Goal: Task Accomplishment & Management: Use online tool/utility

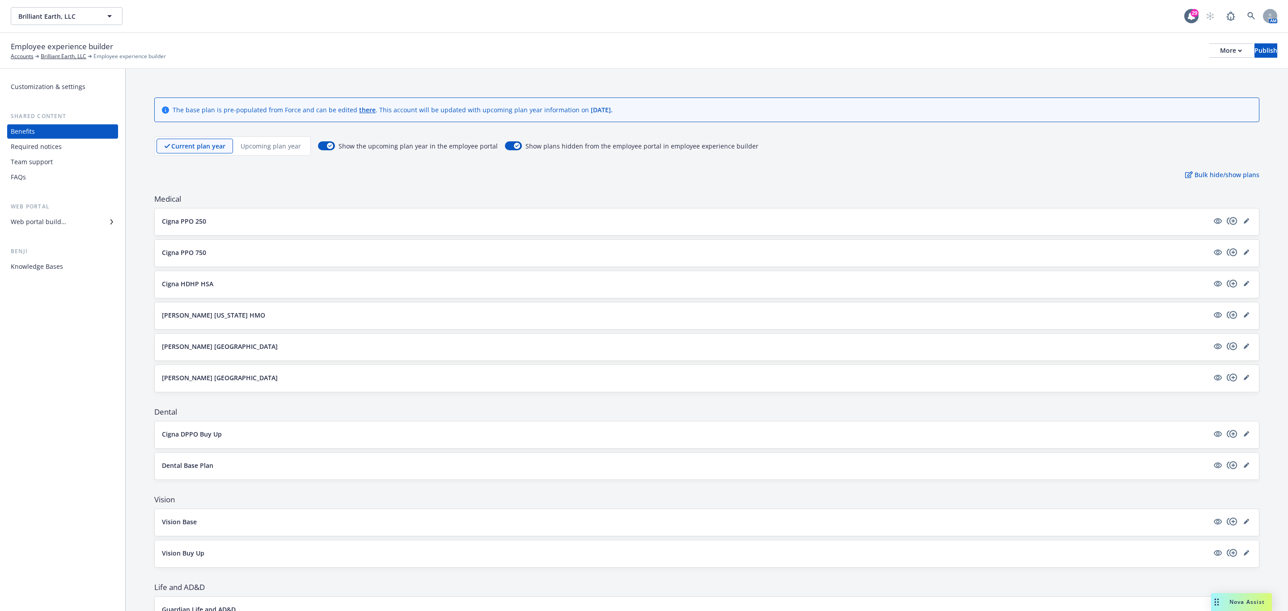
click at [96, 28] on div "Brilliant Earth, LLC Brilliant Earth, LLC 29 AM" at bounding box center [644, 16] width 1288 height 32
click at [96, 16] on button "Brilliant Earth, LLC" at bounding box center [67, 16] width 112 height 18
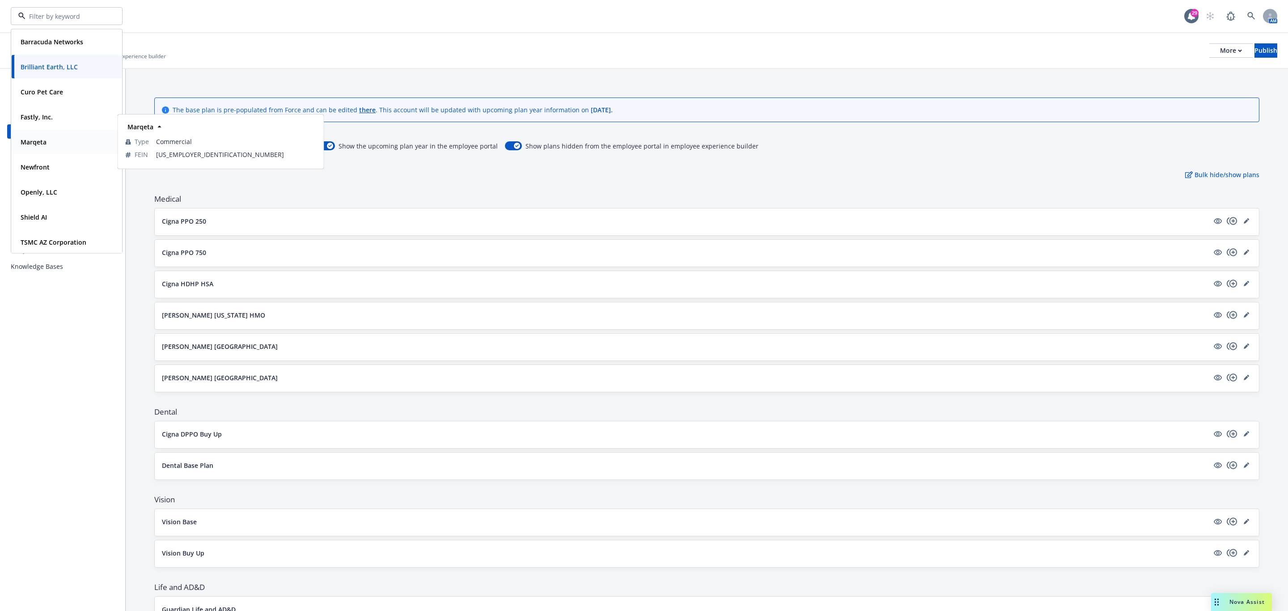
click at [62, 133] on div "Marqeta Type Commercial FEIN 27-4306690" at bounding box center [67, 142] width 110 height 24
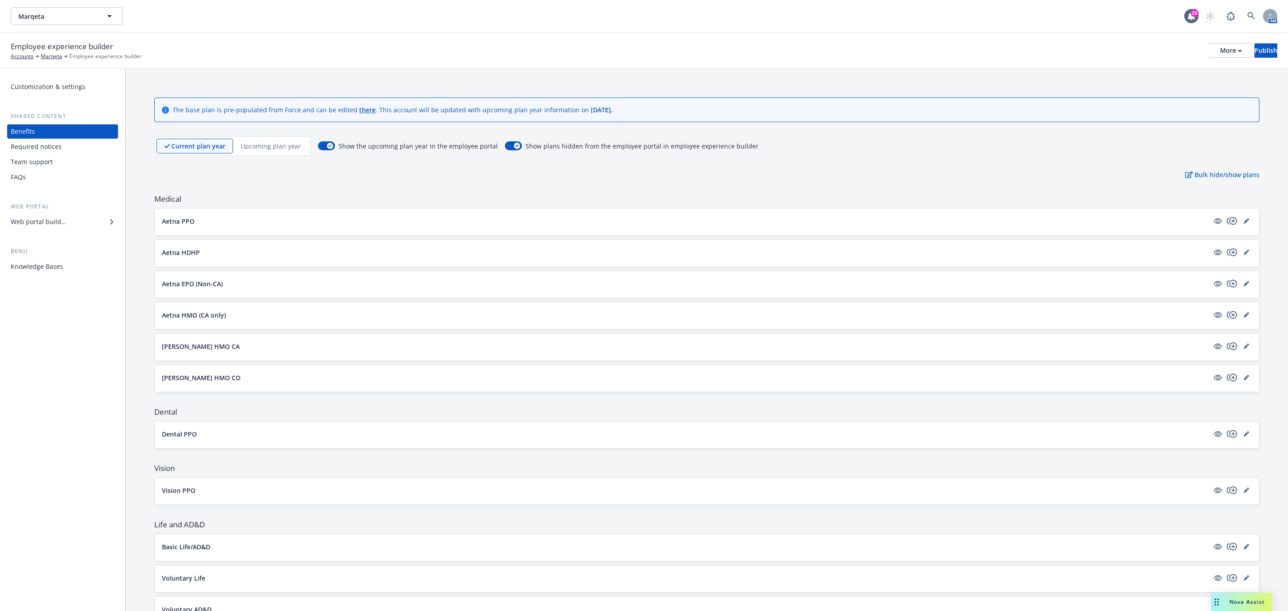
click at [267, 144] on p "Upcoming plan year" at bounding box center [271, 145] width 60 height 9
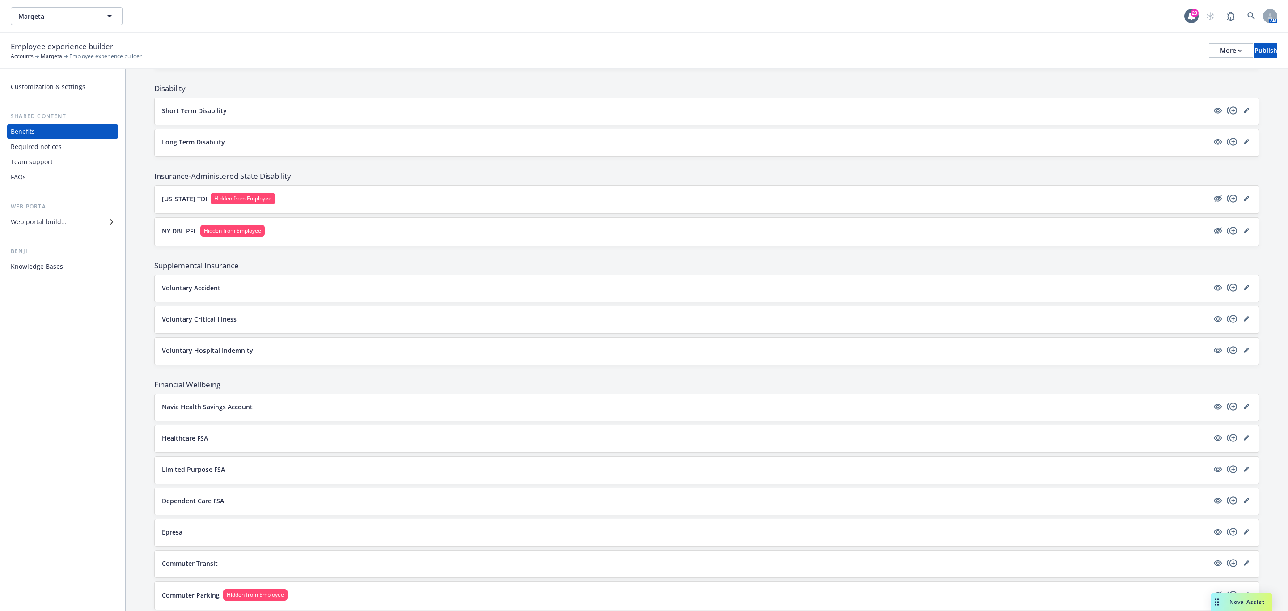
scroll to position [671, 0]
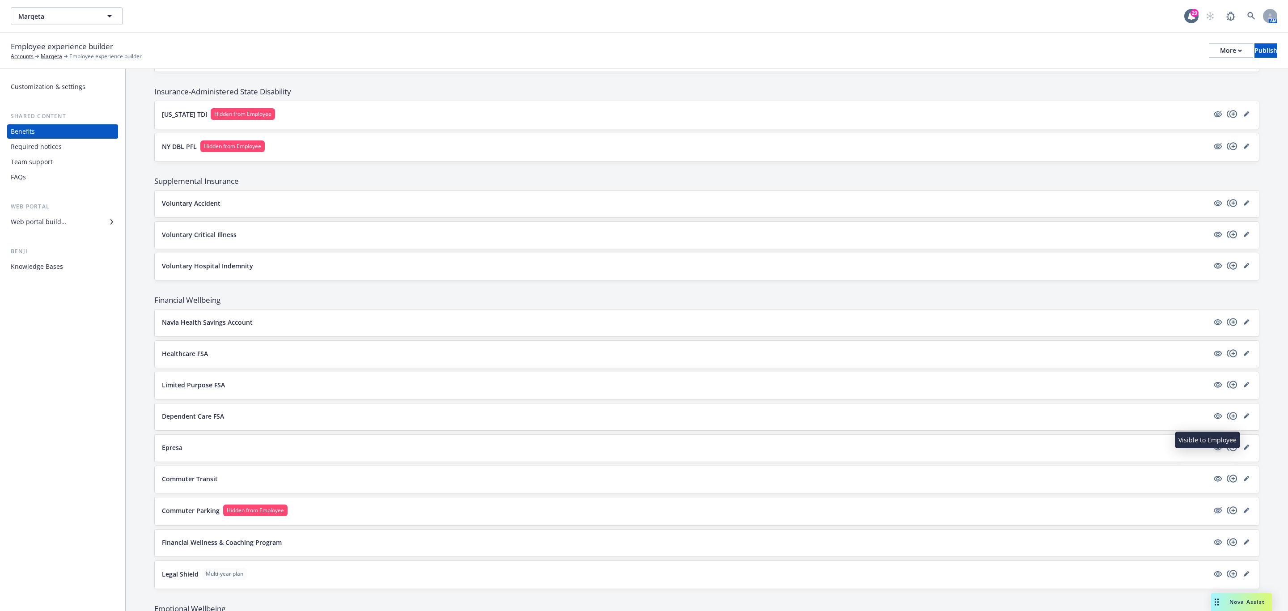
click at [1214, 451] on icon "visible" at bounding box center [1218, 447] width 8 height 8
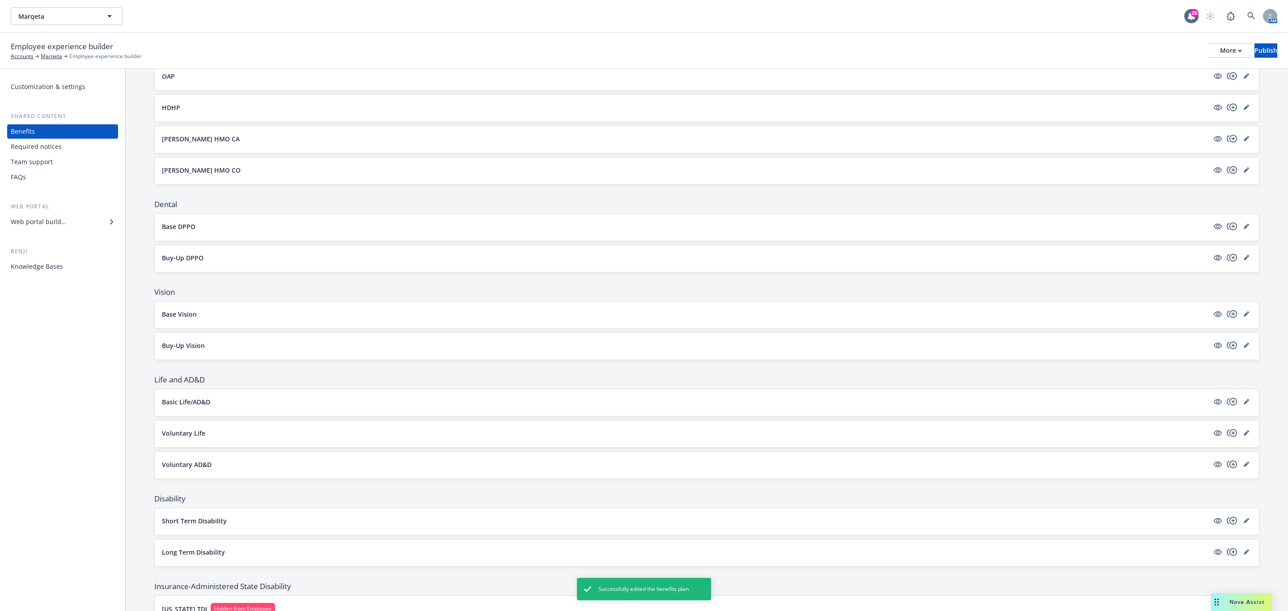
scroll to position [134, 0]
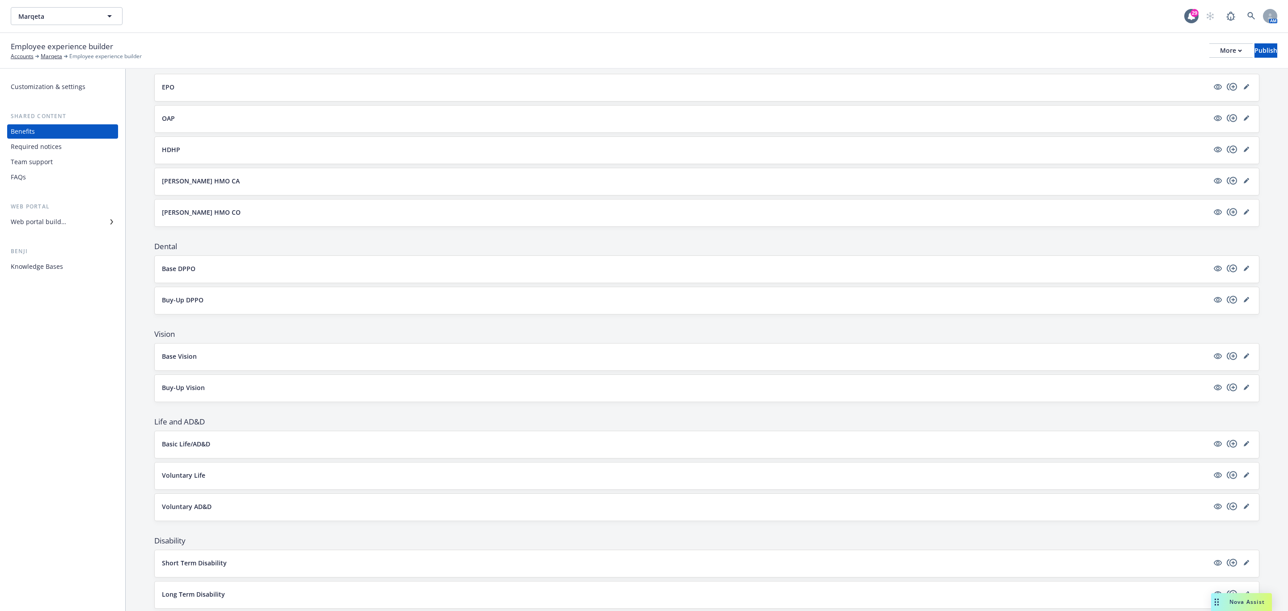
click at [54, 226] on div "Web portal builder" at bounding box center [38, 222] width 55 height 14
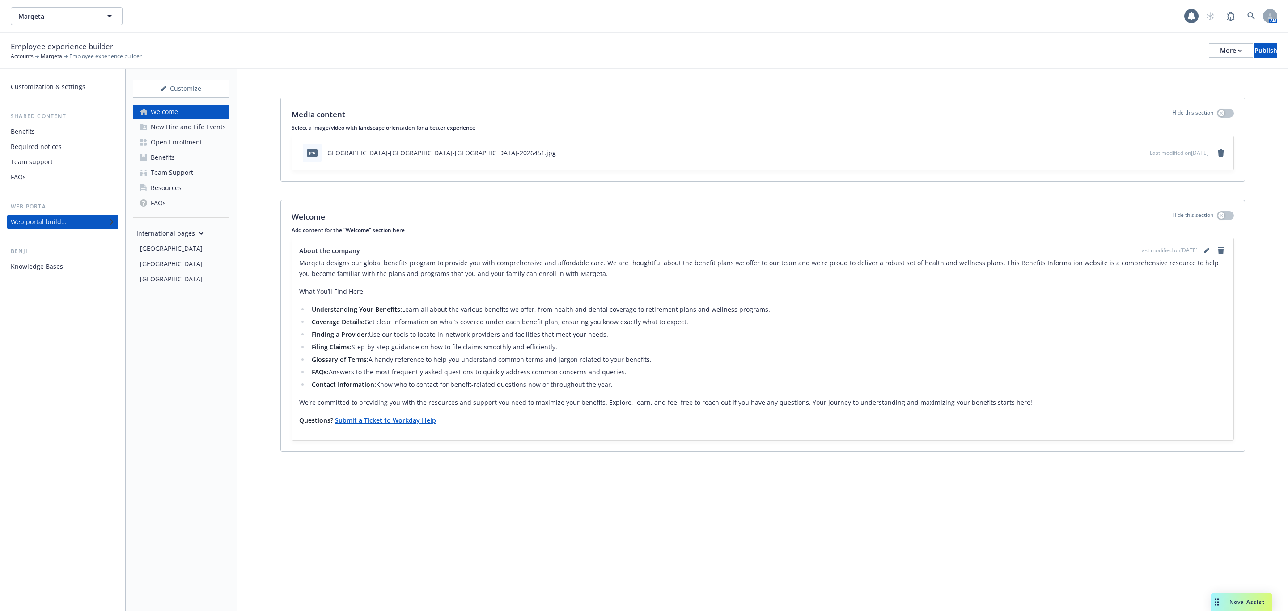
click at [191, 139] on div "Open Enrollment" at bounding box center [176, 142] width 51 height 14
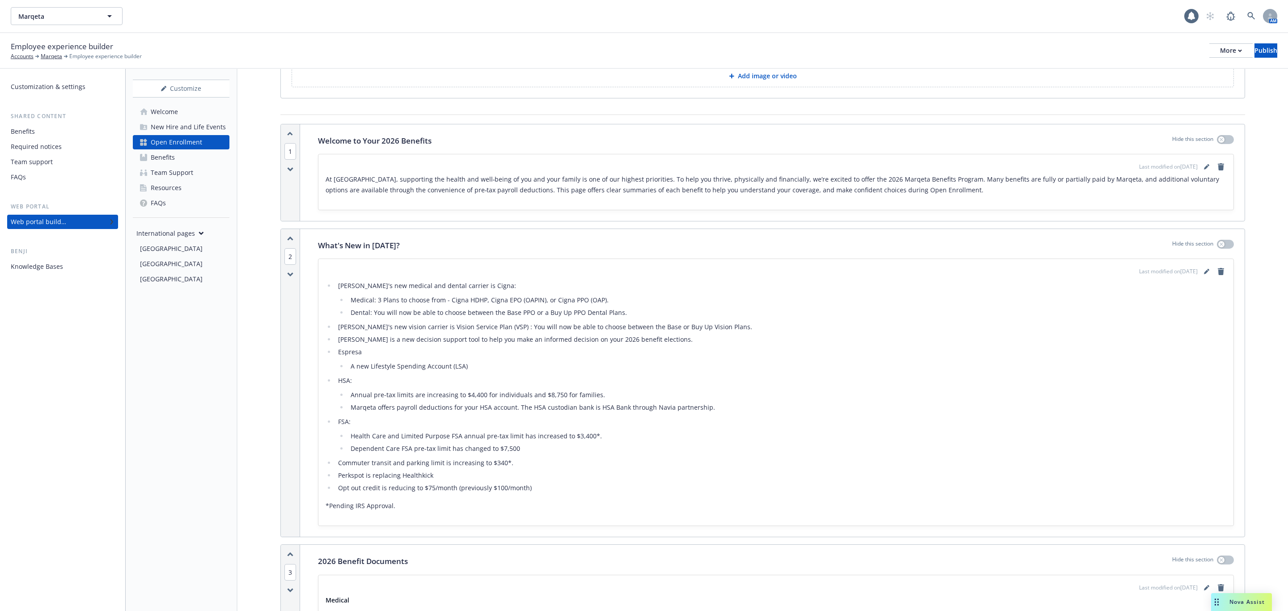
scroll to position [134, 0]
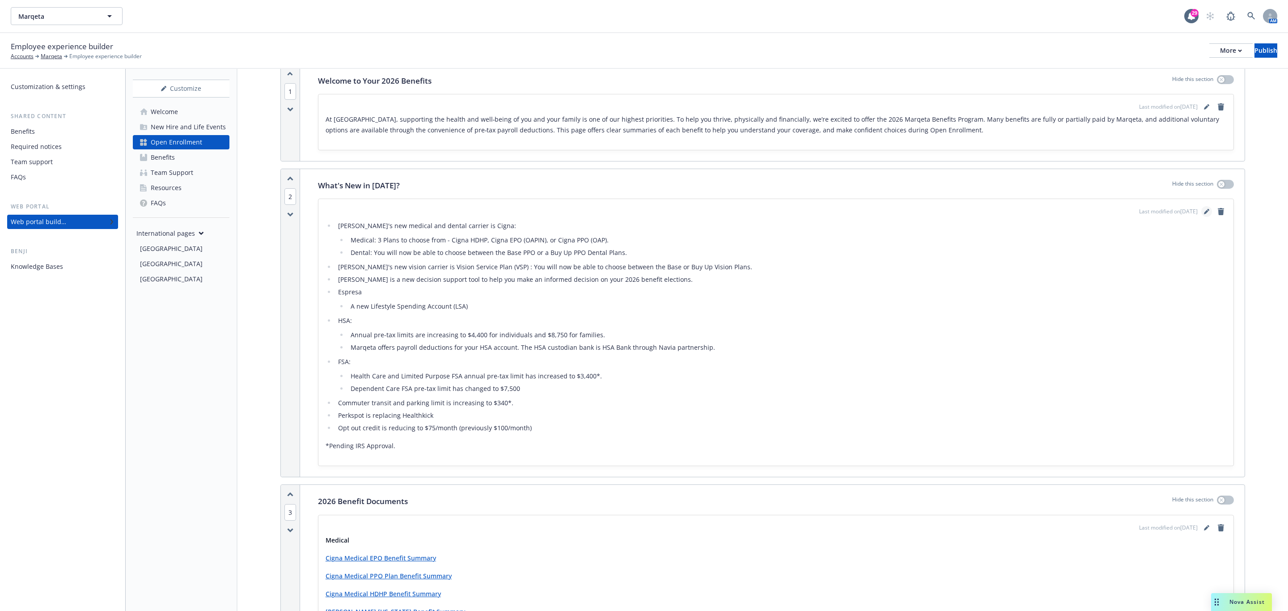
click at [1204, 215] on icon "editPencil" at bounding box center [1206, 212] width 4 height 4
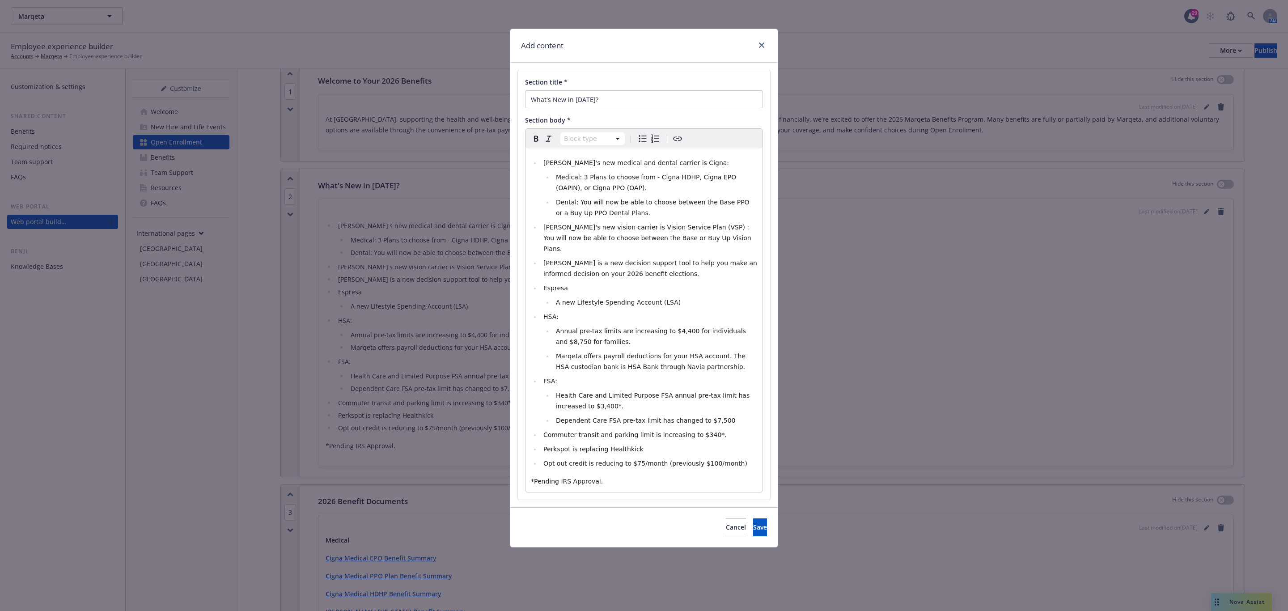
select select
drag, startPoint x: 668, startPoint y: 286, endPoint x: 522, endPoint y: 271, distance: 146.5
click at [522, 271] on div "Section title * What's New in 2026? Section body * Paragraph Heading 1 Heading …" at bounding box center [644, 284] width 252 height 429
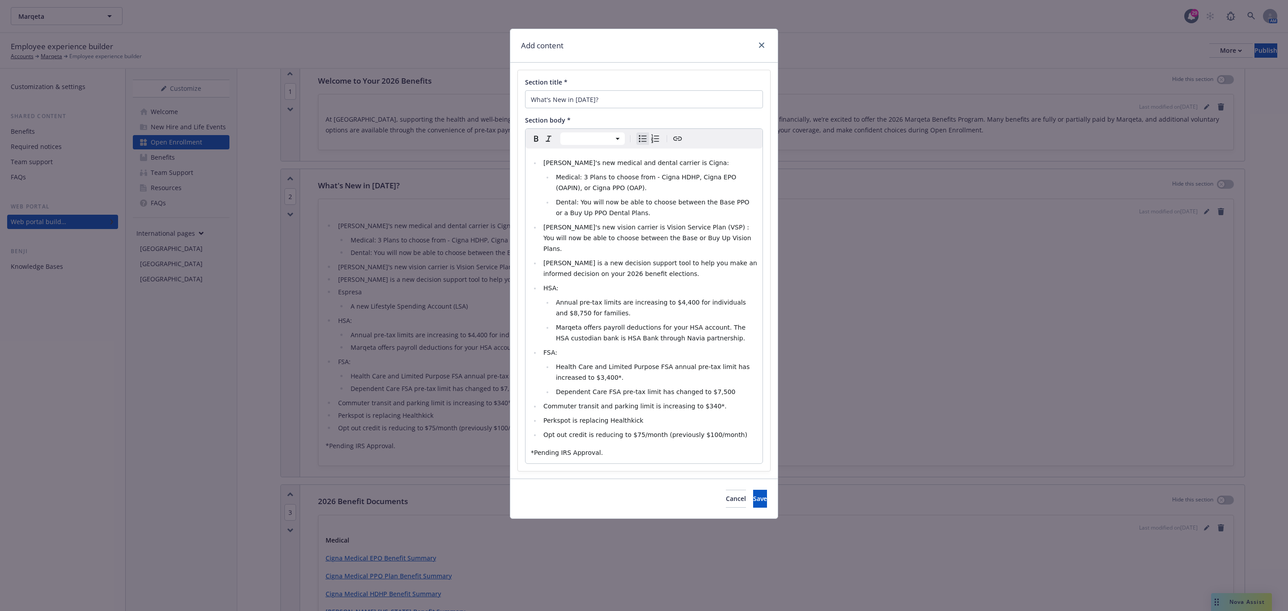
drag, startPoint x: 733, startPoint y: 475, endPoint x: 734, endPoint y: 479, distance: 4.7
click at [734, 479] on div "Cancel Save" at bounding box center [643, 499] width 267 height 40
click at [753, 490] on button "Save" at bounding box center [760, 499] width 14 height 18
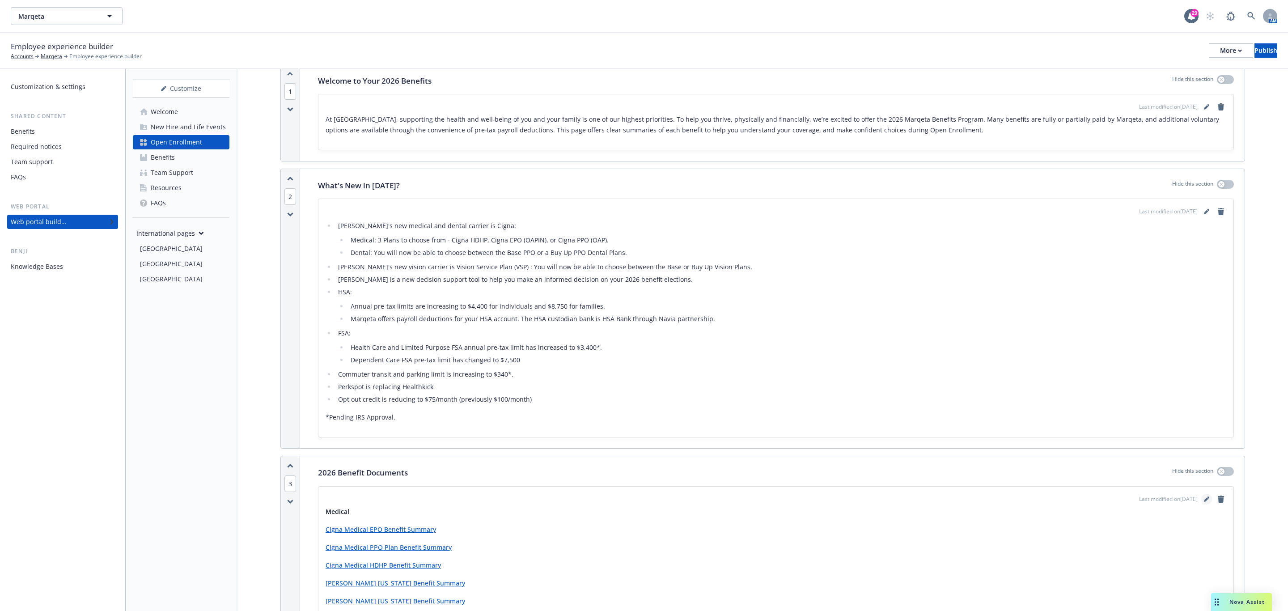
click at [1204, 502] on icon "editPencil" at bounding box center [1206, 499] width 4 height 4
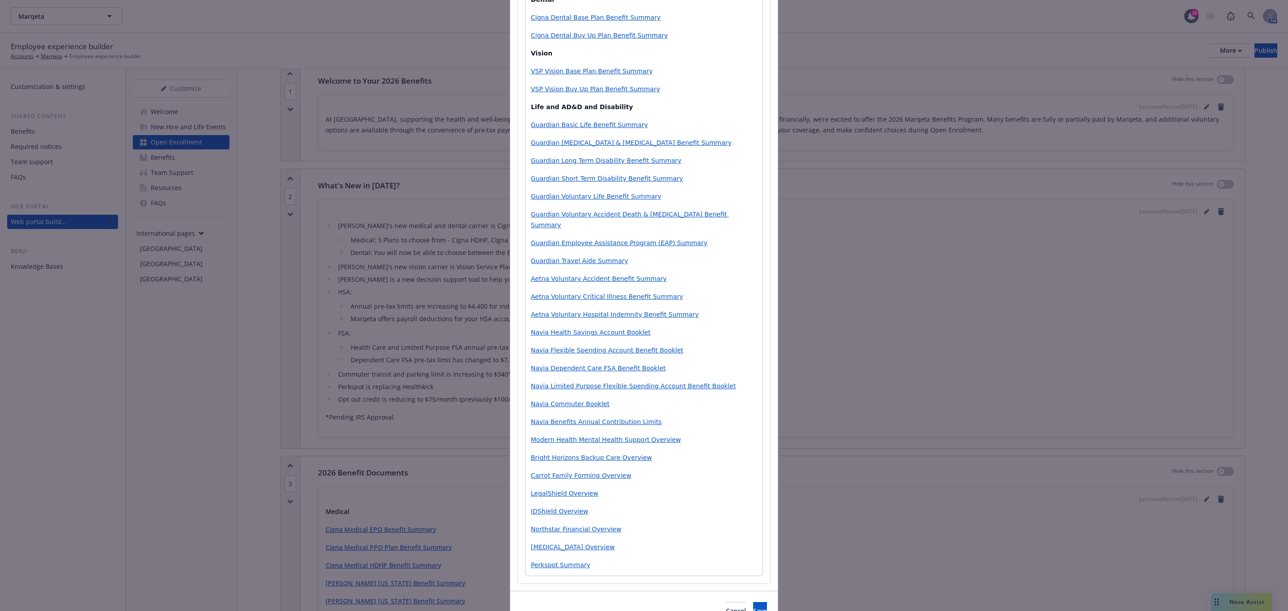
scroll to position [268, 0]
click at [753, 605] on span "Save" at bounding box center [760, 609] width 14 height 8
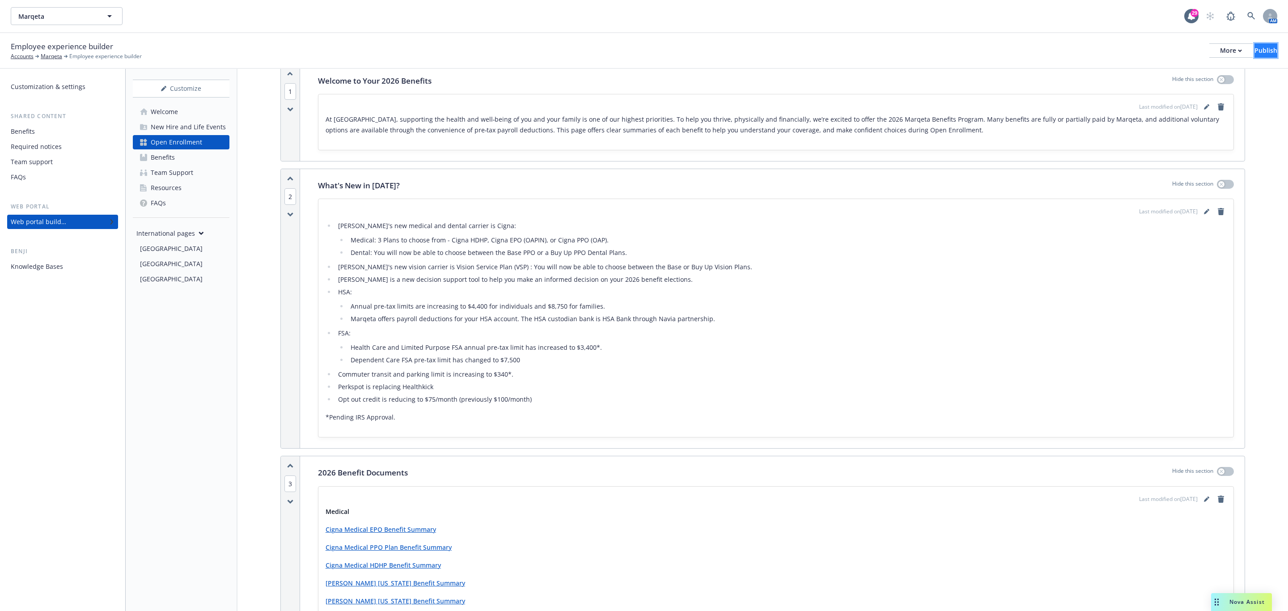
click at [1258, 47] on div "Publish" at bounding box center [1265, 50] width 23 height 13
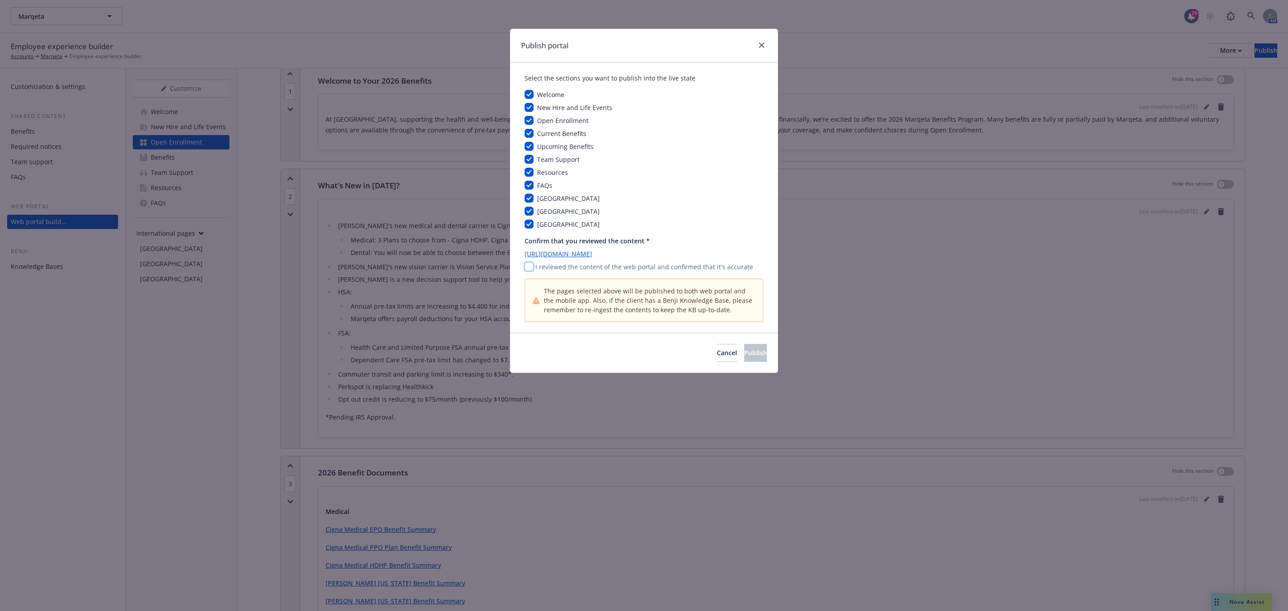
click at [526, 267] on input "checkbox" at bounding box center [529, 266] width 9 height 9
checkbox input "true"
click at [752, 360] on button "Publish" at bounding box center [755, 353] width 23 height 18
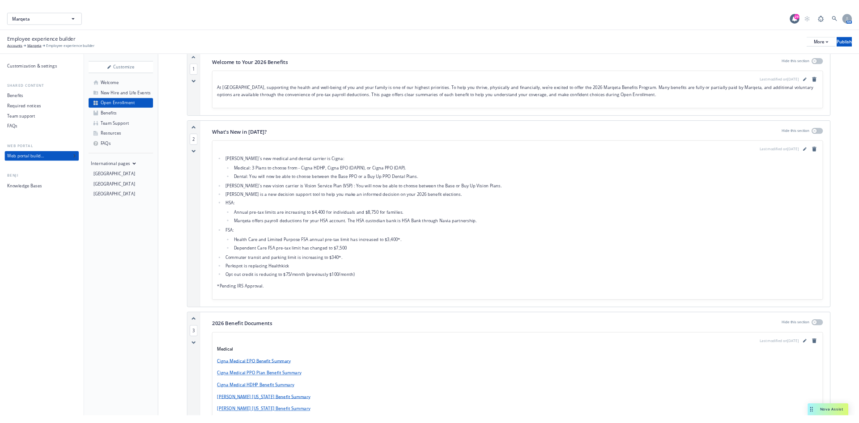
scroll to position [0, 0]
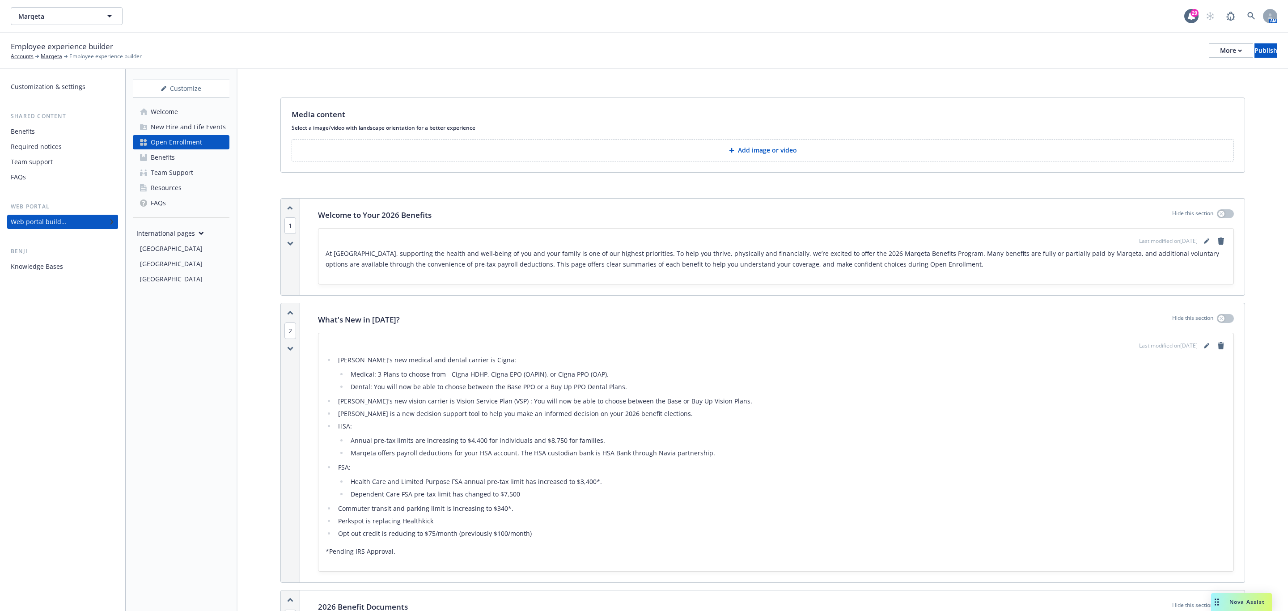
click at [144, 105] on div "Welcome" at bounding box center [157, 112] width 42 height 14
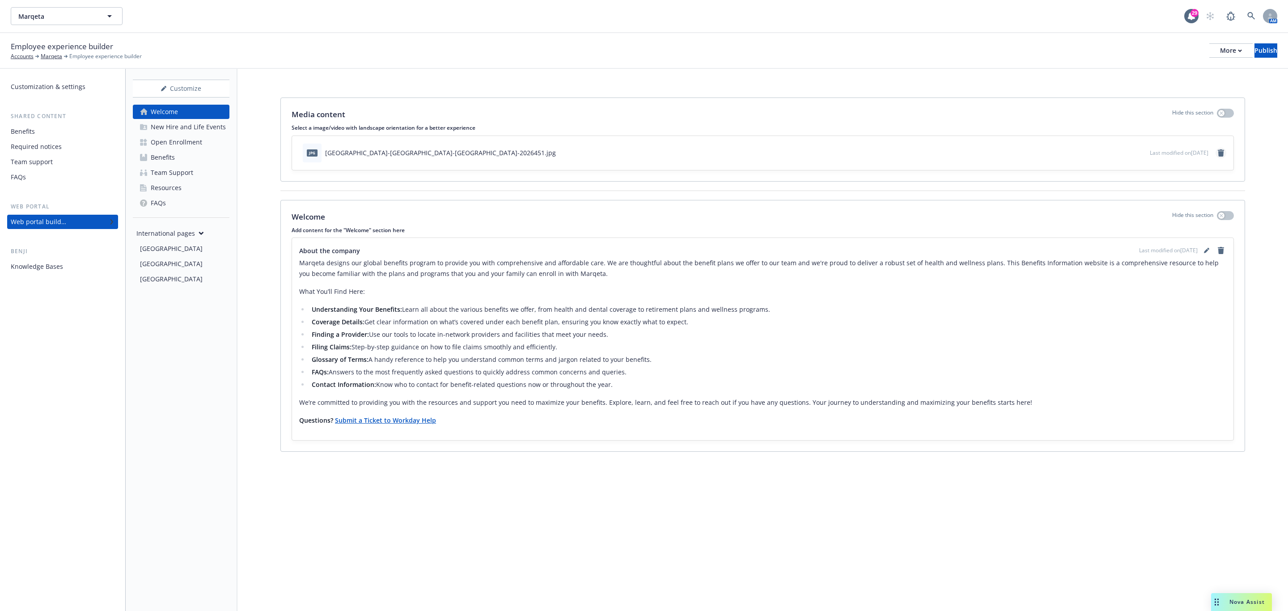
click at [1224, 152] on div "jpg amsterdam-cropland-europe-2026451.jpg Last modified on 07/28/2025" at bounding box center [762, 153] width 941 height 34
click at [1222, 153] on icon "remove" at bounding box center [1221, 152] width 6 height 7
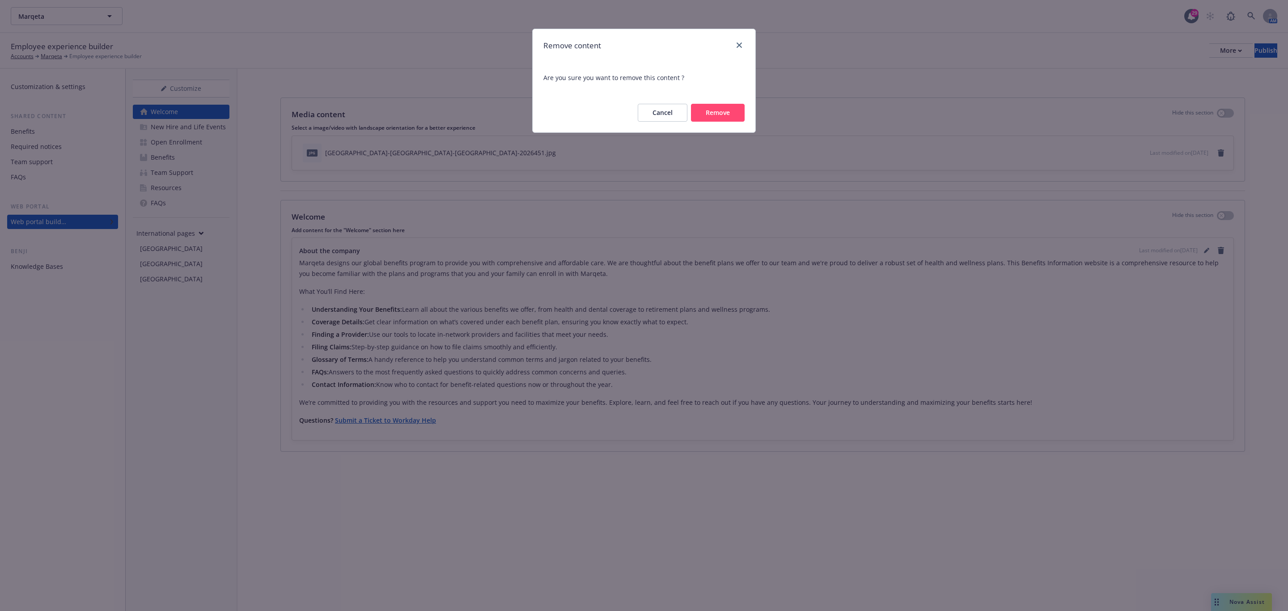
click at [721, 111] on button "Remove" at bounding box center [718, 113] width 54 height 18
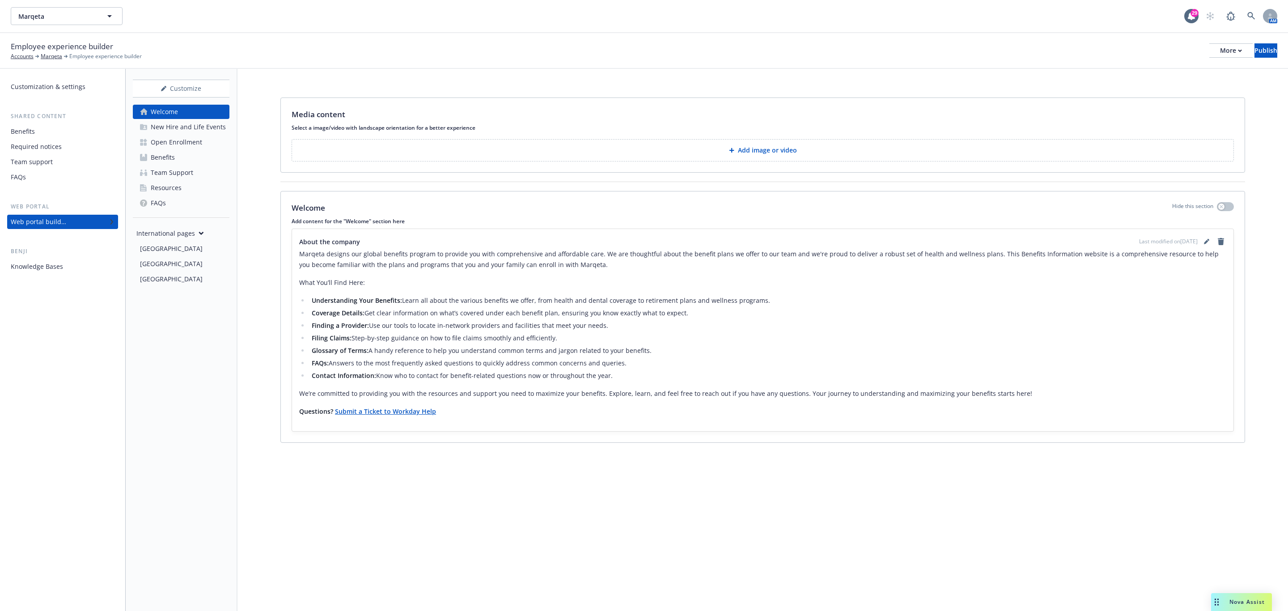
click at [771, 149] on p "Add image or video" at bounding box center [767, 150] width 59 height 9
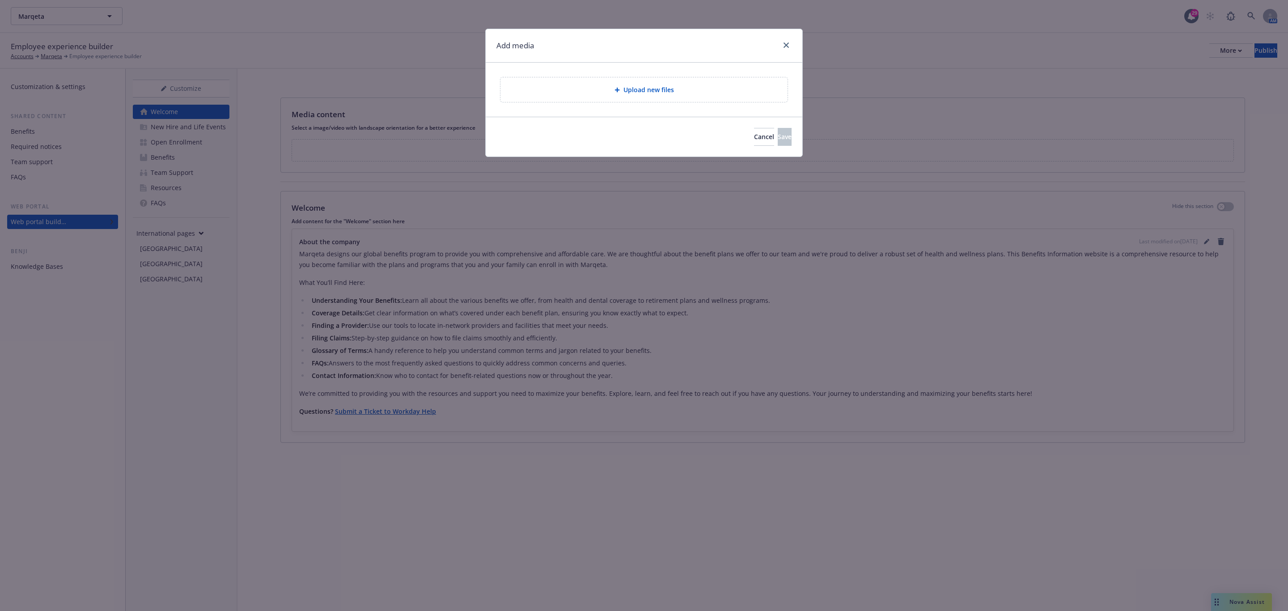
click at [694, 104] on div "Upload new files" at bounding box center [644, 90] width 317 height 54
click at [701, 84] on div "Upload new files" at bounding box center [643, 89] width 287 height 25
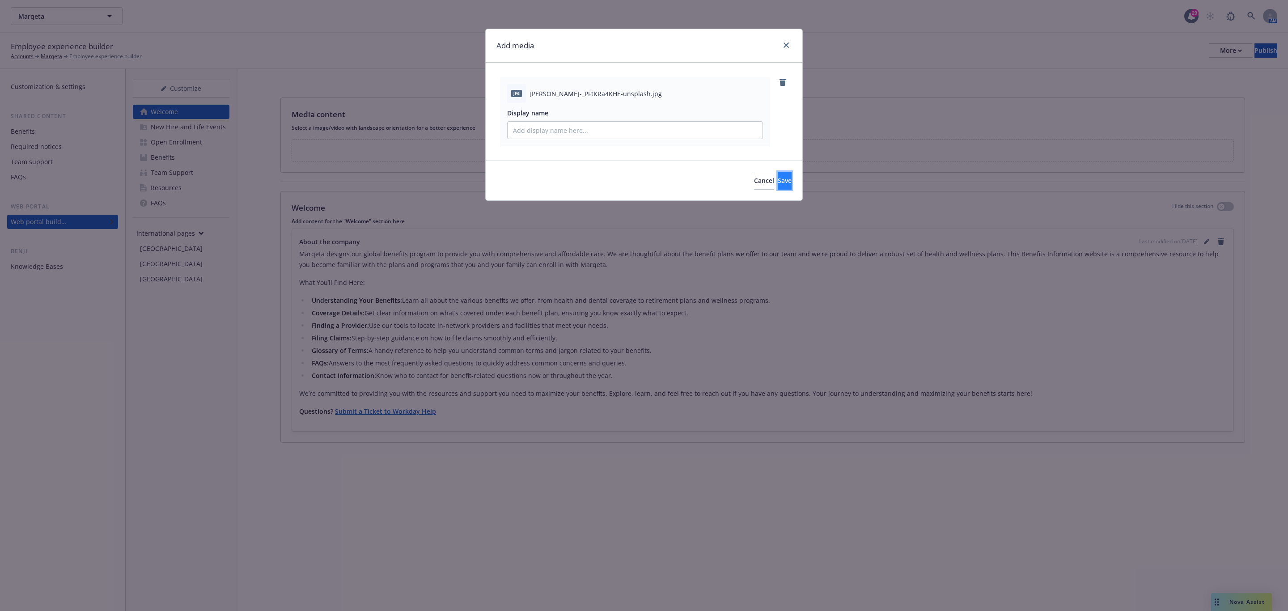
click at [778, 182] on span "Save" at bounding box center [785, 180] width 14 height 8
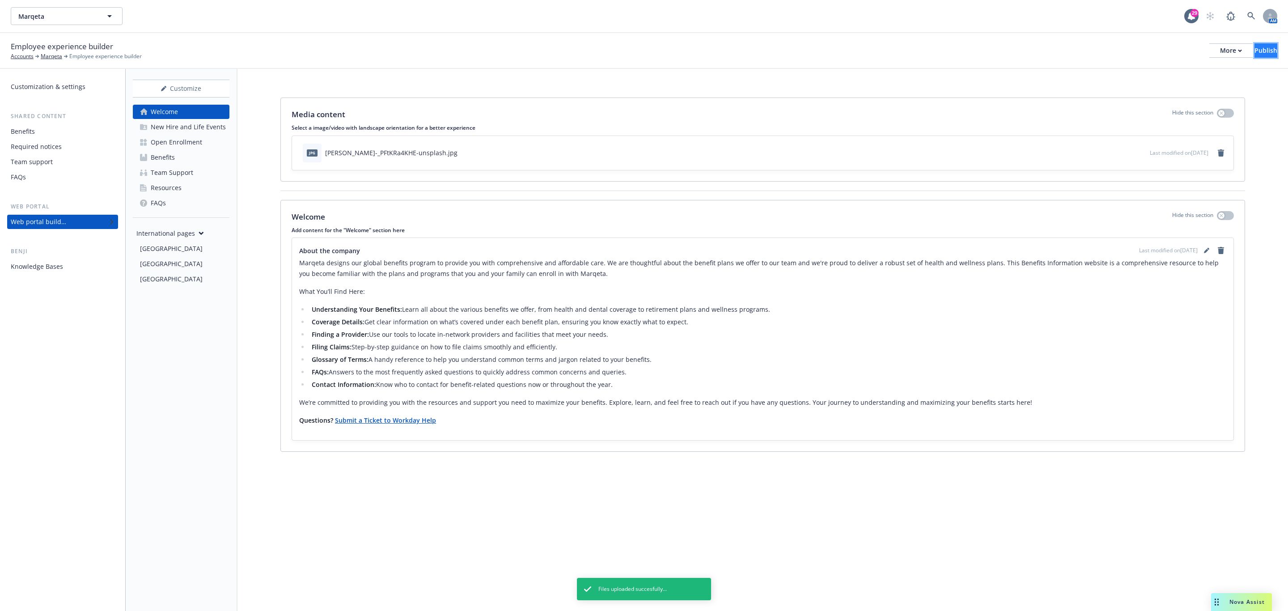
click at [1254, 44] on div "Publish" at bounding box center [1265, 50] width 23 height 13
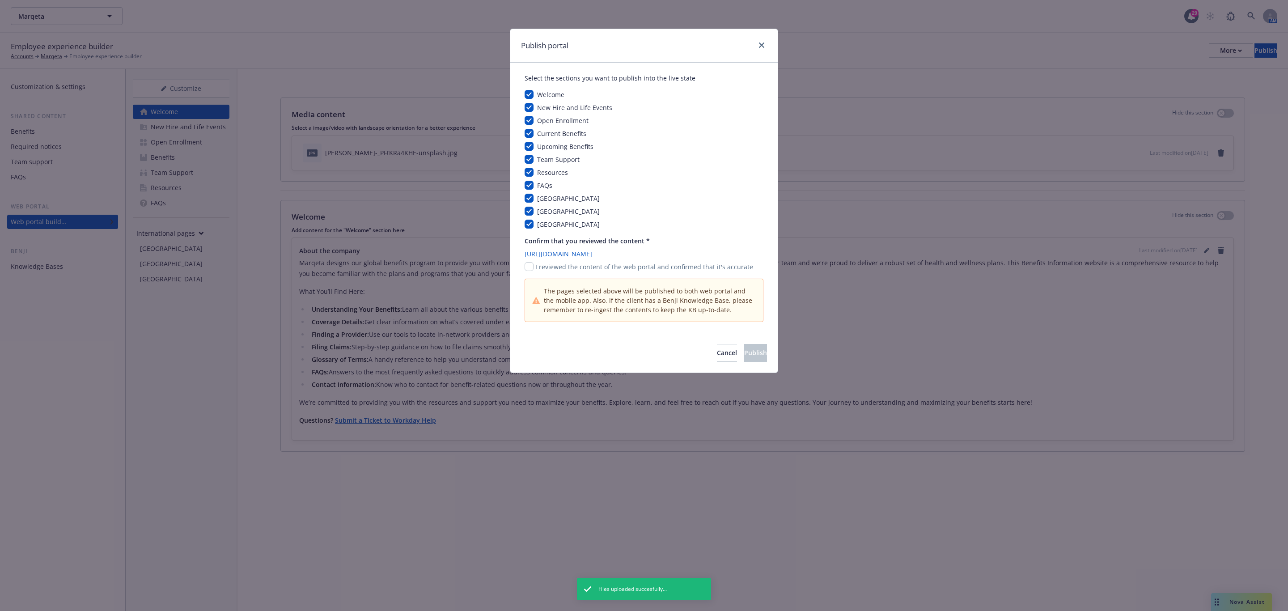
click at [531, 260] on div "Confirm that you reviewed the content * https://app.newfront.com/employee/718dc…" at bounding box center [644, 253] width 239 height 35
click at [530, 266] on input "checkbox" at bounding box center [529, 266] width 9 height 9
checkbox input "true"
click at [744, 353] on span "Publish" at bounding box center [755, 352] width 23 height 8
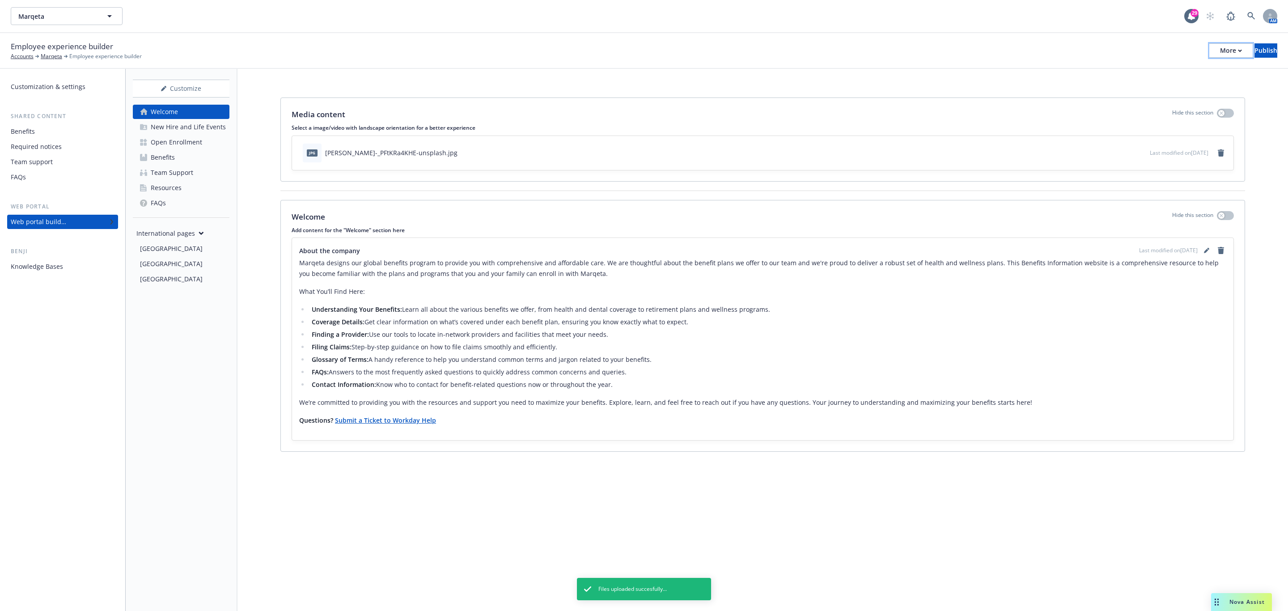
click at [1220, 49] on div "More" at bounding box center [1231, 50] width 22 height 13
click at [1164, 89] on link "Copy portal link" at bounding box center [1157, 89] width 132 height 18
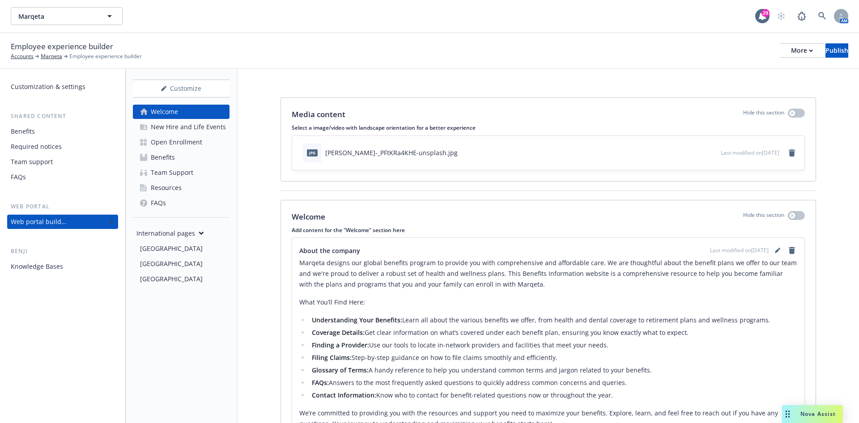
click at [85, 129] on div "Benefits" at bounding box center [63, 131] width 104 height 14
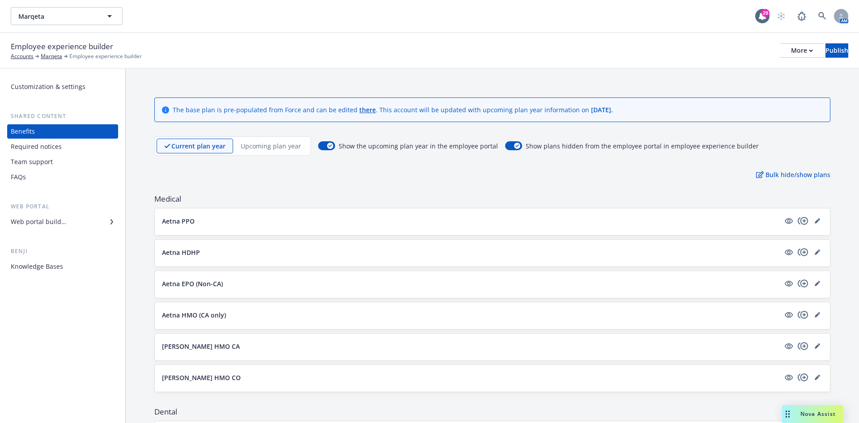
click at [261, 153] on div "Current plan year Upcoming plan year" at bounding box center [232, 145] width 157 height 19
click at [262, 153] on div "Current plan year Upcoming plan year" at bounding box center [232, 145] width 157 height 19
click at [266, 150] on div "Upcoming plan year" at bounding box center [271, 146] width 76 height 15
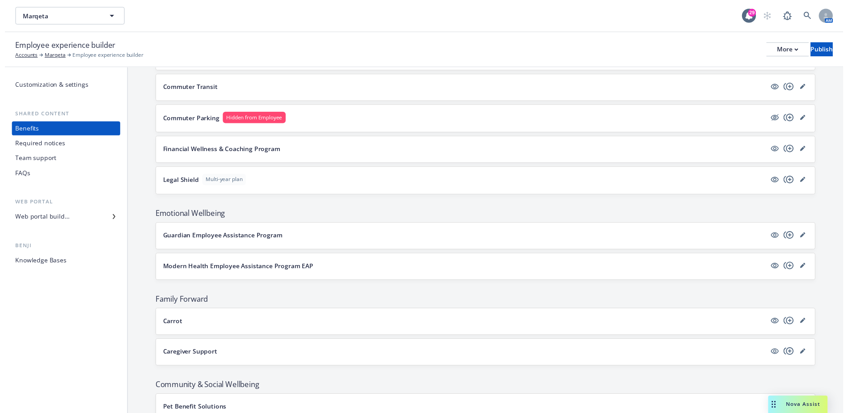
scroll to position [1121, 0]
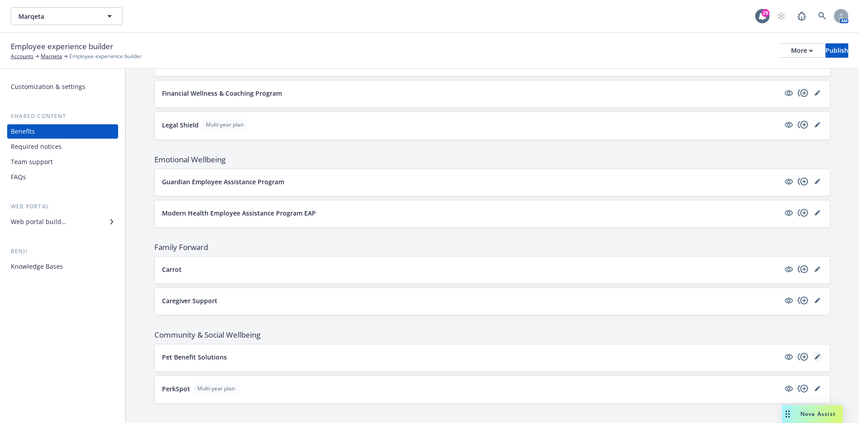
click at [812, 352] on link "editPencil" at bounding box center [817, 357] width 11 height 11
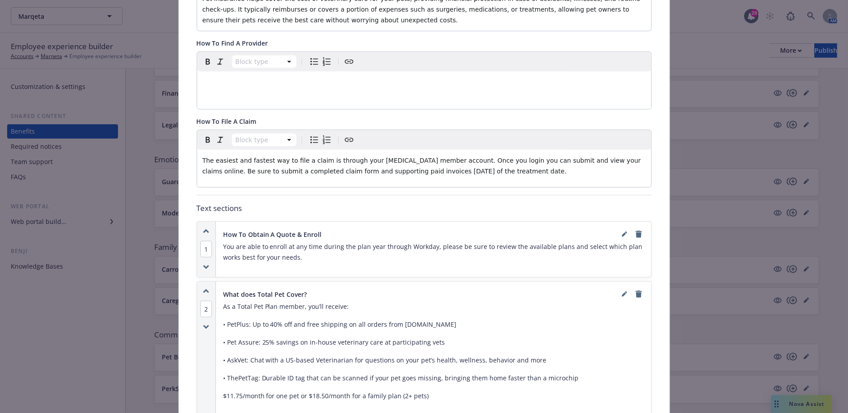
scroll to position [631, 0]
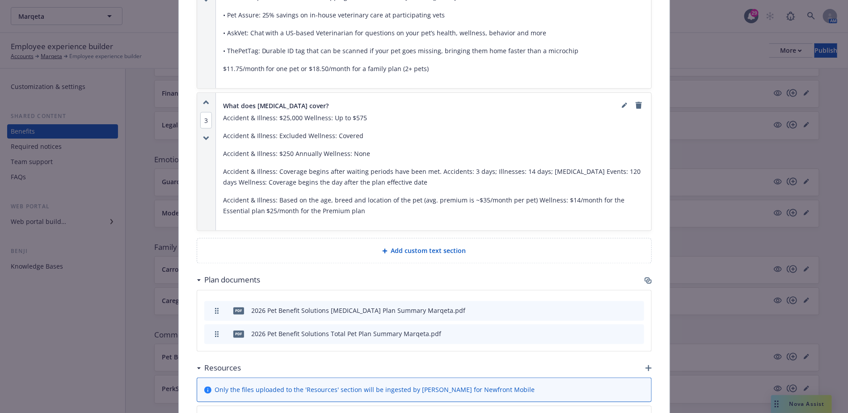
click at [618, 331] on icon "preview file" at bounding box center [622, 334] width 8 height 6
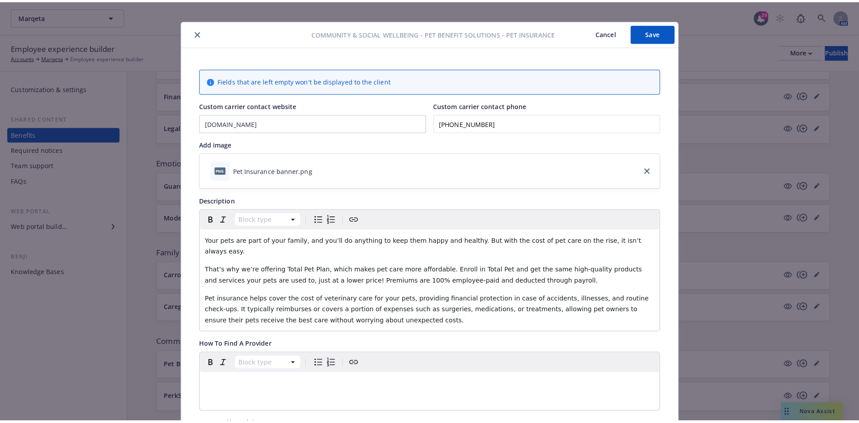
scroll to position [0, 0]
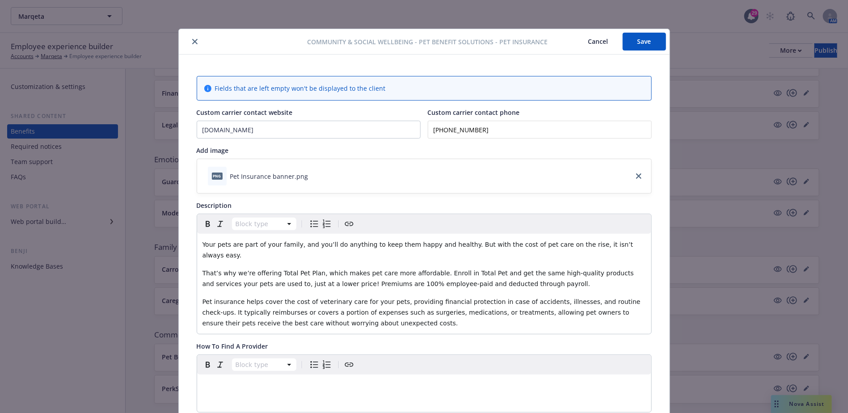
click at [192, 40] on icon "close" at bounding box center [194, 41] width 5 height 5
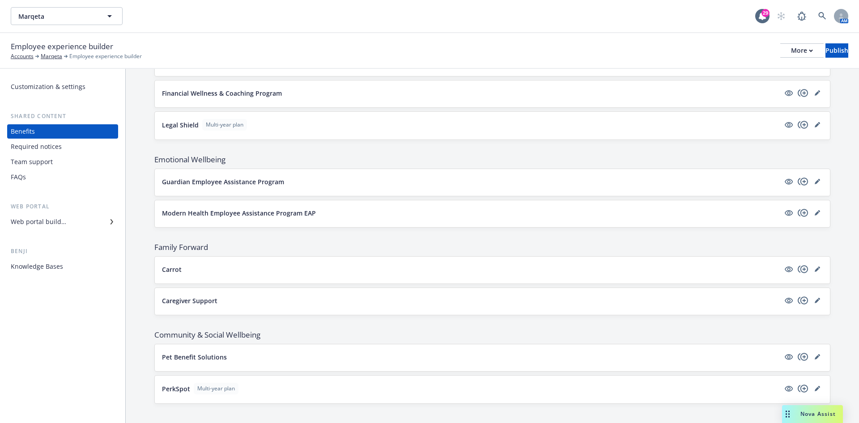
click at [46, 225] on div "Web portal builder" at bounding box center [38, 222] width 55 height 14
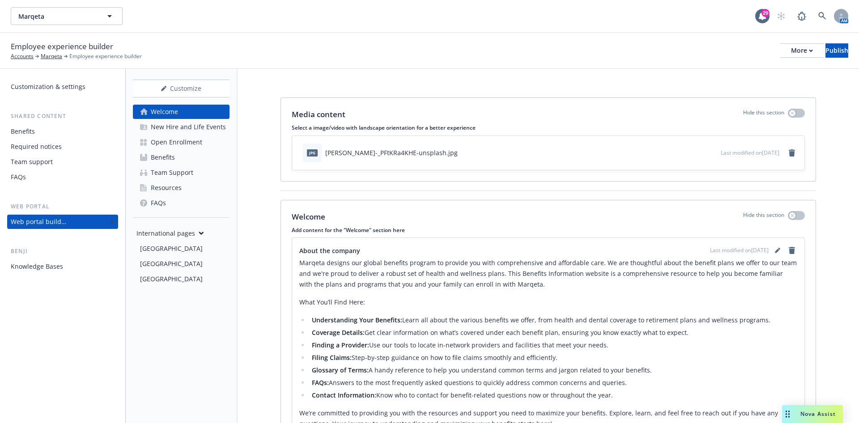
click at [172, 140] on div "Open Enrollment" at bounding box center [176, 142] width 51 height 14
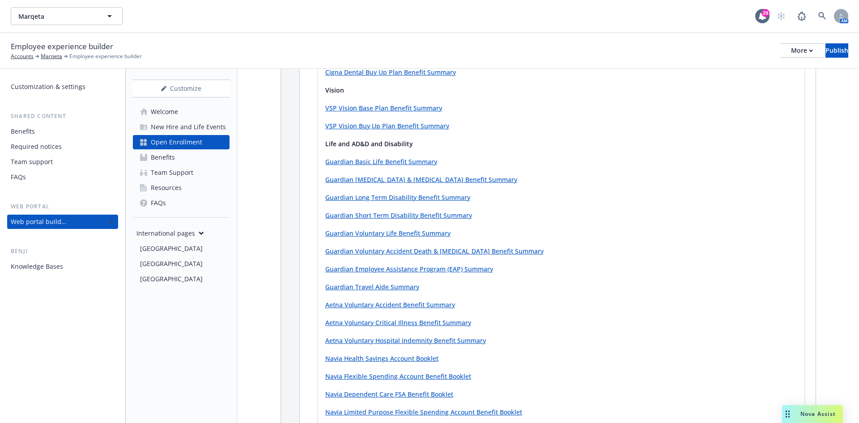
scroll to position [537, 0]
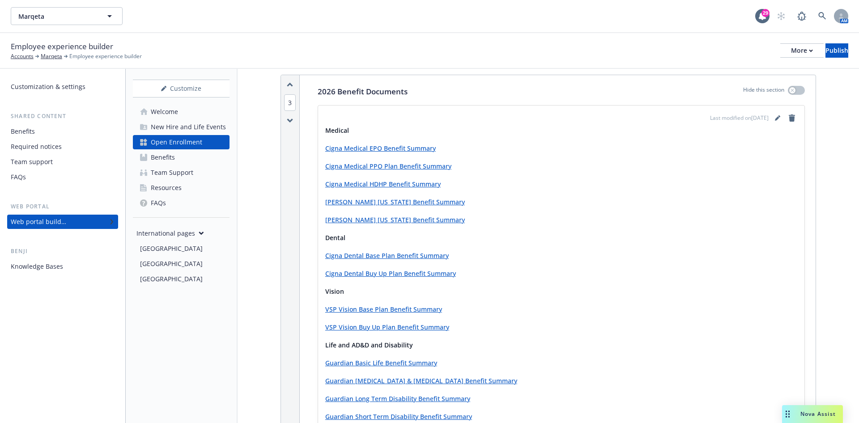
click at [772, 113] on link "editPencil" at bounding box center [777, 118] width 11 height 11
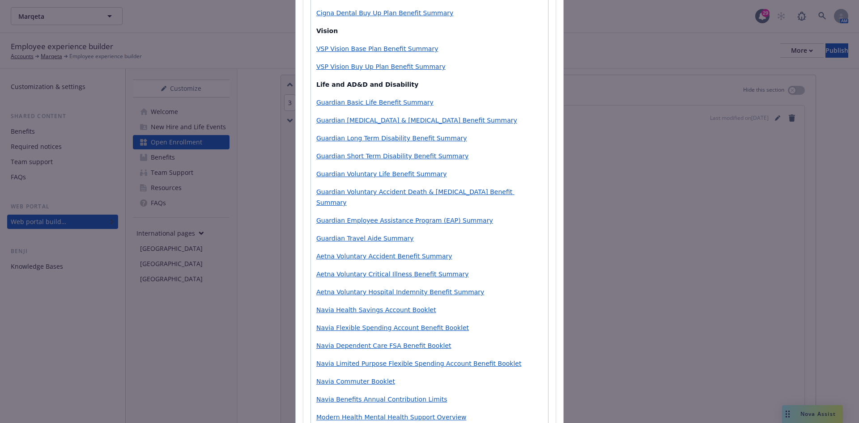
scroll to position [491, 0]
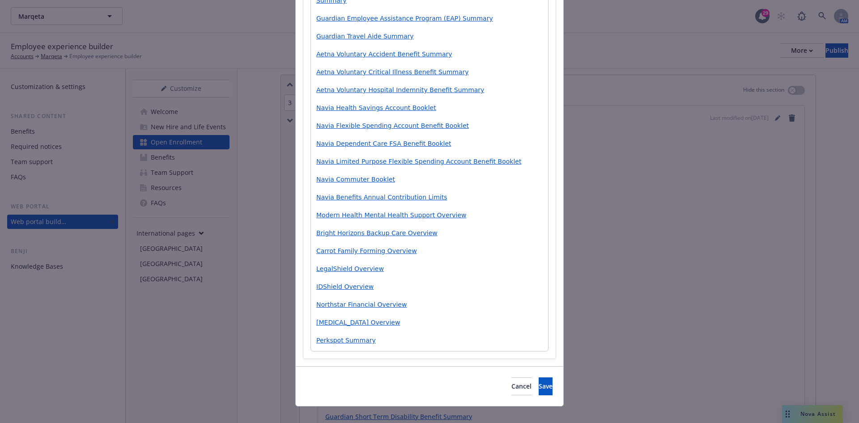
click at [348, 319] on span "Wishbone Overview" at bounding box center [358, 322] width 84 height 7
click at [338, 317] on p "Wishbone Overview" at bounding box center [429, 322] width 226 height 11
click at [337, 319] on span "Wishbone Overview" at bounding box center [358, 322] width 84 height 7
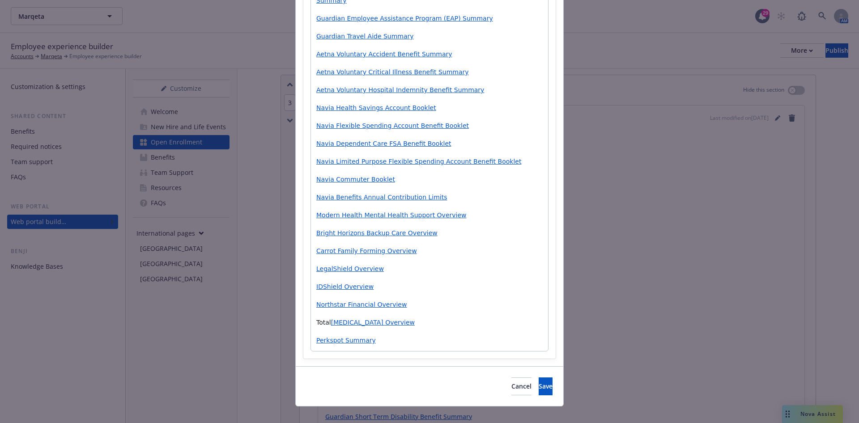
click at [337, 319] on span "Wishbone Overview" at bounding box center [373, 322] width 84 height 7
click at [364, 319] on span "Total Pet Plan Overview" at bounding box center [352, 322] width 73 height 7
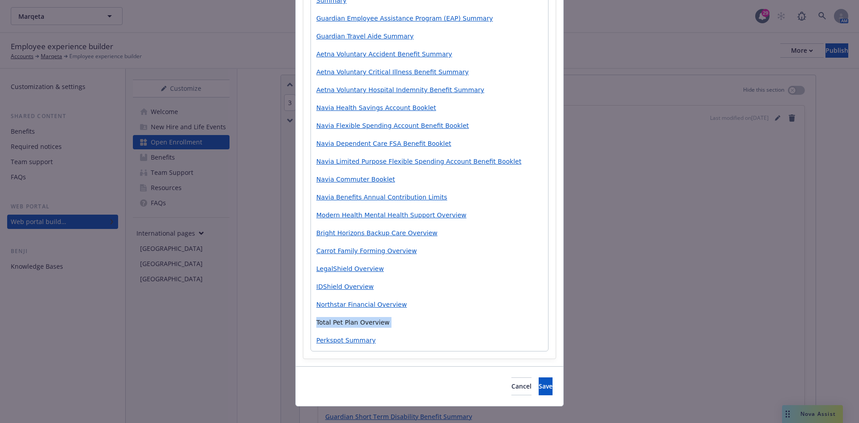
click at [364, 319] on span "Total Pet Plan Overview" at bounding box center [352, 322] width 73 height 7
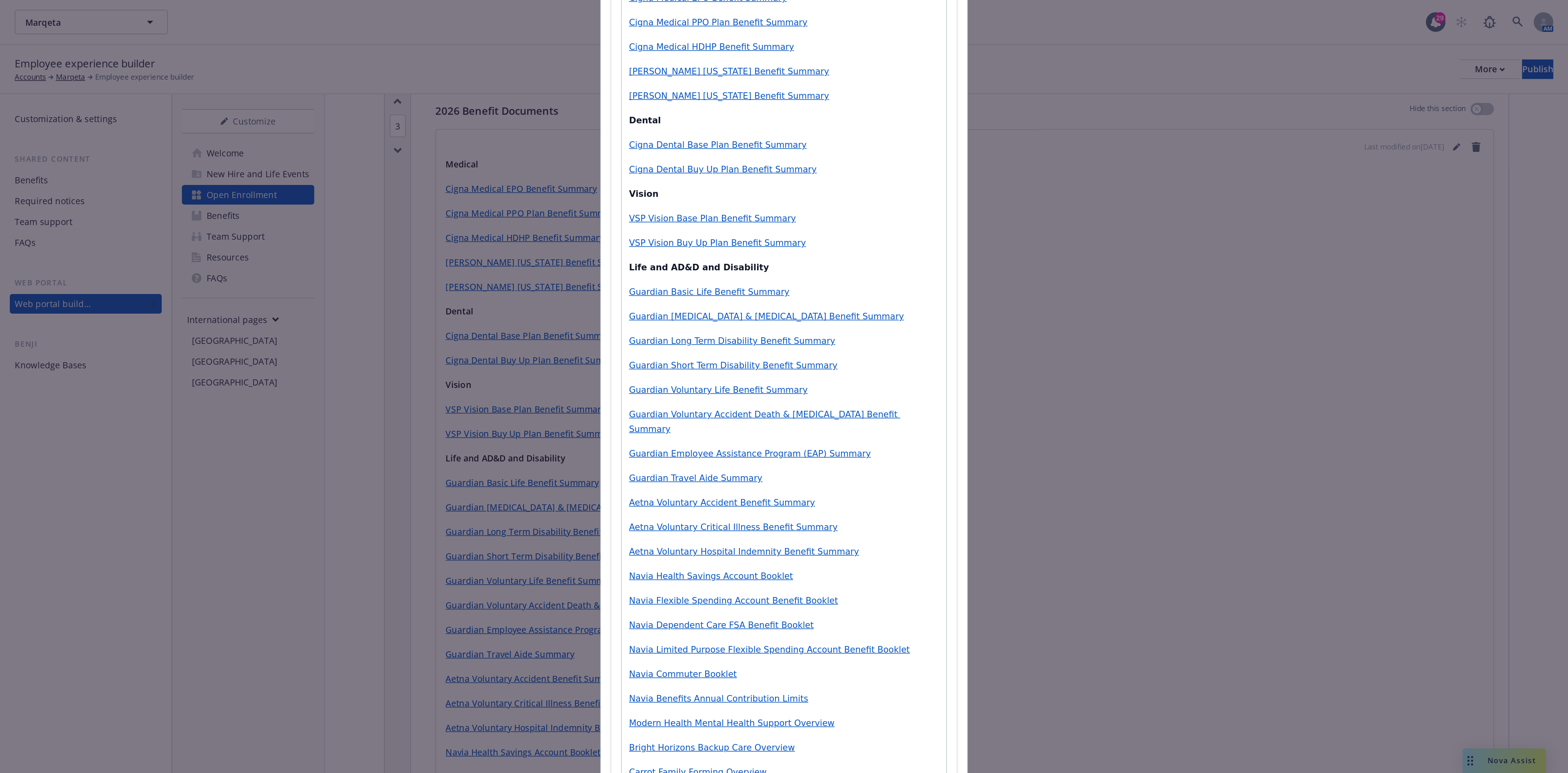
scroll to position [64, 0]
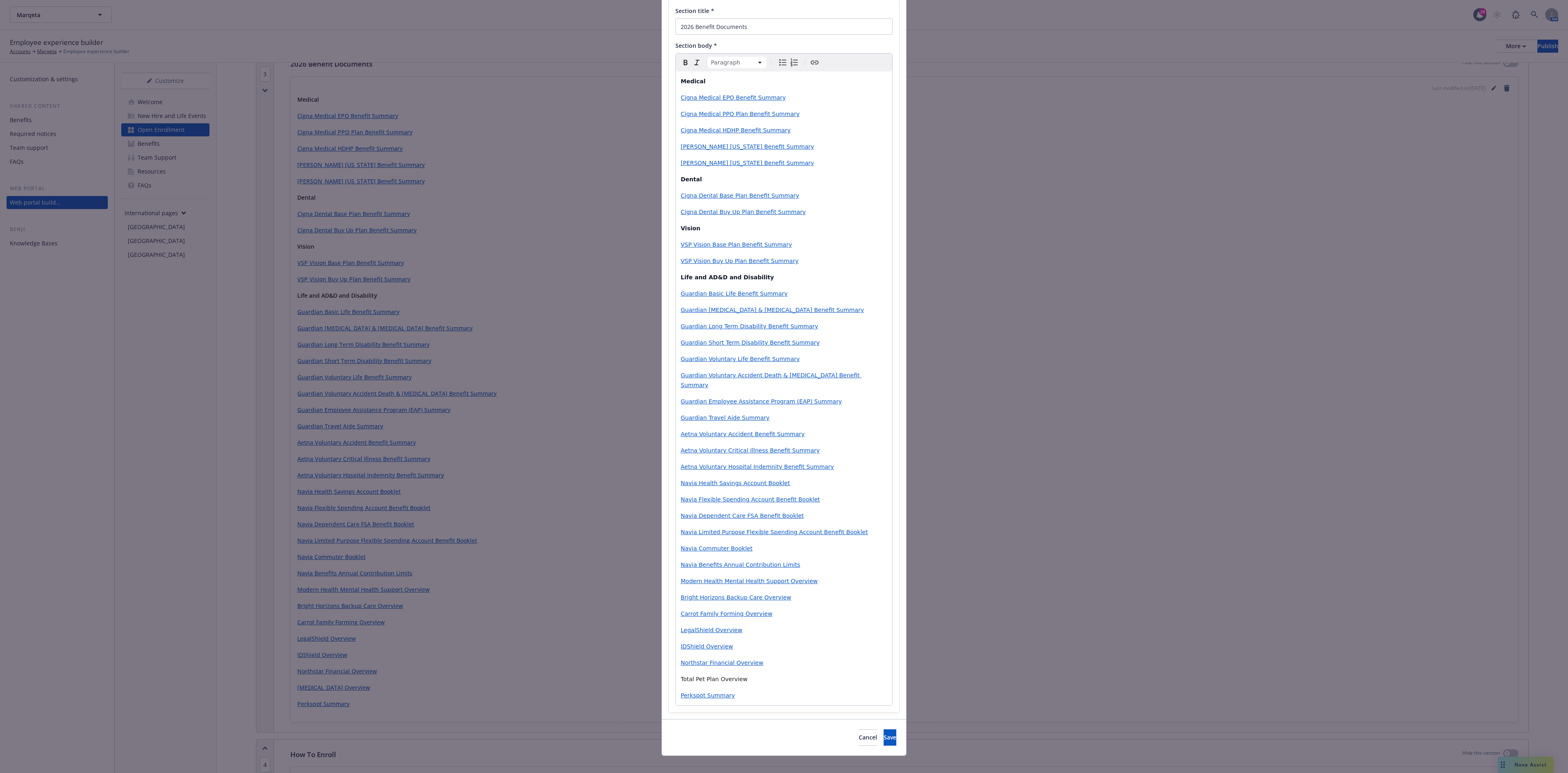
click at [810, 60] on icon "Create link" at bounding box center [815, 62] width 10 height 10
type input "https://newfront-production-assets.s3.us-west-2.amazonaws.com/uploads/files-api…"
click at [742, 557] on span "Save" at bounding box center [741, 724] width 13 height 7
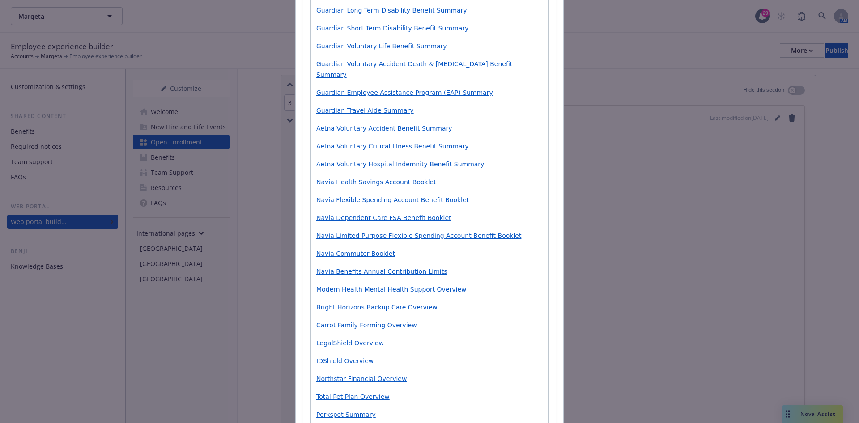
scroll to position [491, 0]
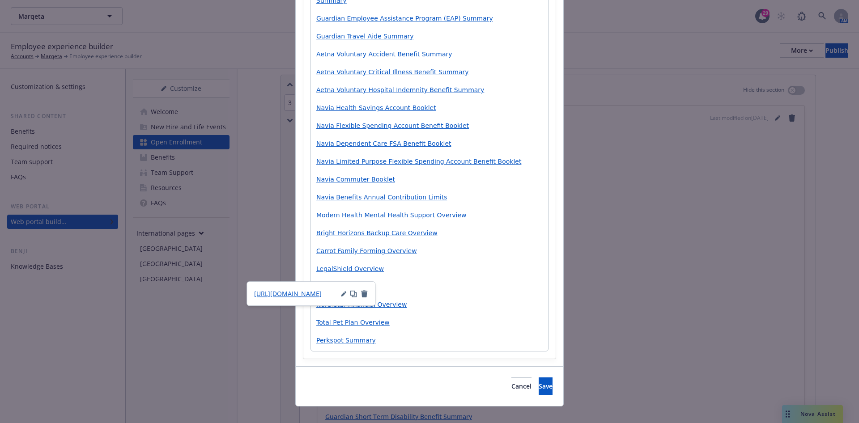
click at [343, 267] on div "Medical Cigna Medical EPO Benefit Summary Cigna Medical PPO Plan Benefit Summar…" at bounding box center [429, 4] width 237 height 694
click at [314, 292] on span "https://cdn.newfront.com/uploads/files-api/640f2f47-ac08-4ad6-96ee-89f7492b4a93" at bounding box center [288, 293] width 68 height 8
click at [347, 265] on span "LegalShield Overview" at bounding box center [350, 268] width 68 height 7
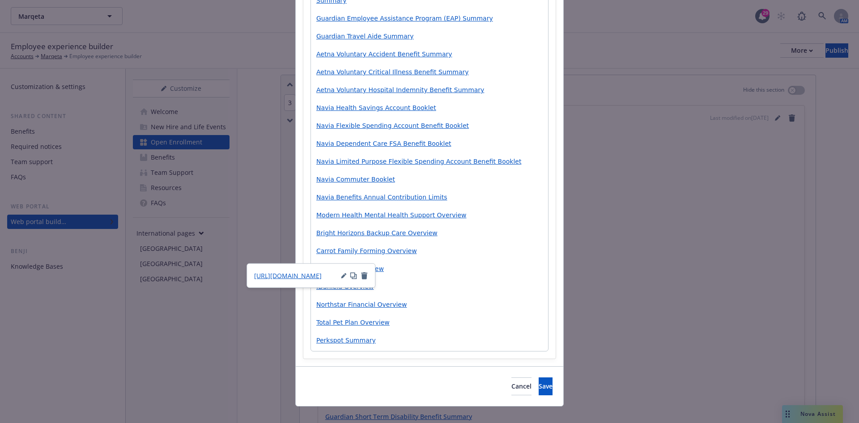
click at [342, 278] on icon "button" at bounding box center [343, 275] width 5 height 5
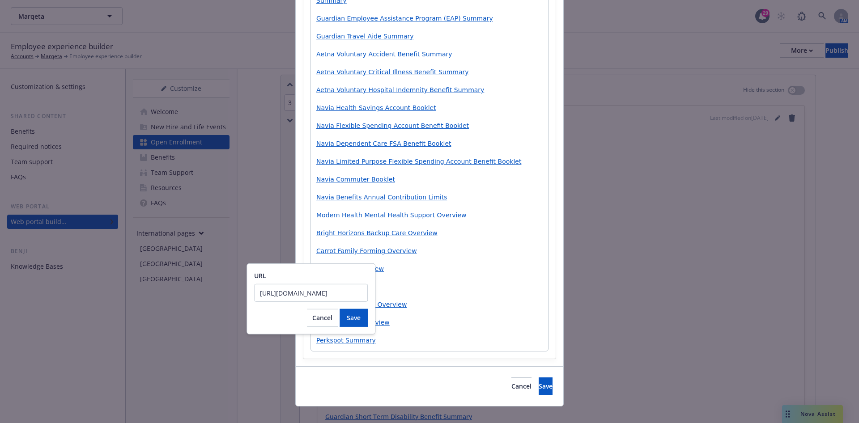
scroll to position [0, 147]
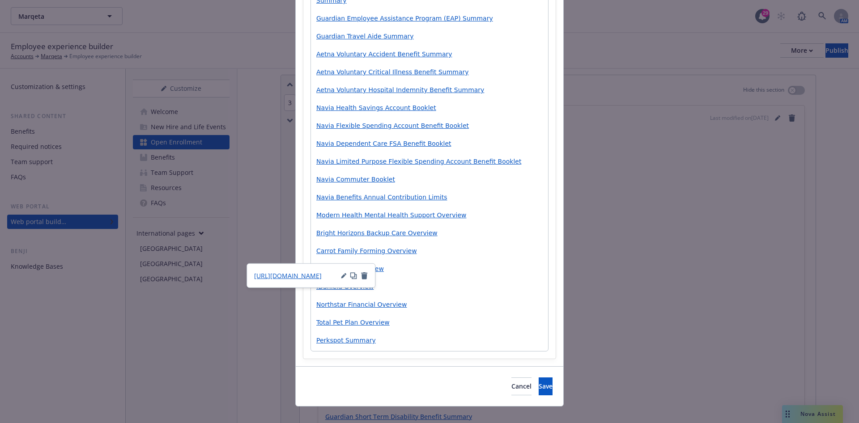
click at [352, 265] on span "LegalShield Overview" at bounding box center [350, 268] width 68 height 7
click at [356, 270] on div "https://cdn.newfront.com/uploads/files-api/de3e66d1-014c-4609-8c28-aa480241b825" at bounding box center [310, 275] width 129 height 25
click at [352, 274] on icon "button" at bounding box center [353, 275] width 7 height 7
click at [315, 271] on span "https://cdn.newfront.com/uploads/files-api/de3e66d1-014c-4609-8c28-aa480241b825" at bounding box center [288, 275] width 68 height 8
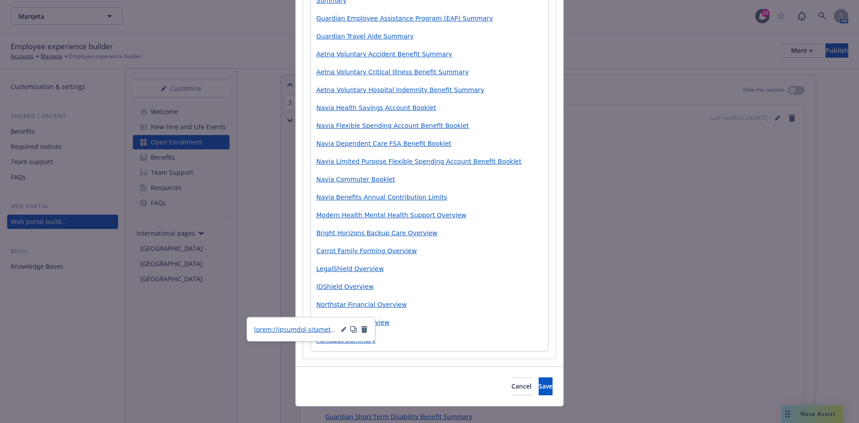
click at [359, 319] on span "Total Pet Plan Overview" at bounding box center [352, 322] width 73 height 7
drag, startPoint x: 323, startPoint y: 314, endPoint x: 321, endPoint y: 319, distance: 6.0
click at [323, 319] on span "Total Pet Plan Overview" at bounding box center [352, 322] width 73 height 7
click at [416, 281] on p "IDShield Overview" at bounding box center [429, 286] width 226 height 11
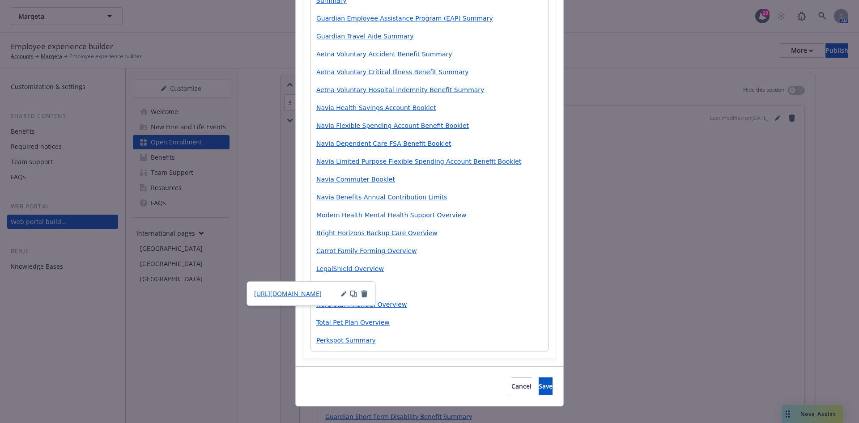
click at [329, 337] on span "Perkspot Summary" at bounding box center [345, 340] width 59 height 7
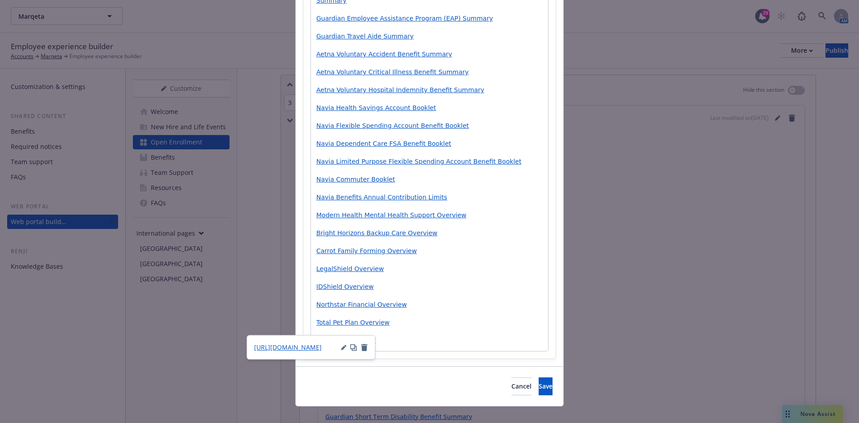
click at [286, 346] on span "https://cdn.newfront.com/uploads/files-api/f35477ff-4824-4d85-8e2d-5bd43c0f9aa2" at bounding box center [288, 347] width 68 height 8
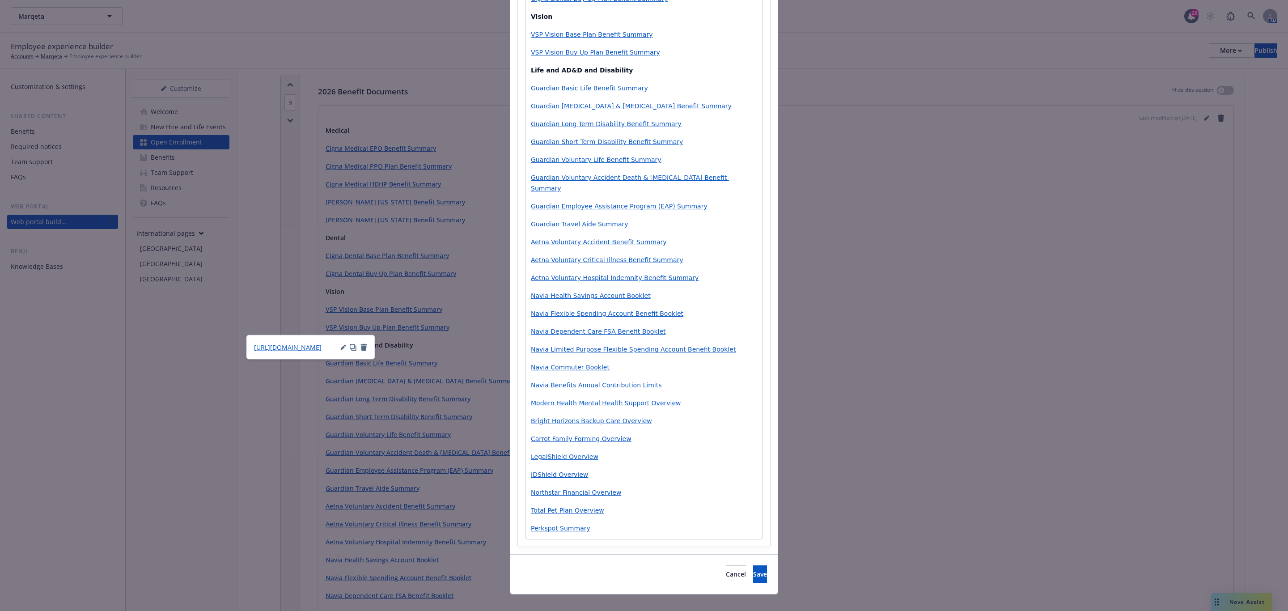
scroll to position [306, 0]
click at [677, 377] on p "Navia Benefits Annual Contribution Limits" at bounding box center [644, 382] width 226 height 11
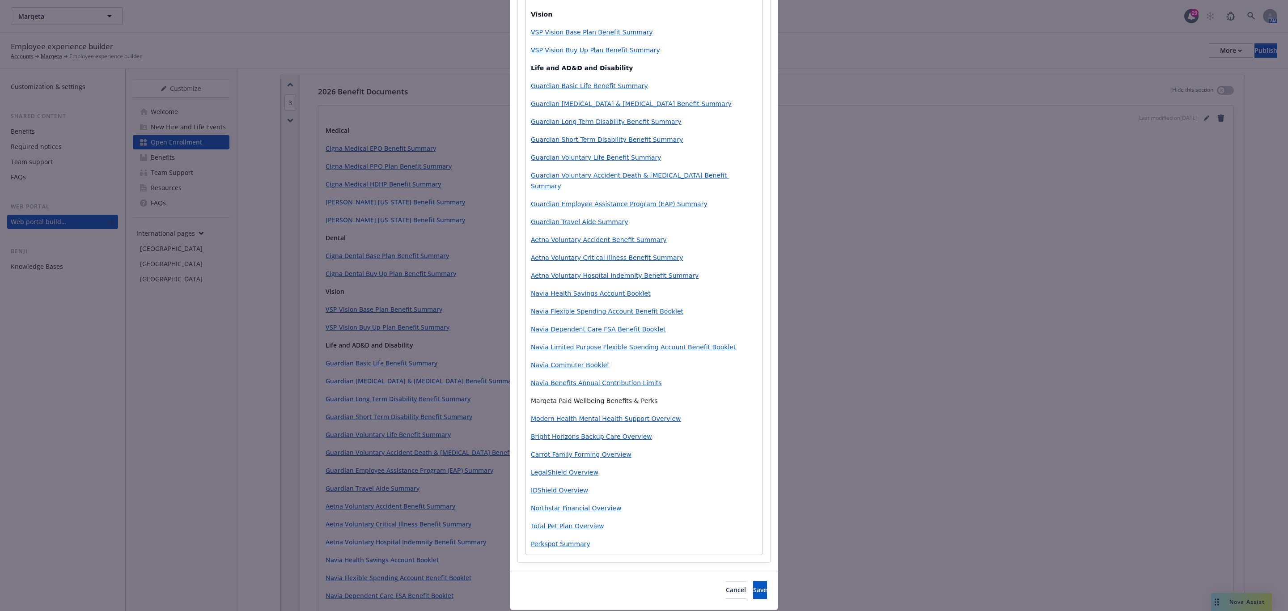
click at [600, 395] on p "Marqeta Paid Wellbeing Benefits & Perks" at bounding box center [644, 400] width 226 height 11
click at [702, 199] on div "Medical Cigna Medical EPO Benefit Summary Cigna Medical PPO Plan Benefit Summar…" at bounding box center [643, 199] width 237 height 712
click at [702, 199] on p "Guardian Employee Assistance Program (EAP) Summary" at bounding box center [644, 204] width 226 height 11
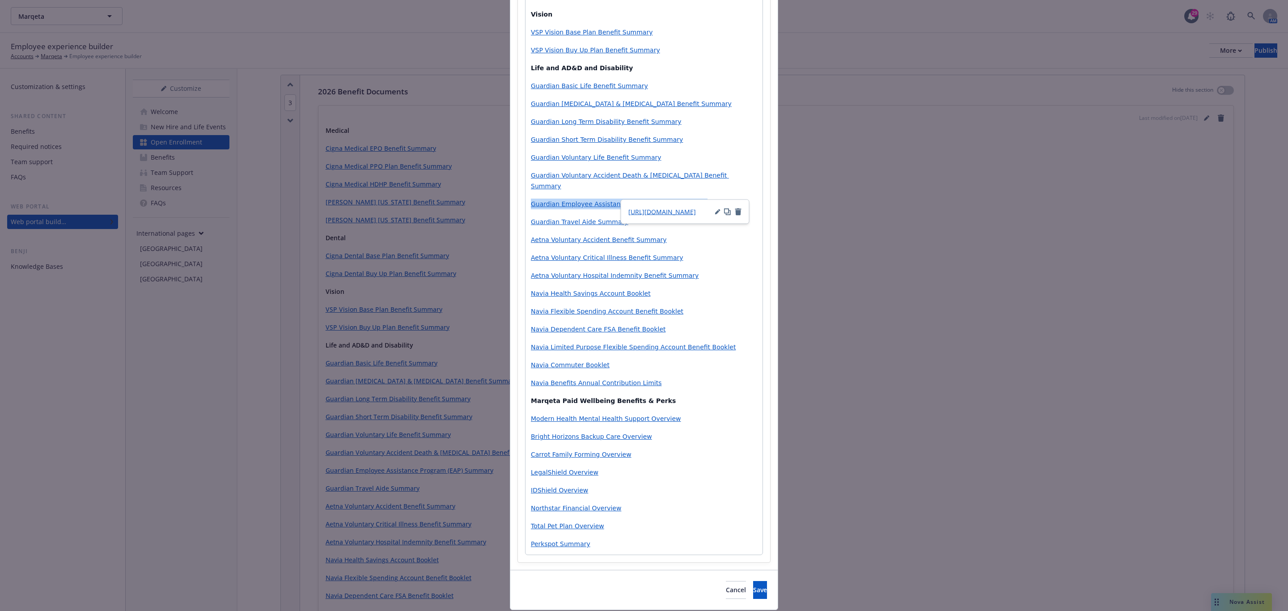
click at [702, 199] on p "Guardian Employee Assistance Program (EAP) Summary" at bounding box center [644, 204] width 226 height 11
click at [691, 413] on p "Modern Health Mental Health Support Overview" at bounding box center [644, 418] width 226 height 11
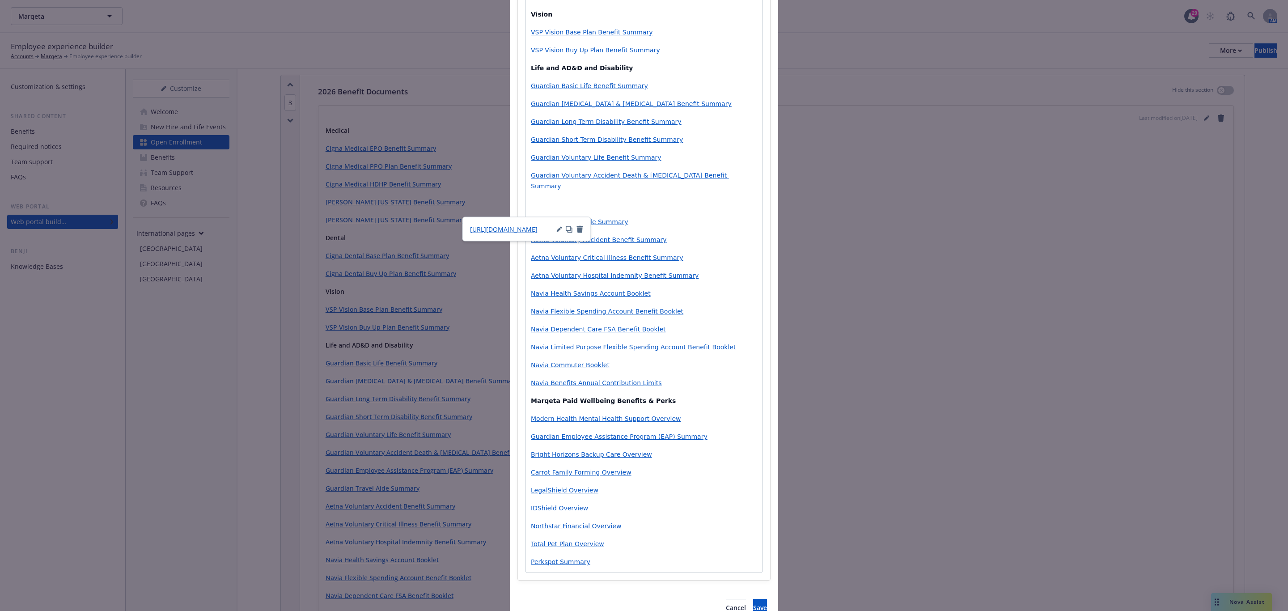
click at [593, 218] on span "Guardian Travel Aide Summary" at bounding box center [579, 221] width 97 height 7
click at [686, 413] on p "Modern Health Mental Health Support Overview" at bounding box center [644, 418] width 226 height 11
click at [696, 431] on p "Guardian Employee Assistance Program (EAP) Summary" at bounding box center [644, 436] width 226 height 11
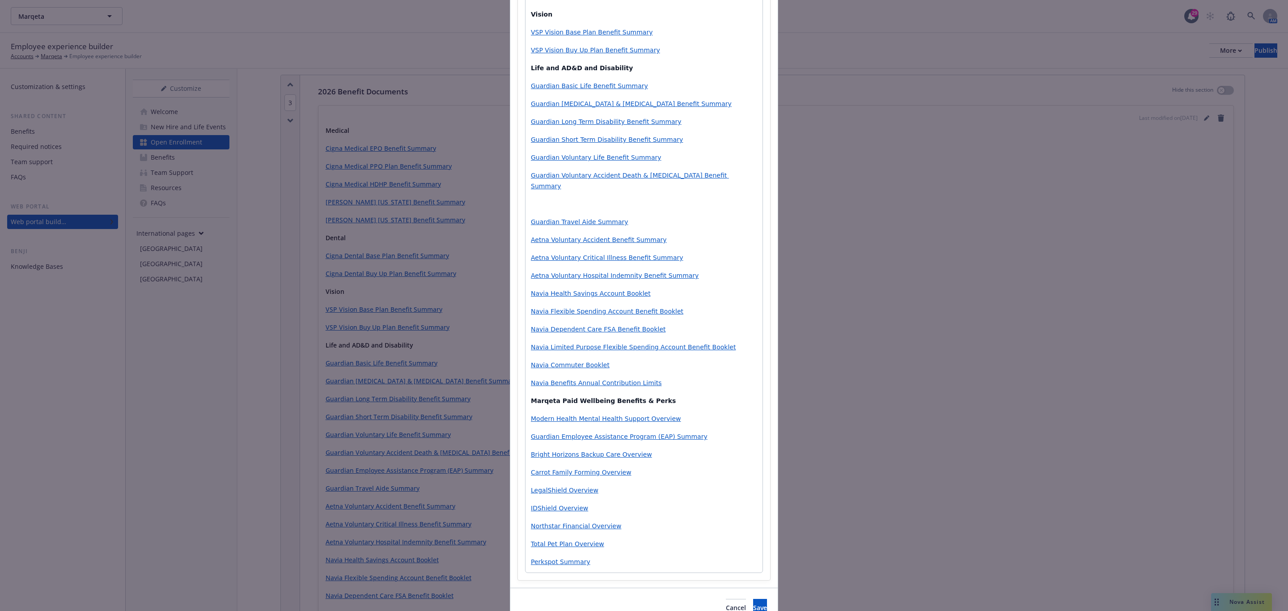
click at [612, 167] on div "Medical Cigna Medical EPO Benefit Summary Cigna Medical PPO Plan Benefit Summar…" at bounding box center [643, 208] width 237 height 730
drag, startPoint x: 660, startPoint y: 205, endPoint x: 522, endPoint y: 204, distance: 137.8
click at [525, 204] on div "Medical Cigna Medical EPO Benefit Summary Cigna Medical PPO Plan Benefit Summar…" at bounding box center [643, 208] width 237 height 730
click at [704, 431] on p "Guardian Employee Assistance Program (EAP) Summary" at bounding box center [644, 436] width 226 height 11
click at [690, 521] on p "IDShield Overview" at bounding box center [644, 526] width 226 height 11
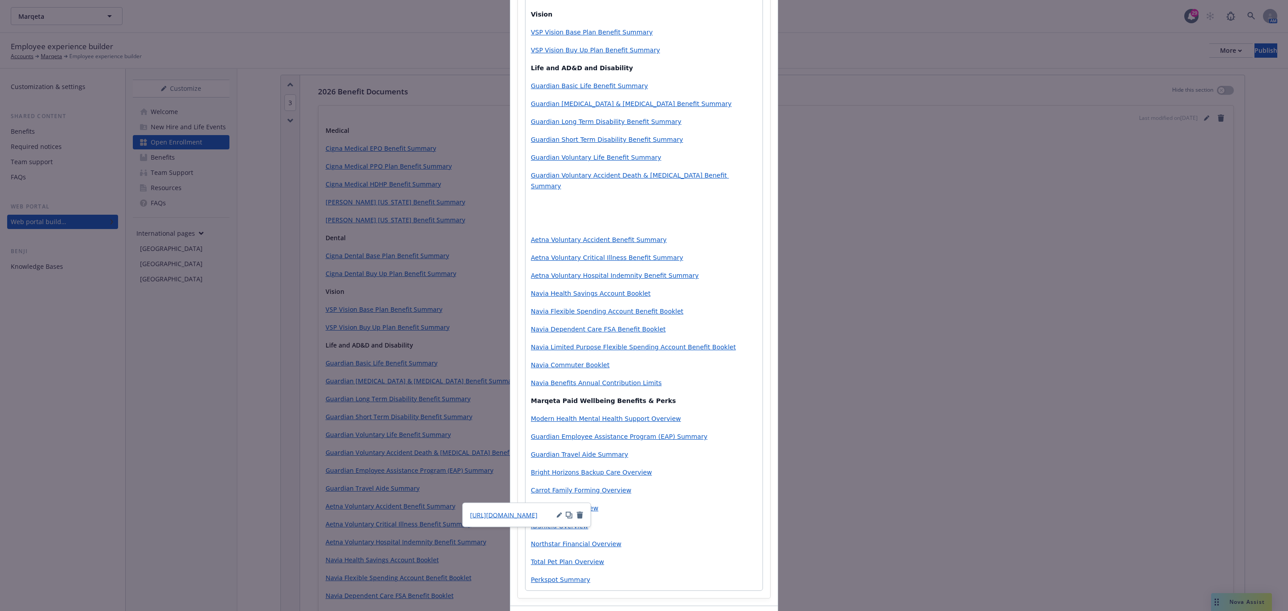
click at [653, 491] on div "Medical Cigna Medical EPO Benefit Summary Cigna Medical PPO Plan Benefit Summar…" at bounding box center [643, 217] width 237 height 748
click at [647, 556] on p "Total Pet Plan Overview" at bounding box center [644, 561] width 226 height 11
click at [599, 584] on div "Section title * 2026 Benefit Documents Section body * Paragraph Paragraph Headi…" at bounding box center [644, 181] width 252 height 834
click at [631, 574] on p "Perkspot Summary" at bounding box center [644, 579] width 226 height 11
drag, startPoint x: 631, startPoint y: 573, endPoint x: 514, endPoint y: 565, distance: 117.0
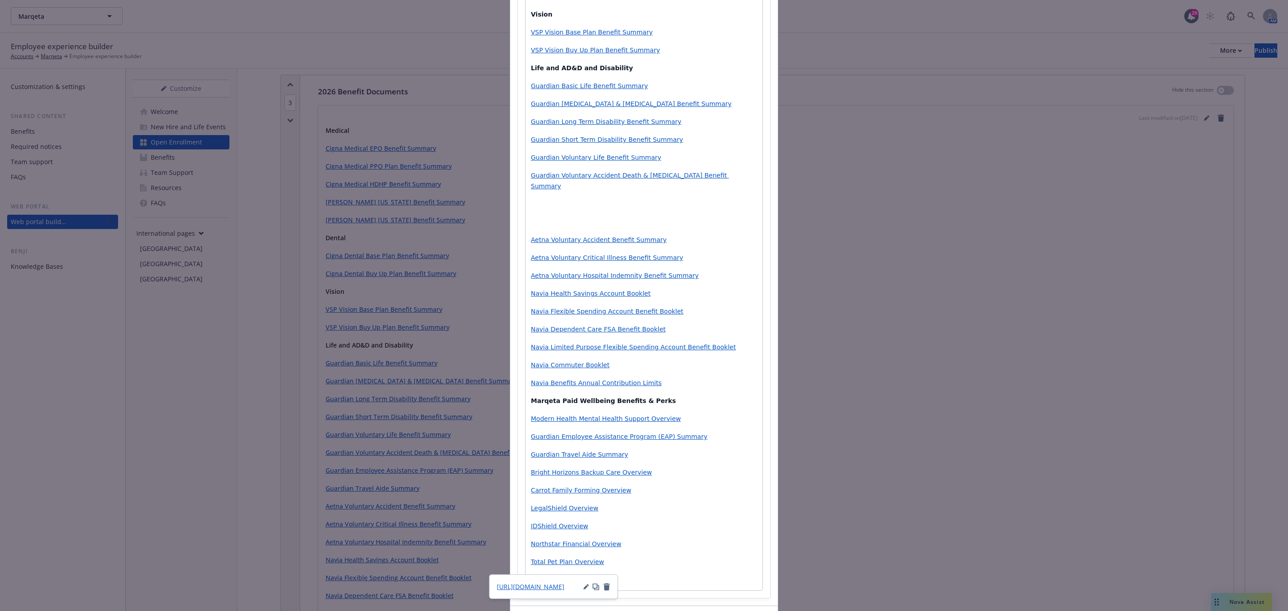
click at [518, 565] on div "Section title * 2026 Benefit Documents Section body * Paragraph Paragraph Headi…" at bounding box center [644, 181] width 252 height 834
click at [658, 485] on p "Carrot Family Forming Overview" at bounding box center [644, 490] width 226 height 11
click at [560, 216] on p "editable markdown" at bounding box center [644, 221] width 226 height 11
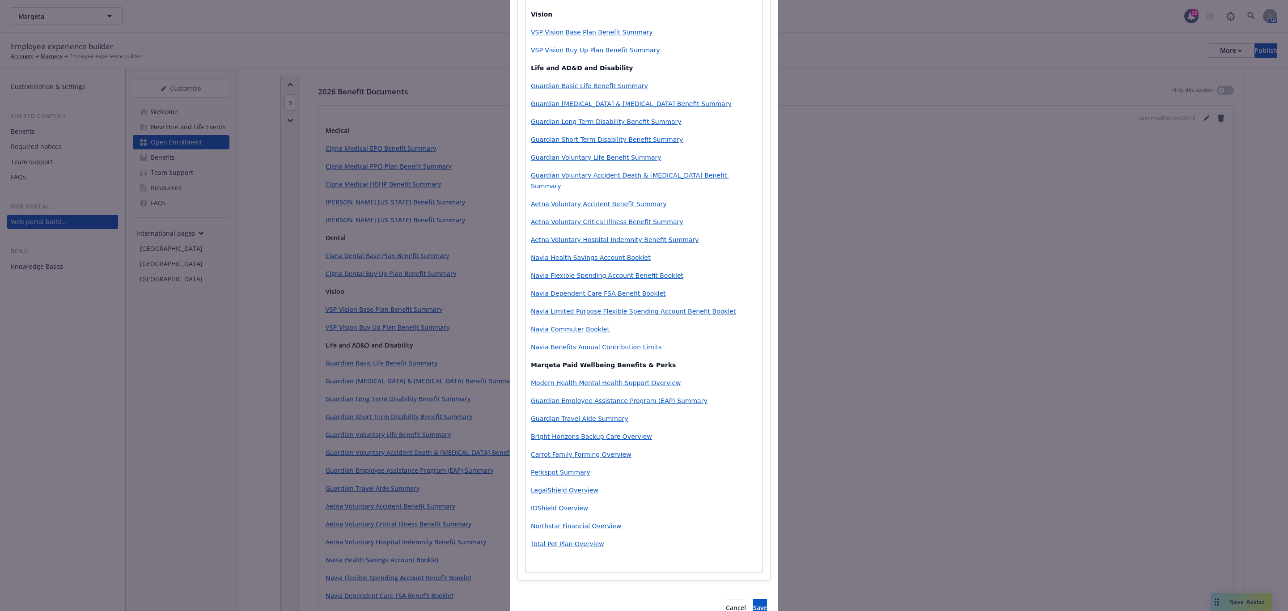
click at [748, 176] on p "Guardian Voluntary Accident Death & [MEDICAL_DATA] Benefit Summary" at bounding box center [644, 180] width 226 height 21
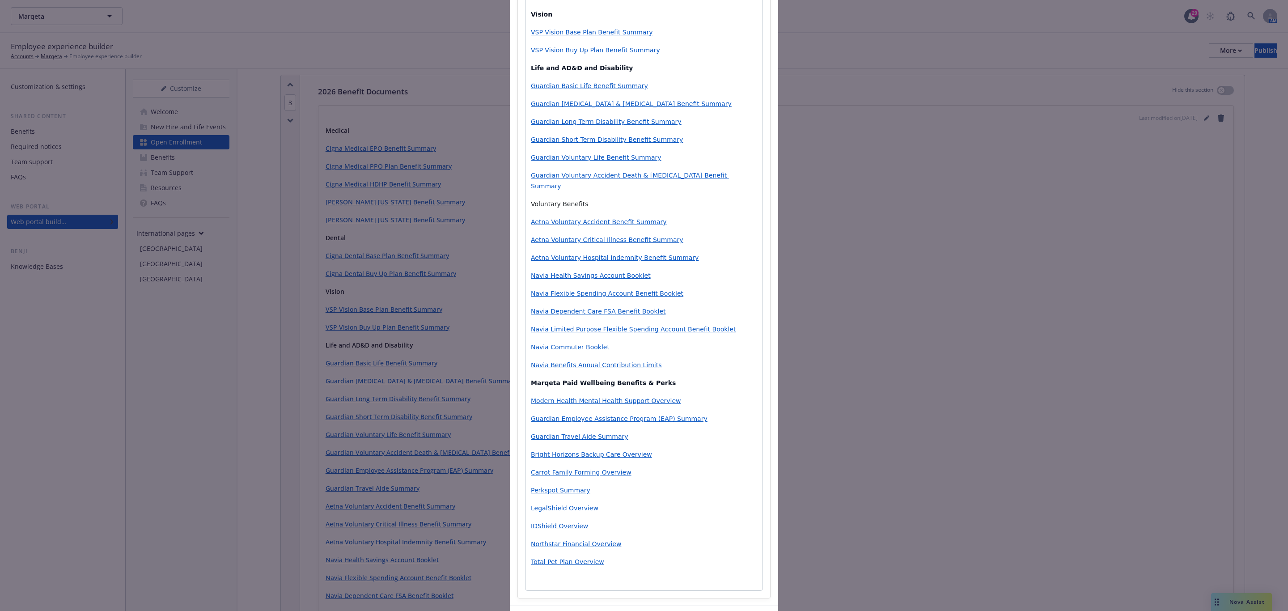
click at [552, 199] on p "Voluntary Benefits" at bounding box center [644, 204] width 226 height 11
drag, startPoint x: 537, startPoint y: 479, endPoint x: 553, endPoint y: 479, distance: 16.1
click at [537, 487] on span "Perkspot Summary" at bounding box center [560, 490] width 59 height 7
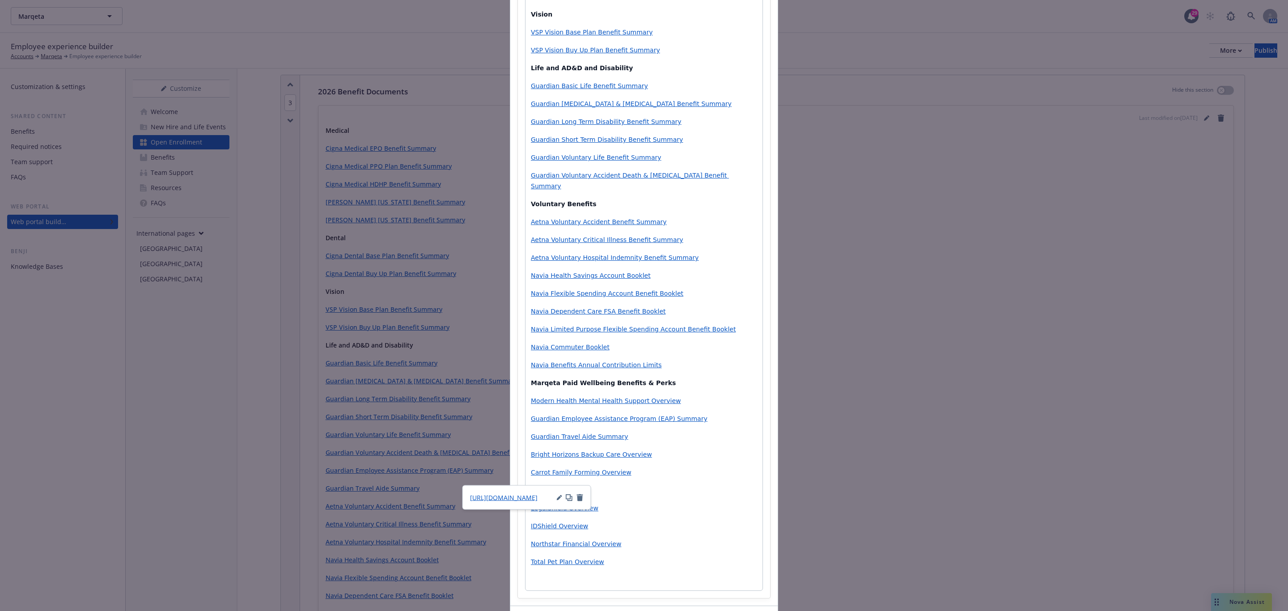
click at [647, 449] on p "Bright Horizons Backup Care Overview" at bounding box center [644, 454] width 226 height 11
drag, startPoint x: 611, startPoint y: 523, endPoint x: 506, endPoint y: 490, distance: 110.3
click at [510, 490] on div "Section title * 2026 Benefit Documents Section body * Paragraph Paragraph Headi…" at bounding box center [643, 181] width 267 height 849
click at [569, 488] on div "Medical Cigna Medical EPO Benefit Summary Cigna Medical PPO Plan Benefit Summar…" at bounding box center [643, 217] width 237 height 748
drag, startPoint x: 595, startPoint y: 517, endPoint x: 521, endPoint y: 494, distance: 77.7
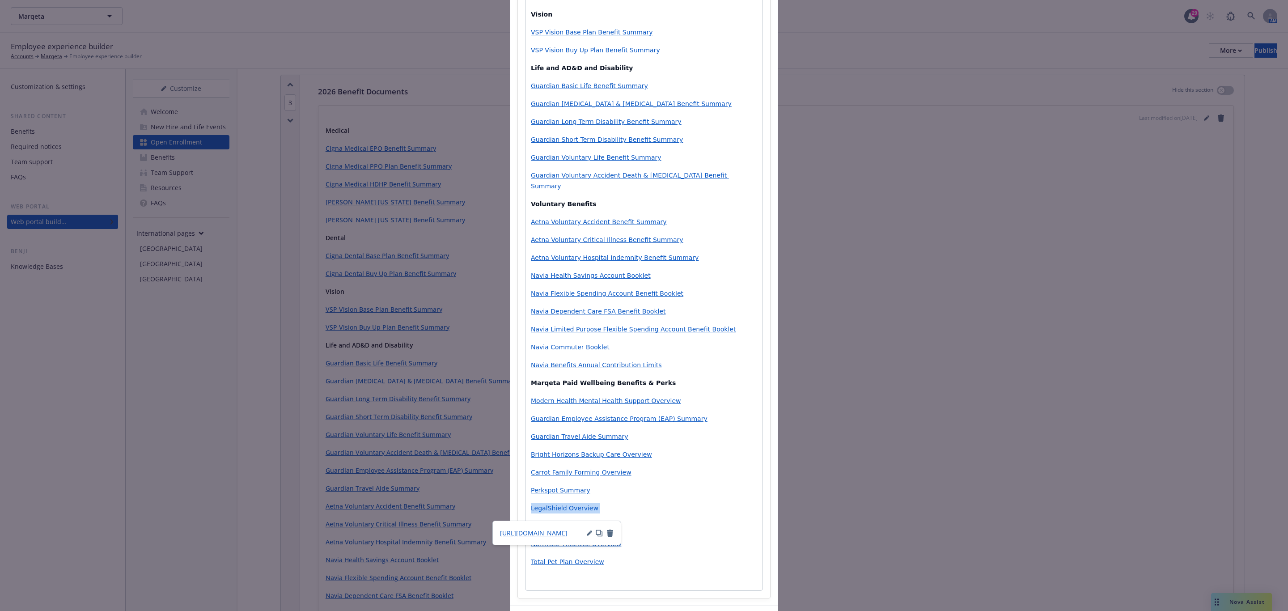
click at [525, 496] on div "Medical Cigna Medical EPO Benefit Summary Cigna Medical PPO Plan Benefit Summar…" at bounding box center [643, 217] width 237 height 748
click at [704, 252] on p "Aetna Voluntary Hospital Indemnity Benefit Summary" at bounding box center [644, 257] width 226 height 11
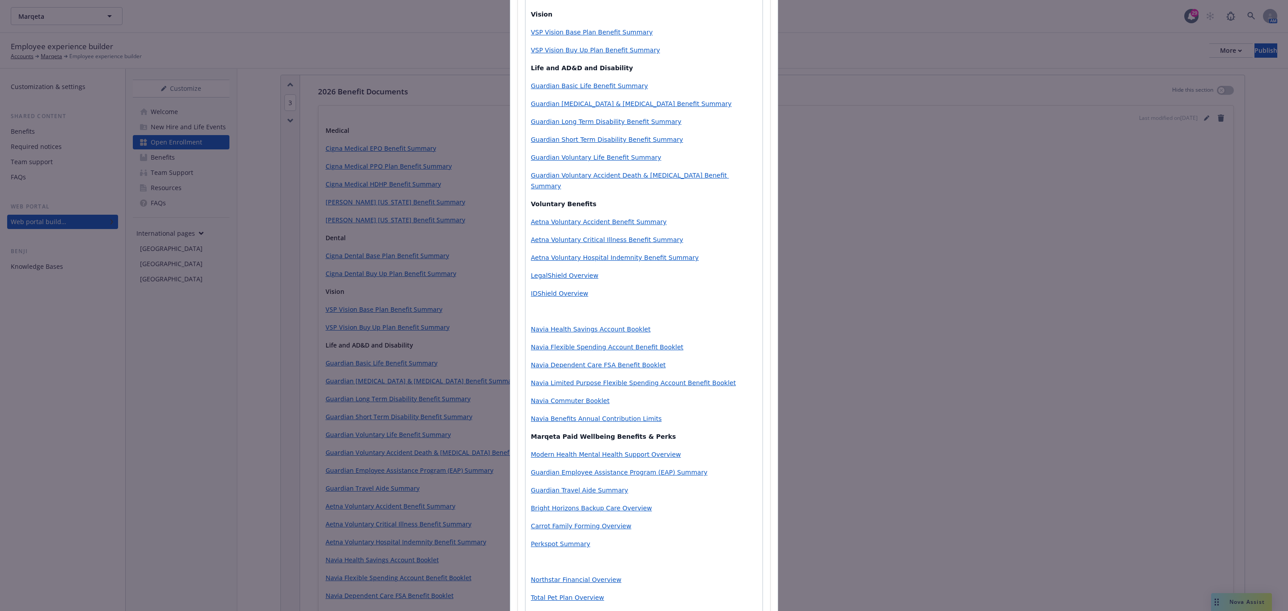
click at [602, 592] on p "Total Pet Plan Overview" at bounding box center [644, 597] width 226 height 11
click at [589, 556] on p "editable markdown" at bounding box center [644, 561] width 226 height 11
click at [592, 306] on p "editable markdown" at bounding box center [644, 311] width 226 height 11
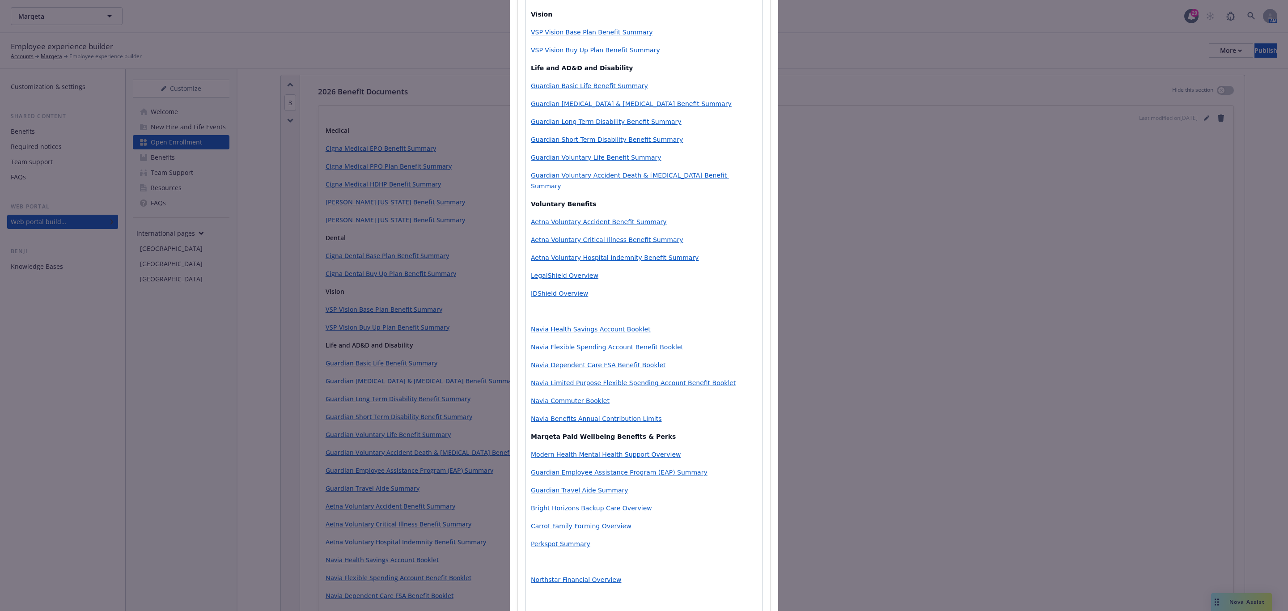
click at [549, 293] on div "Medical Cigna Medical EPO Benefit Summary Cigna Medical PPO Plan Benefit Summar…" at bounding box center [643, 235] width 237 height 784
drag, startPoint x: 551, startPoint y: 302, endPoint x: 555, endPoint y: 298, distance: 5.7
click at [551, 306] on p "editable markdown" at bounding box center [644, 311] width 226 height 11
click at [578, 594] on span "Total Pet Plan Overview" at bounding box center [567, 597] width 73 height 7
click at [568, 566] on icon "button" at bounding box center [569, 567] width 7 height 7
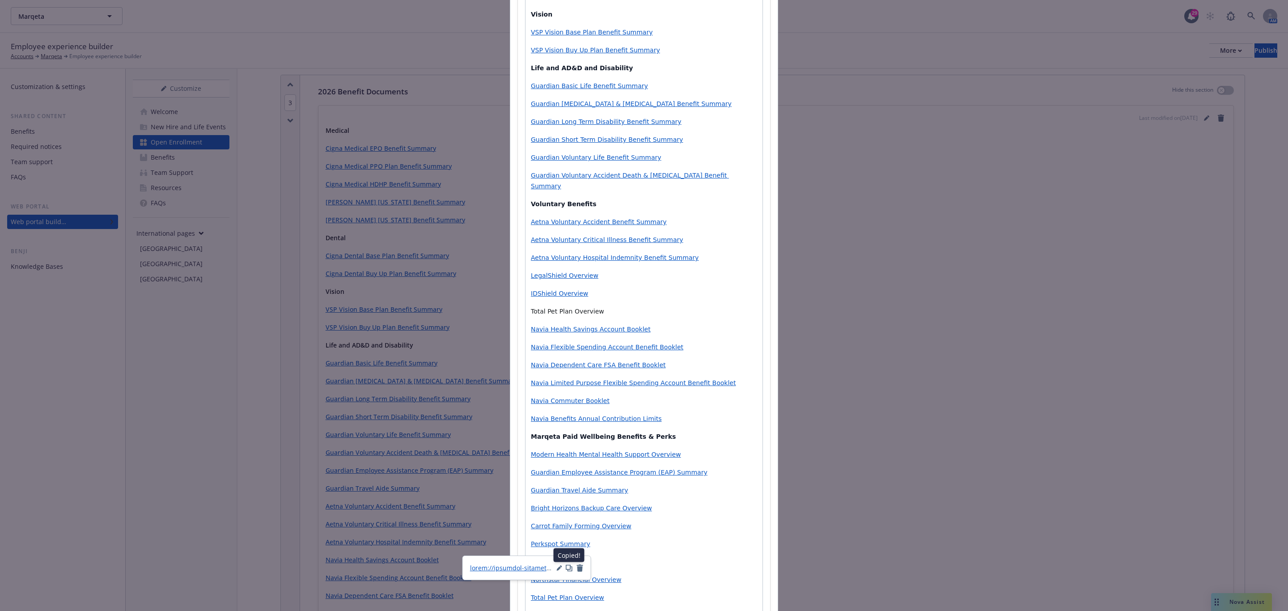
click at [564, 308] on span "Total Pet Plan Overview" at bounding box center [567, 311] width 73 height 7
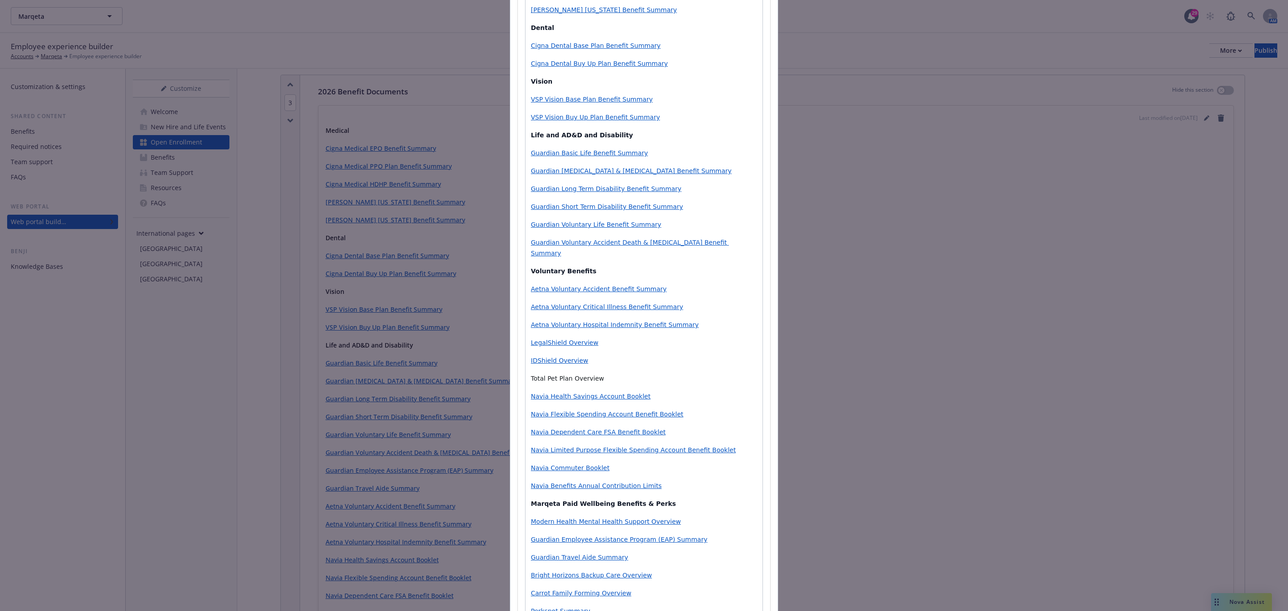
scroll to position [38, 0]
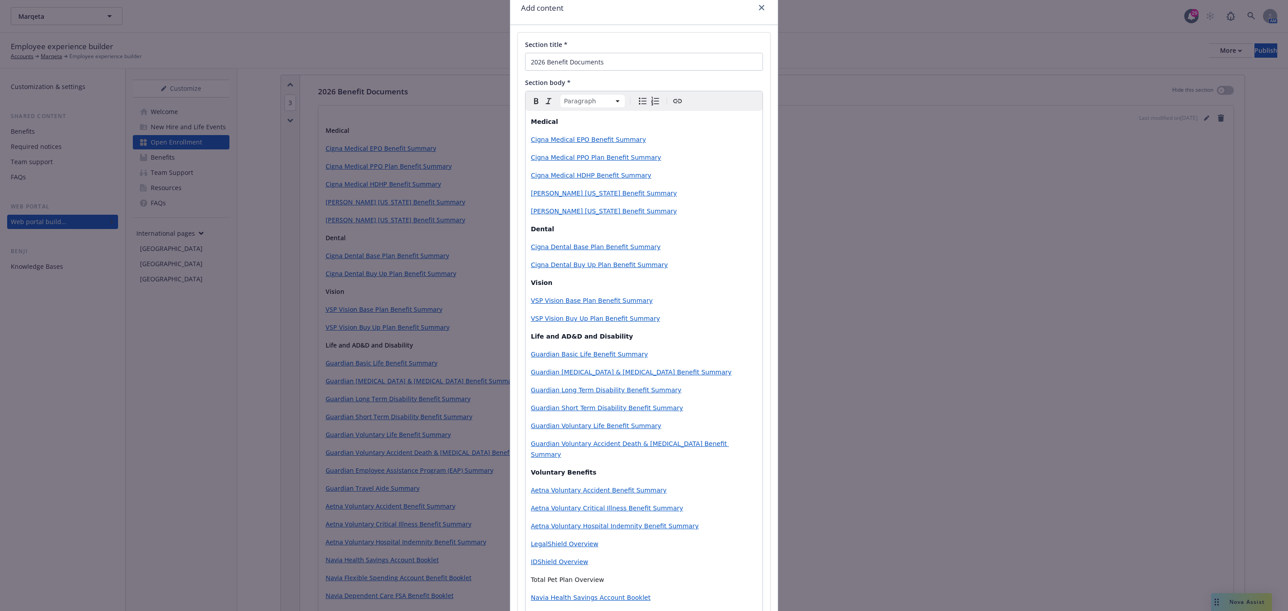
click at [675, 105] on icon "Create link" at bounding box center [677, 101] width 11 height 11
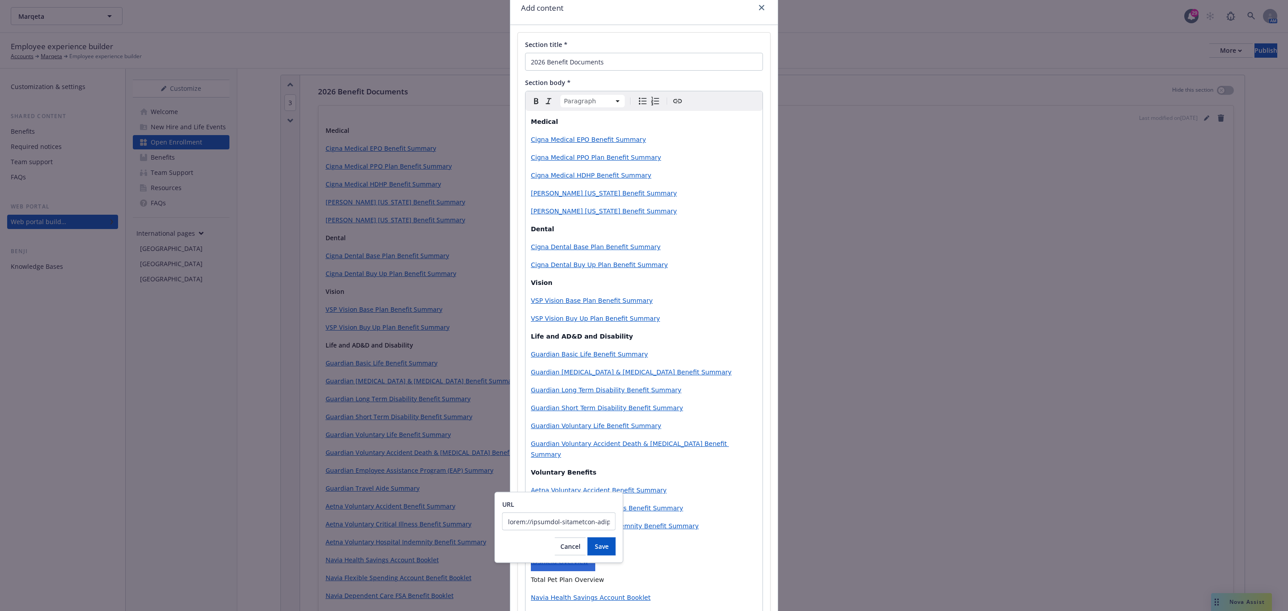
scroll to position [0, 6655]
type input "https://newfront-production-assets.s3.us-west-2.amazonaws.com/uploads/files-api…"
click at [599, 545] on span "Save" at bounding box center [602, 546] width 14 height 8
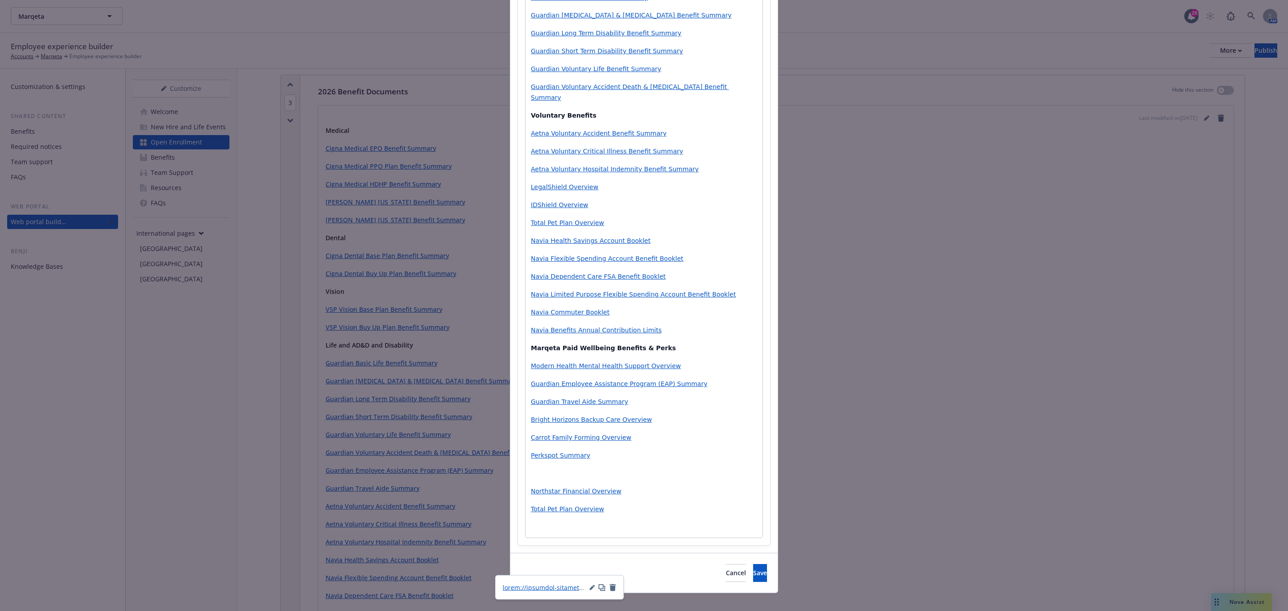
scroll to position [395, 0]
click at [573, 505] on span "Total Pet Plan Overview" at bounding box center [567, 508] width 73 height 7
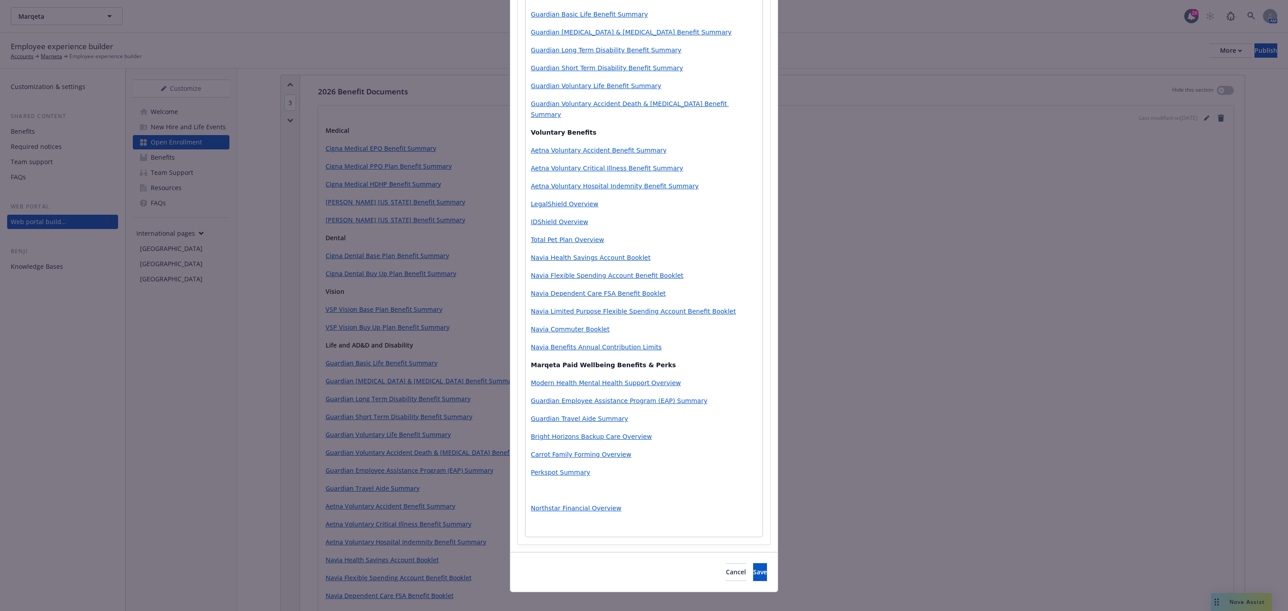
click at [544, 486] on div "Medical Cigna Medical EPO Benefit Summary Cigna Medical PPO Plan Benefit Summar…" at bounding box center [643, 154] width 237 height 766
click at [572, 485] on p "editable markdown" at bounding box center [644, 490] width 226 height 11
click at [627, 449] on p "Carrot Family Forming Overview" at bounding box center [644, 454] width 226 height 11
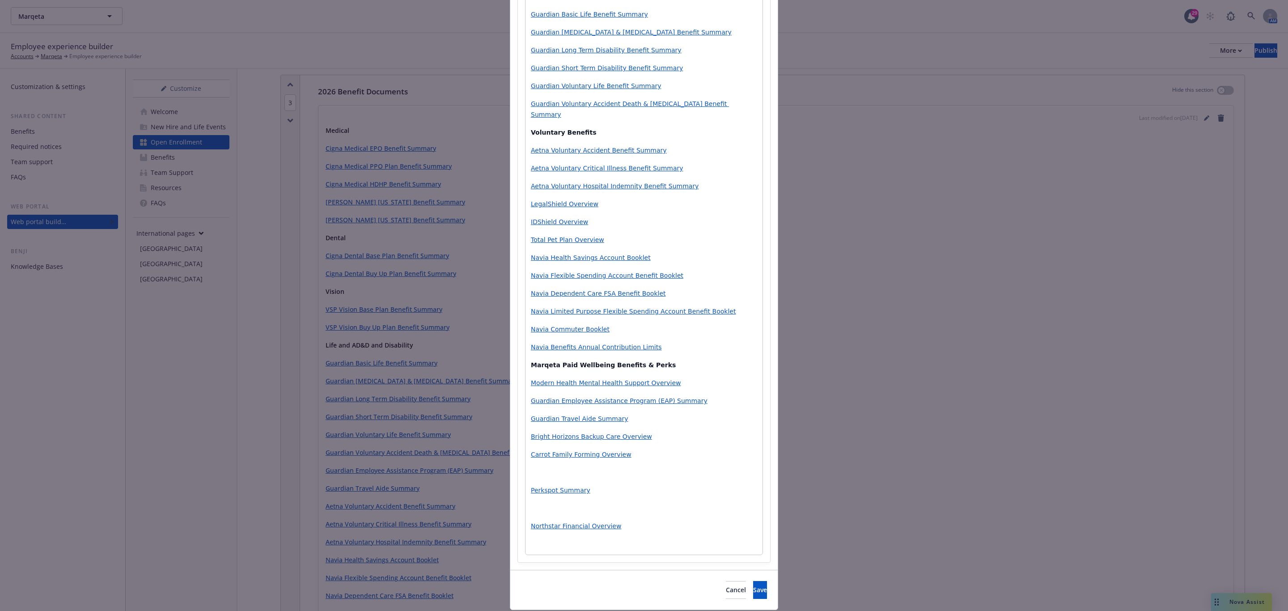
scroll to position [395, 0]
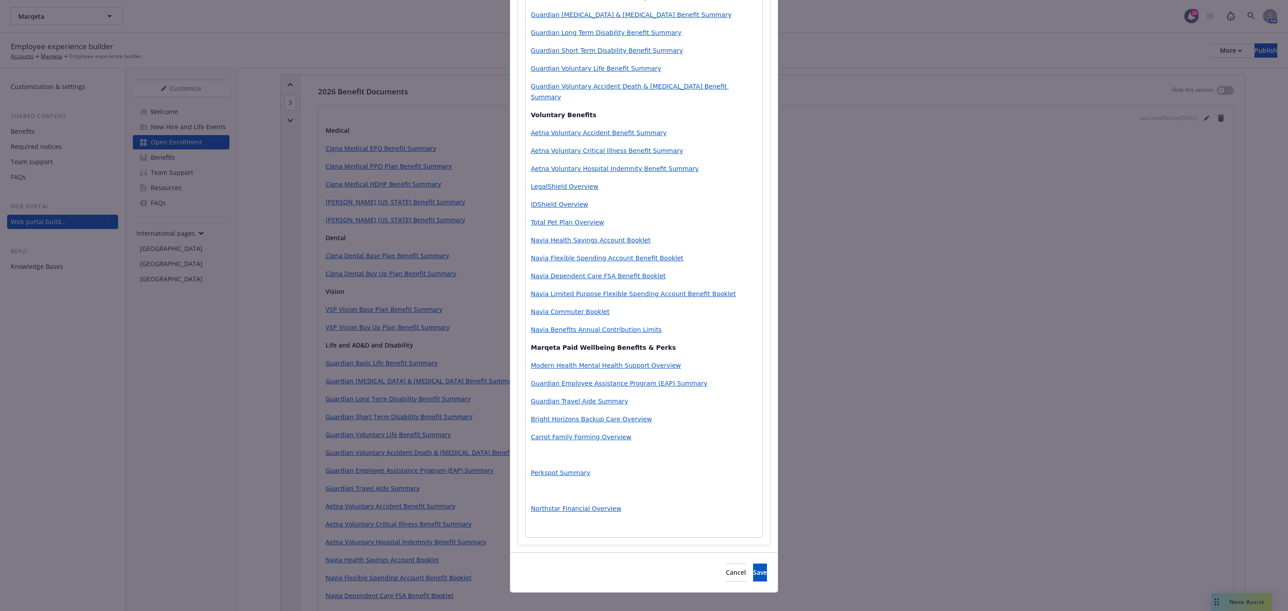
click at [585, 505] on span "Northstar Financial Overview" at bounding box center [576, 508] width 90 height 7
click at [577, 449] on p "editable markdown" at bounding box center [644, 454] width 226 height 11
click at [536, 433] on span "Carrot Family Forming Overview" at bounding box center [581, 436] width 101 height 7
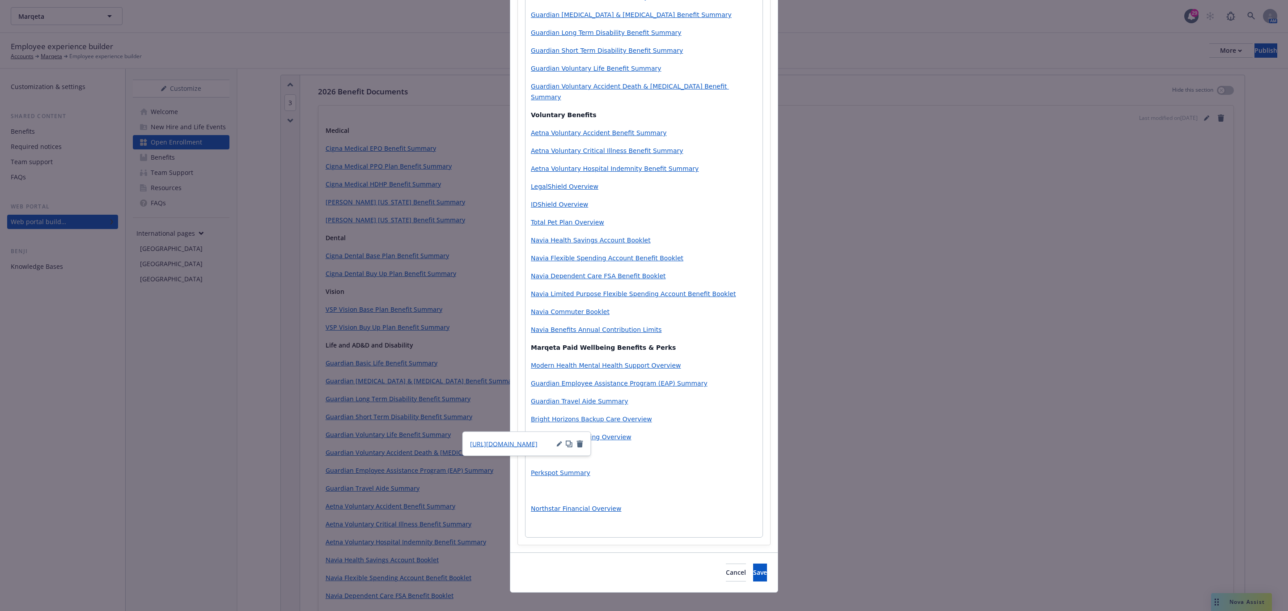
drag, startPoint x: 536, startPoint y: 430, endPoint x: 536, endPoint y: 443, distance: 13.0
click at [536, 443] on span "https://cdn.newfront.com/uploads/files-api/b92801c5-0ab4-473a-bf4a-607a6bf9a1e8" at bounding box center [504, 444] width 68 height 8
click at [616, 485] on p "editable markdown" at bounding box center [644, 490] width 226 height 11
drag, startPoint x: 594, startPoint y: 459, endPoint x: 532, endPoint y: 459, distance: 62.6
click at [532, 467] on p "Perkspot Summary" at bounding box center [644, 472] width 226 height 11
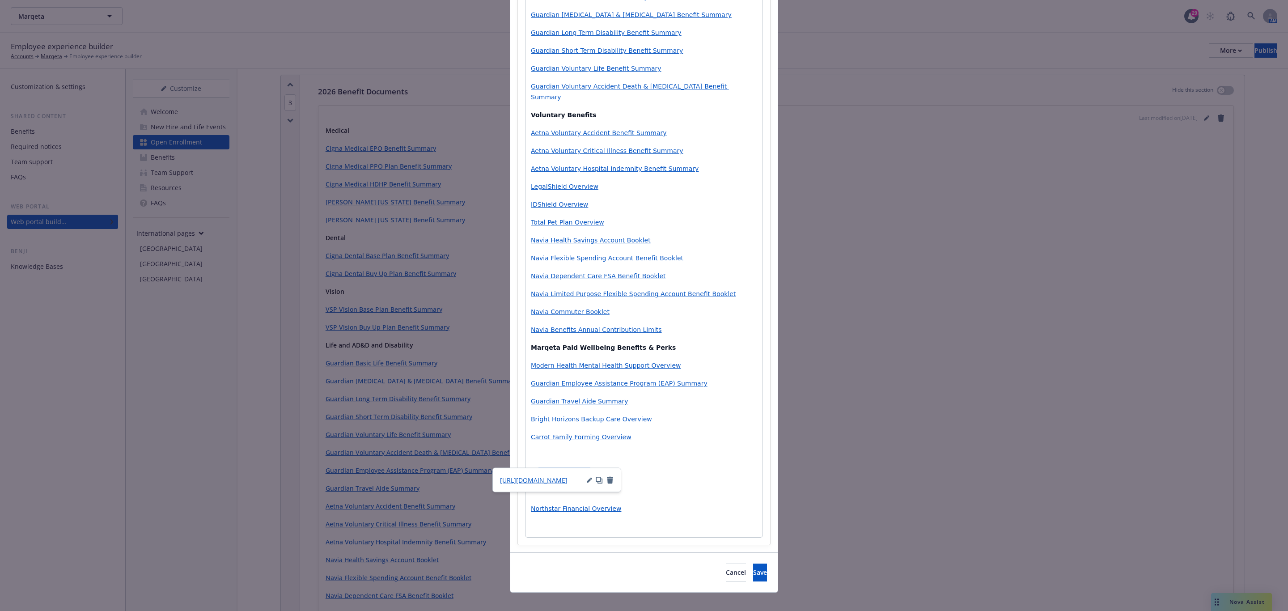
click at [533, 469] on span "Perkspot Summary" at bounding box center [560, 472] width 59 height 7
click at [554, 525] on div "Medical Cigna Medical EPO Benefit Summary Cigna Medical PPO Plan Benefit Summar…" at bounding box center [643, 146] width 237 height 784
click at [557, 521] on p "editable markdown" at bounding box center [644, 526] width 226 height 11
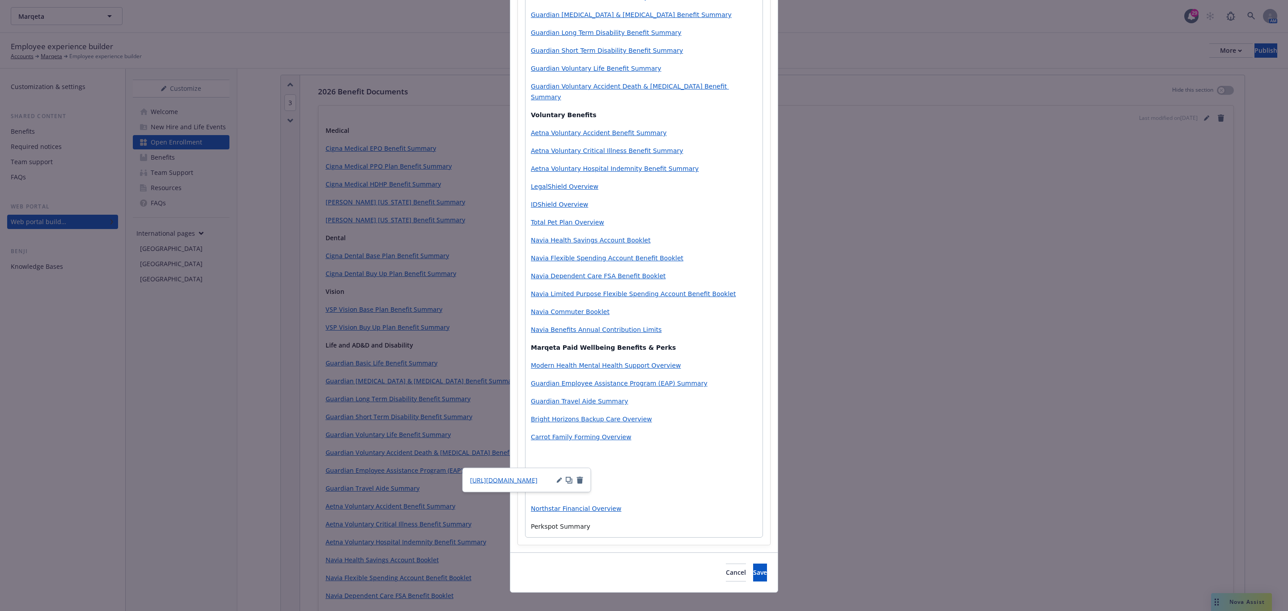
click at [568, 469] on span "Perkspot Summary" at bounding box center [560, 472] width 59 height 7
click at [568, 476] on icon "button" at bounding box center [569, 479] width 7 height 7
click at [555, 523] on span "Perkspot Summary" at bounding box center [560, 526] width 59 height 7
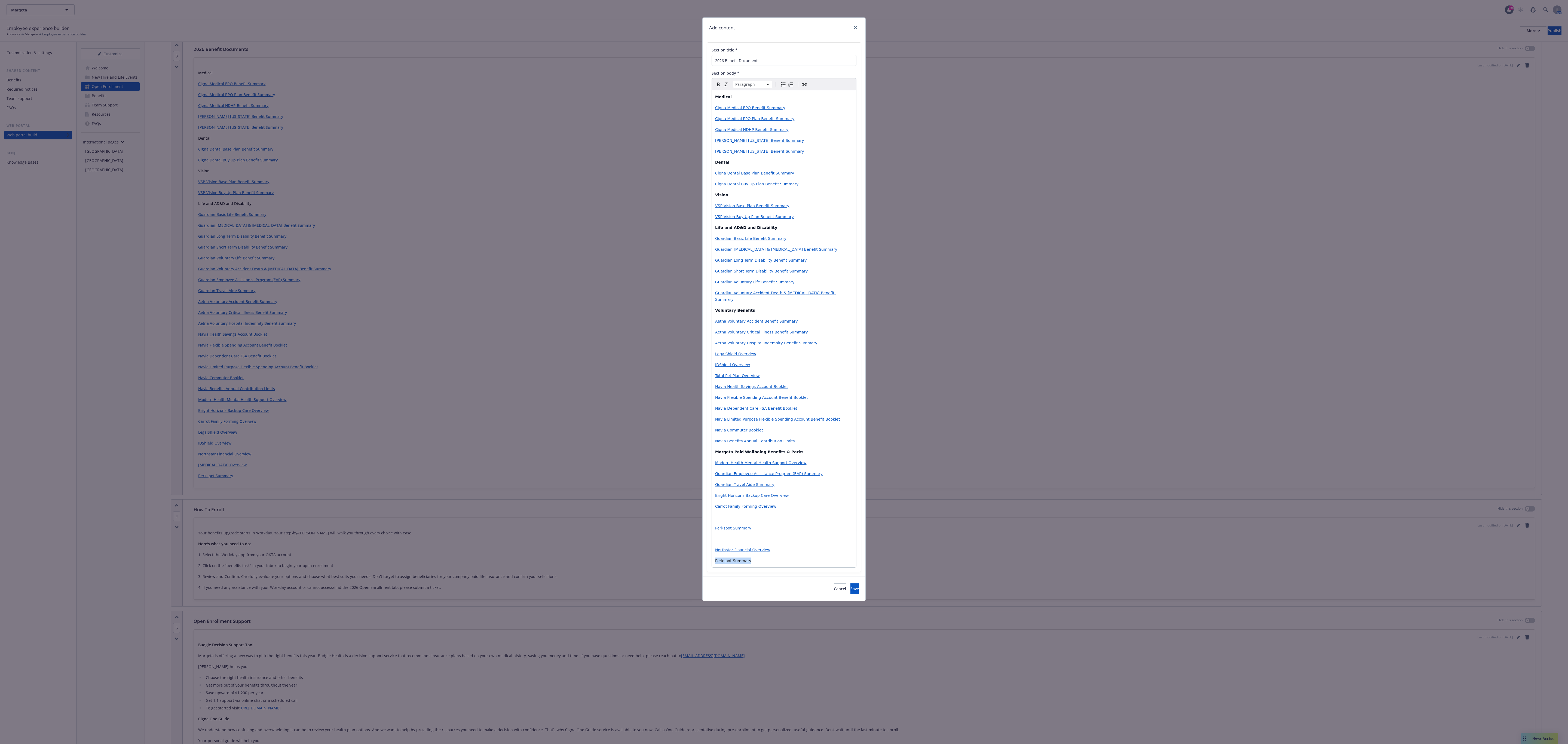
scroll to position [0, 0]
click at [784, 88] on icon "Create link" at bounding box center [804, 84] width 7 height 7
type input "https://cdn.newfront.com/uploads/files-api/f35477ff-4824-4d85-8e2d-5bd43c0f9aa2"
click at [760, 371] on span "Save" at bounding box center [758, 593] width 9 height 5
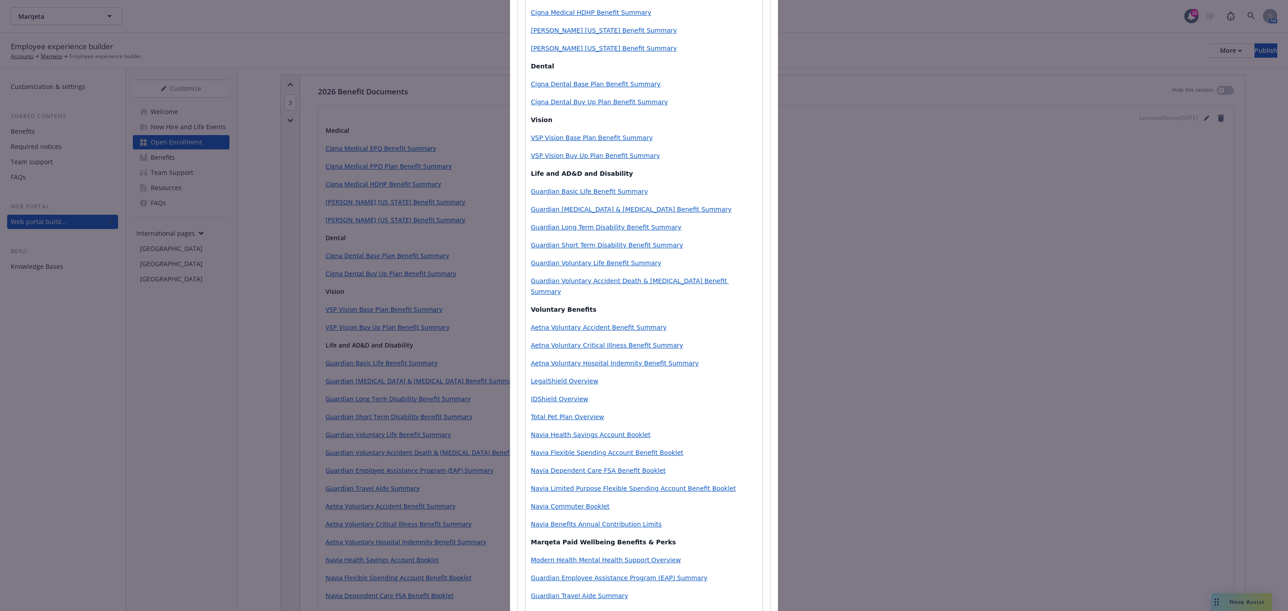
scroll to position [395, 0]
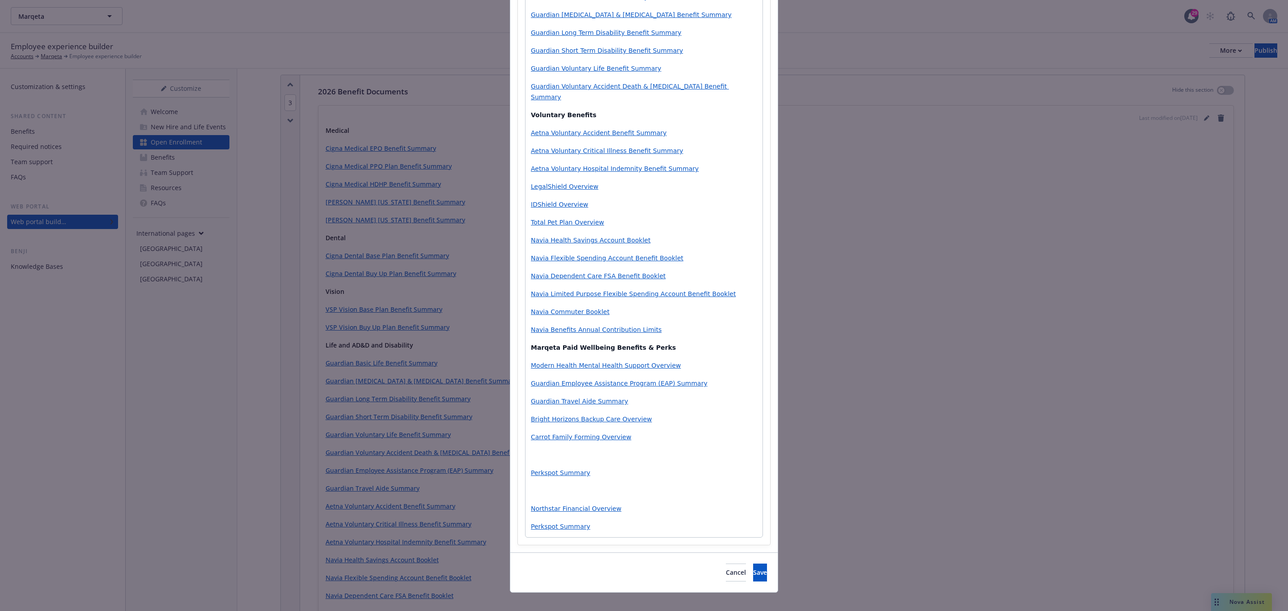
click at [596, 449] on p "editable markdown" at bounding box center [644, 454] width 226 height 11
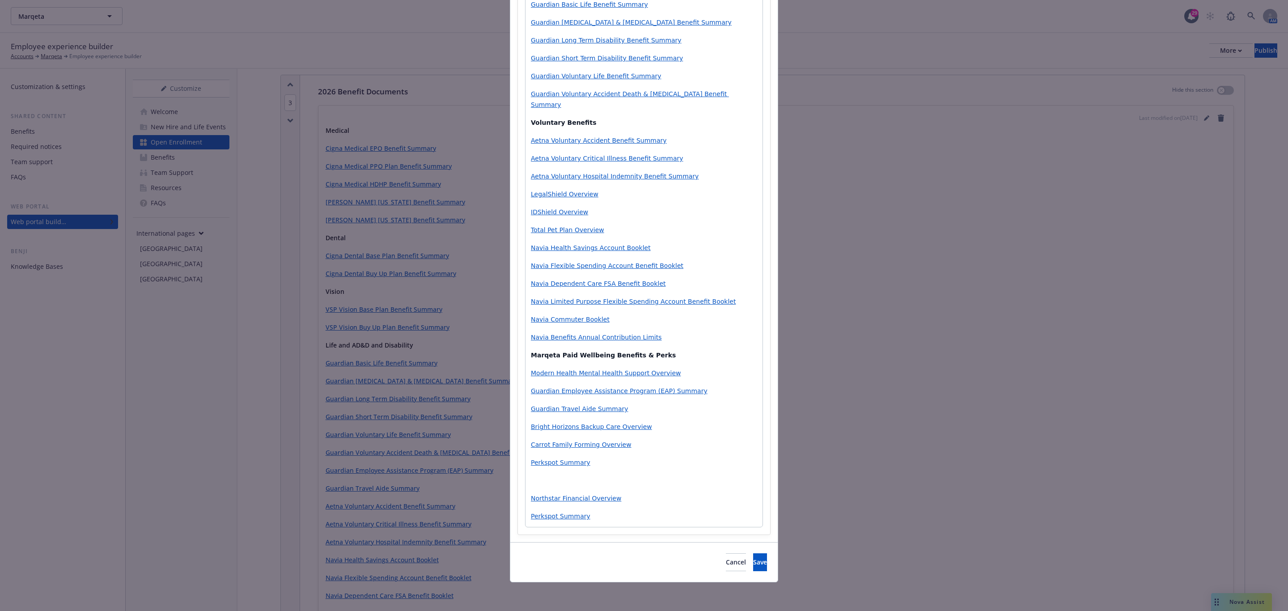
scroll to position [377, 0]
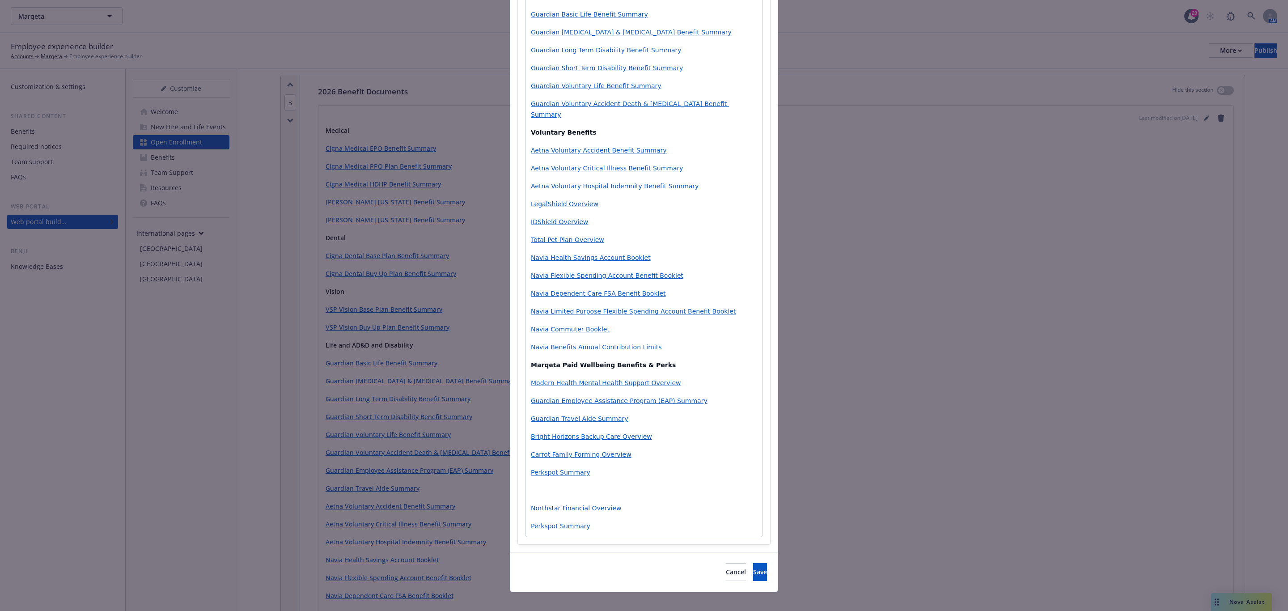
click at [566, 469] on span "Perkspot Summary" at bounding box center [560, 472] width 59 height 7
click at [557, 485] on p "editable markdown" at bounding box center [644, 490] width 226 height 11
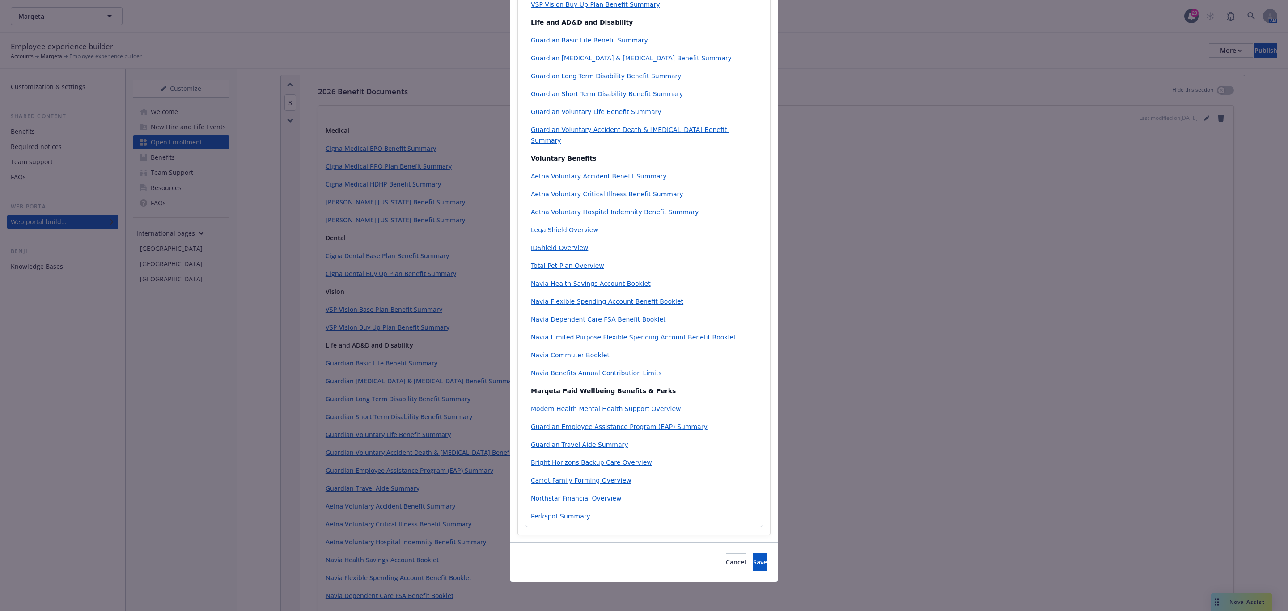
scroll to position [341, 0]
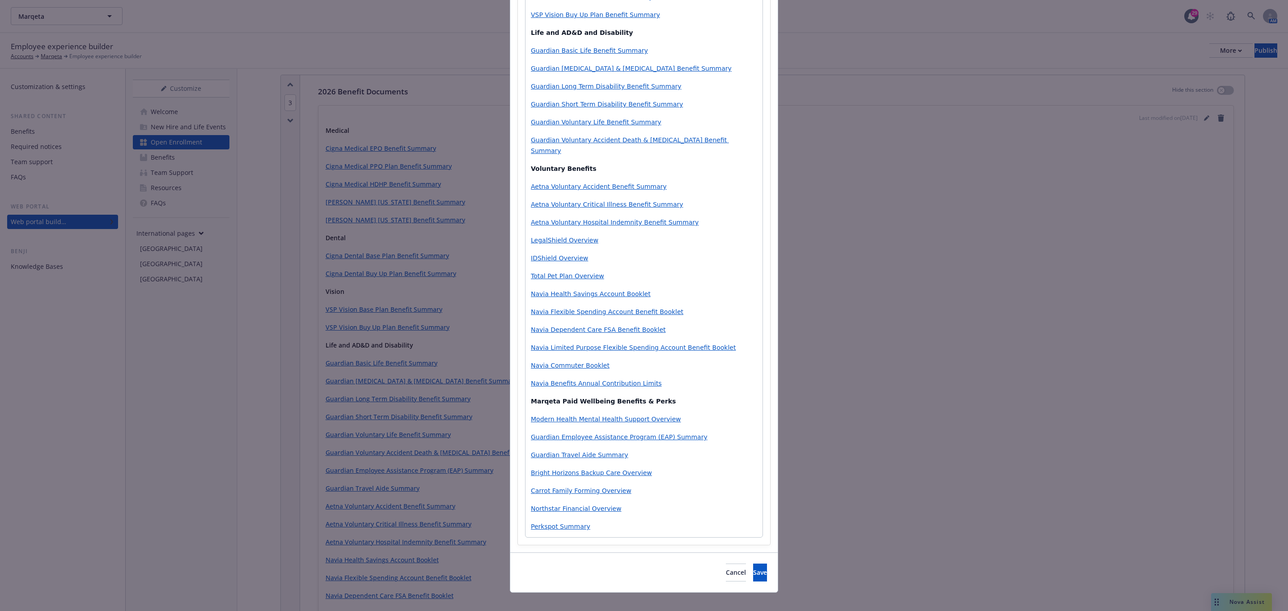
click at [651, 380] on div "Medical Cigna Medical EPO Benefit Summary Cigna Medical PPO Plan Benefit Summar…" at bounding box center [643, 172] width 237 height 730
click at [616, 271] on p "Total Pet Plan Overview" at bounding box center [644, 276] width 226 height 11
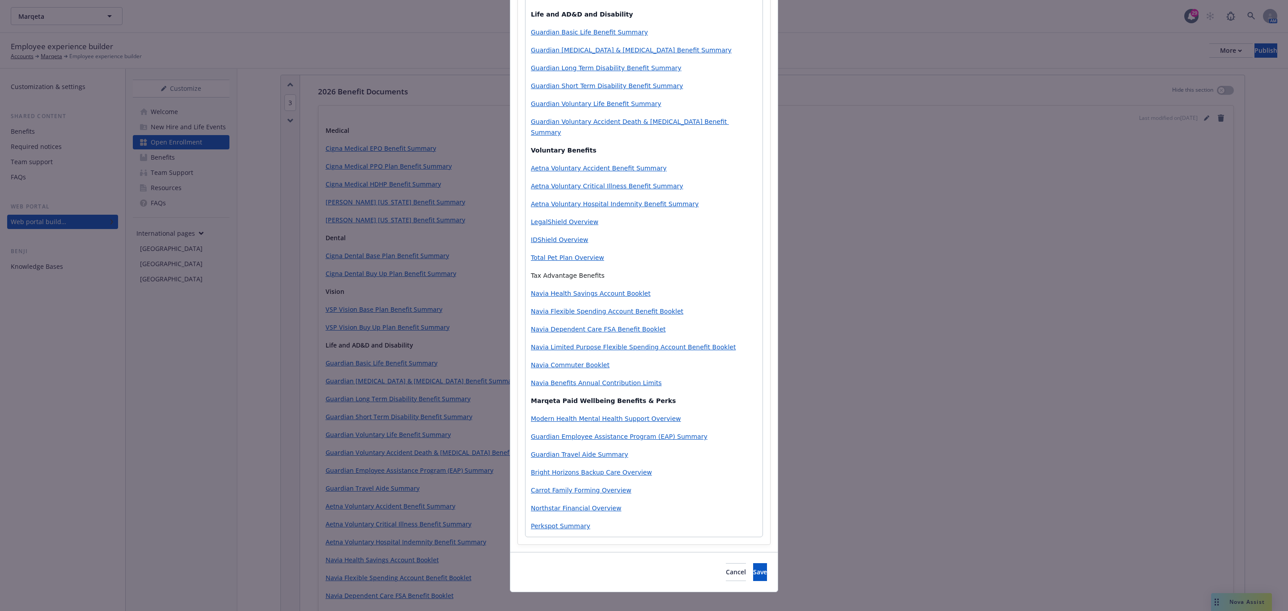
click at [576, 272] on span "Tax Advantage Benefits" at bounding box center [568, 275] width 74 height 7
click at [753, 568] on span "Save" at bounding box center [760, 572] width 14 height 8
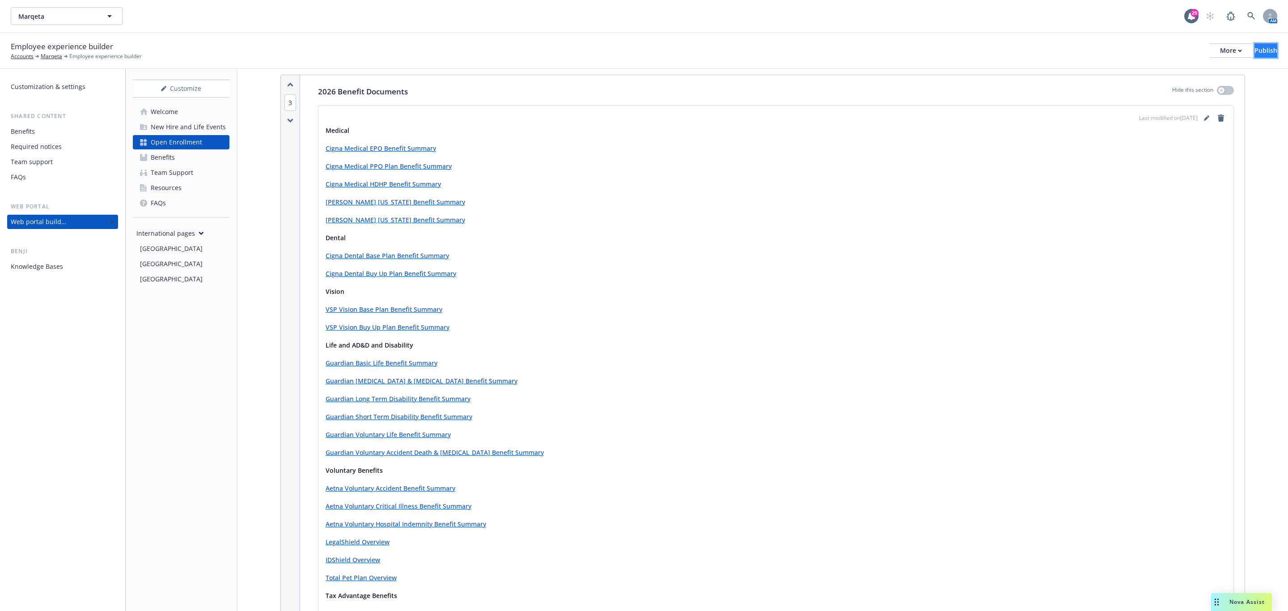
click at [1254, 46] on button "Publish" at bounding box center [1265, 50] width 23 height 14
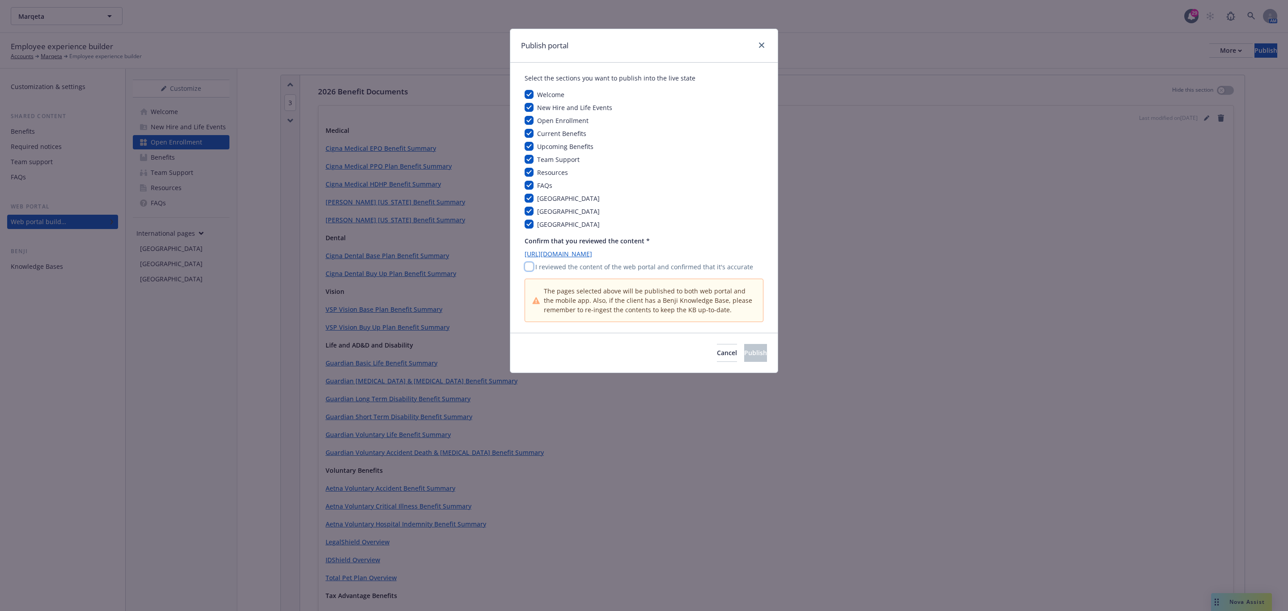
click at [525, 266] on input "checkbox" at bounding box center [529, 266] width 9 height 9
checkbox input "true"
click at [744, 360] on button "Publish" at bounding box center [755, 353] width 23 height 18
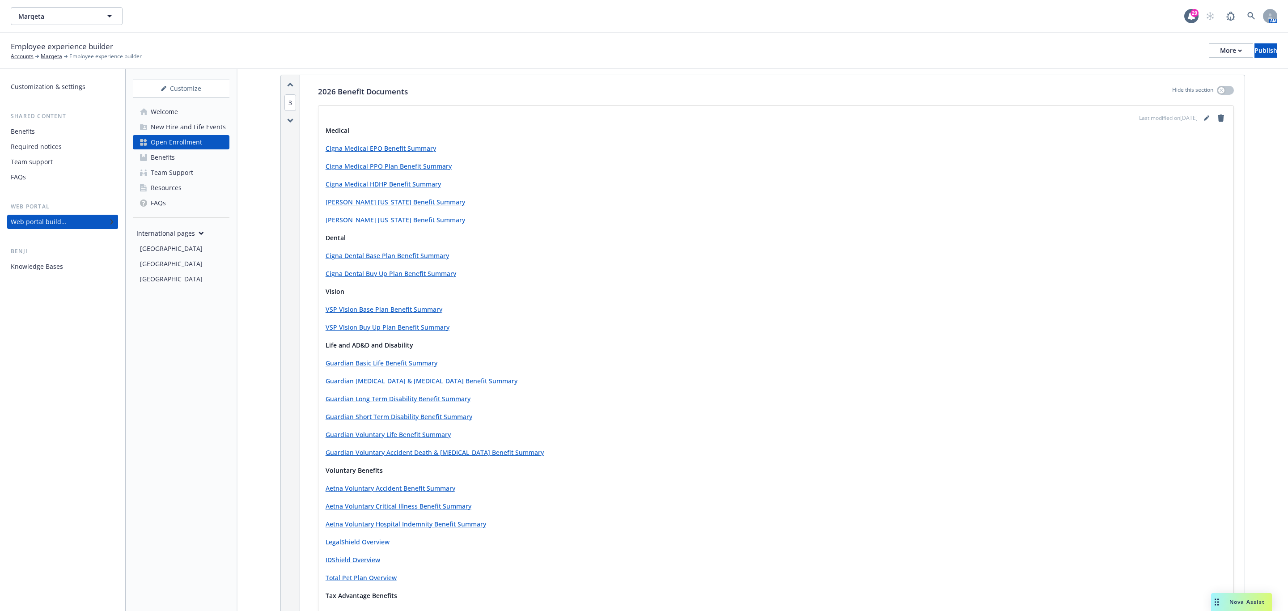
click at [1241, 597] on div "Nova Assist" at bounding box center [1241, 602] width 61 height 18
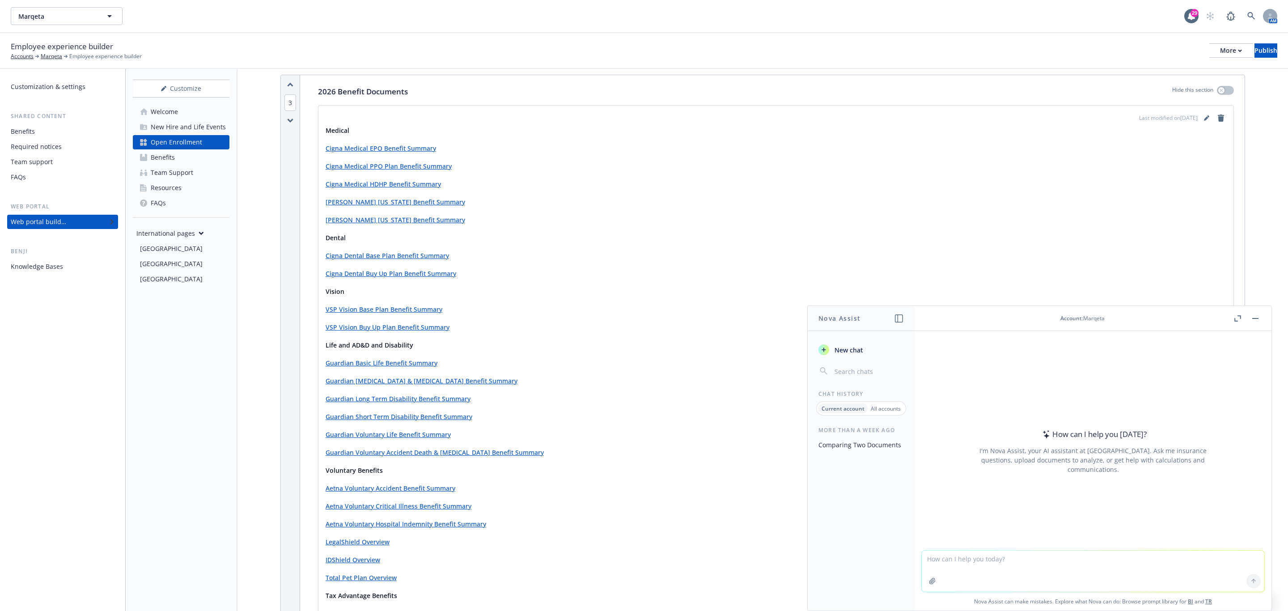
click at [962, 588] on textarea at bounding box center [1093, 571] width 343 height 41
click at [933, 585] on button "button" at bounding box center [932, 581] width 14 height 14
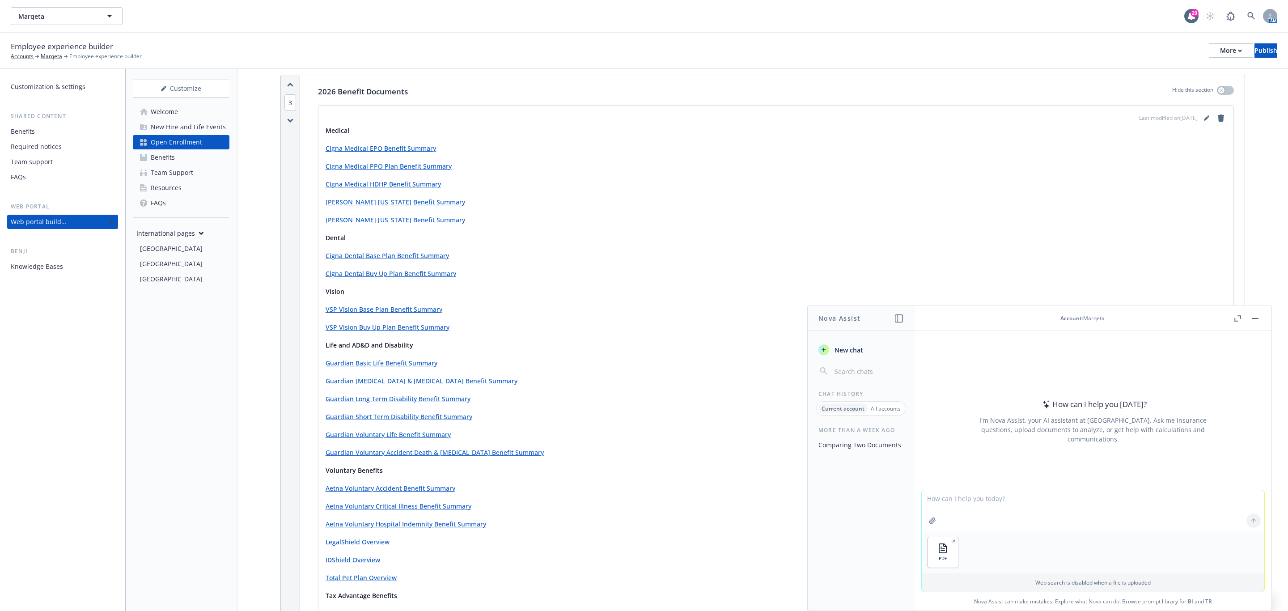
click at [929, 519] on icon "button" at bounding box center [932, 520] width 6 height 6
click at [1007, 502] on textarea at bounding box center [1093, 510] width 343 height 41
click at [1068, 495] on textarea "Please create a separate document comparing the benefit attributes" at bounding box center [1093, 510] width 343 height 42
click at [1139, 502] on textarea "Please create a separate document comparing each benefit attributes" at bounding box center [1093, 510] width 343 height 42
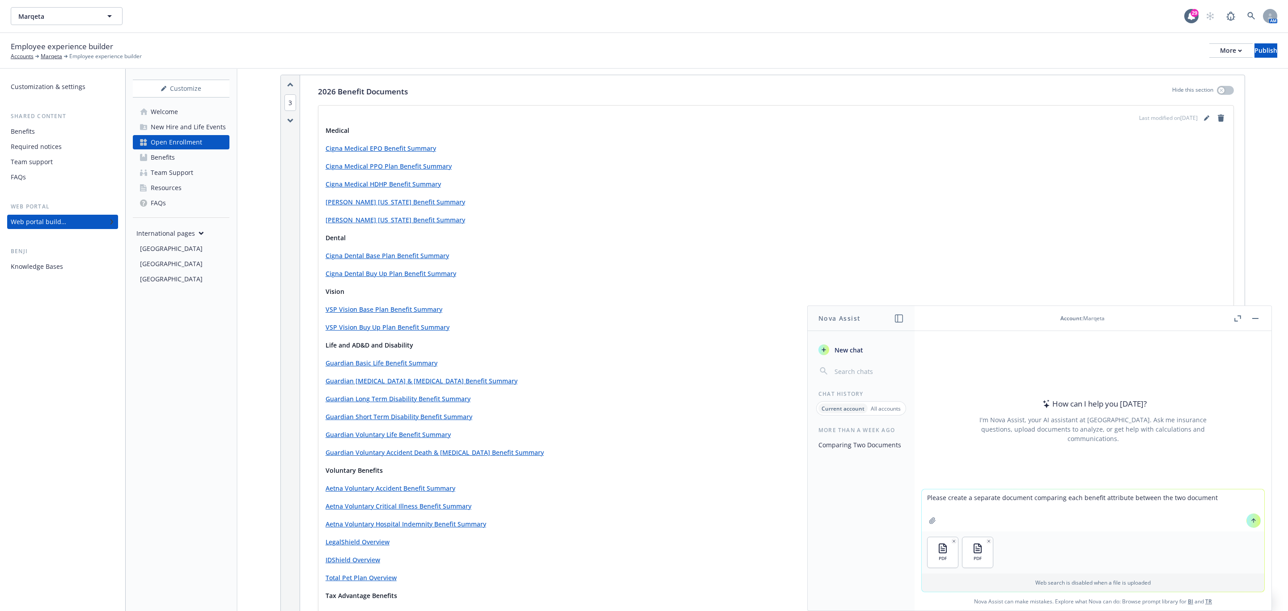
type textarea "Please create a separate document comparing each benefit attribute between the …"
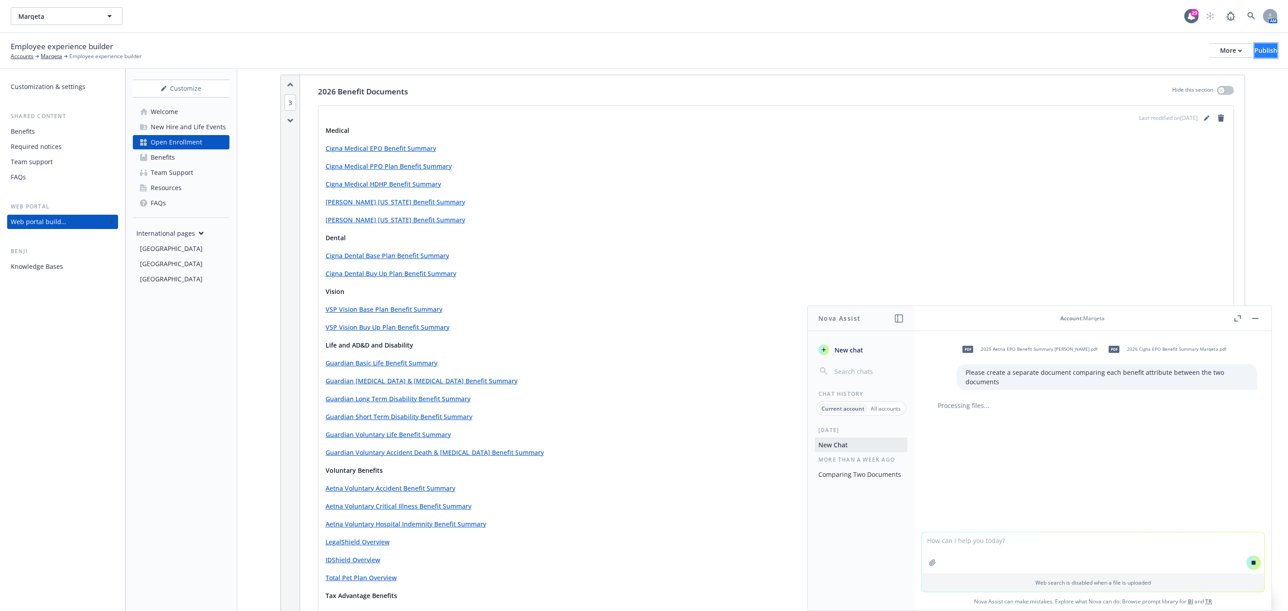
click at [1254, 54] on div "Publish" at bounding box center [1265, 50] width 23 height 13
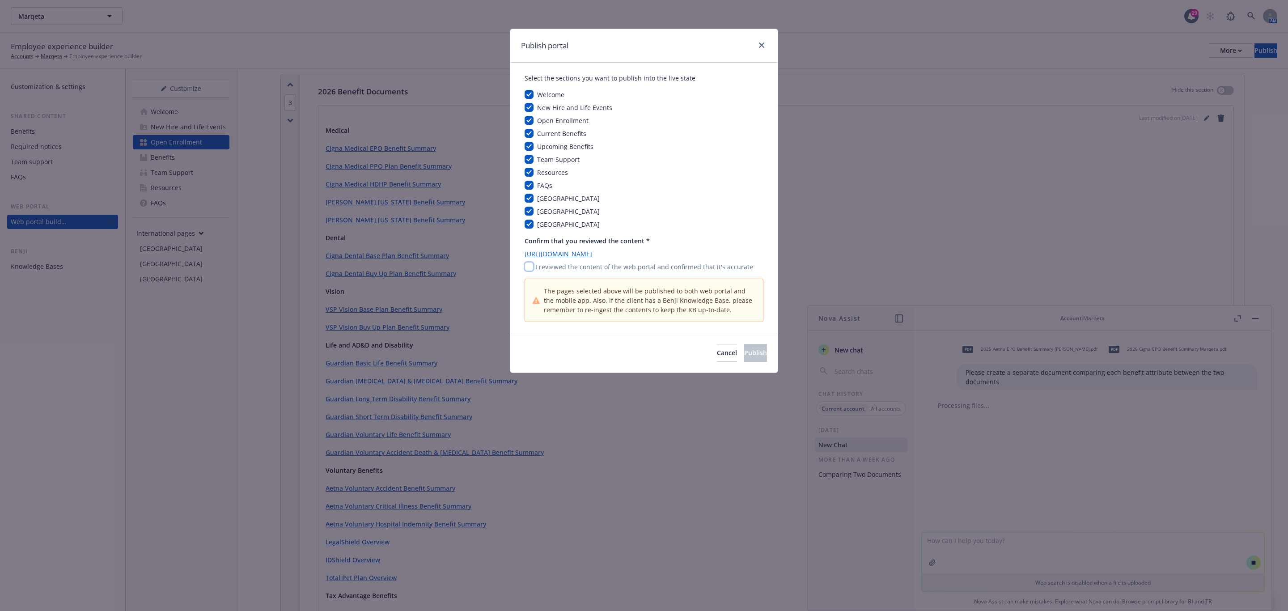
click at [532, 266] on input "checkbox" at bounding box center [529, 266] width 9 height 9
checkbox input "true"
click at [744, 357] on button "Publish" at bounding box center [755, 353] width 23 height 18
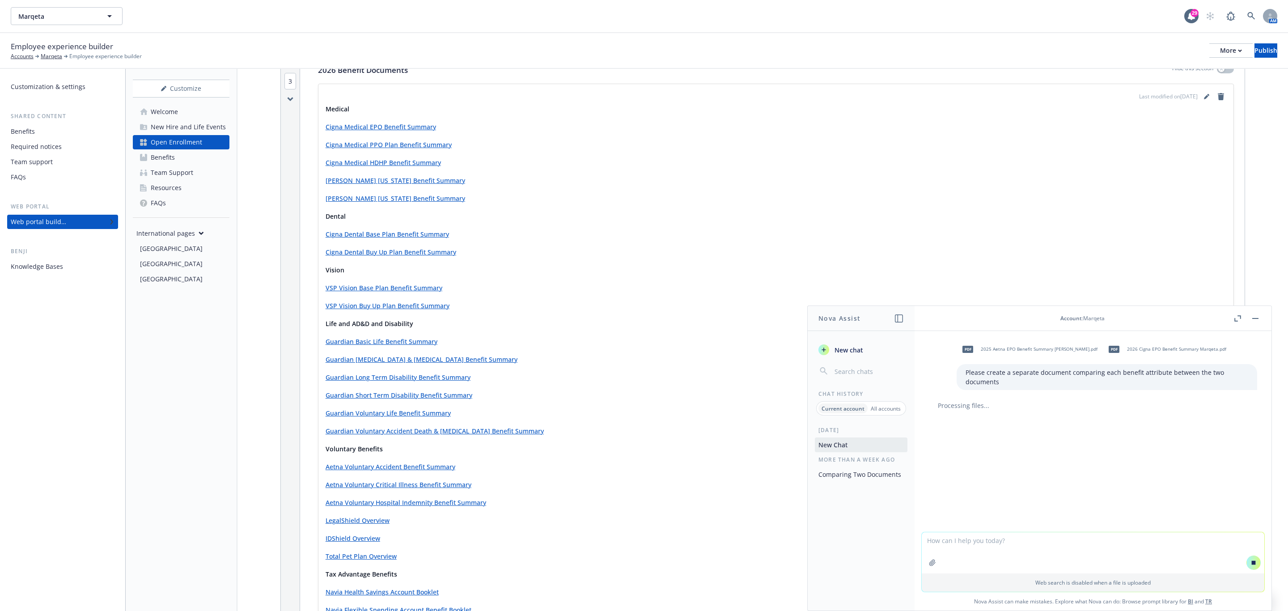
scroll to position [515, 0]
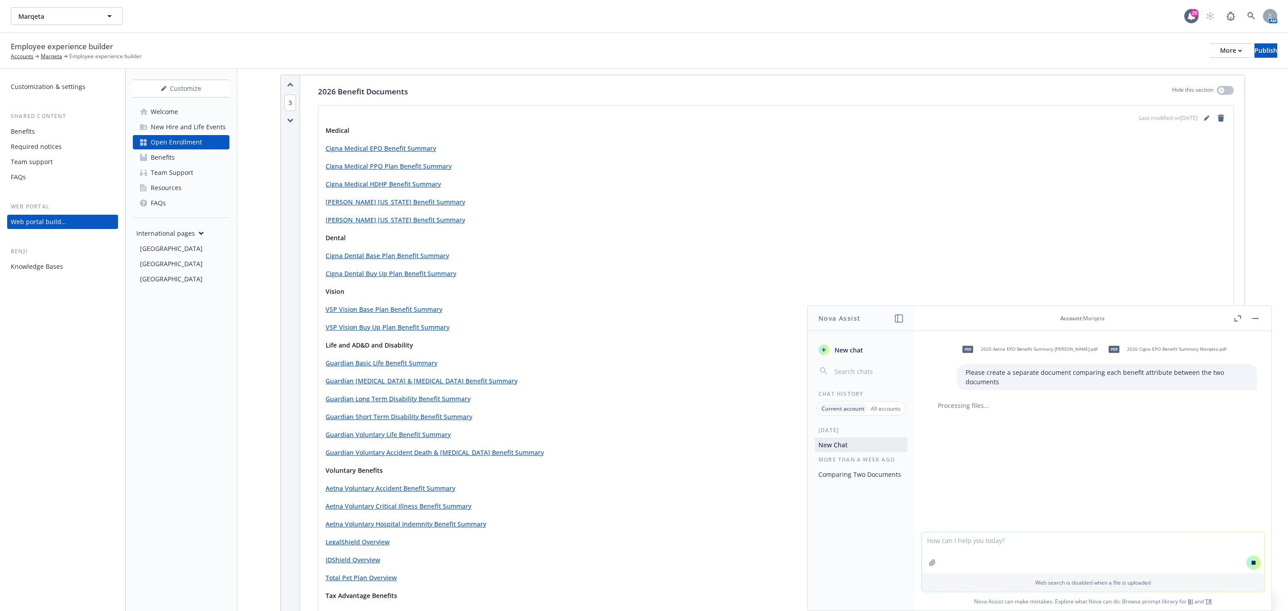
click at [182, 165] on div "Team Support" at bounding box center [172, 172] width 42 height 14
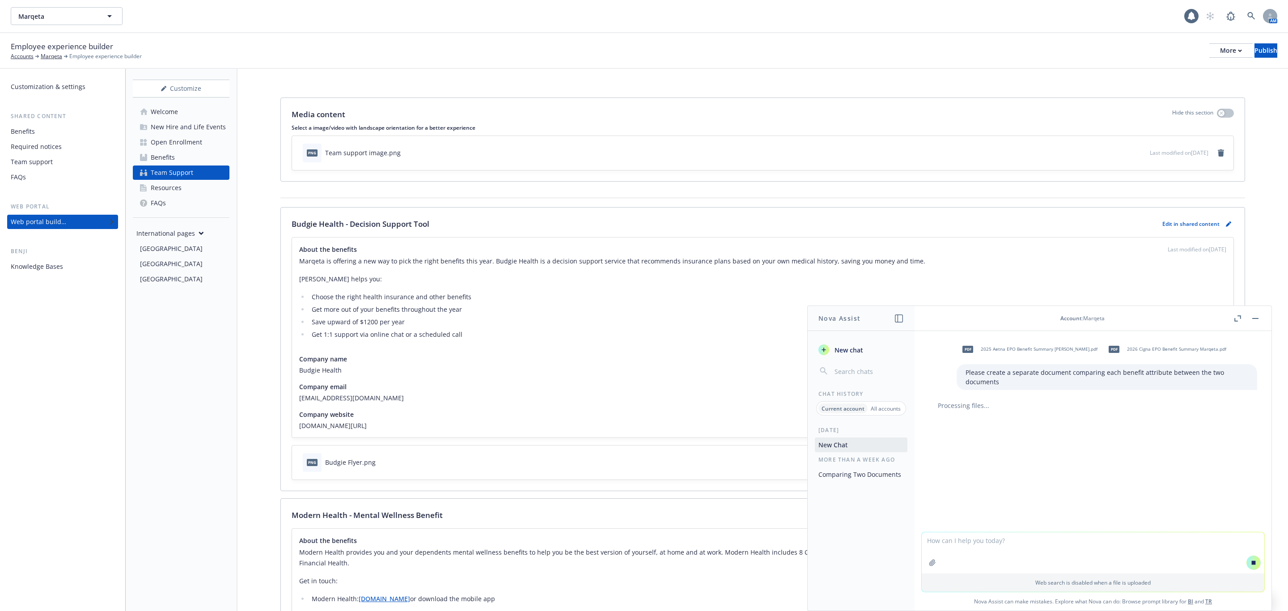
click at [182, 160] on link "Benefits" at bounding box center [181, 157] width 97 height 14
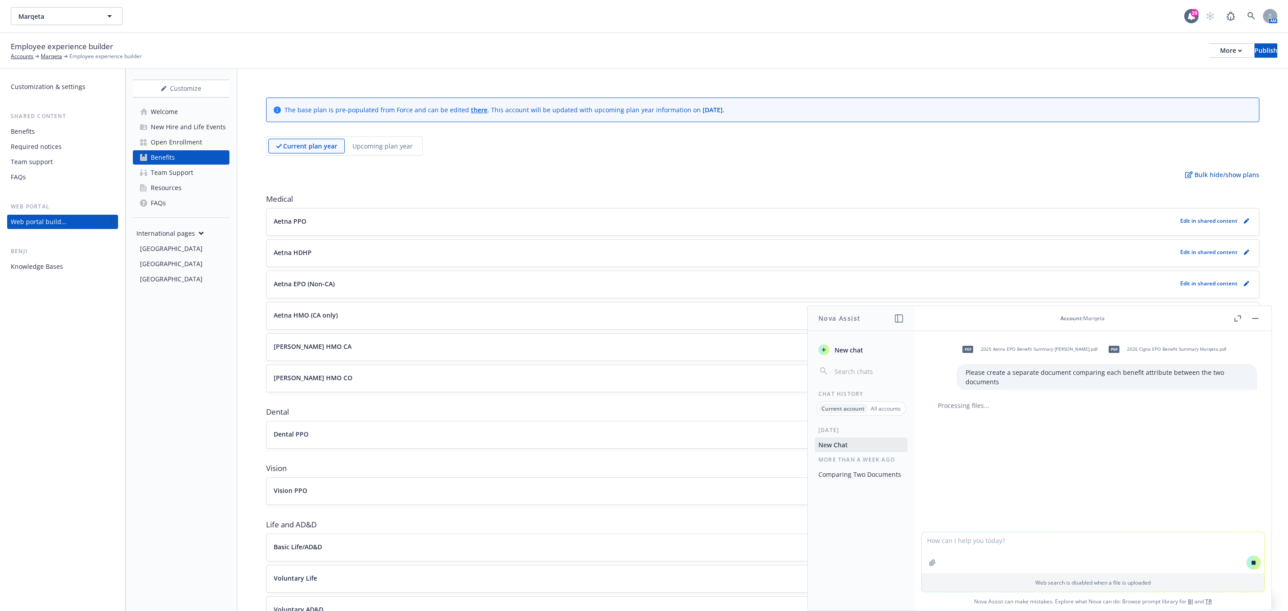
click at [179, 170] on div "Team Support" at bounding box center [172, 172] width 42 height 14
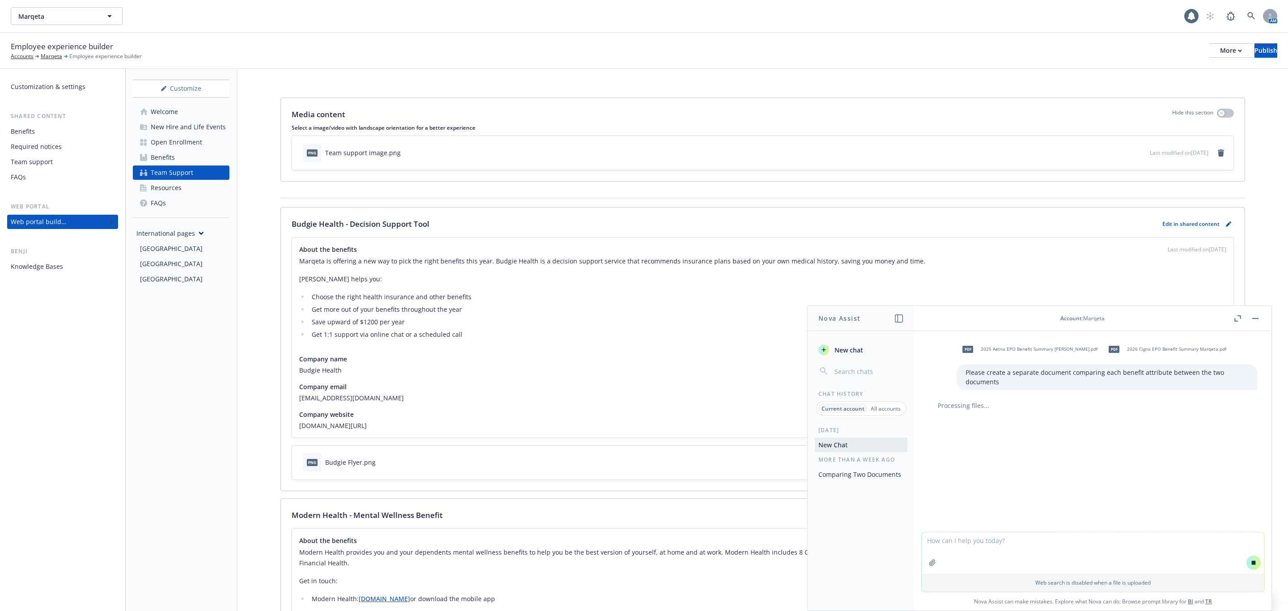
click at [184, 127] on div "New Hire and Life Events" at bounding box center [188, 127] width 75 height 14
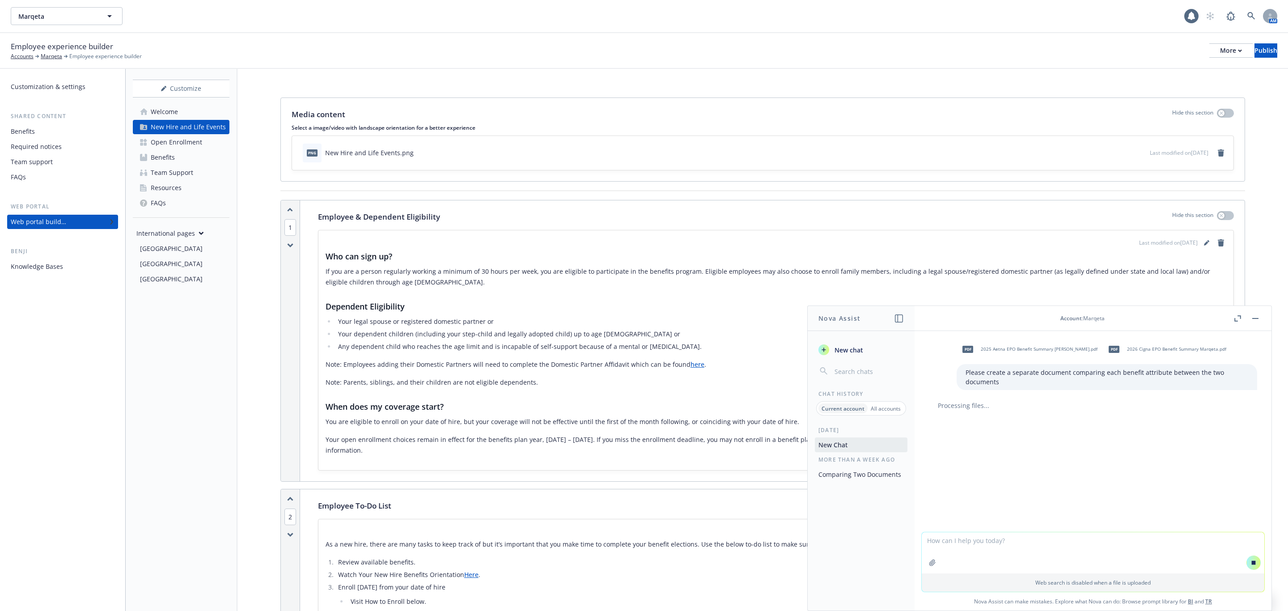
click at [183, 140] on div "Open Enrollment" at bounding box center [176, 142] width 51 height 14
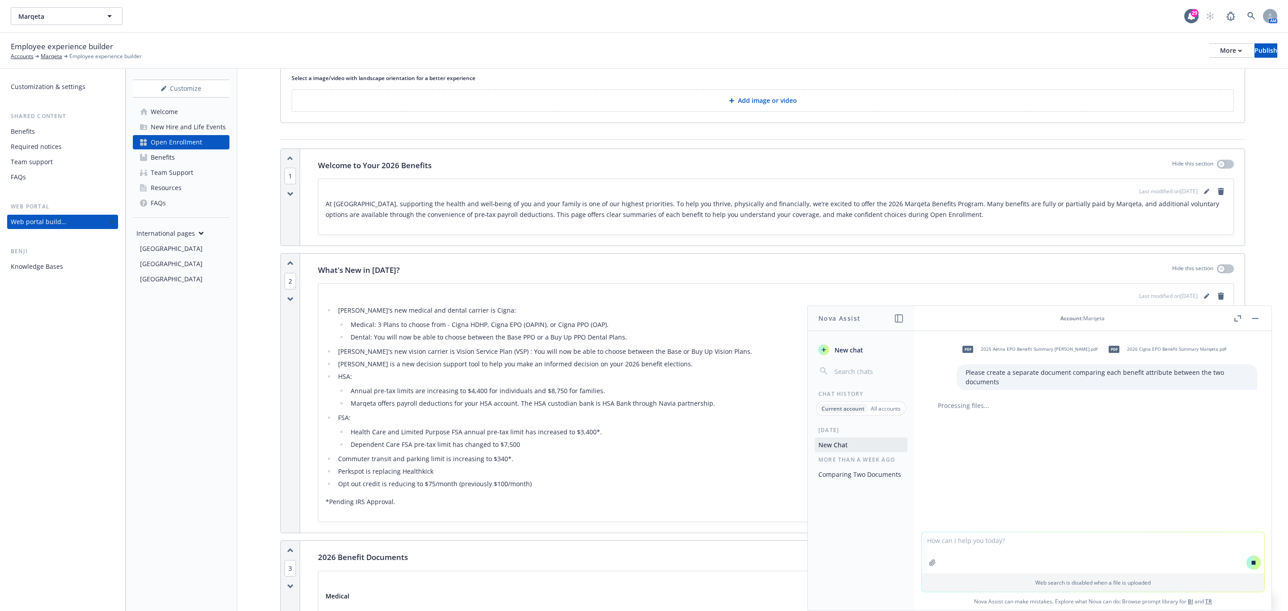
scroll to position [134, 0]
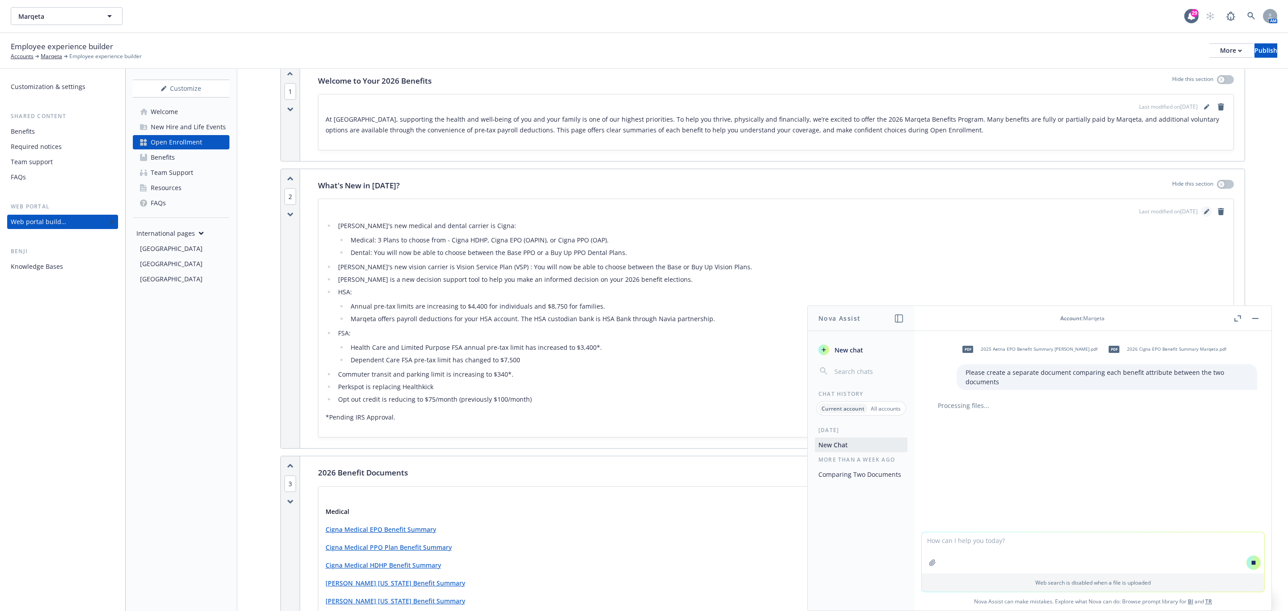
click at [1201, 217] on link "editPencil" at bounding box center [1206, 211] width 11 height 11
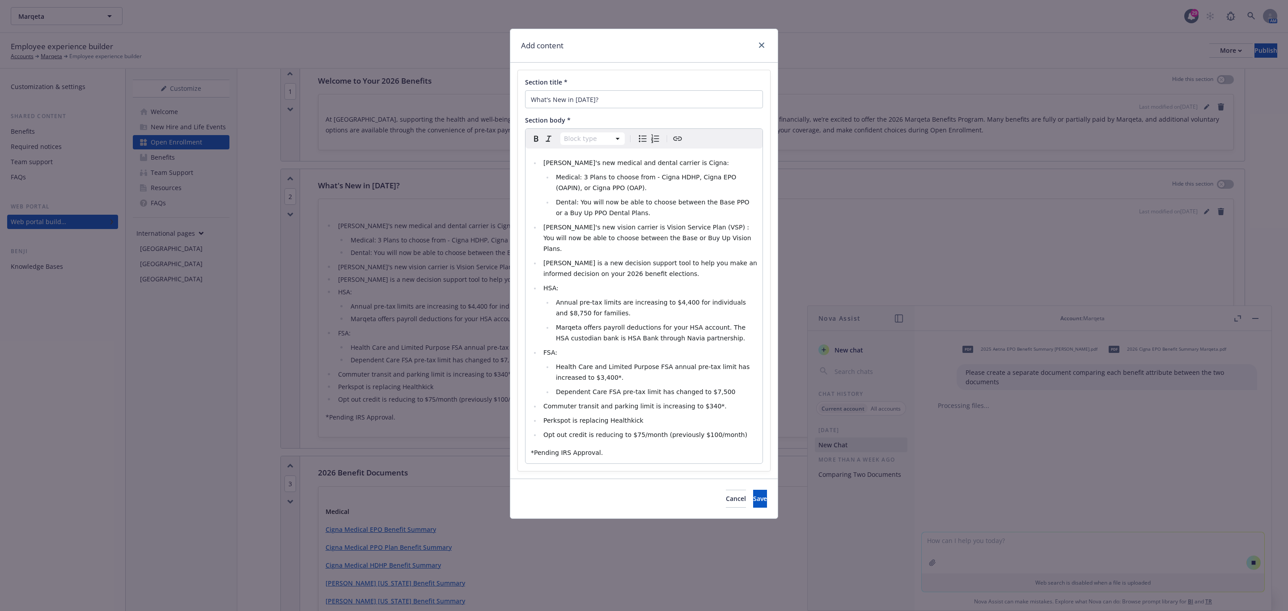
select select
click at [632, 161] on span "Marqeta's new medical and dental carrier is Cigna:" at bounding box center [636, 162] width 186 height 7
click at [634, 160] on span "Marqeta's new medical and dental carrier is Cigna:" at bounding box center [636, 162] width 186 height 7
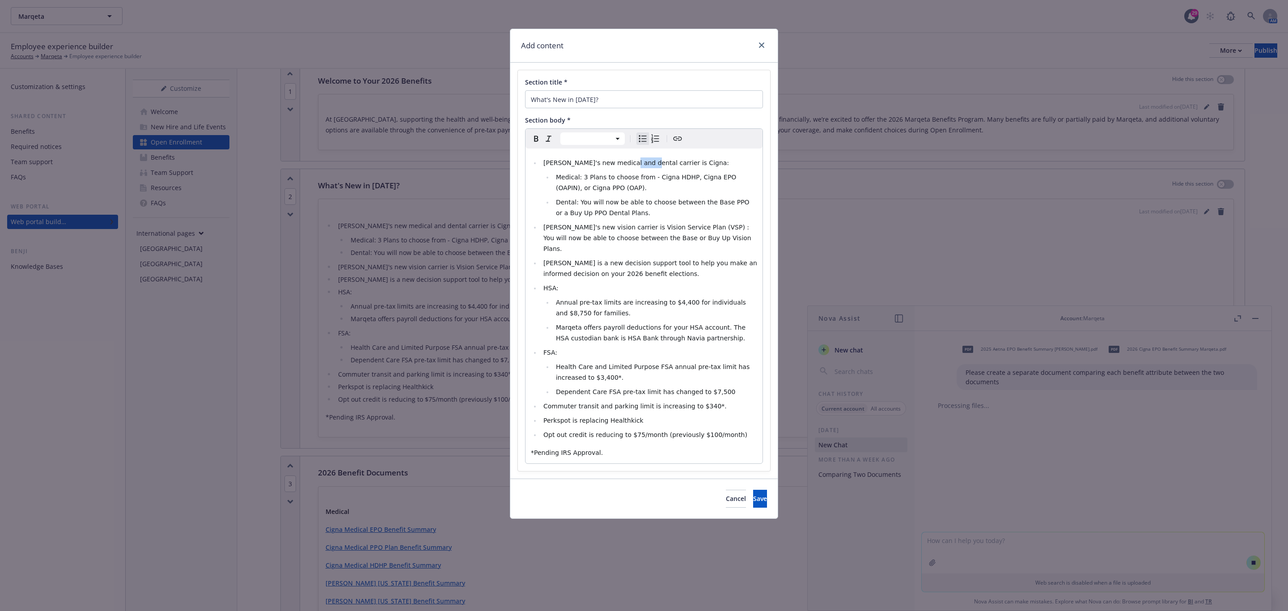
click at [634, 160] on span "Marqeta's new medical and dental carrier is Cigna:" at bounding box center [636, 162] width 186 height 7
click at [576, 165] on span "Marqeta's new medical carrier is Cigna:" at bounding box center [618, 162] width 150 height 7
click at [625, 164] on span "Marqeta's medical carrier is Cigna:" at bounding box center [610, 162] width 135 height 7
click at [633, 191] on li "Medical: 3 Plans to choose from - Cigna HDHP, Cigna EPO (OAPIN), or Cigna PPO (…" at bounding box center [655, 182] width 204 height 21
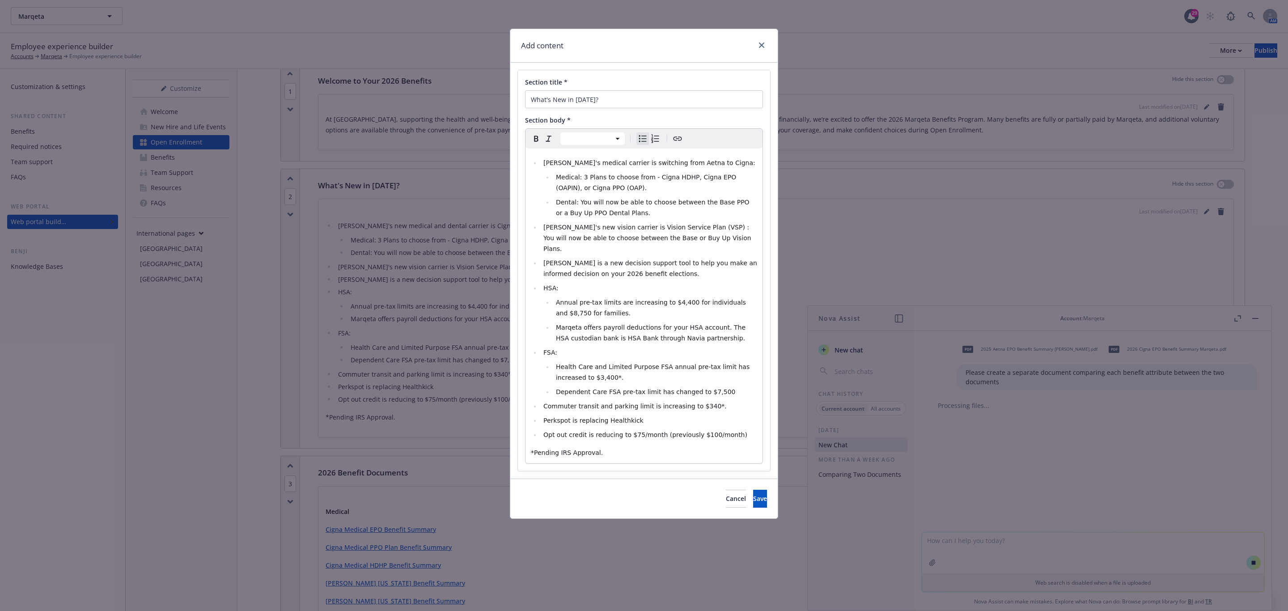
click at [585, 177] on span "Medical: 3 Plans to choose from - Cigna HDHP, Cigna EPO (OAPIN), or Cigna PPO (…" at bounding box center [647, 183] width 182 height 18
click at [593, 178] on span "Aetna Plans to choose from - Cigna HDHP, Cigna EPO (OAPIN), or Cigna PPO (OAP)." at bounding box center [654, 183] width 197 height 18
click at [573, 190] on span "Aetna Plans replaced with 3 Cigna plan options to choose from - Cigna HDHP, Cig…" at bounding box center [657, 183] width 203 height 18
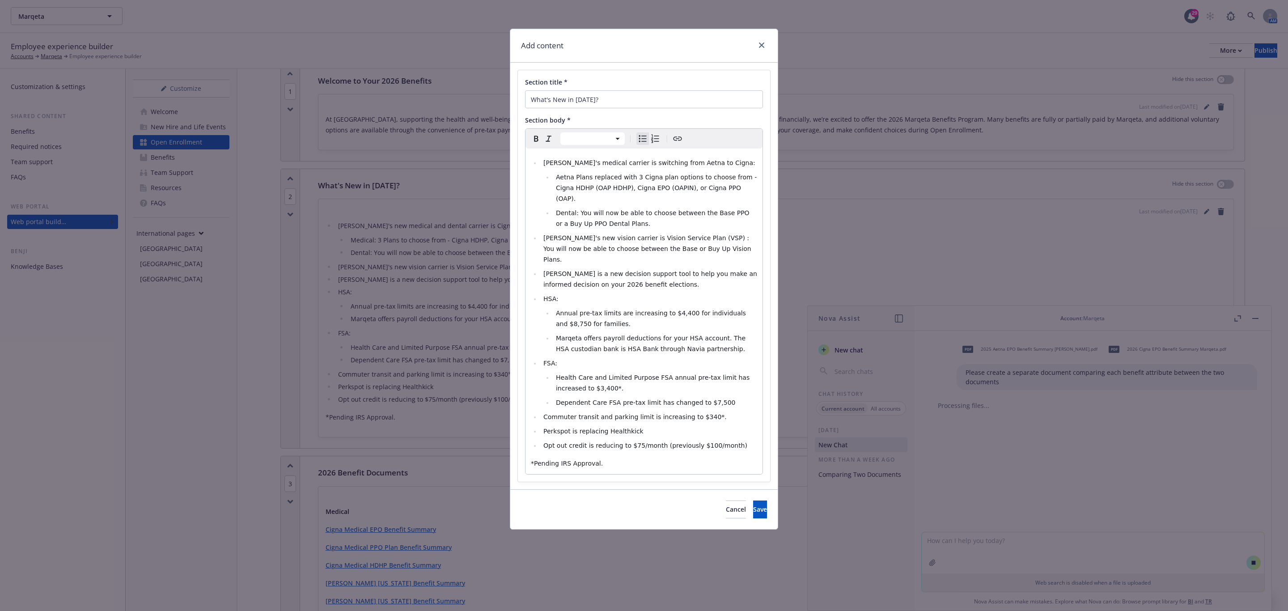
click at [734, 186] on li "Aetna Plans replaced with 3 Cigna plan options to choose from - Cigna HDHP (OAP…" at bounding box center [655, 188] width 204 height 32
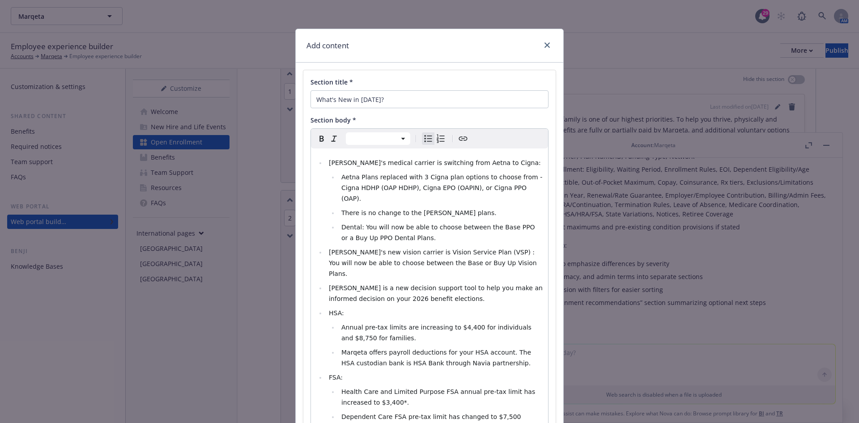
click at [342, 224] on span "Dental: You will now be able to choose between the Base PPO or a Buy Up PPO Den…" at bounding box center [438, 233] width 195 height 18
click at [350, 209] on span "There is no change to the Kaiser plans." at bounding box center [418, 212] width 155 height 7
click at [353, 209] on span "There is no change to the Kaiser plans." at bounding box center [418, 212] width 155 height 7
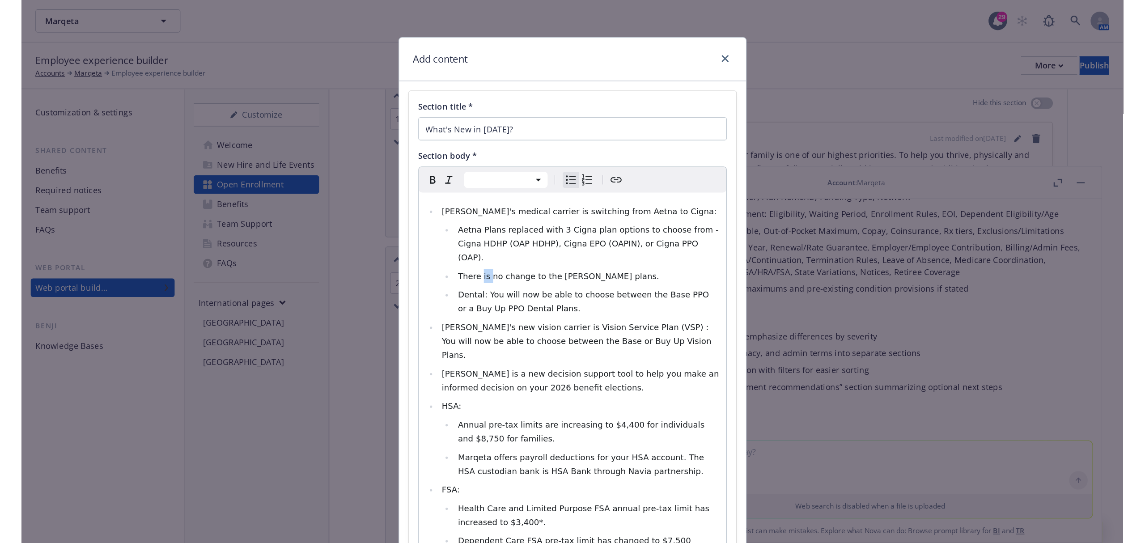
scroll to position [339, 0]
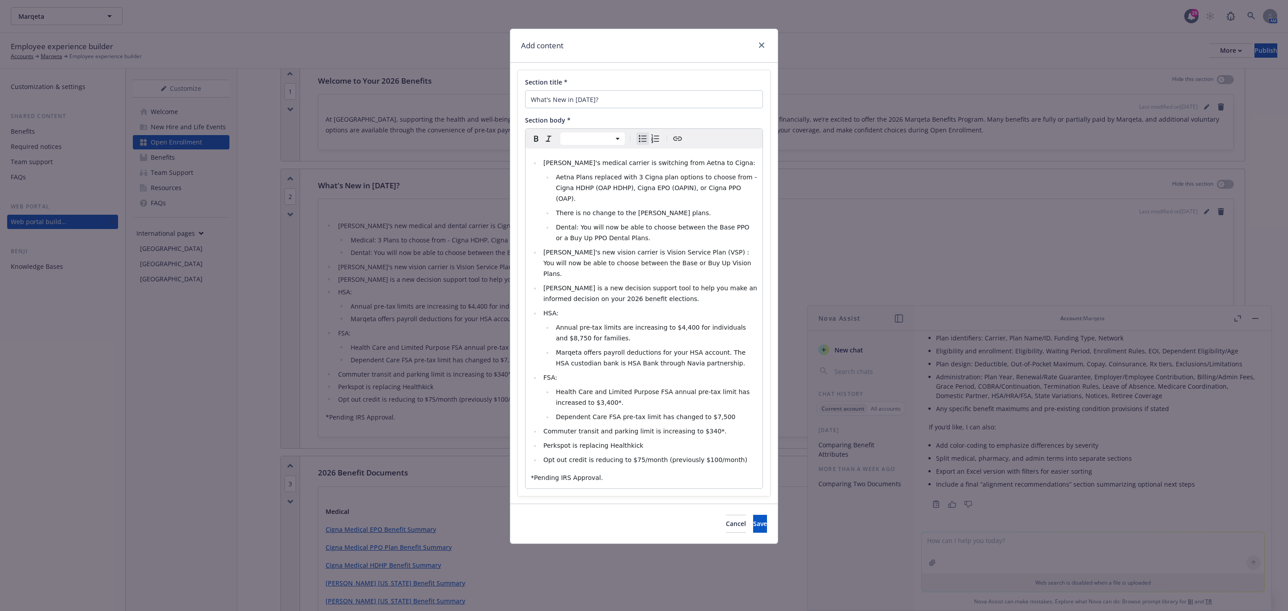
click at [593, 209] on span "There is no change to the Kaiser plans." at bounding box center [633, 212] width 155 height 7
click at [557, 224] on span "Dental: You will now be able to choose between the Base PPO or a Buy Up PPO Den…" at bounding box center [653, 233] width 195 height 18
click at [553, 224] on span "Mareqta;s Dental: You will now be able to choose between the Base PPO or a Buy …" at bounding box center [650, 233] width 214 height 18
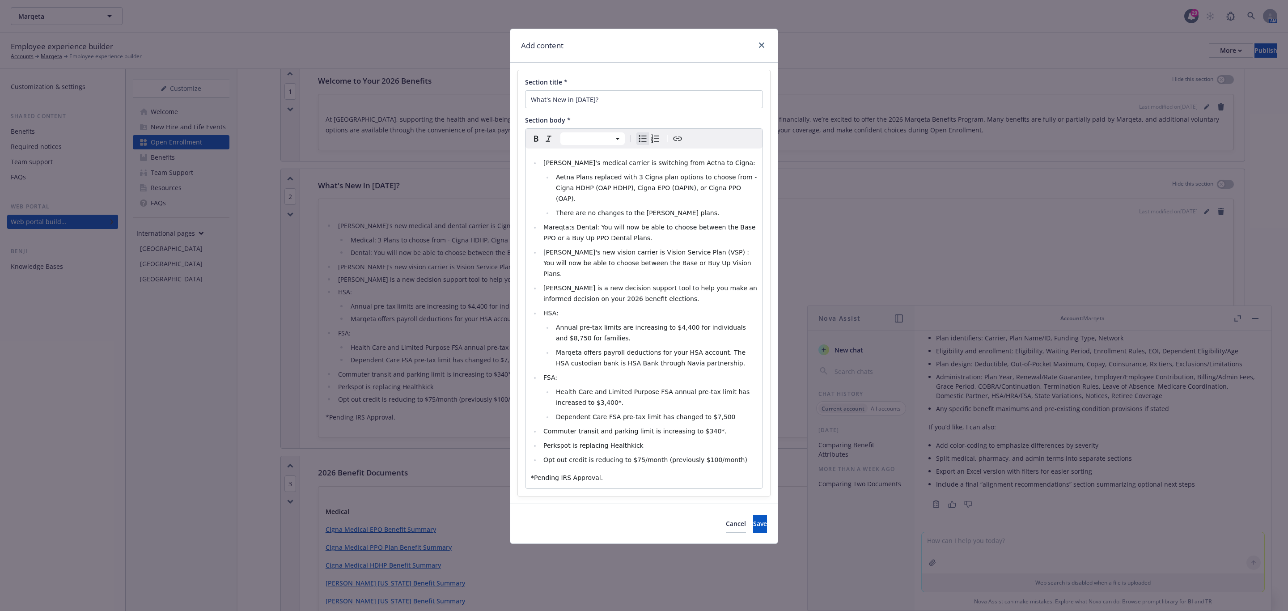
click at [553, 224] on span "Mareqta;s Dental: You will now be able to choose between the Base PPO or a Buy …" at bounding box center [650, 233] width 214 height 18
click at [558, 224] on span "Mareqta;s Dental: You will now be able to choose between the Base PPO or a Buy …" at bounding box center [650, 233] width 214 height 18
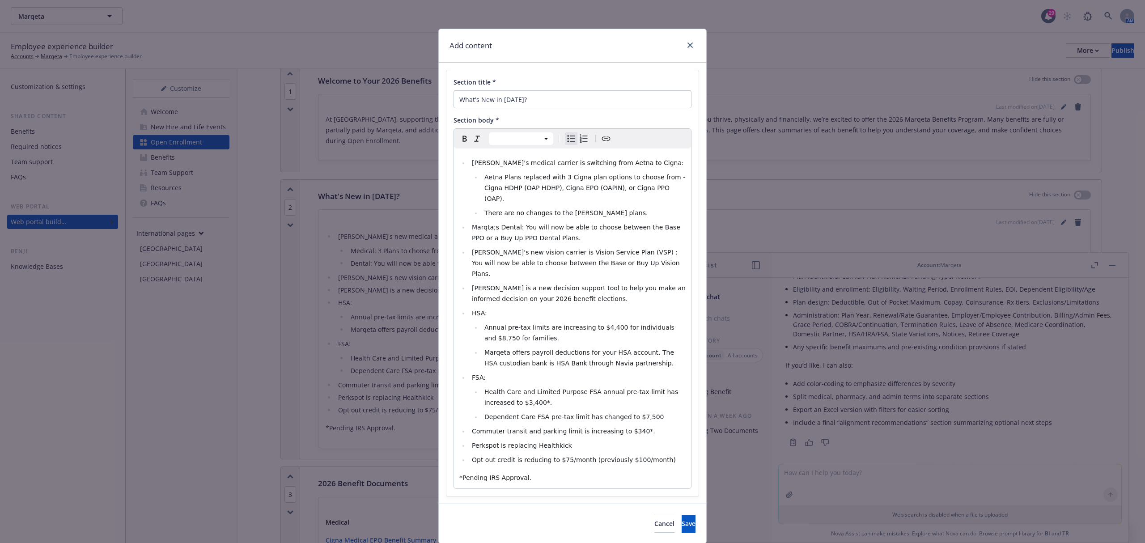
click at [481, 224] on span "Marqta;s Dental: You will now be able to choose between the Base PPO or a Buy U…" at bounding box center [577, 233] width 210 height 18
click at [499, 163] on span "Marqeta's medical carrier is switching from Aetna to Cigna:" at bounding box center [578, 162] width 212 height 7
click at [518, 224] on span "Marqeta's Dental: You will now be able to choose between the Base PPO or a Buy …" at bounding box center [577, 233] width 211 height 18
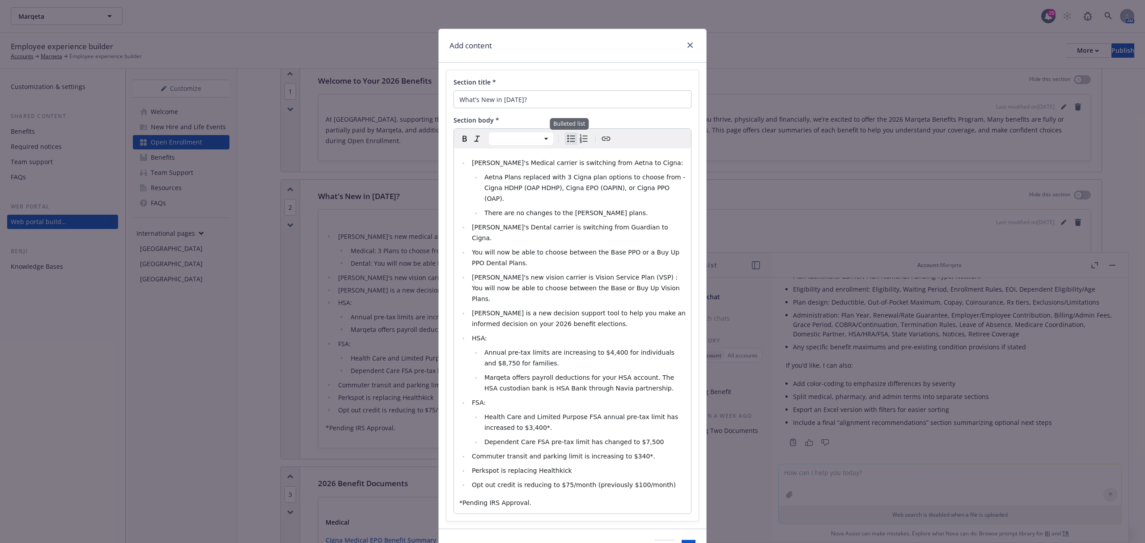
click at [566, 140] on icon "Bulleted list" at bounding box center [571, 138] width 11 height 11
select select "paragraph"
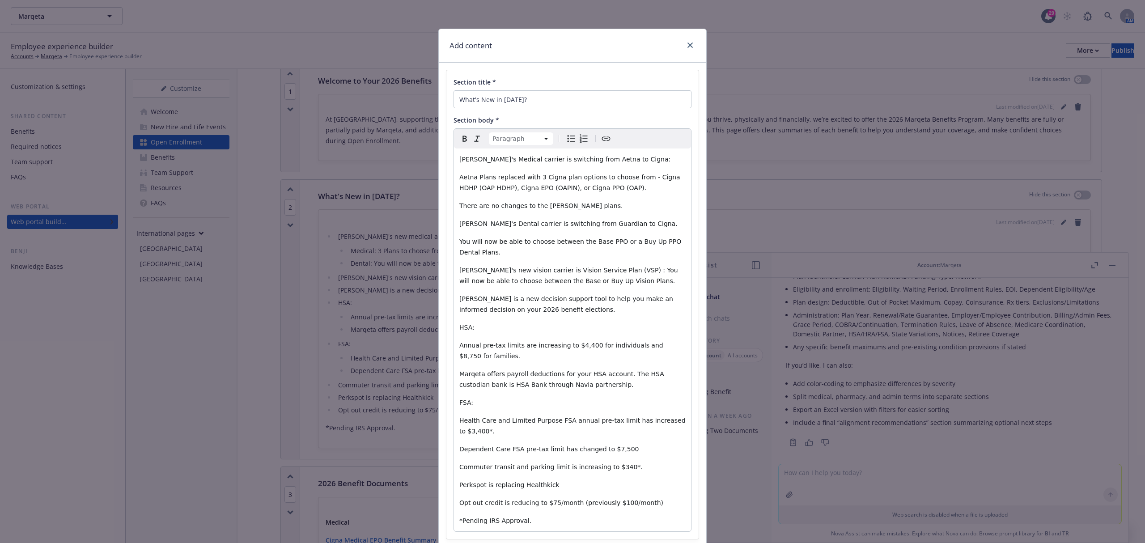
click at [566, 140] on icon "Bulleted list" at bounding box center [571, 138] width 11 height 11
select select "paragraph"
select select
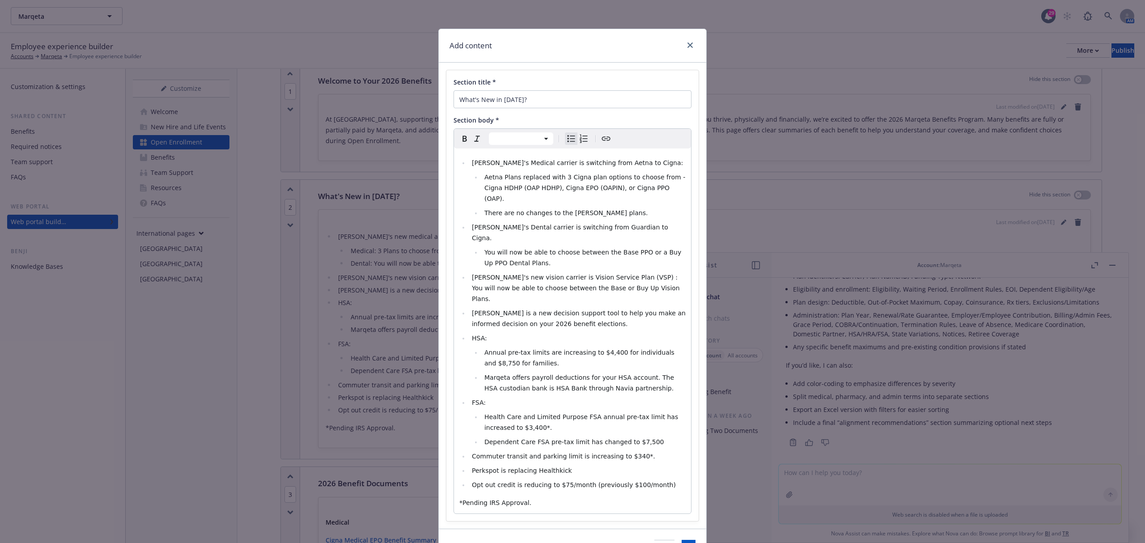
click at [577, 249] on span "You will now be able to choose between the Base PPO or a Buy Up PPO Dental Plan…" at bounding box center [583, 258] width 199 height 18
click at [500, 274] on span "Marqeta's new vision carrier is Vision Service Plan (VSP) : You will now be abl…" at bounding box center [577, 288] width 210 height 29
click at [539, 274] on span "Marqeta's Vision carrier is Vision Service Plan (VSP) : You will now be able to…" at bounding box center [575, 288] width 206 height 29
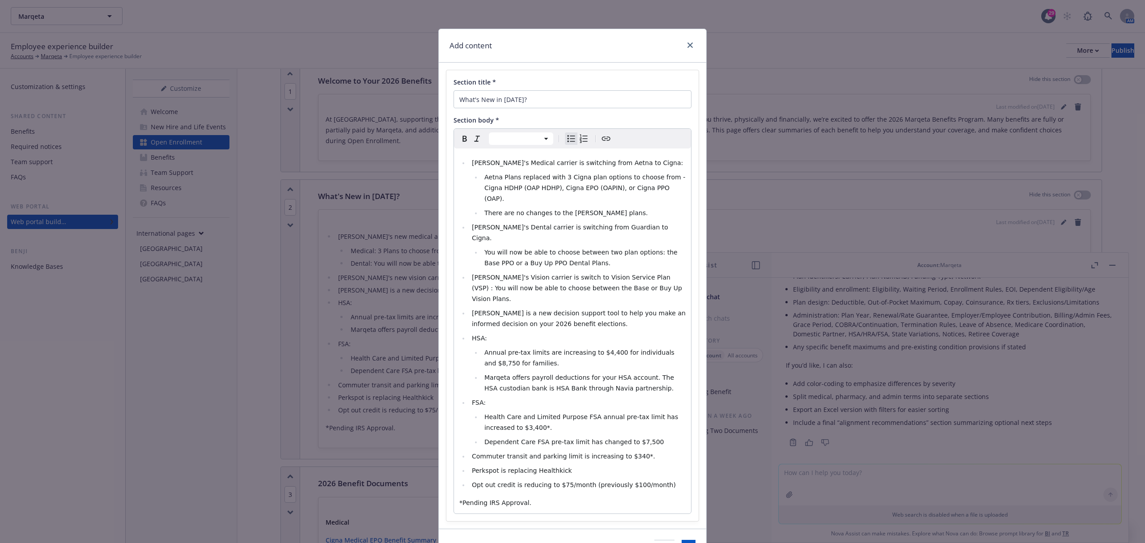
click at [640, 274] on span "Marqeta's Vision carrier is switch to Vision Service Plan (VSP) : You will now …" at bounding box center [578, 288] width 212 height 29
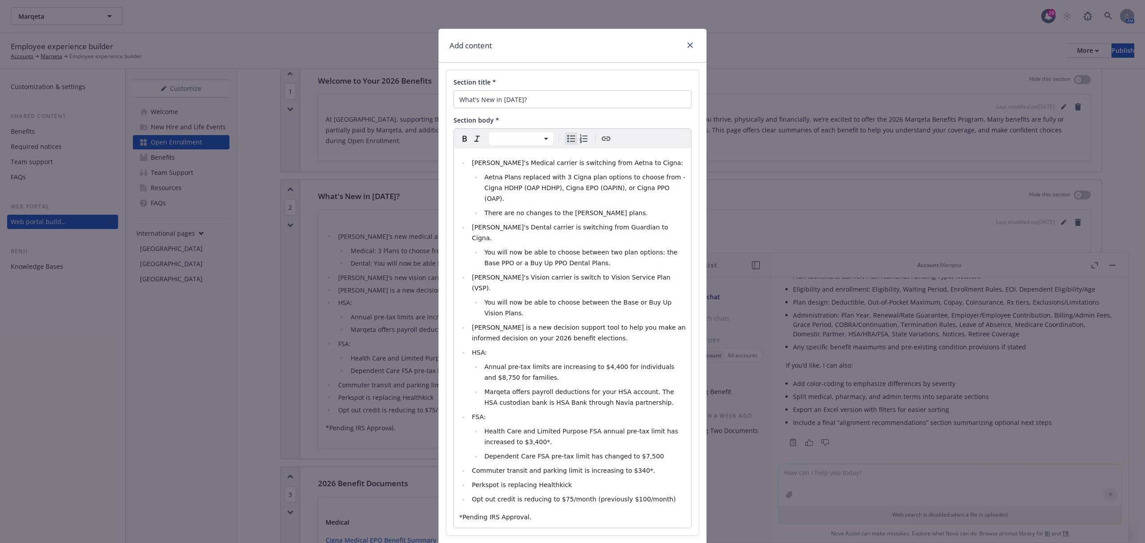
click at [510, 299] on span "You will now be able to choose between the Base or Buy Up Vision Plans." at bounding box center [578, 308] width 189 height 18
click at [506, 249] on span "You will now be able to choose between two plan options: the Base PPO or a Buy …" at bounding box center [581, 258] width 195 height 18
click at [580, 299] on span "You will be able to choose between the Base or Buy Up Vision Plans." at bounding box center [581, 308] width 195 height 18
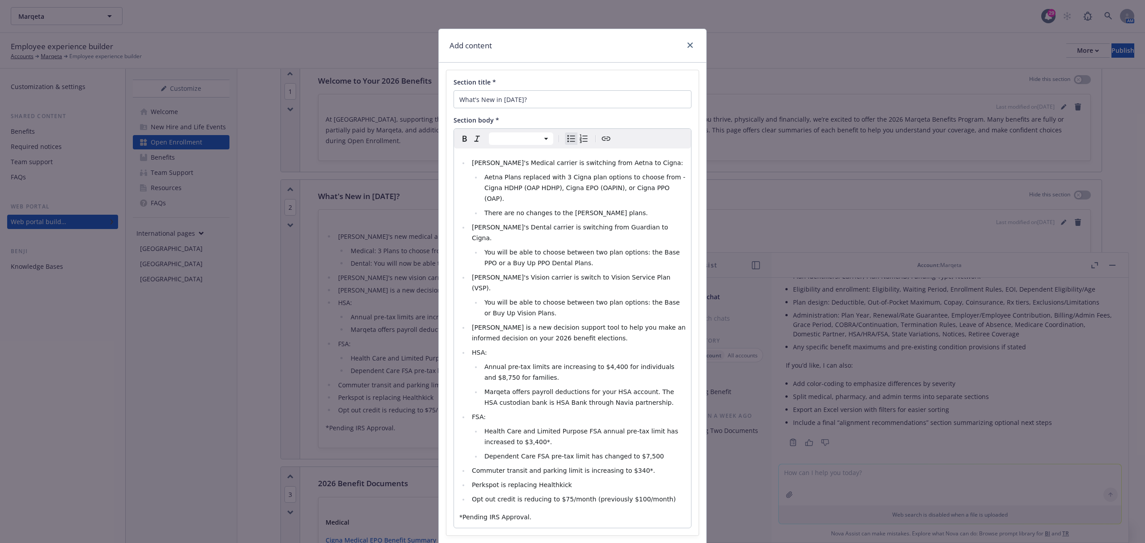
click at [658, 195] on ul "Aetna Plans replaced with 3 Cigna plan options to choose from - Cigna HDHP (OAP…" at bounding box center [579, 195] width 214 height 47
click at [661, 183] on li "Aetna Plans replaced with 3 Cigna plan options to choose from - Cigna HDHP (OAP…" at bounding box center [584, 188] width 204 height 32
click at [661, 189] on li "Aetna Plans replaced with 3 Cigna plan options to choose from - Cigna HDHP (OAP…" at bounding box center [584, 188] width 204 height 32
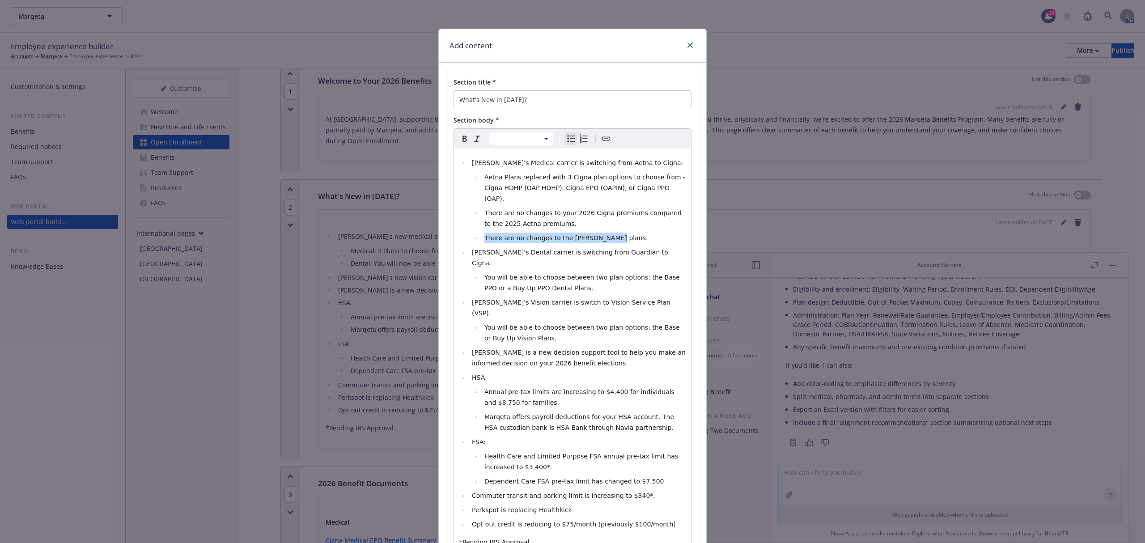
drag, startPoint x: 605, startPoint y: 228, endPoint x: 482, endPoint y: 229, distance: 123.4
click at [482, 233] on li "There are no changes to the Kaiser plans." at bounding box center [584, 238] width 204 height 11
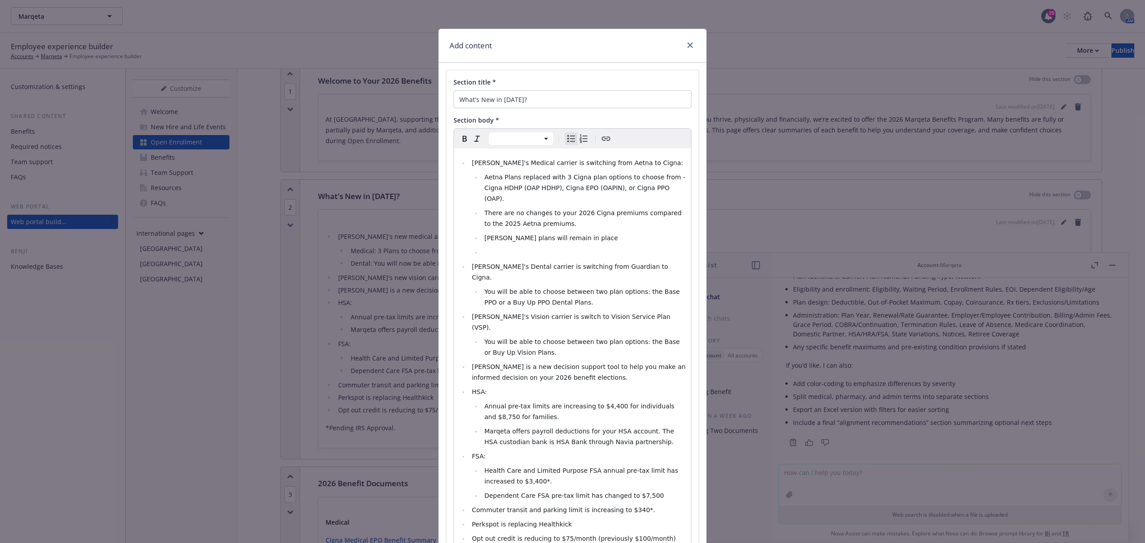
click at [485, 234] on span "Kaiser plans will remain in place" at bounding box center [551, 237] width 134 height 7
click at [484, 234] on span "Kaiser plans will remain in place" at bounding box center [551, 237] width 134 height 7
click at [516, 247] on li "editable markdown" at bounding box center [584, 252] width 204 height 11
click at [584, 233] on li "Kaiser plans will remain in place" at bounding box center [577, 238] width 216 height 11
click at [610, 247] on li "[PERSON_NAME] premiums are increasing 15%." at bounding box center [584, 252] width 204 height 11
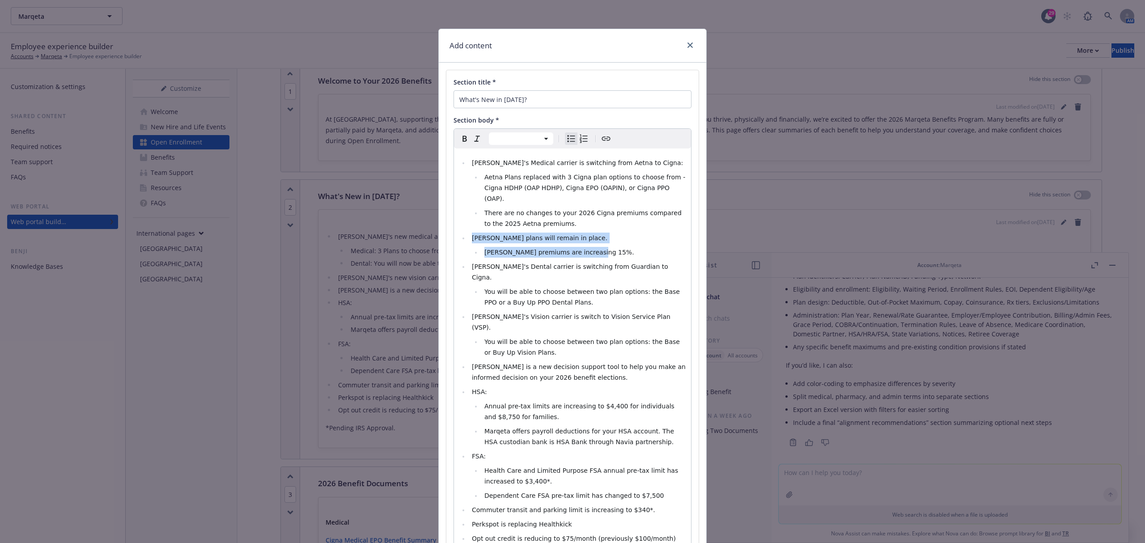
drag, startPoint x: 587, startPoint y: 245, endPoint x: 436, endPoint y: 228, distance: 152.2
click at [439, 228] on div "Section title * What's New in 2026? Section body * Paragraph Heading 1 Heading …" at bounding box center [572, 323] width 267 height 520
click at [571, 336] on li "You will be able to choose between two plan options: the Base or Buy Up Vision …" at bounding box center [584, 346] width 204 height 21
click at [558, 326] on ul "Marqeta's Medical carrier is switching from Aetna to Cigna: Aetna Plans replace…" at bounding box center [572, 350] width 226 height 386
click at [561, 336] on li "You will be able to choose between two plan options: the Base or Buy Up Vision …" at bounding box center [584, 346] width 204 height 21
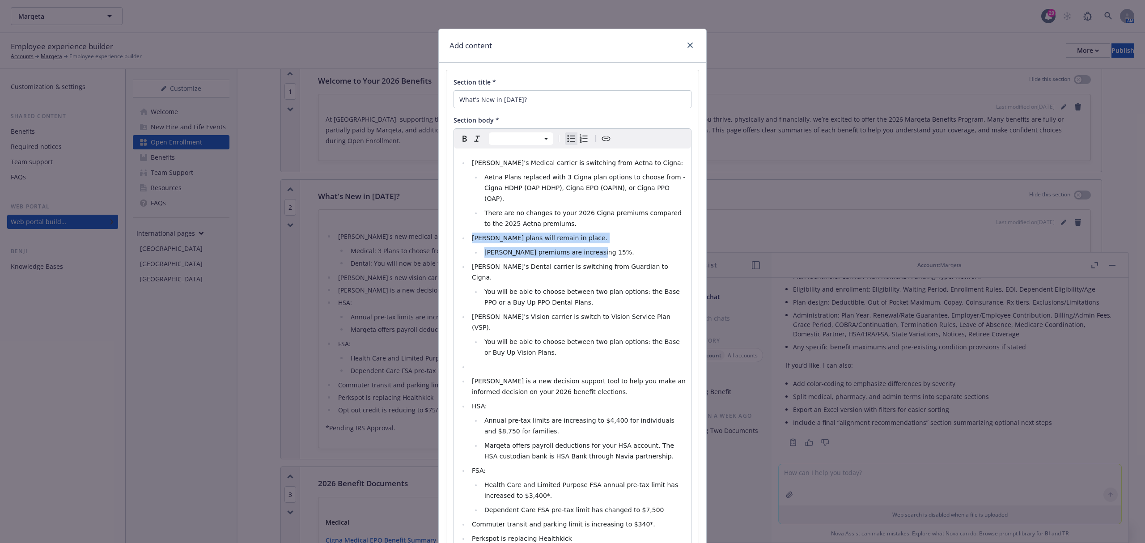
drag, startPoint x: 601, startPoint y: 243, endPoint x: 428, endPoint y: 229, distance: 173.6
click at [428, 229] on div "Add content Section title * What's New in 2026? Section body * Paragraph Headin…" at bounding box center [572, 271] width 1145 height 543
click at [496, 329] on ul "Marqeta's Medical carrier is switching from Aetna to Cigna: Aetna Plans replace…" at bounding box center [572, 357] width 226 height 401
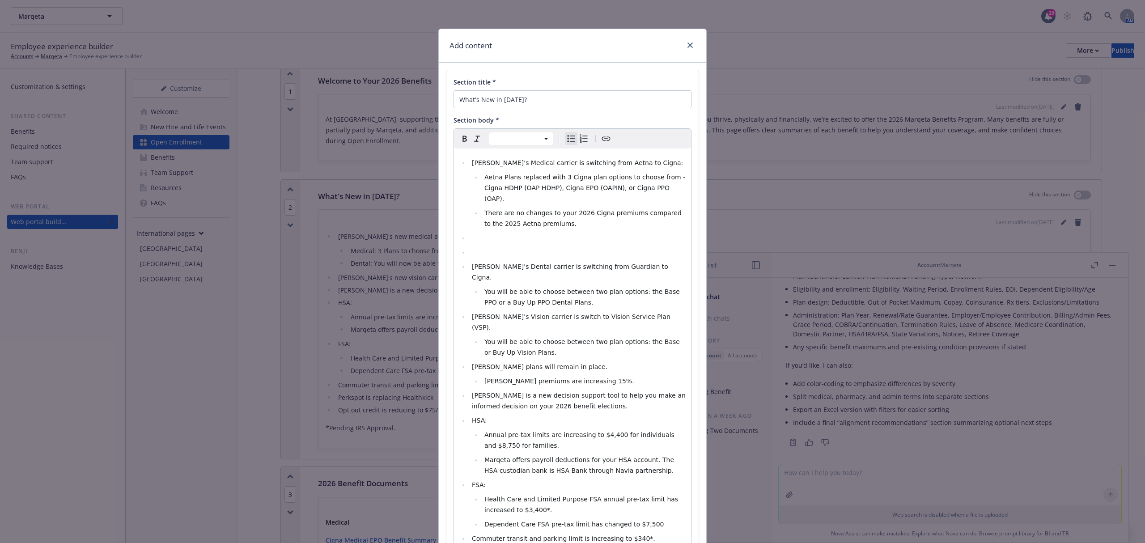
click at [498, 235] on ul "Marqeta's Medical carrier is switching from Aetna to Cigna: Aetna Plans replace…" at bounding box center [572, 364] width 226 height 415
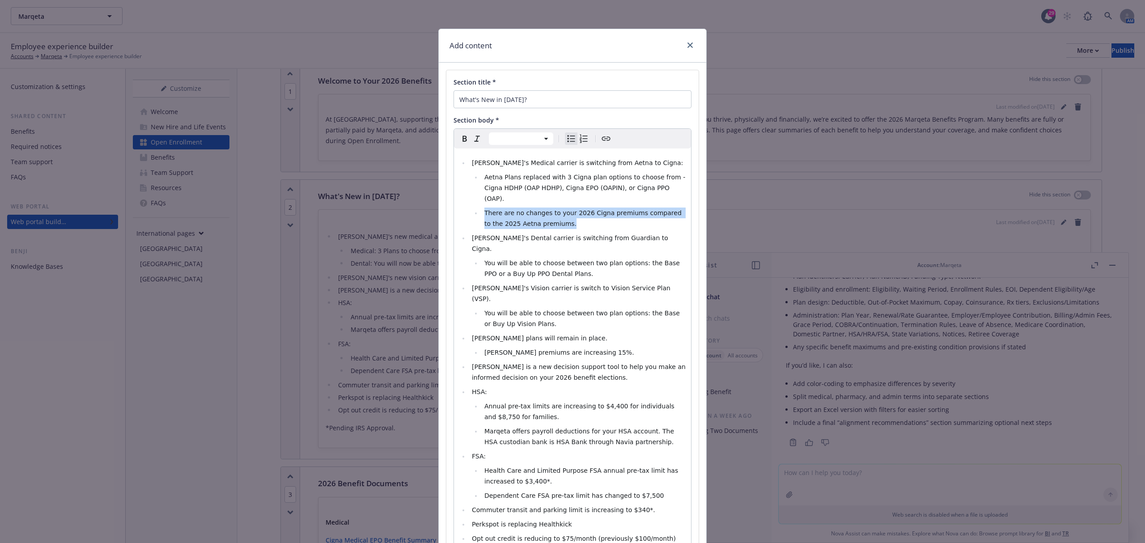
drag, startPoint x: 547, startPoint y: 211, endPoint x: 449, endPoint y: 200, distance: 99.0
click at [453, 200] on div "Paragraph Heading 1 Heading 2 Heading 3 Heading 4 Heading 5 Heading 6 Marqeta's…" at bounding box center [572, 347] width 238 height 439
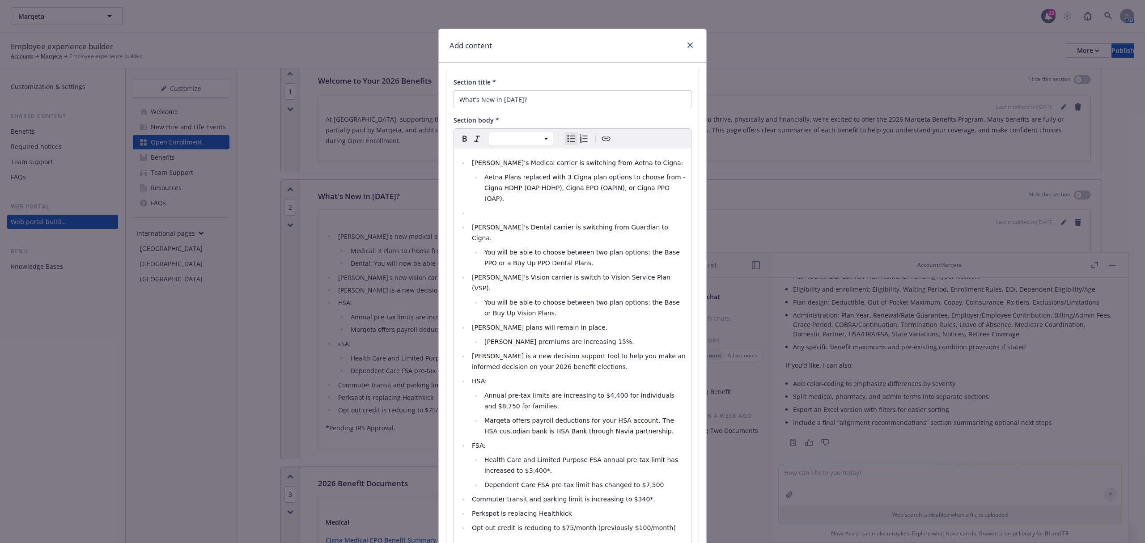
click at [553, 297] on li "You will be able to choose between two plan options: the Base or Buy Up Vision …" at bounding box center [584, 307] width 204 height 21
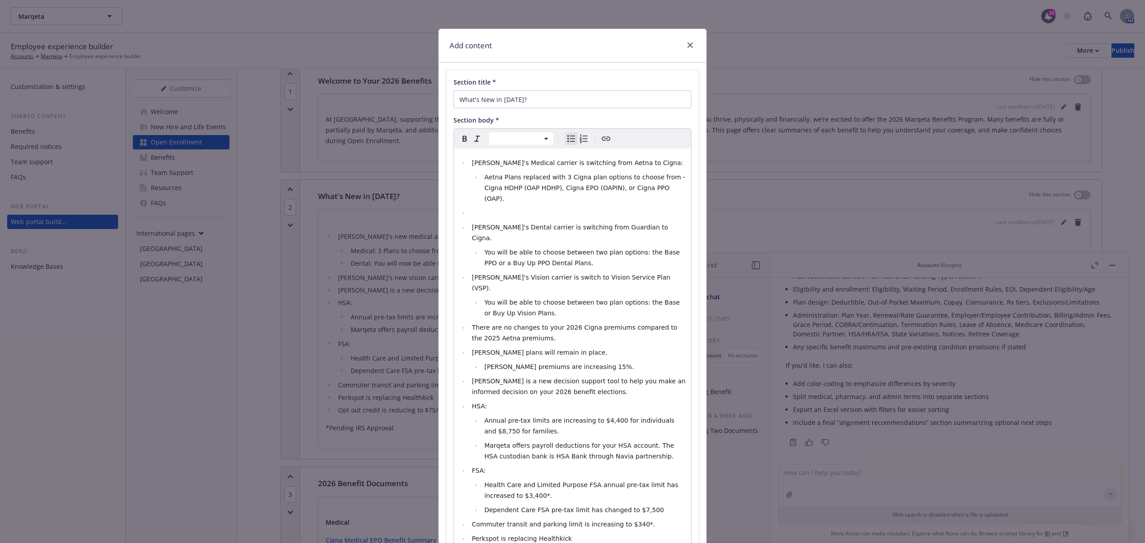
click at [524, 208] on li "editable markdown" at bounding box center [577, 213] width 216 height 11
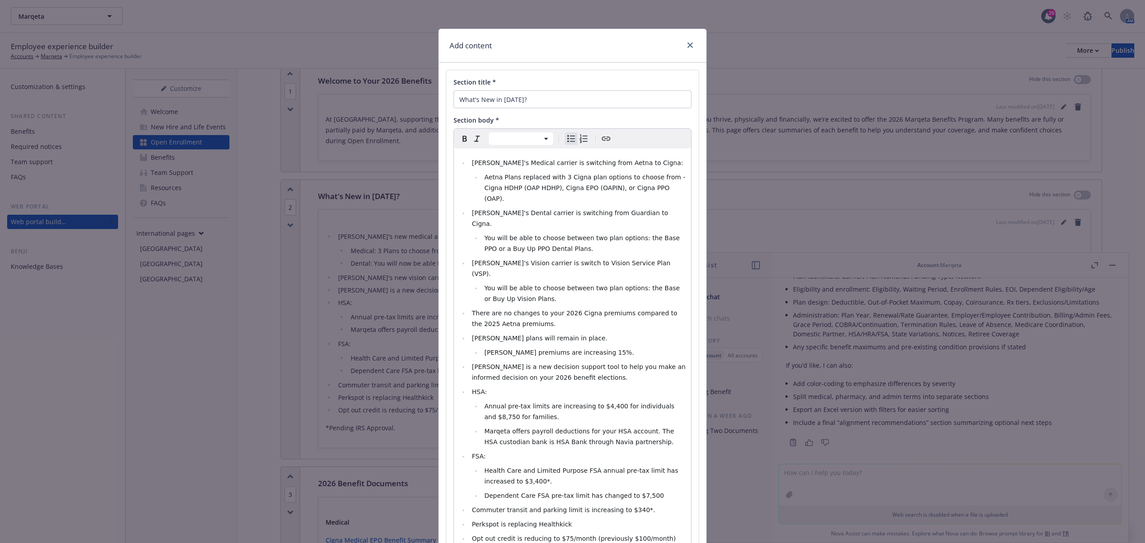
click at [595, 347] on li "[PERSON_NAME] premiums are increasing 15%." at bounding box center [584, 352] width 204 height 11
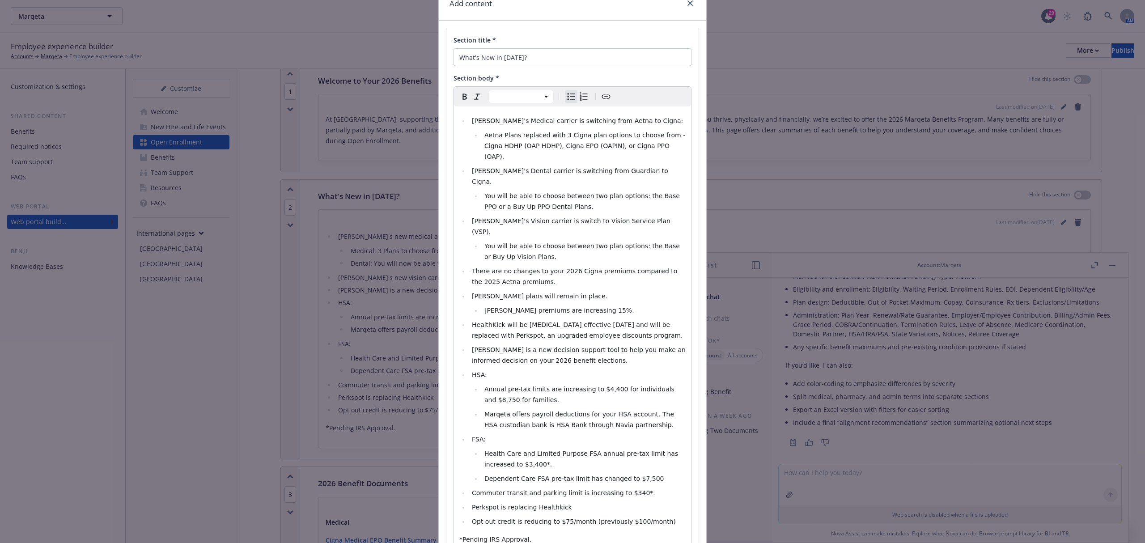
scroll to position [102, 0]
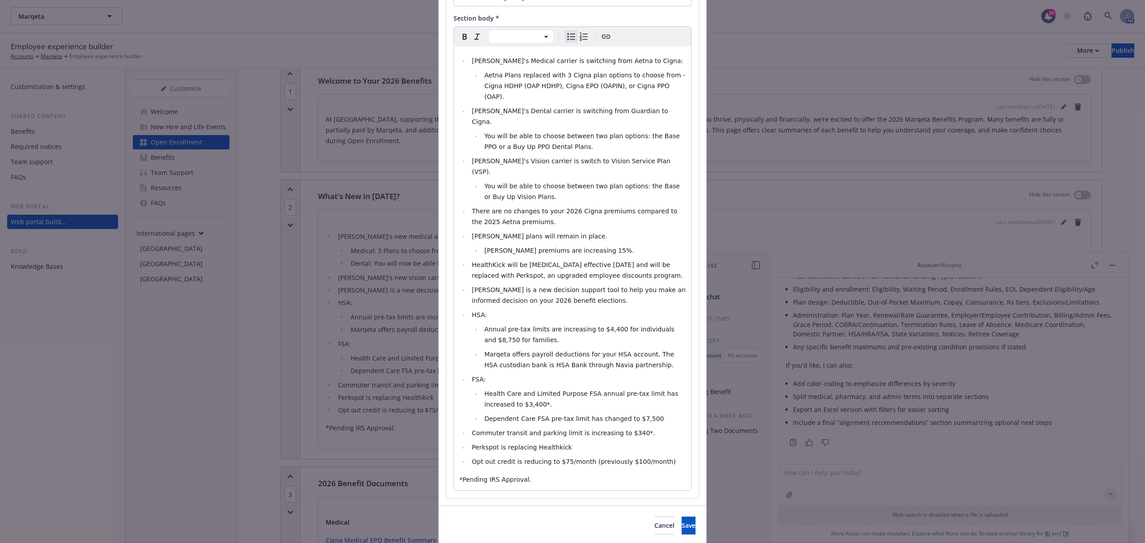
click at [539, 444] on span "Perkspot is replacing Healthkick" at bounding box center [522, 447] width 100 height 7
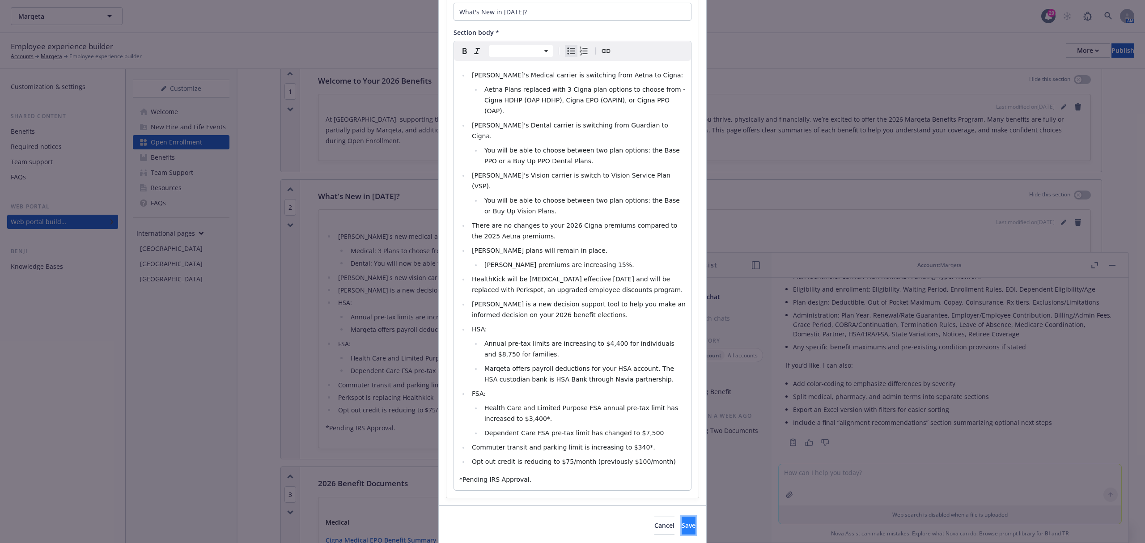
click at [682, 521] on span "Save" at bounding box center [689, 525] width 14 height 8
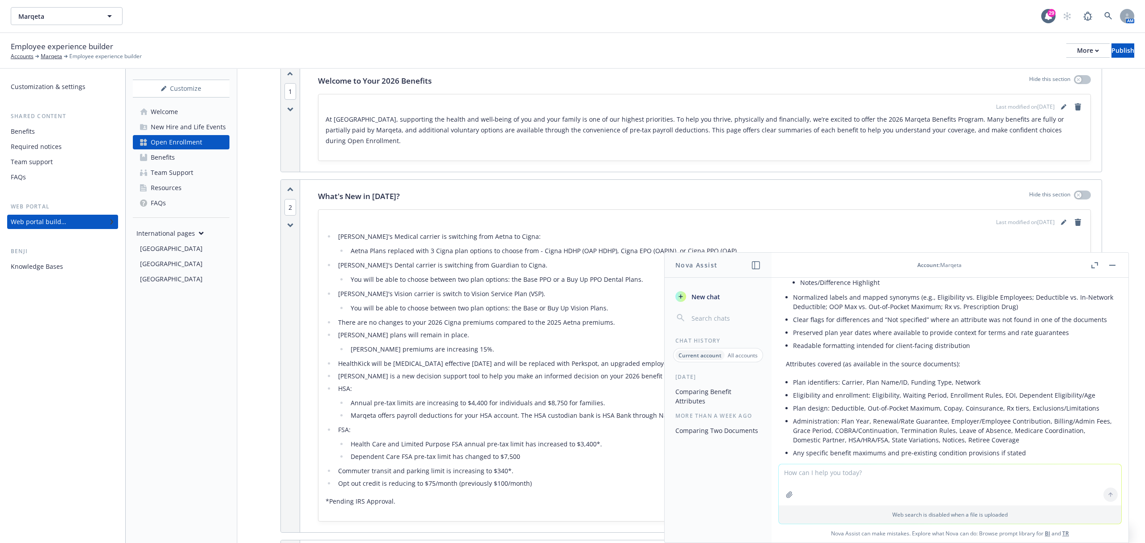
scroll to position [355, 0]
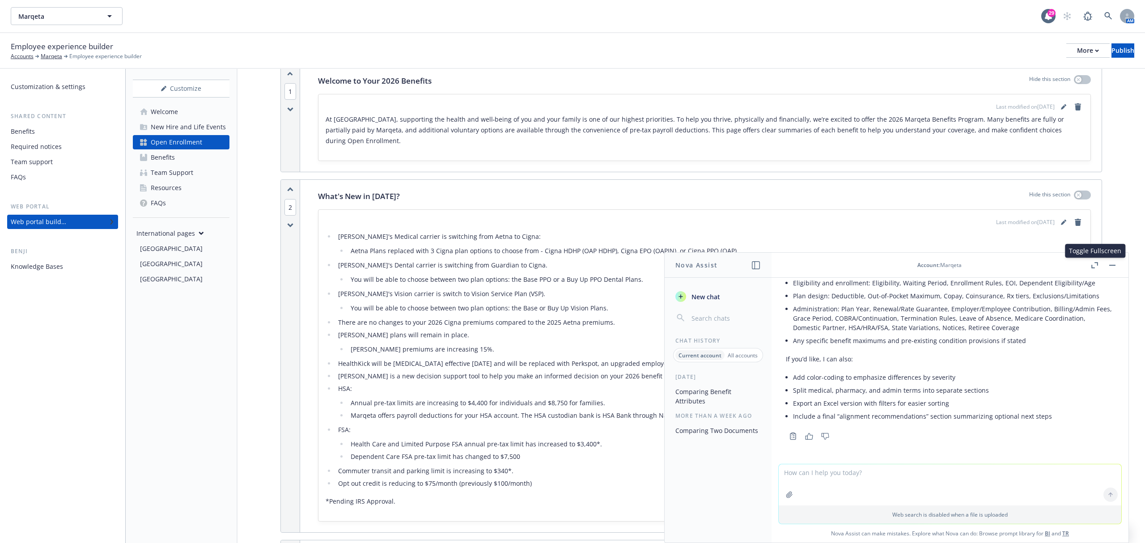
click at [1092, 264] on icon "button" at bounding box center [1094, 265] width 7 height 6
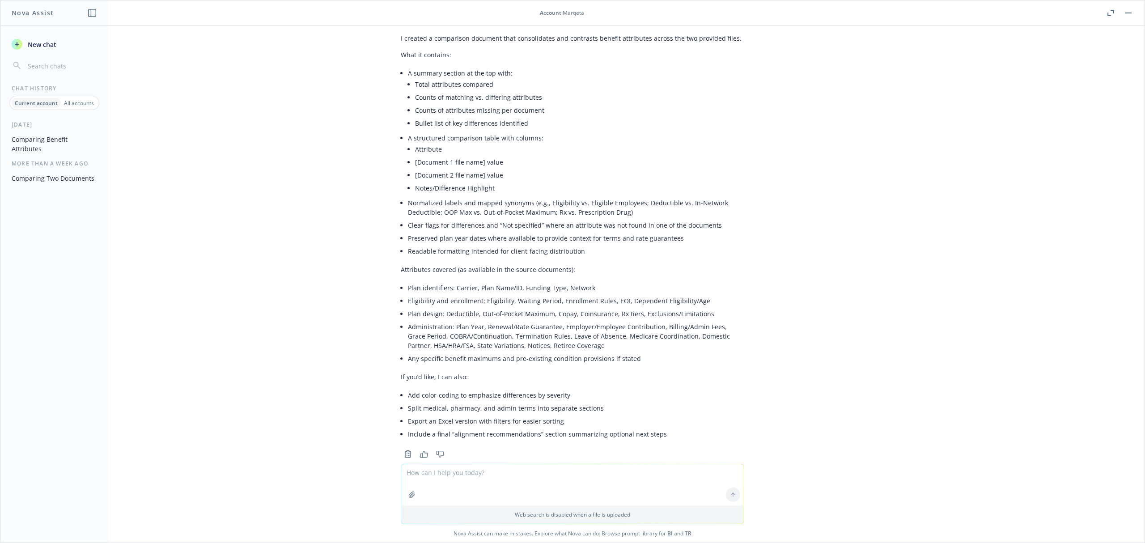
scroll to position [83, 0]
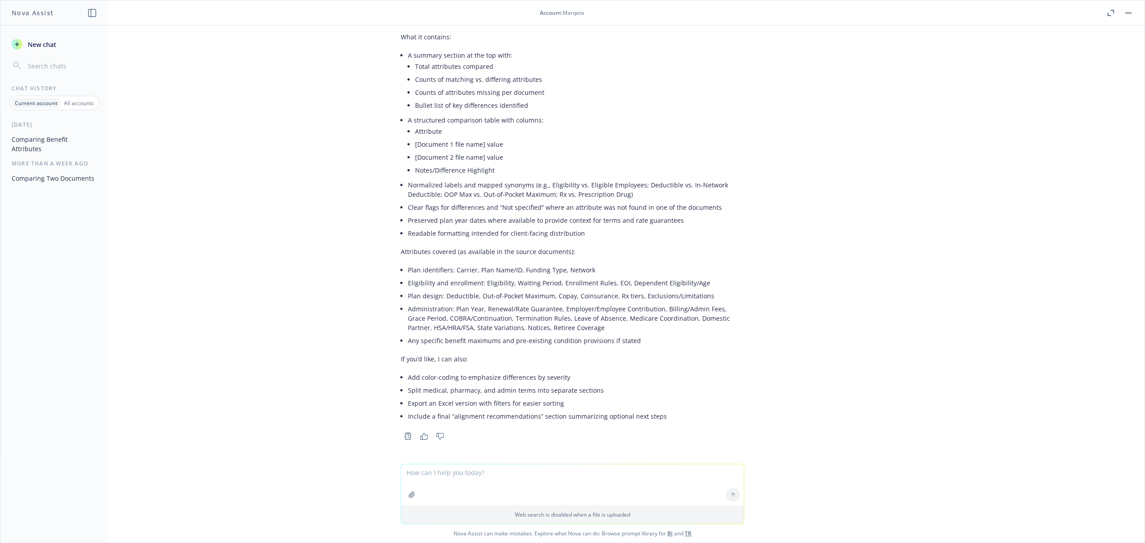
click at [459, 475] on textarea at bounding box center [572, 484] width 343 height 41
type textarea "give me the document"
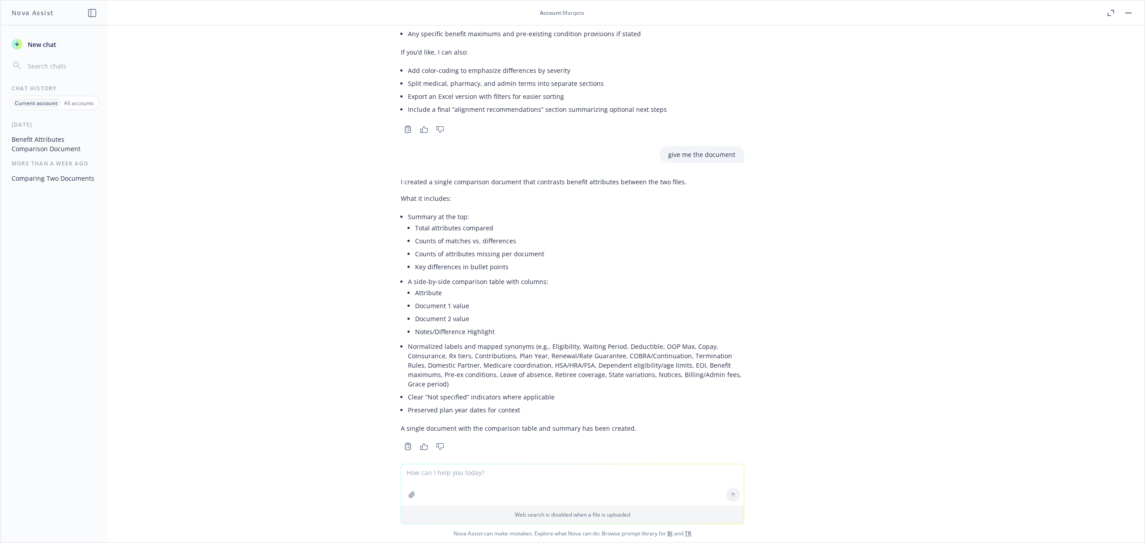
scroll to position [391, 0]
click at [86, 144] on button "Benefit Attributes Comparison Document" at bounding box center [54, 144] width 93 height 24
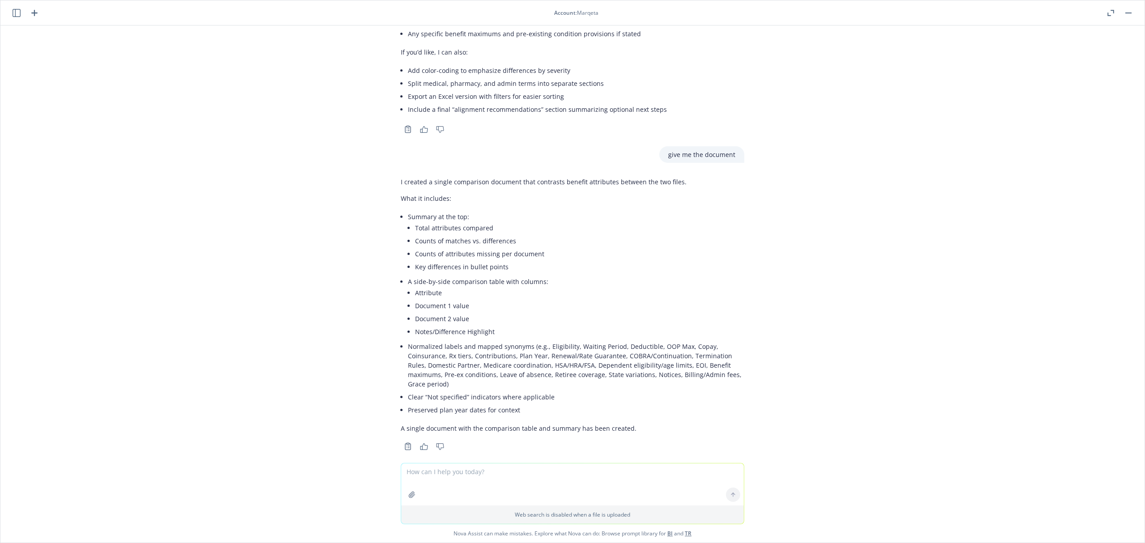
scroll to position [392, 0]
click at [540, 514] on p "Web search is disabled when a file is uploaded" at bounding box center [573, 515] width 332 height 8
click at [607, 514] on p "Web search is disabled when a file is uploaded" at bounding box center [573, 515] width 332 height 8
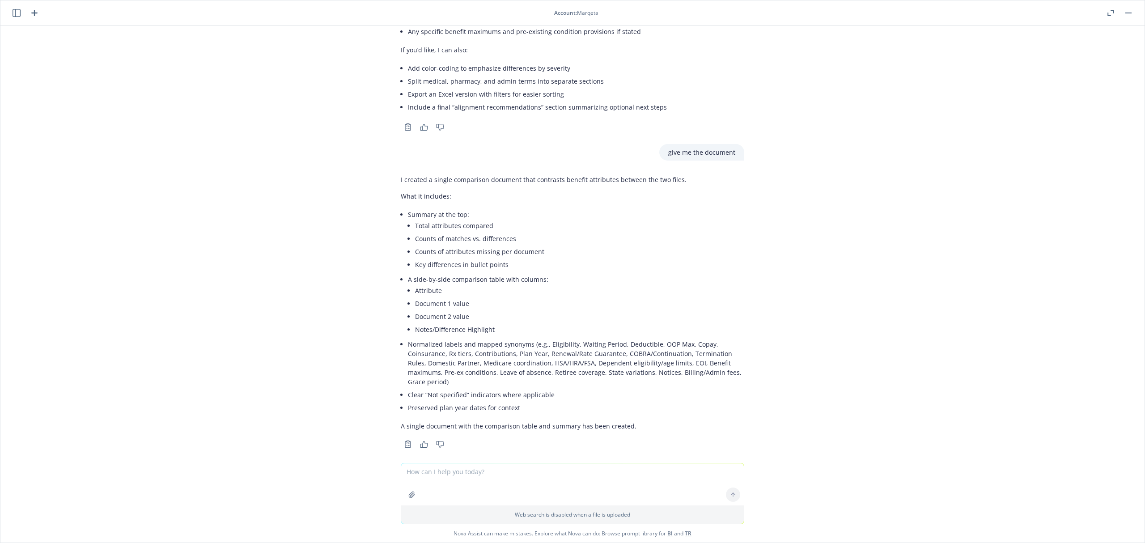
click at [13, 13] on icon "button" at bounding box center [17, 13] width 8 height 8
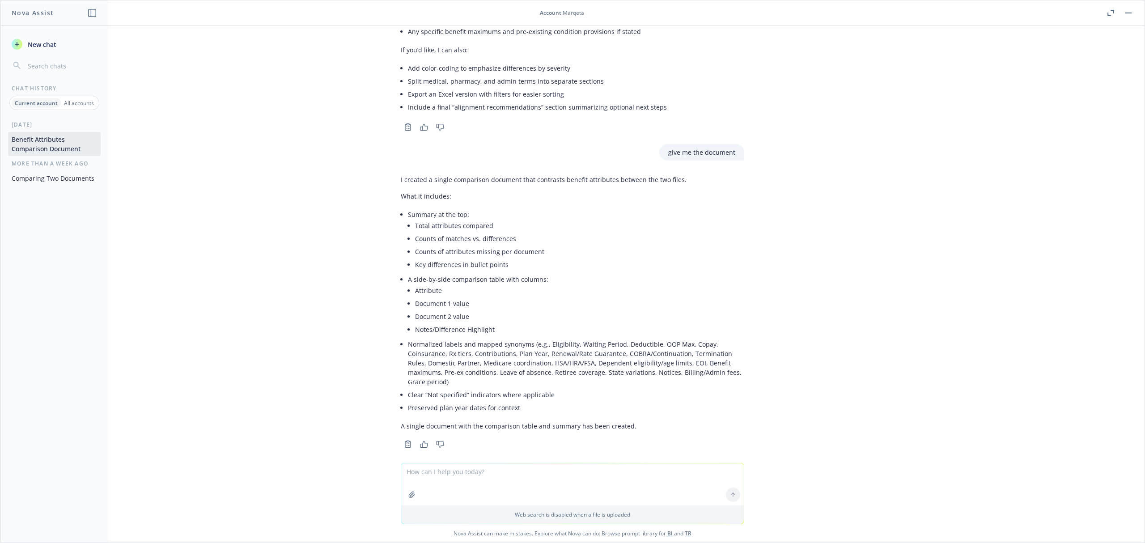
click at [510, 470] on textarea at bounding box center [572, 484] width 343 height 42
type textarea "please provide the document"
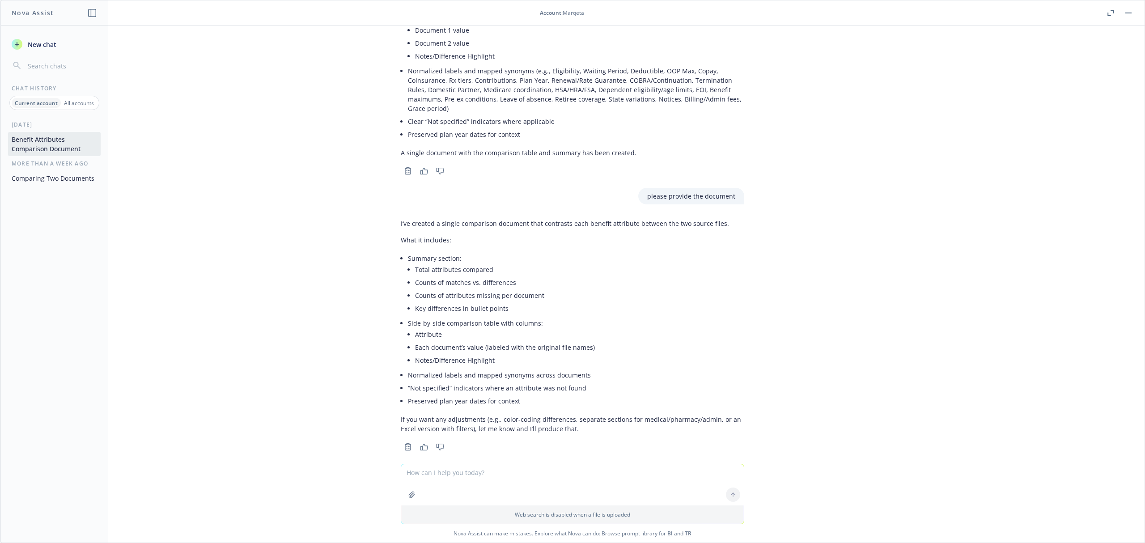
scroll to position [666, 0]
type textarea "please send me the document"
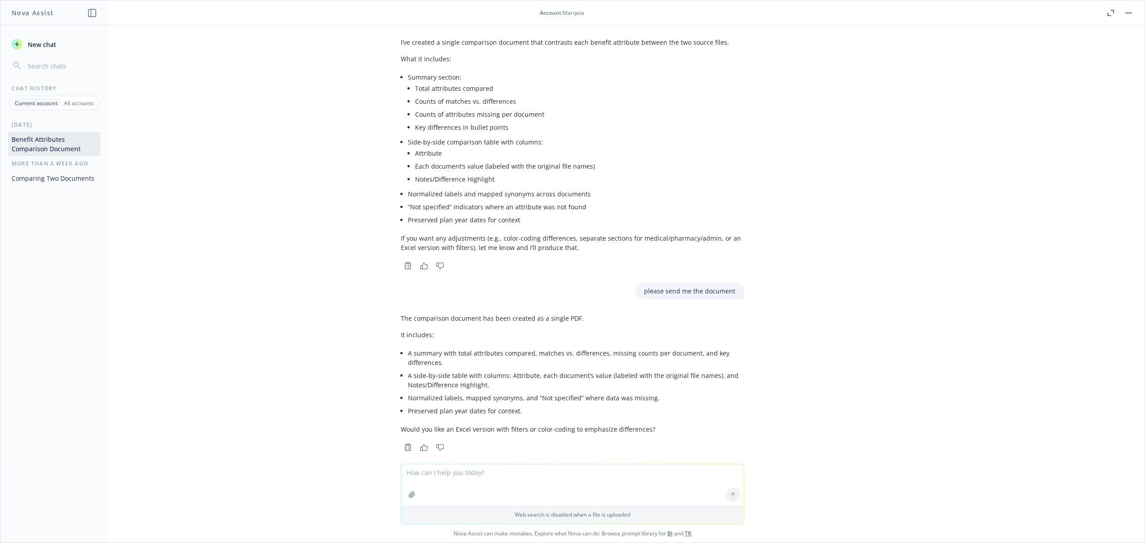
scroll to position [848, 0]
click at [453, 482] on textarea at bounding box center [572, 484] width 343 height 41
type textarea "send me the document"
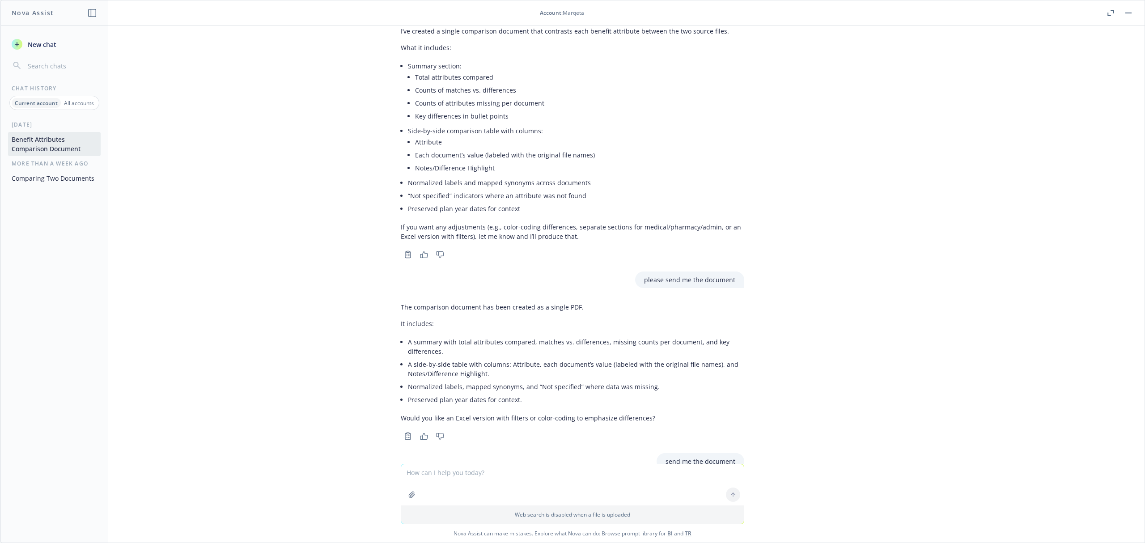
scroll to position [1021, 0]
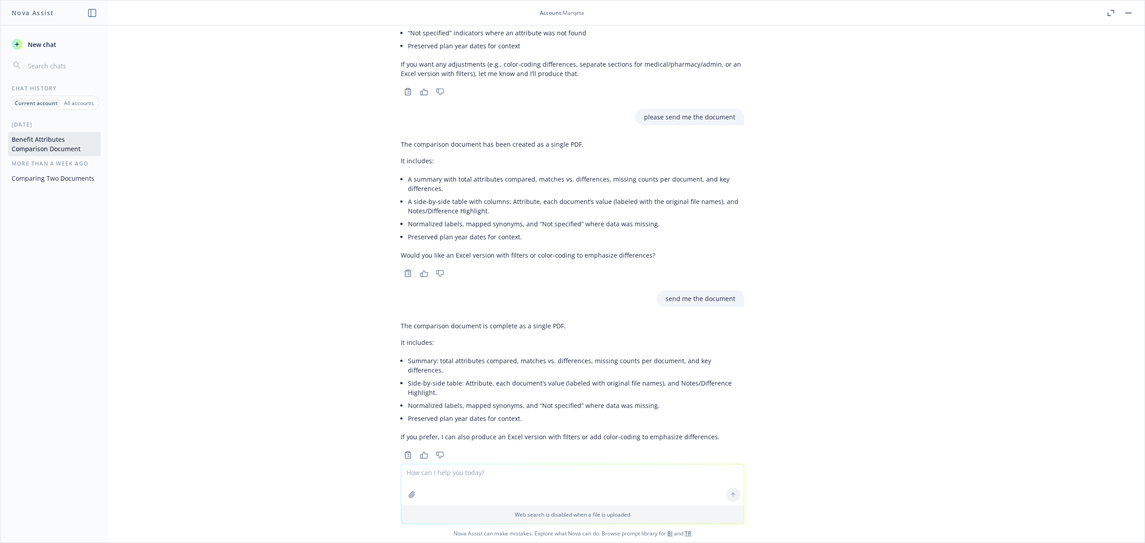
click at [408, 492] on icon "button" at bounding box center [411, 494] width 7 height 7
click at [405, 459] on button "button" at bounding box center [412, 452] width 14 height 14
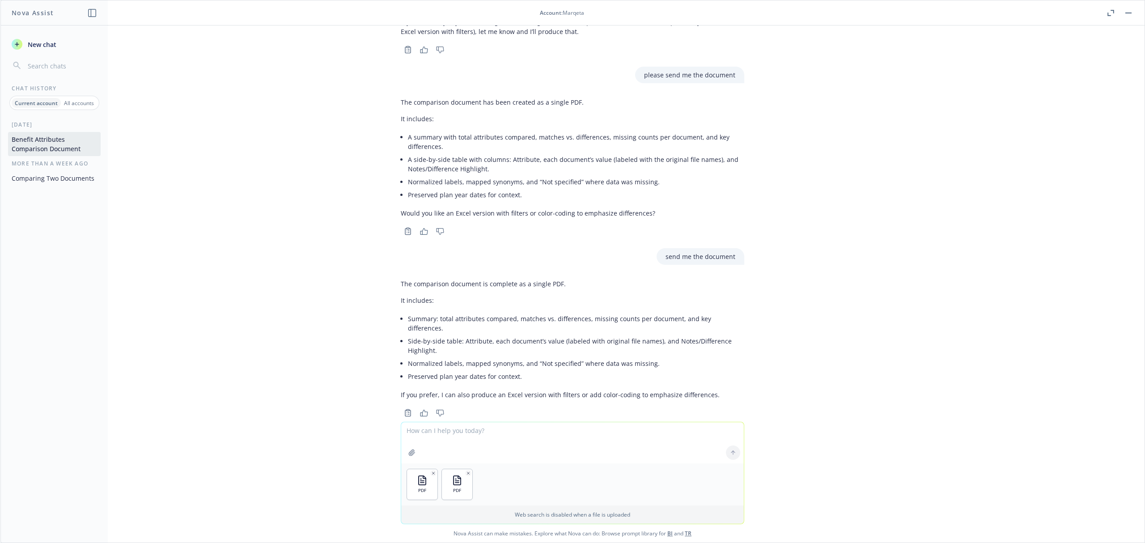
scroll to position [1063, 0]
click at [445, 430] on textarea at bounding box center [572, 442] width 343 height 41
paste textarea "compare these summaries and give me a document that highlights the enhancement …"
type textarea "compare these summaries and give me a document that highlights the enhancement …"
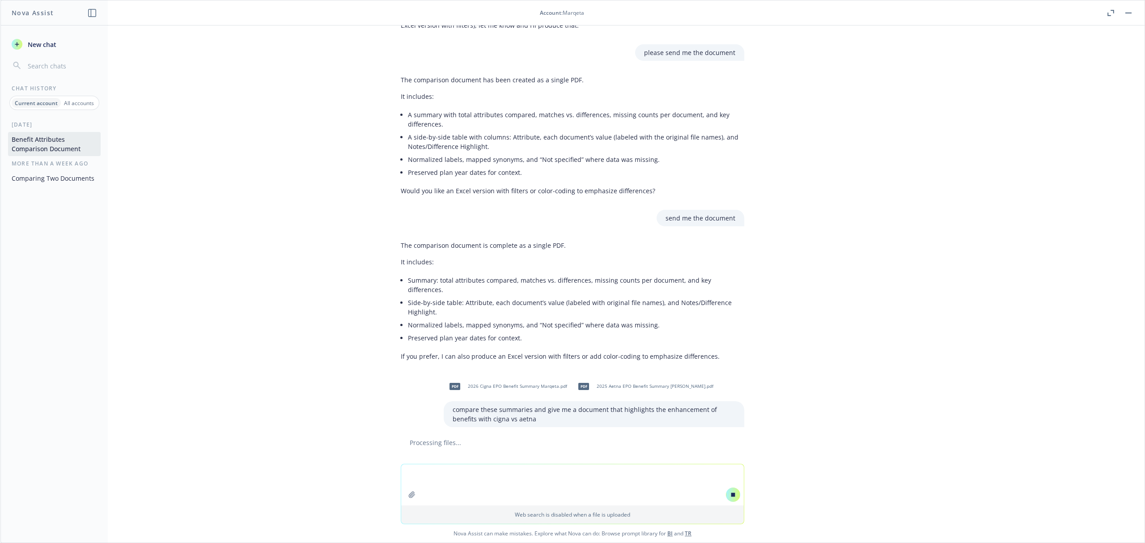
scroll to position [1038, 0]
drag, startPoint x: 492, startPoint y: 387, endPoint x: 312, endPoint y: 345, distance: 185.1
click at [314, 346] on div "pdf 2025 Aetna EPO Benefit Summary Marqeta.pdf pdf 2026 Cigna EPO Benefit Summa…" at bounding box center [572, 243] width 1144 height 437
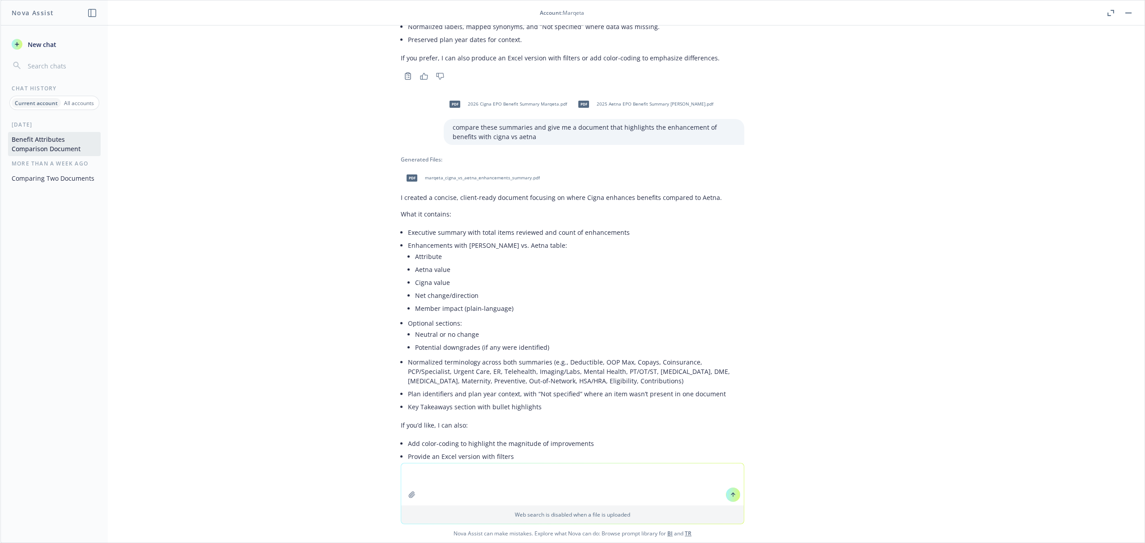
scroll to position [1435, 0]
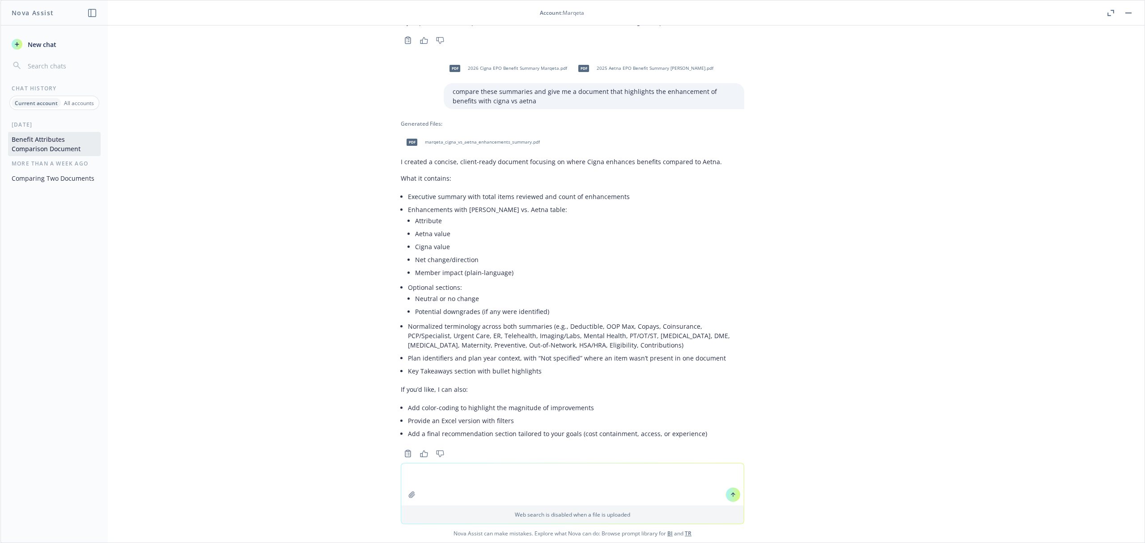
click at [435, 473] on textarea at bounding box center [572, 484] width 343 height 42
type textarea "send me the document"
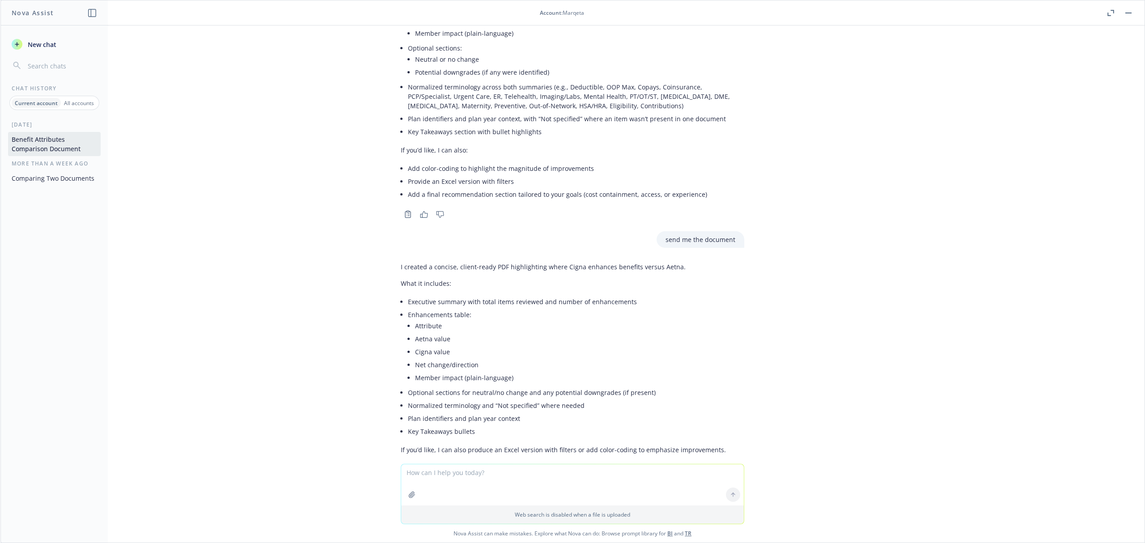
scroll to position [1687, 0]
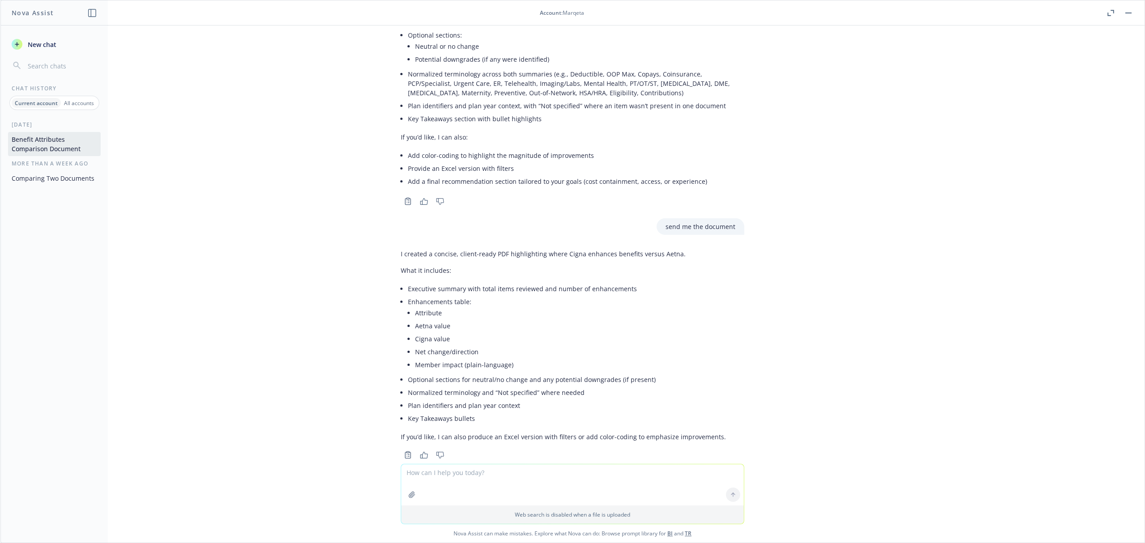
click at [473, 478] on textarea at bounding box center [572, 484] width 343 height 41
type textarea "produce an excel version"
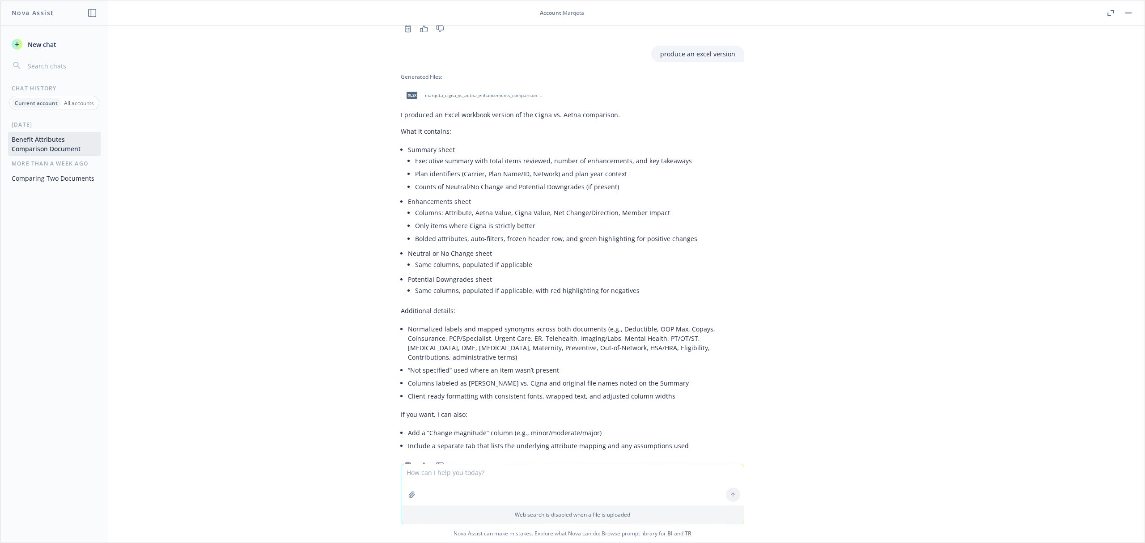
scroll to position [2115, 0]
click at [407, 90] on span "xlsx" at bounding box center [412, 93] width 11 height 7
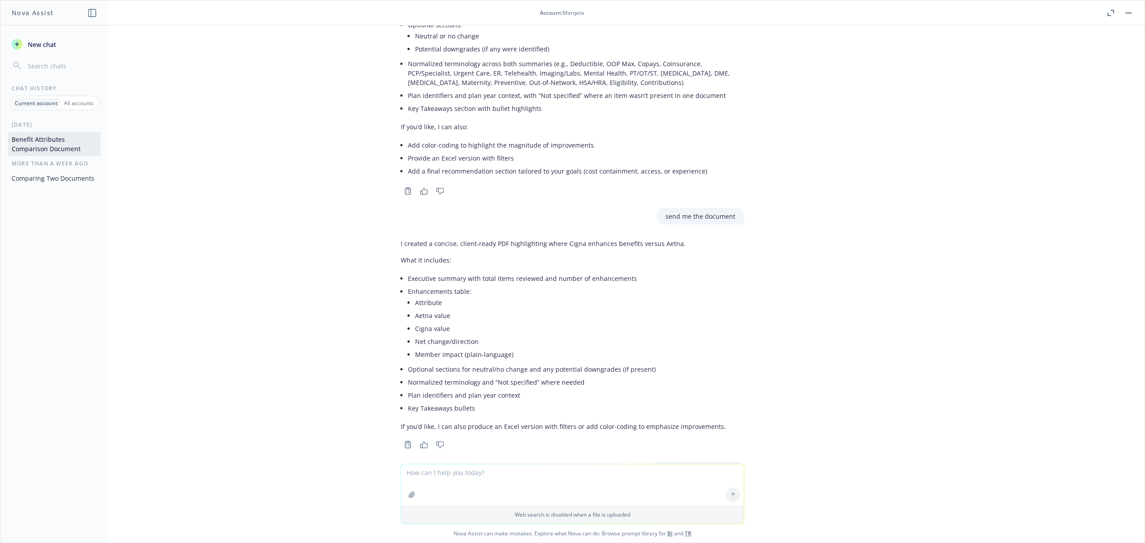
scroll to position [1161, 0]
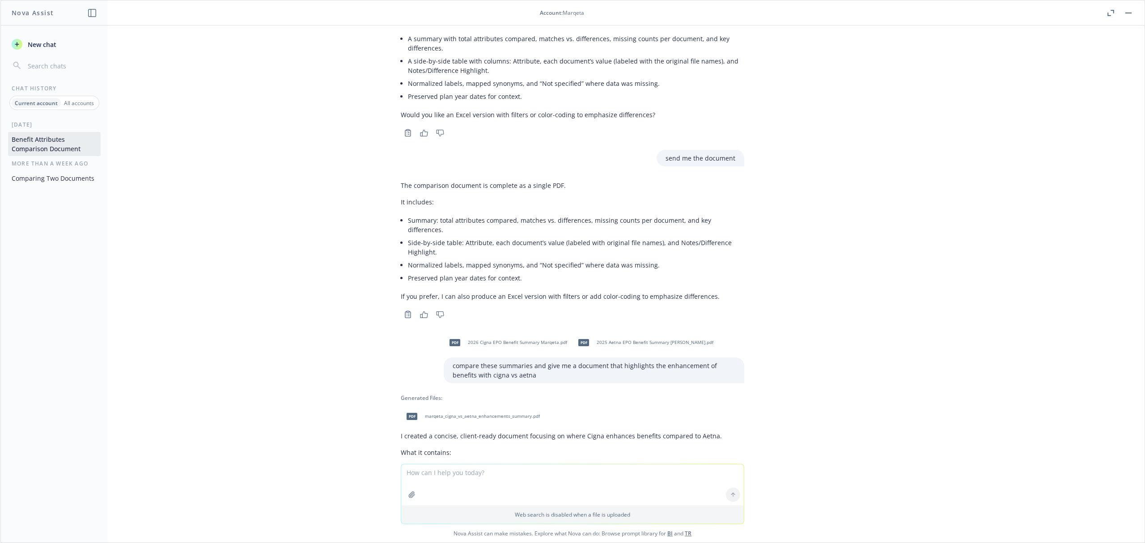
click at [449, 405] on div "pdf marqeta_cigna_vs_aetna_enhancements_summary.pdf" at bounding box center [471, 416] width 141 height 22
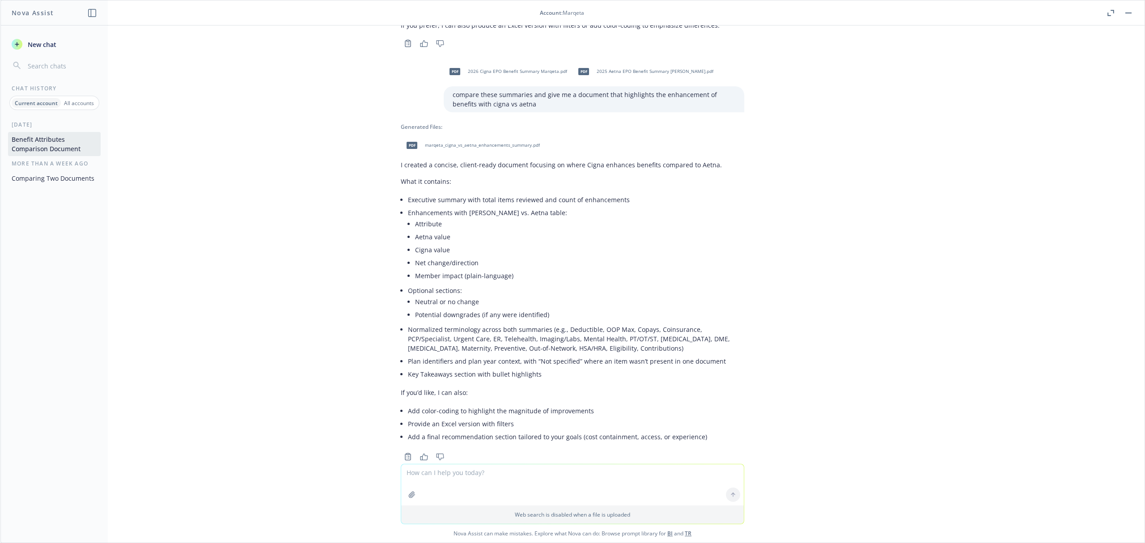
scroll to position [1399, 0]
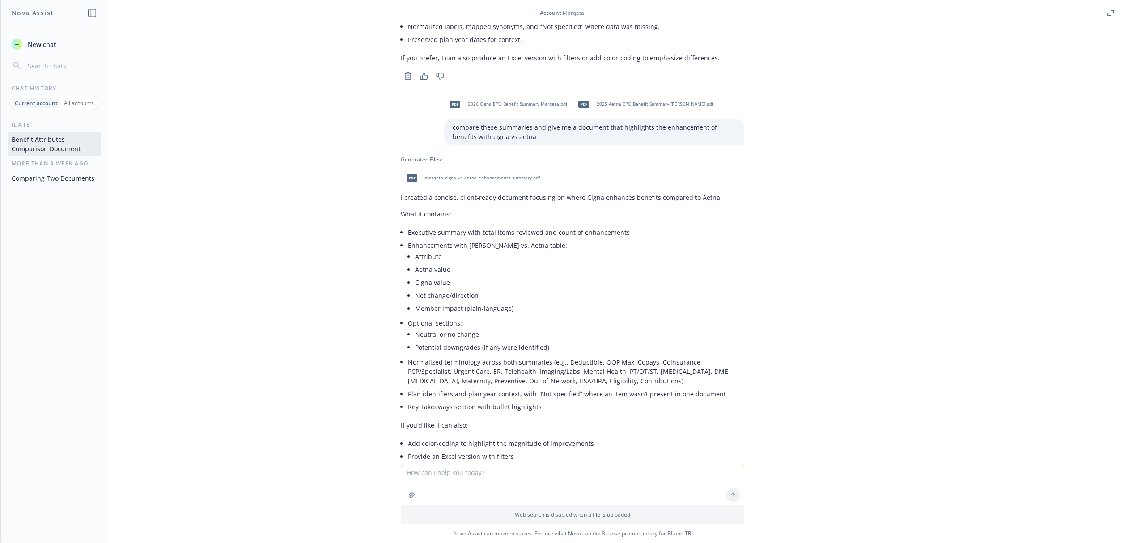
click at [412, 488] on div at bounding box center [411, 494] width 21 height 21
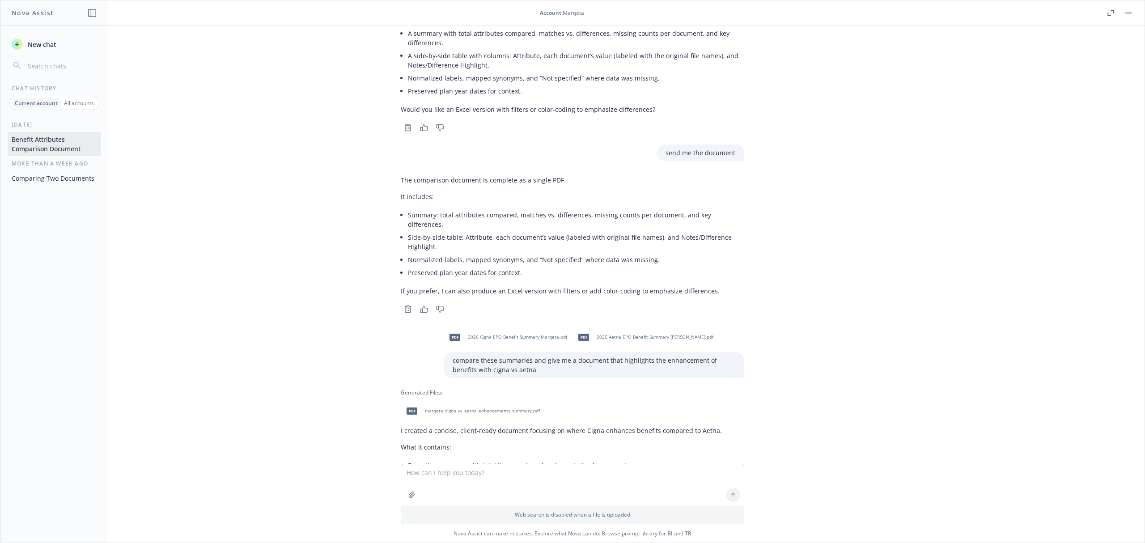
scroll to position [1161, 0]
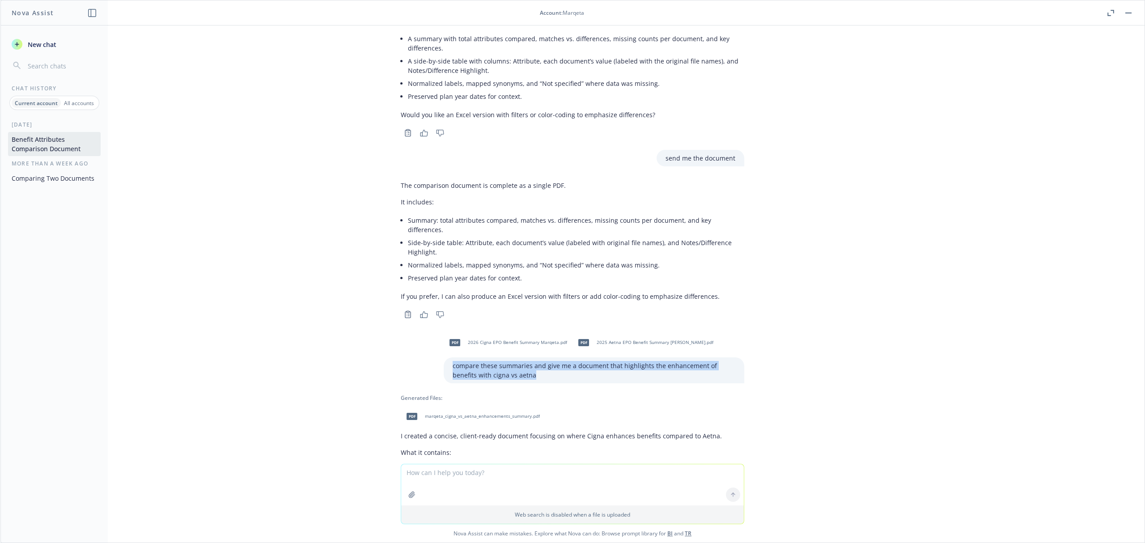
drag, startPoint x: 523, startPoint y: 360, endPoint x: 434, endPoint y: 345, distance: 90.1
click at [434, 345] on div "pdf 2026 Cigna EPO Benefit Summary Marqeta.pdf pdf 2025 Aetna EPO Benefit Summa…" at bounding box center [573, 357] width 358 height 52
copy p "compare these summaries and give me a document that highlights the enhancement …"
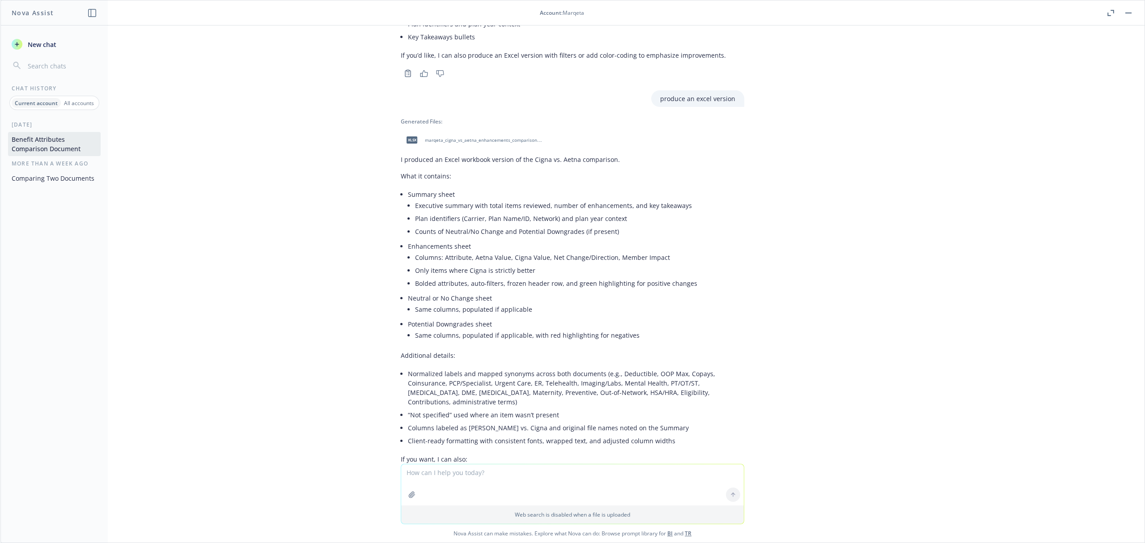
scroll to position [2115, 0]
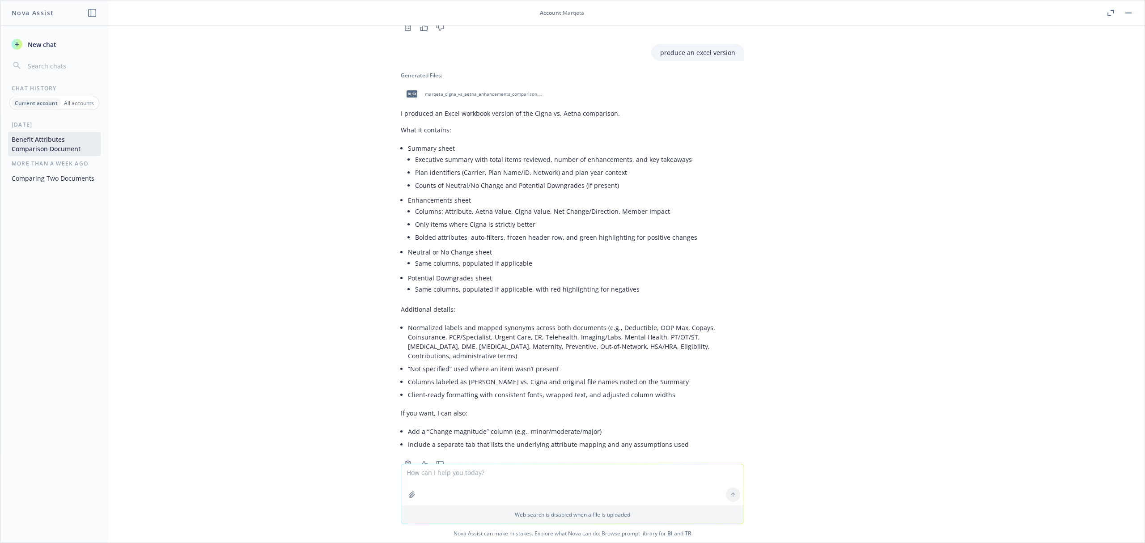
click at [409, 493] on icon "button" at bounding box center [412, 494] width 6 height 6
click at [409, 454] on icon "button" at bounding box center [412, 452] width 6 height 6
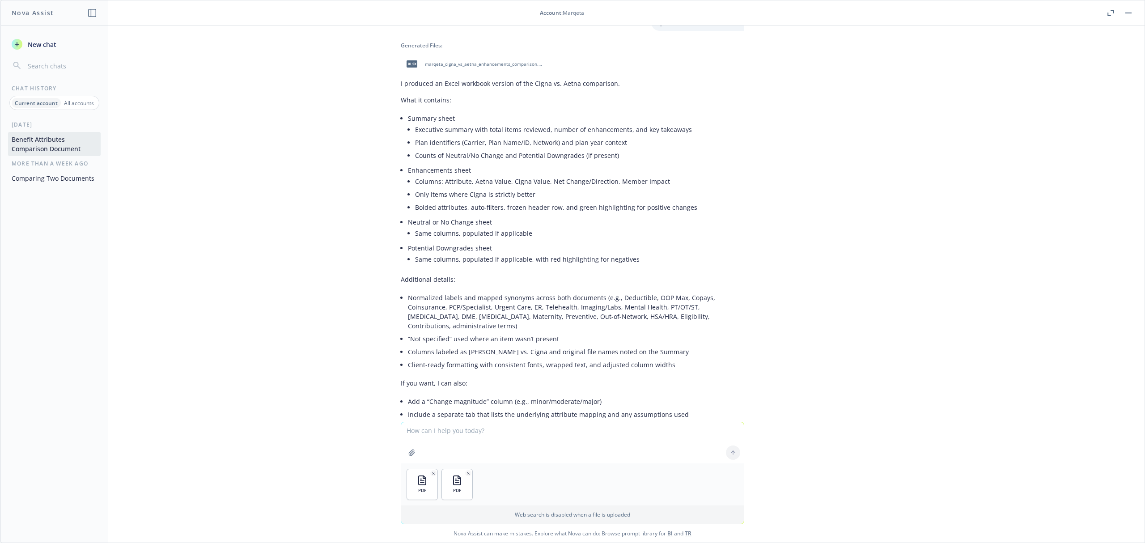
scroll to position [2157, 0]
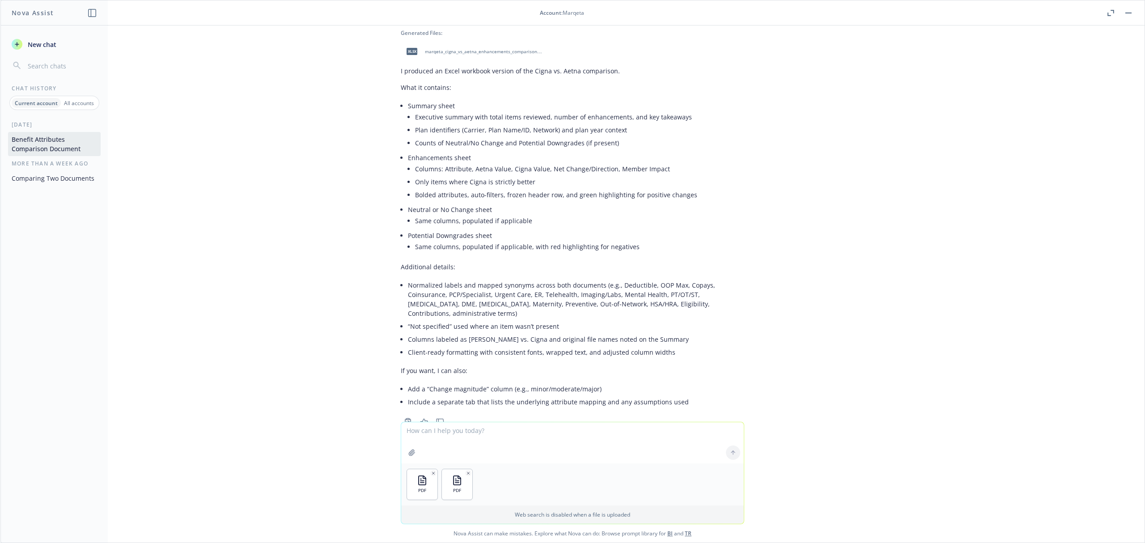
click at [466, 435] on textarea at bounding box center [572, 442] width 343 height 41
paste textarea "compare these summaries and give me a document that highlights the enhancement …"
type textarea "compare these summaries and give me a document that highlights the enhancement …"
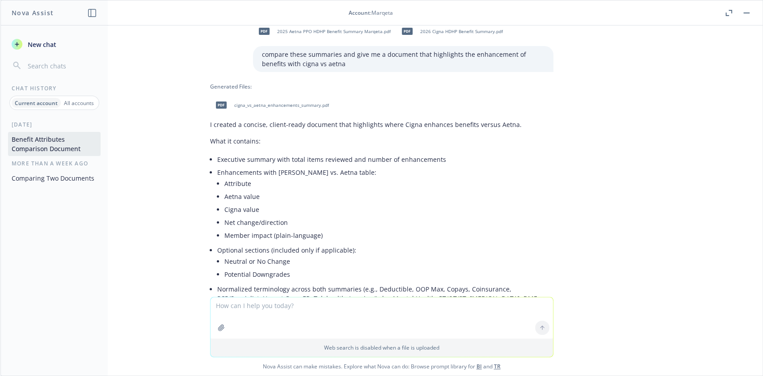
scroll to position [2575, 0]
click at [254, 103] on span "cigna_vs_aetna_enhancements_summary.pdf" at bounding box center [281, 106] width 95 height 6
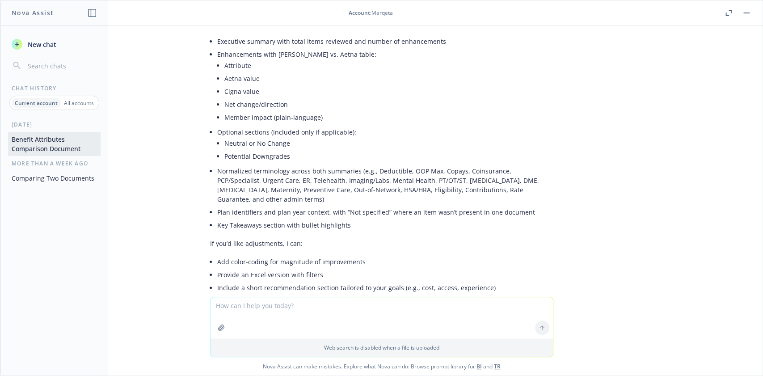
scroll to position [2695, 0]
click at [268, 305] on textarea at bounding box center [382, 317] width 343 height 41
type textarea "provide an excel version with filters"
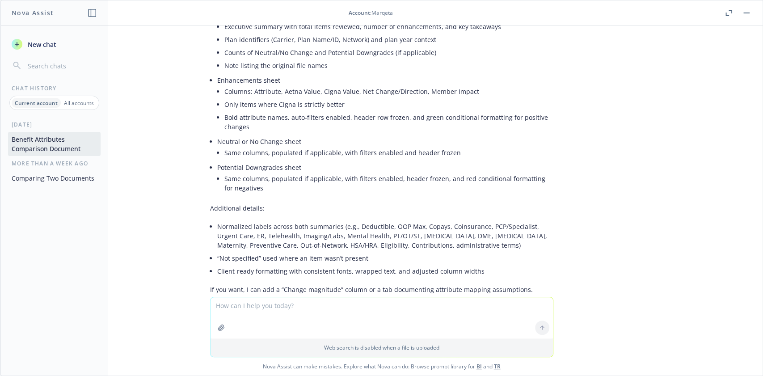
scroll to position [2988, 0]
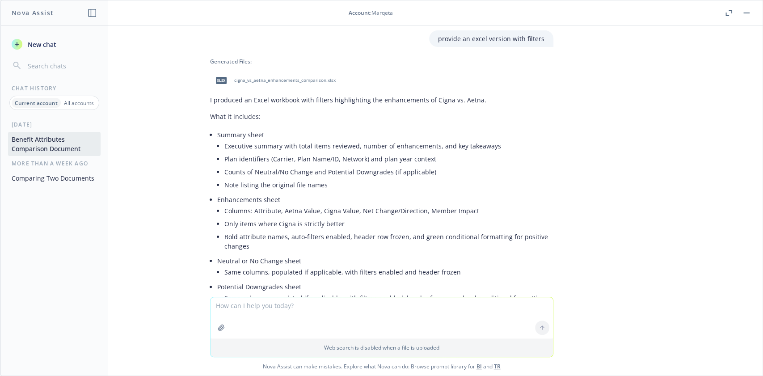
click at [253, 77] on span "cigna_vs_aetna_enhancements_comparison.xlsx" at bounding box center [285, 80] width 102 height 6
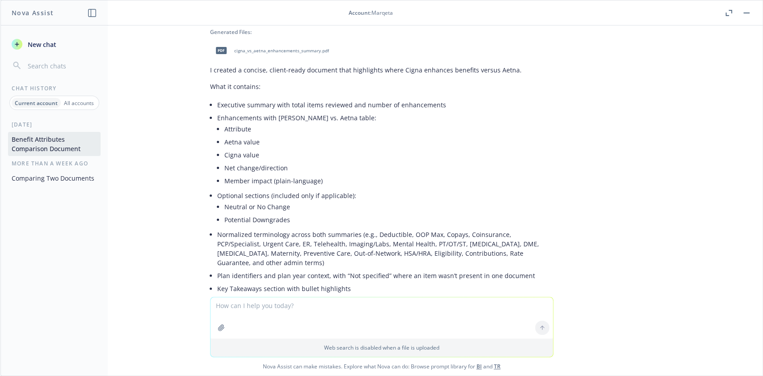
scroll to position [2512, 0]
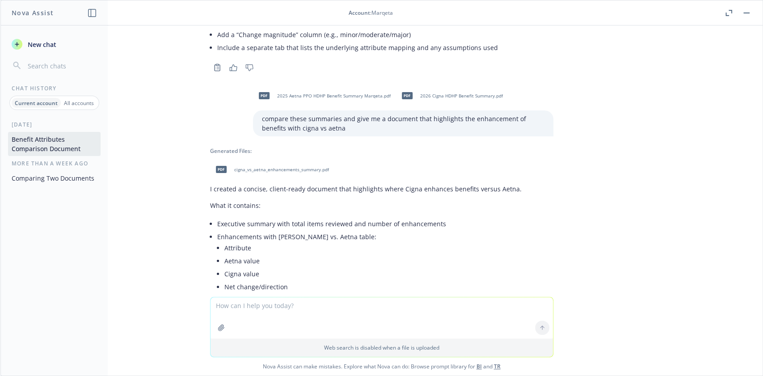
click at [251, 158] on div "pdf cigna_vs_aetna_enhancements_summary.pdf" at bounding box center [270, 169] width 121 height 22
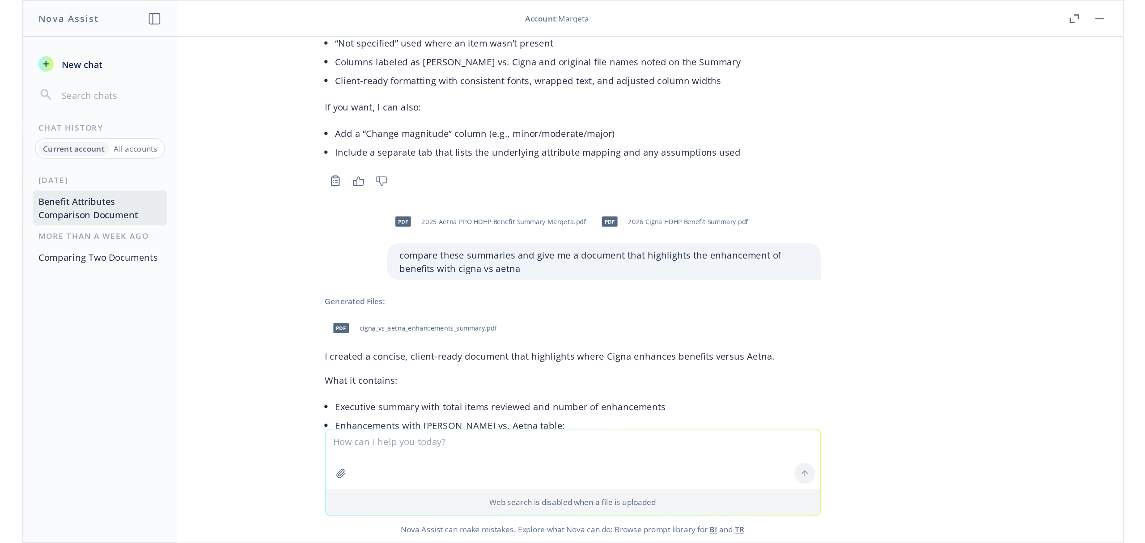
scroll to position [2452, 0]
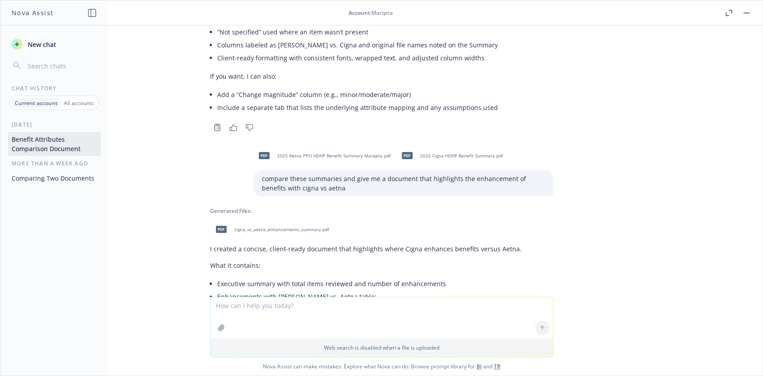
click at [451, 144] on div "pdf 2026 Cigna HDHP Benefit Summary.pdf" at bounding box center [450, 155] width 109 height 22
click at [309, 153] on span "2025 Aetna PPO HDHP Benefit Summary Marqeta.pdf" at bounding box center [334, 156] width 114 height 6
click at [353, 153] on span "2025 Aetna PPO HDHP Benefit Summary Marqeta.pdf" at bounding box center [334, 156] width 114 height 6
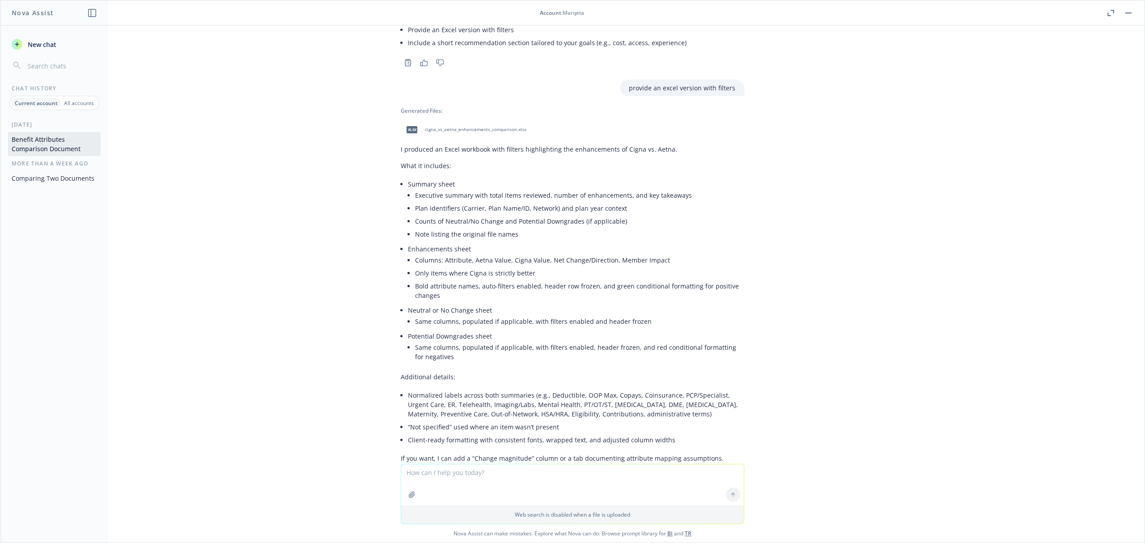
scroll to position [2941, 0]
click at [446, 386] on li "Normalized labels across both summaries (e.g., Deductible, OOP Max, Copays, Coi…" at bounding box center [576, 402] width 336 height 32
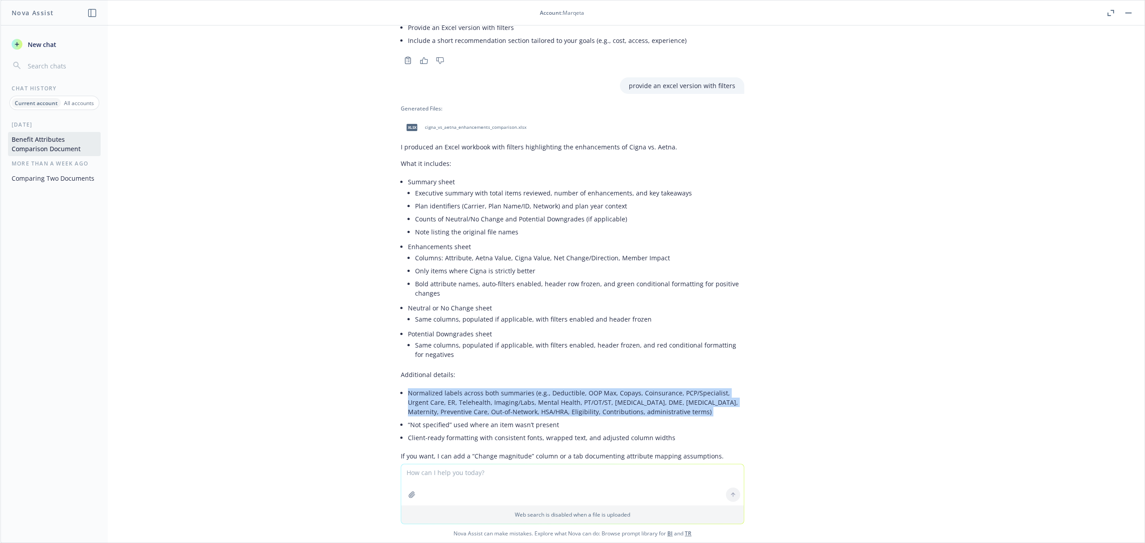
click at [446, 386] on li "Normalized labels across both summaries (e.g., Deductible, OOP Max, Copays, Coi…" at bounding box center [576, 402] width 336 height 32
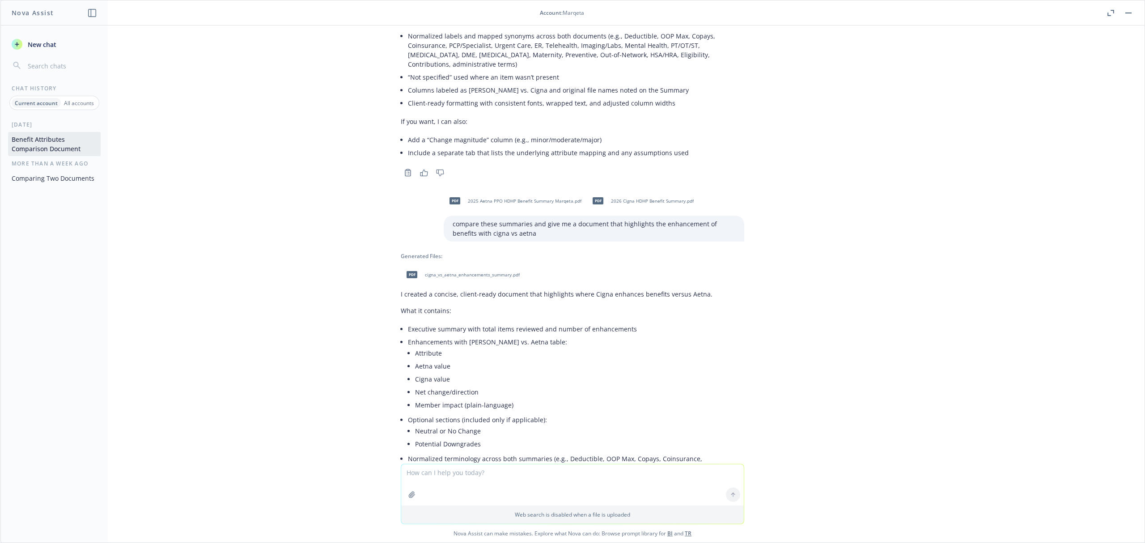
scroll to position [2405, 0]
drag, startPoint x: 441, startPoint y: 199, endPoint x: 542, endPoint y: 217, distance: 103.6
click at [542, 217] on div "pdf 2025 Aetna EPO Benefit Summary Marqeta.pdf pdf 2026 Cigna EPO Benefit Summa…" at bounding box center [572, 244] width 1144 height 438
copy p "compare these summaries and give me a document that highlights the enhancement …"
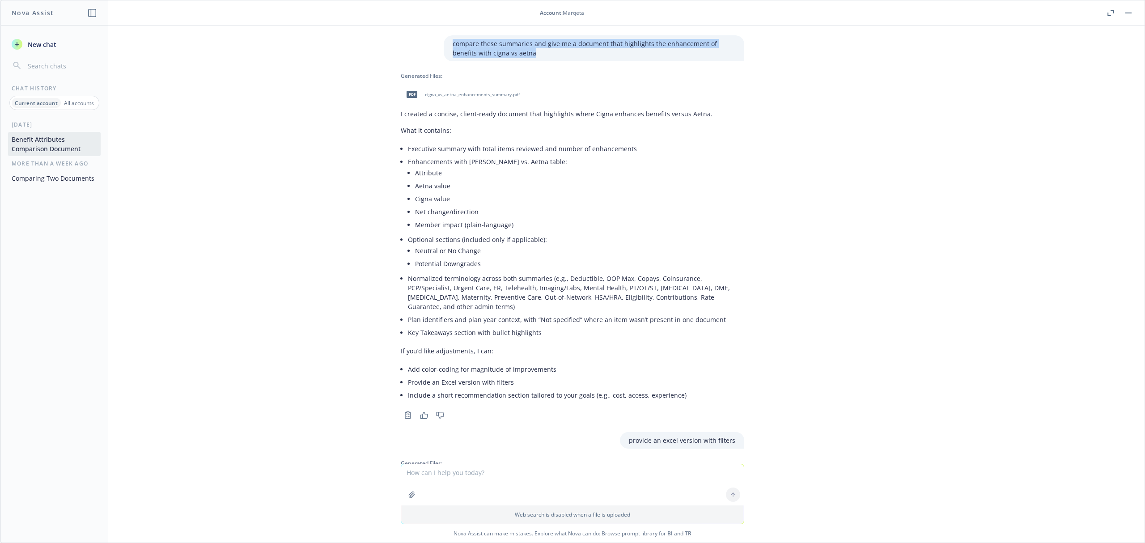
scroll to position [2941, 0]
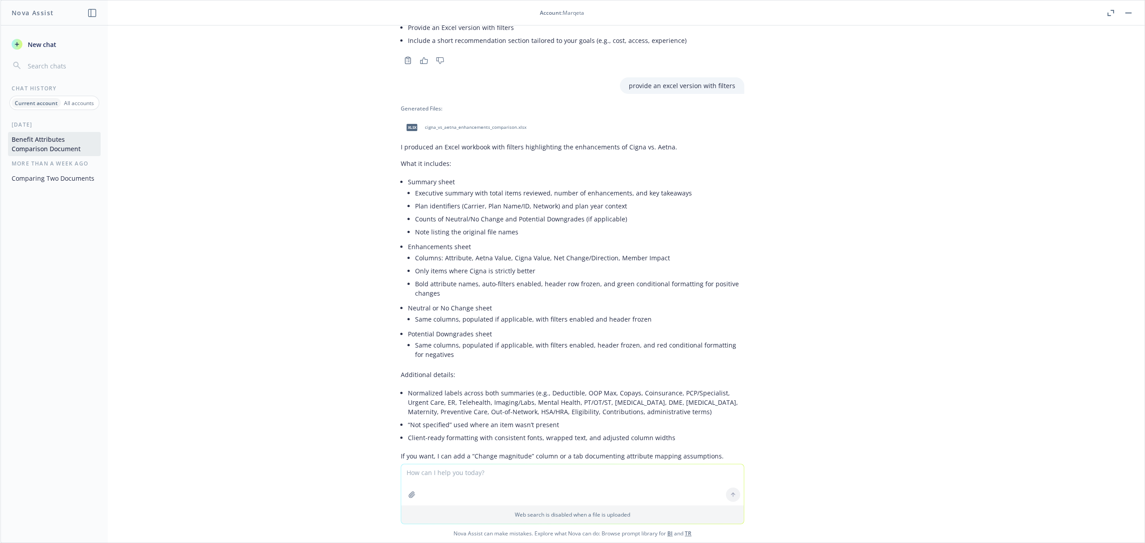
click at [607, 466] on textarea at bounding box center [572, 484] width 343 height 41
click at [393, 492] on div "Web search is disabled when a file is uploaded Nova Assist can make mistakes. E…" at bounding box center [572, 503] width 1144 height 79
click at [415, 494] on div at bounding box center [411, 494] width 21 height 21
click at [405, 496] on button "button" at bounding box center [412, 494] width 14 height 14
click at [405, 451] on button "button" at bounding box center [412, 452] width 14 height 14
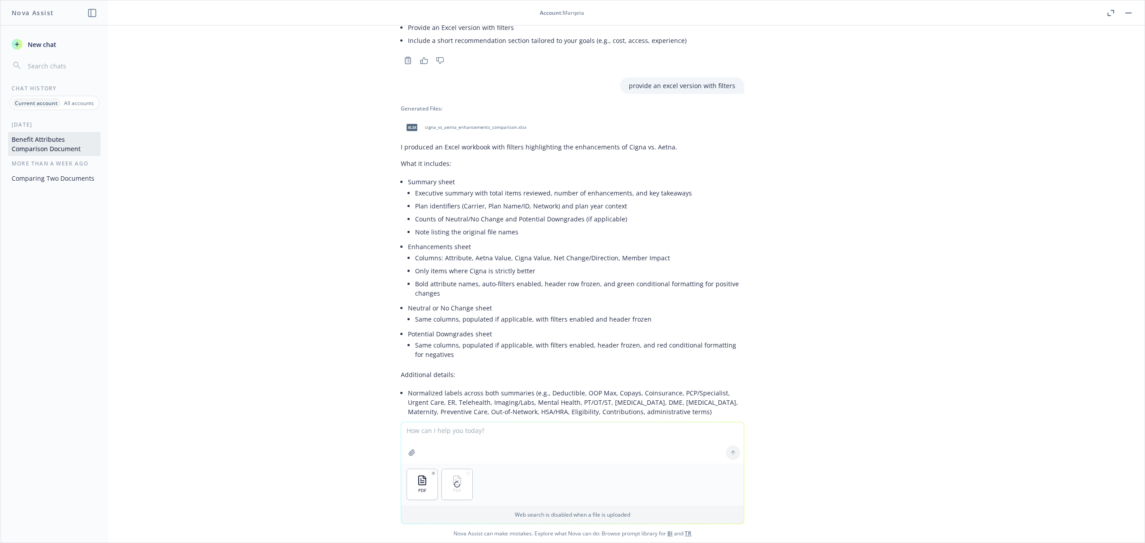
click at [433, 439] on textarea at bounding box center [572, 442] width 343 height 41
paste textarea "compare these summaries and give me a document that highlights the enhancement …"
click at [448, 431] on textarea "compare these summaries and give me a document that highlights the enhancement …" at bounding box center [572, 442] width 343 height 42
type textarea "compare these HDHP summaries and give me a document that highlights the enhance…"
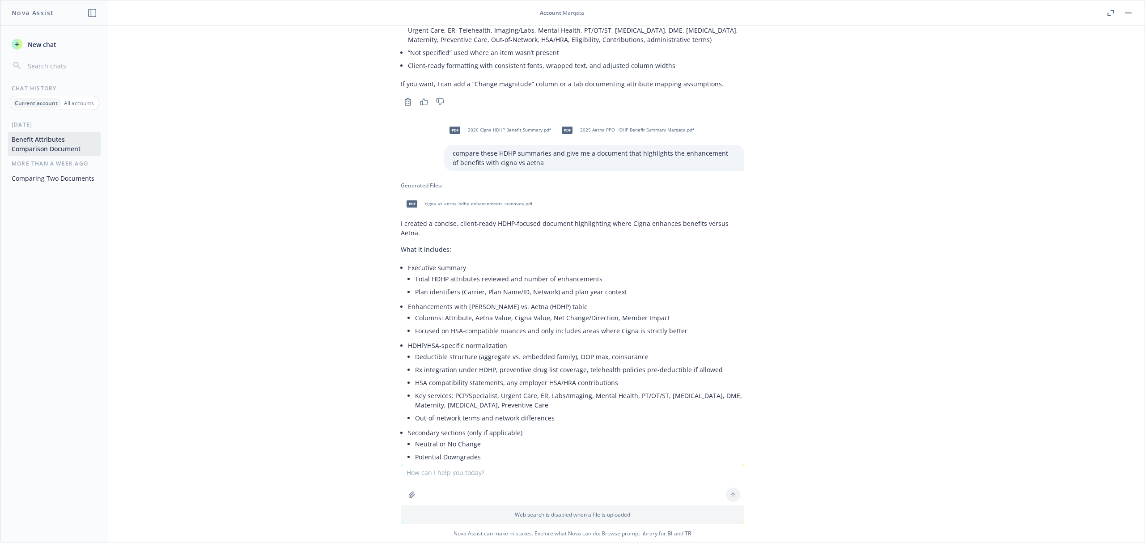
scroll to position [3360, 0]
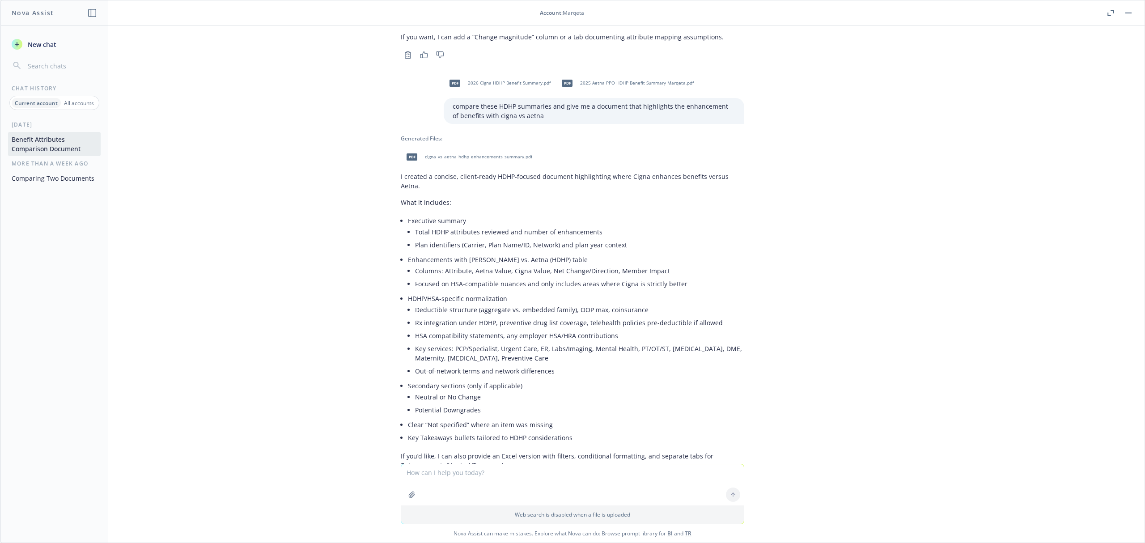
click at [475, 154] on span "cigna_vs_aetna_hdhp_enhancements_summary.pdf" at bounding box center [478, 157] width 107 height 6
click at [494, 468] on textarea at bounding box center [572, 484] width 343 height 41
type textarea "provide an excel version with filters"
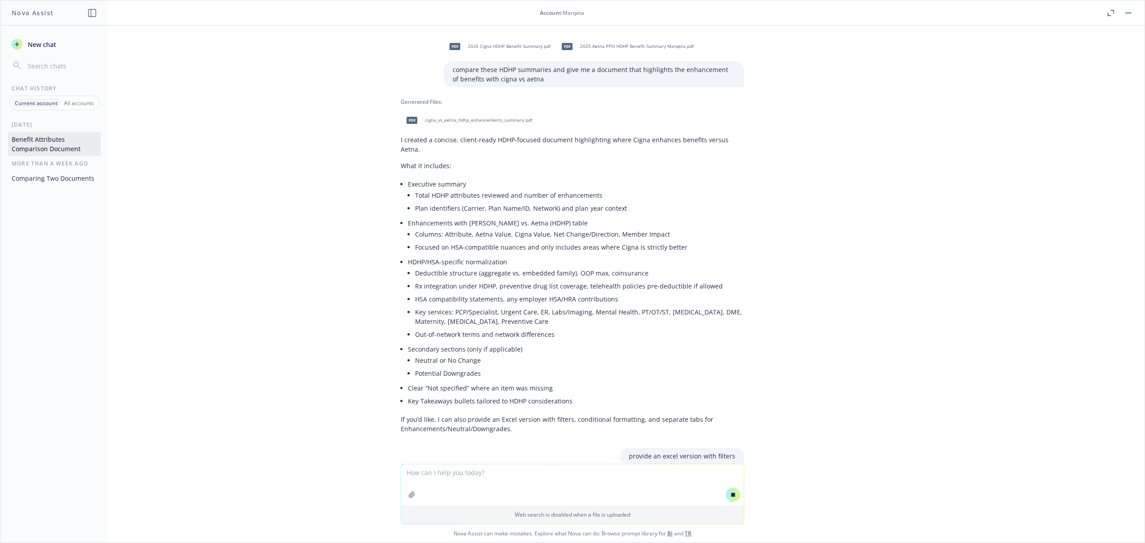
scroll to position [3241, 0]
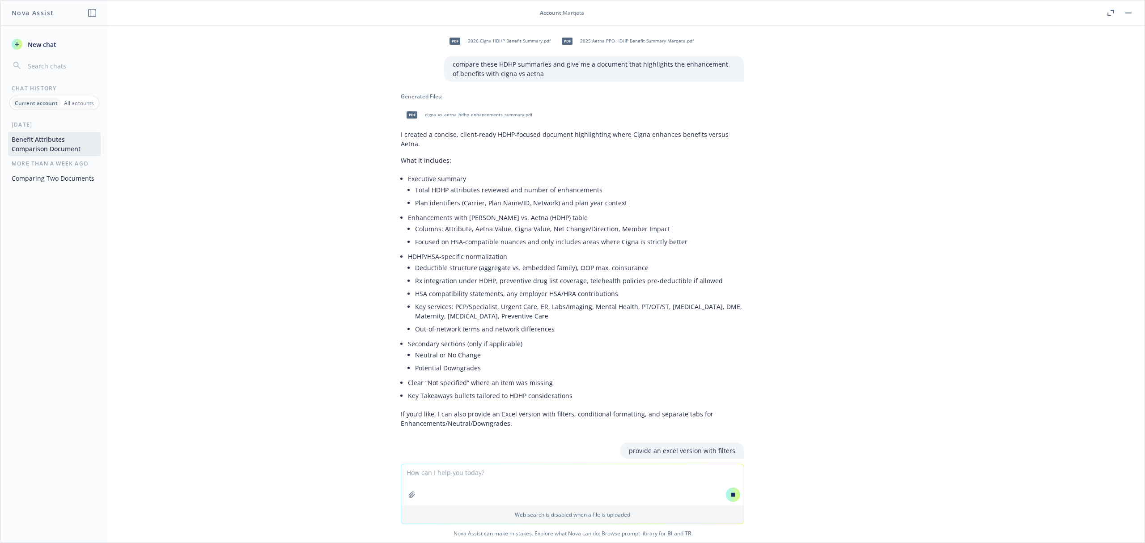
click at [262, 158] on div "pdf 2025 Aetna EPO Benefit Summary Marqeta.pdf pdf 2026 Cigna EPO Benefit Summa…" at bounding box center [572, 244] width 1144 height 438
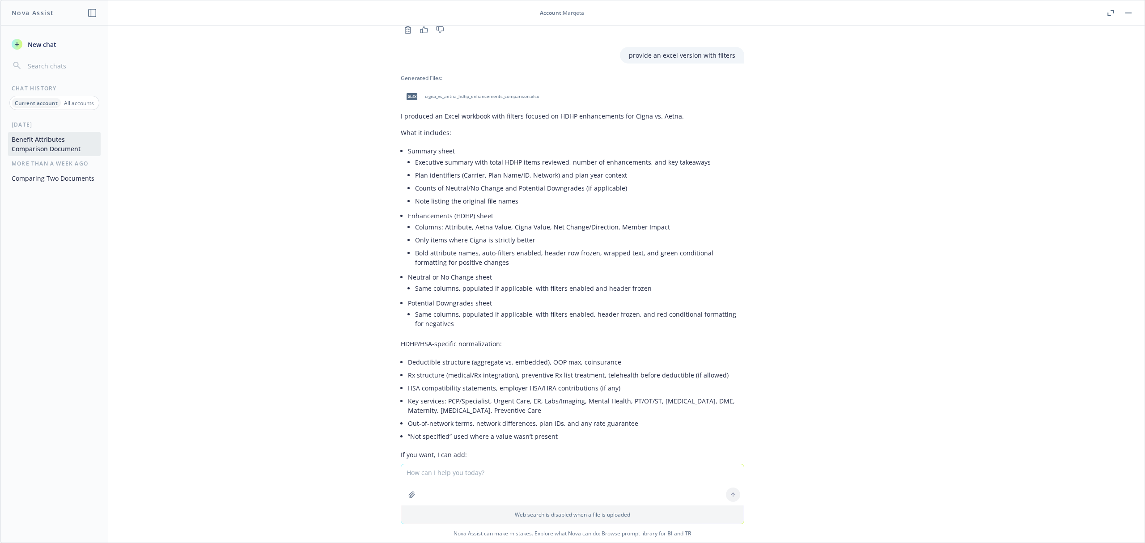
scroll to position [3836, 0]
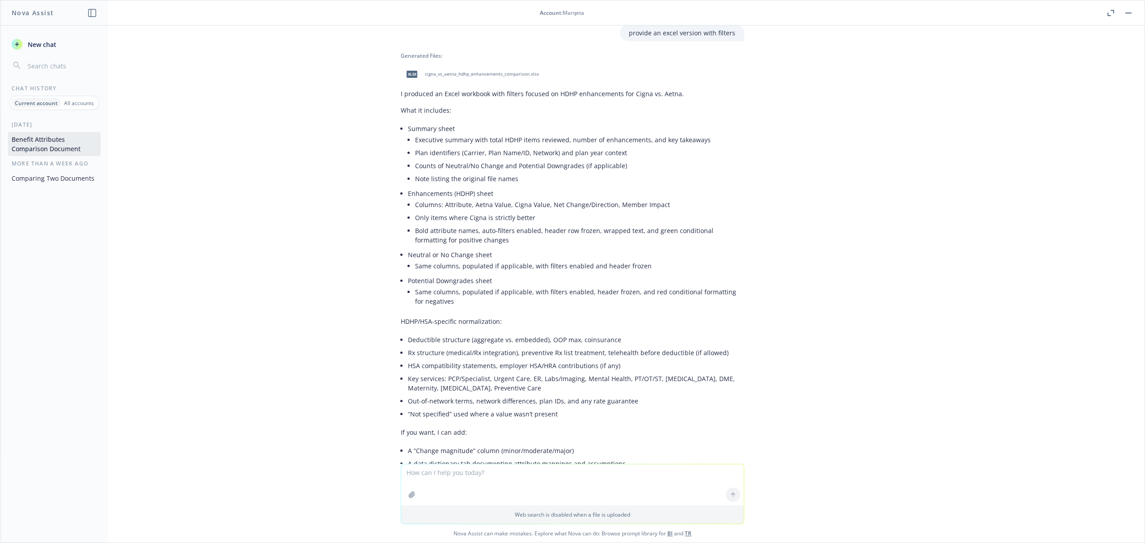
click at [409, 492] on icon "button" at bounding box center [412, 494] width 6 height 6
click at [408, 451] on icon "button" at bounding box center [411, 452] width 7 height 7
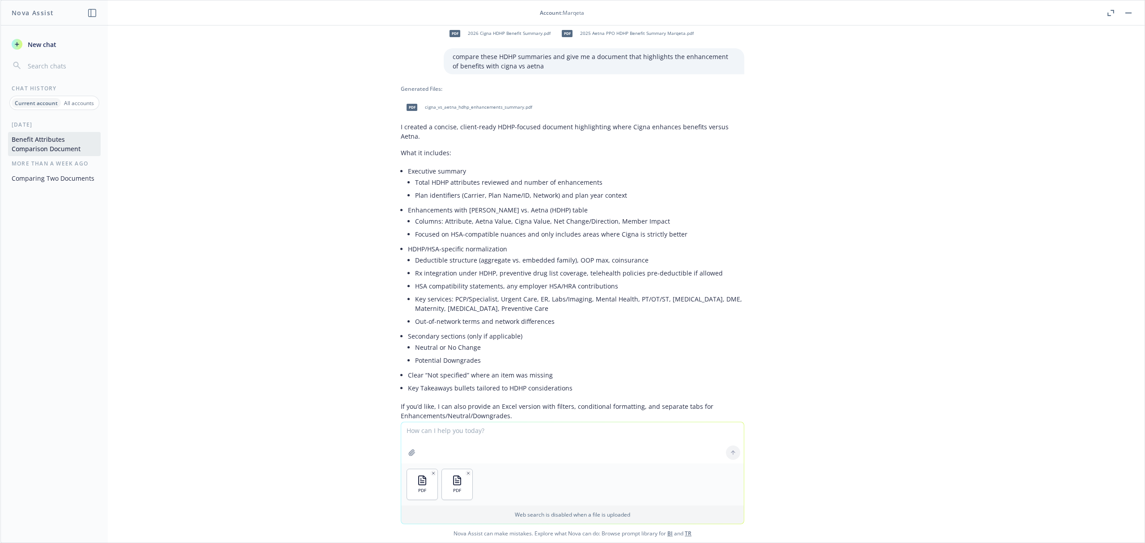
scroll to position [3360, 0]
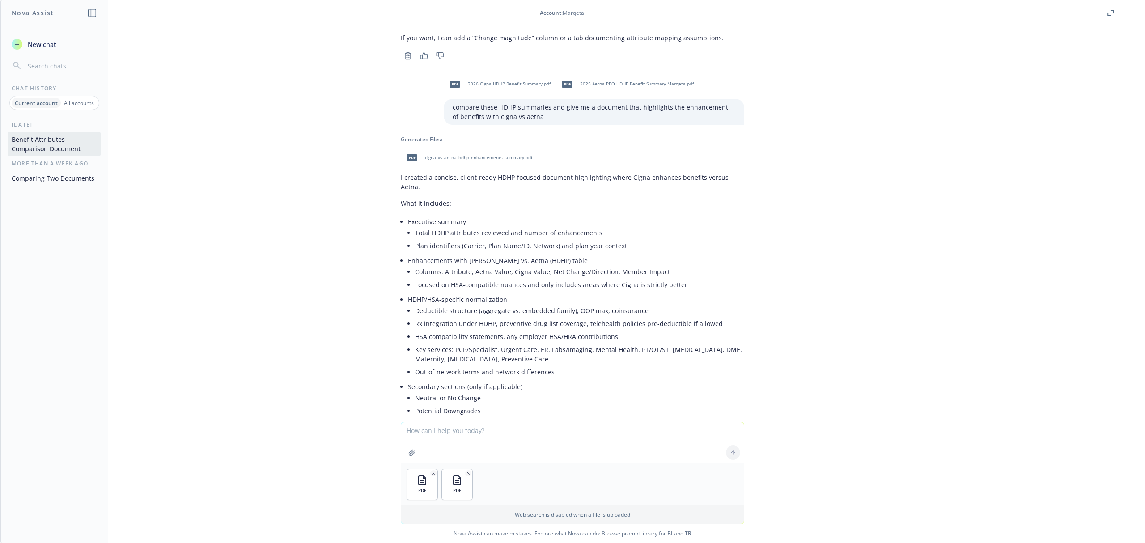
click at [504, 102] on p "compare these HDHP summaries and give me a document that highlights the enhance…" at bounding box center [594, 111] width 283 height 19
copy p "compare these HDHP summaries and give me a document that highlights the enhance…"
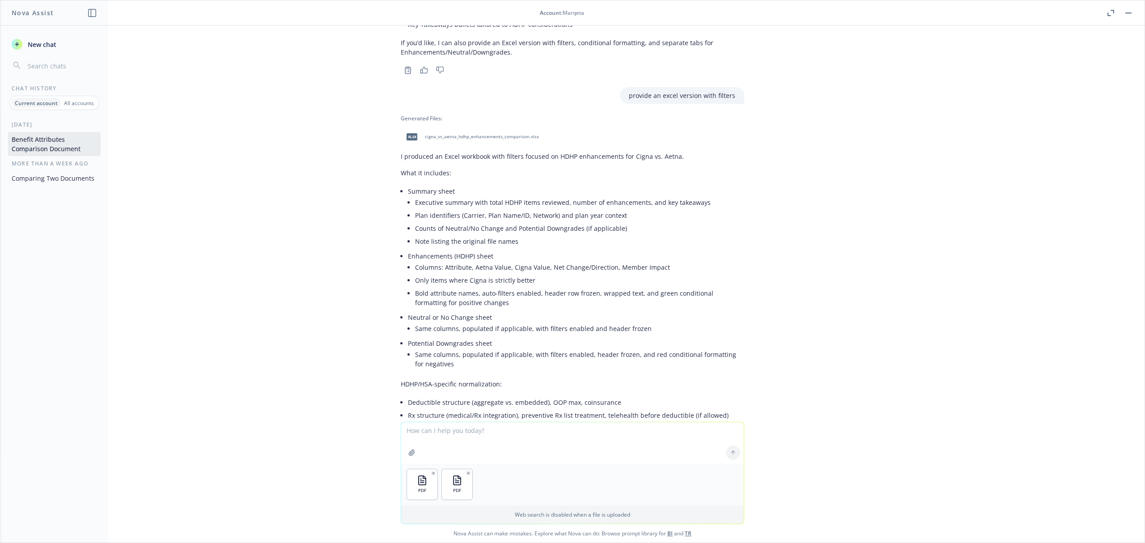
scroll to position [3879, 0]
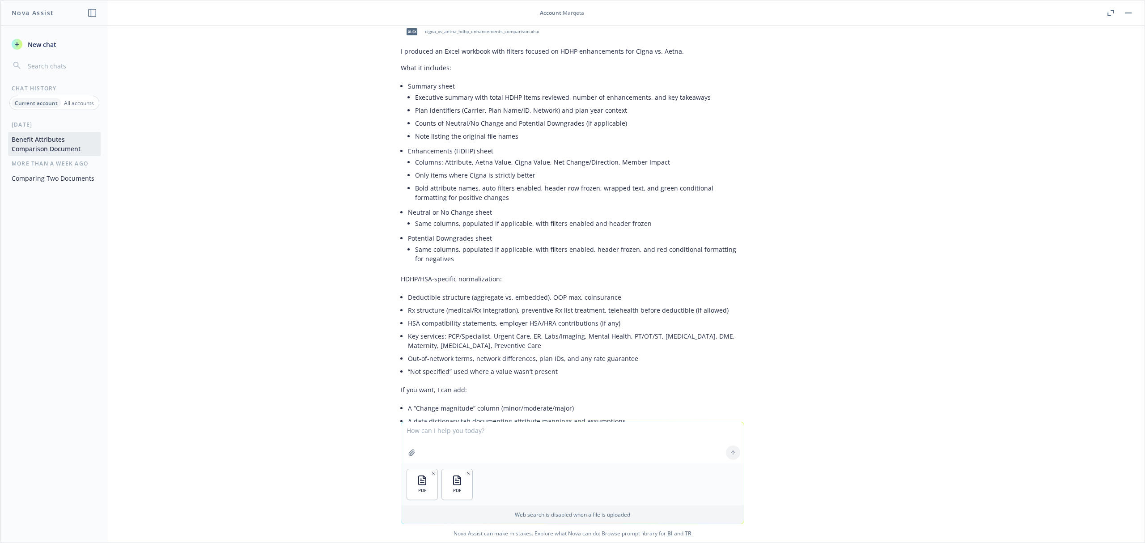
click at [494, 435] on textarea at bounding box center [572, 442] width 343 height 41
paste textarea "compare these HDHP summaries and give me a document that highlights the enhance…"
click at [453, 419] on textarea "compare these HDHP summaries and give me a document that highlights the enhance…" at bounding box center [572, 438] width 343 height 51
type textarea "compare these EPO benefit summaries and give me a document that highlights the …"
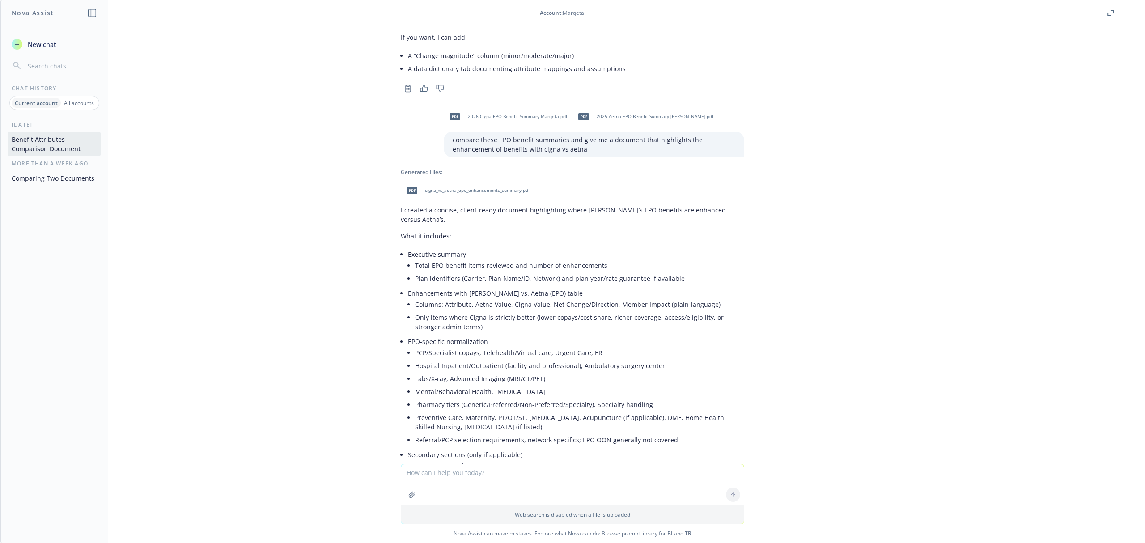
scroll to position [4291, 0]
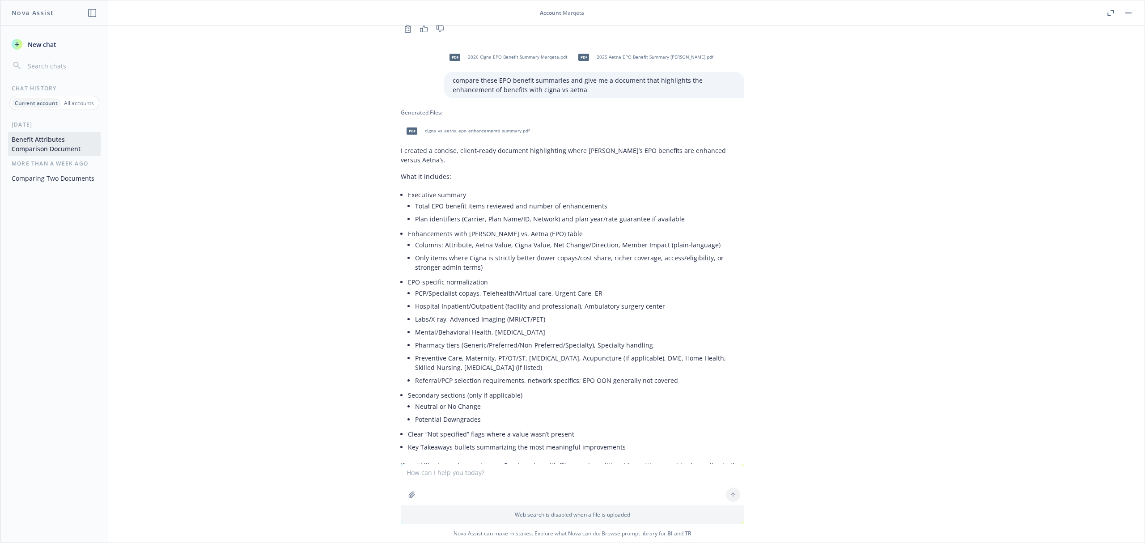
click at [446, 128] on span "cigna_vs_aetna_epo_enhancements_summary.pdf" at bounding box center [477, 131] width 105 height 6
click at [474, 120] on div "pdf cigna_vs_aetna_epo_enhancements_summary.pdf" at bounding box center [466, 131] width 131 height 22
click at [485, 478] on textarea at bounding box center [572, 484] width 343 height 41
type textarea "produce an excel"
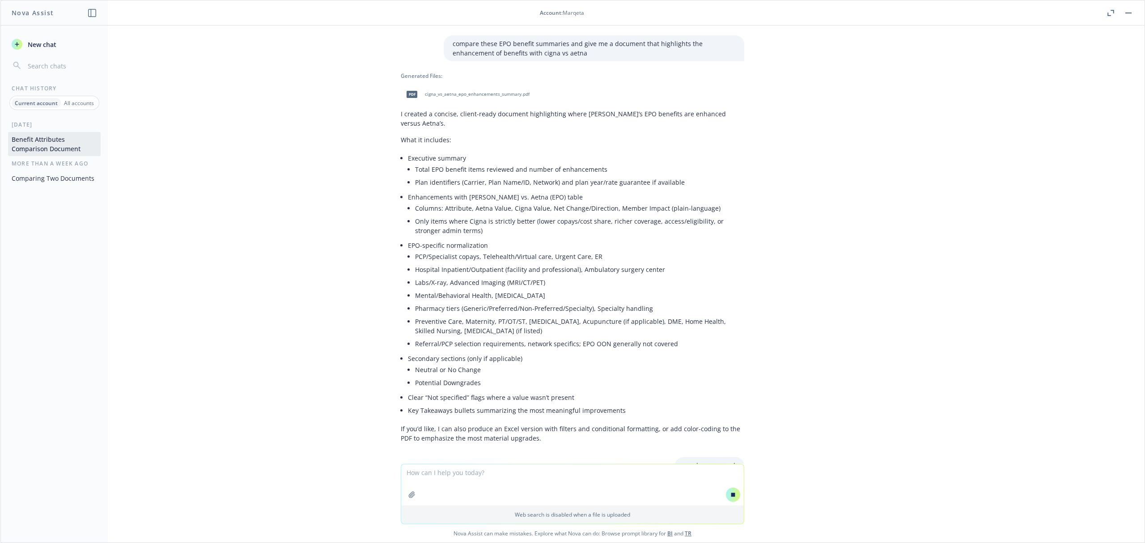
scroll to position [4139, 0]
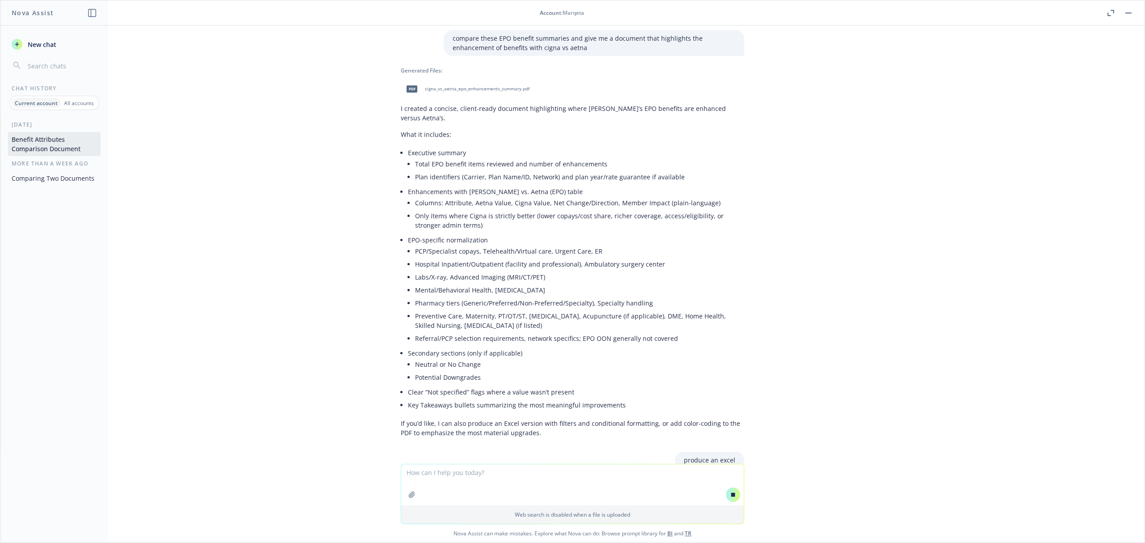
click at [446, 475] on textarea at bounding box center [572, 484] width 343 height 41
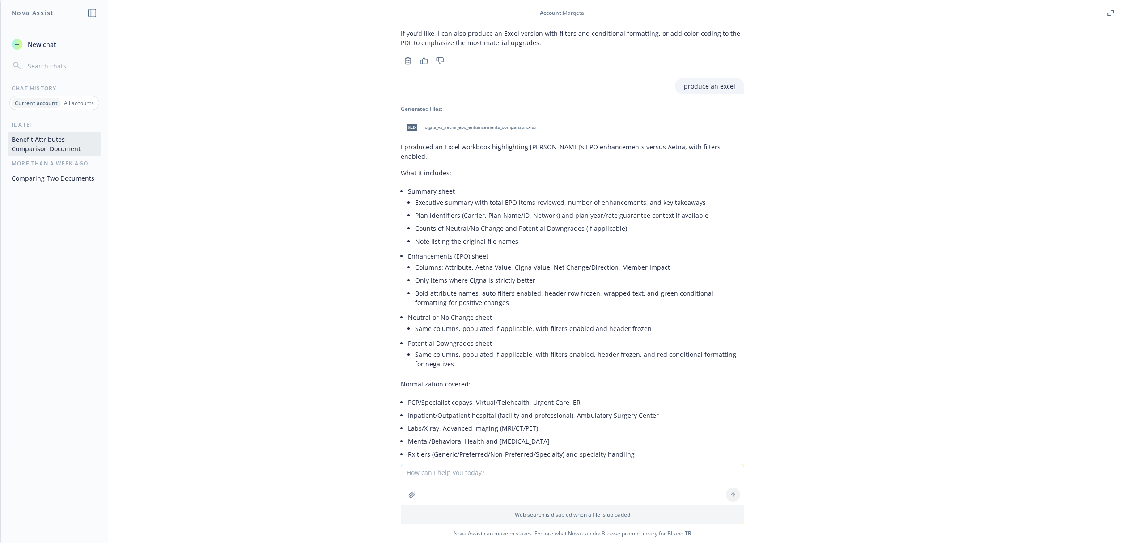
scroll to position [4709, 0]
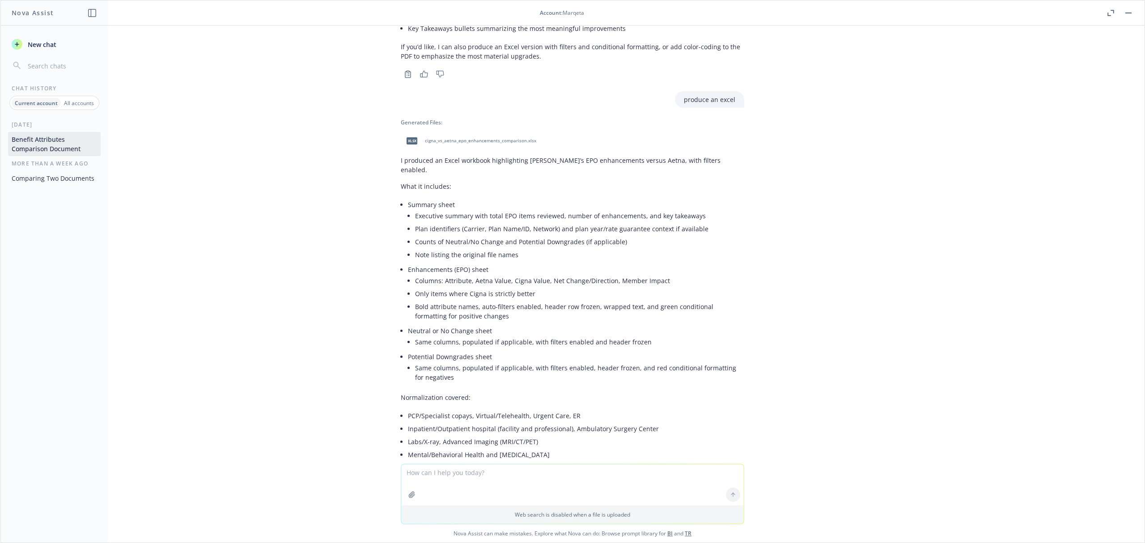
click at [483, 138] on span "cigna_vs_aetna_epo_enhancements_comparison.xlsx" at bounding box center [480, 141] width 111 height 6
drag, startPoint x: 986, startPoint y: 116, endPoint x: 992, endPoint y: 89, distance: 27.5
click at [986, 116] on div "pdf 2025 Aetna EPO Benefit Summary Marqeta.pdf pdf 2026 Cigna EPO Benefit Summa…" at bounding box center [572, 244] width 1144 height 438
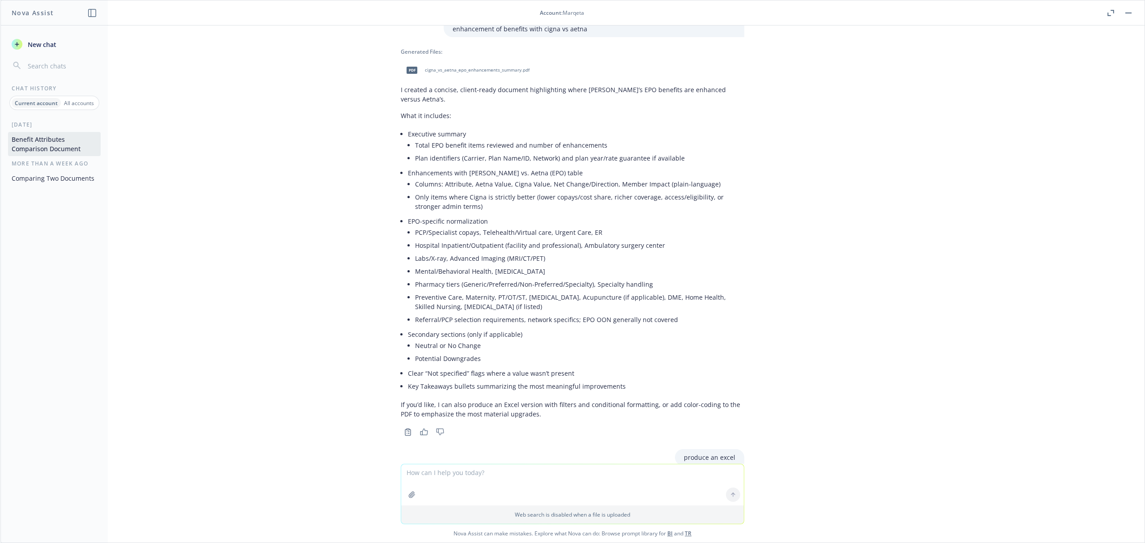
scroll to position [4233, 0]
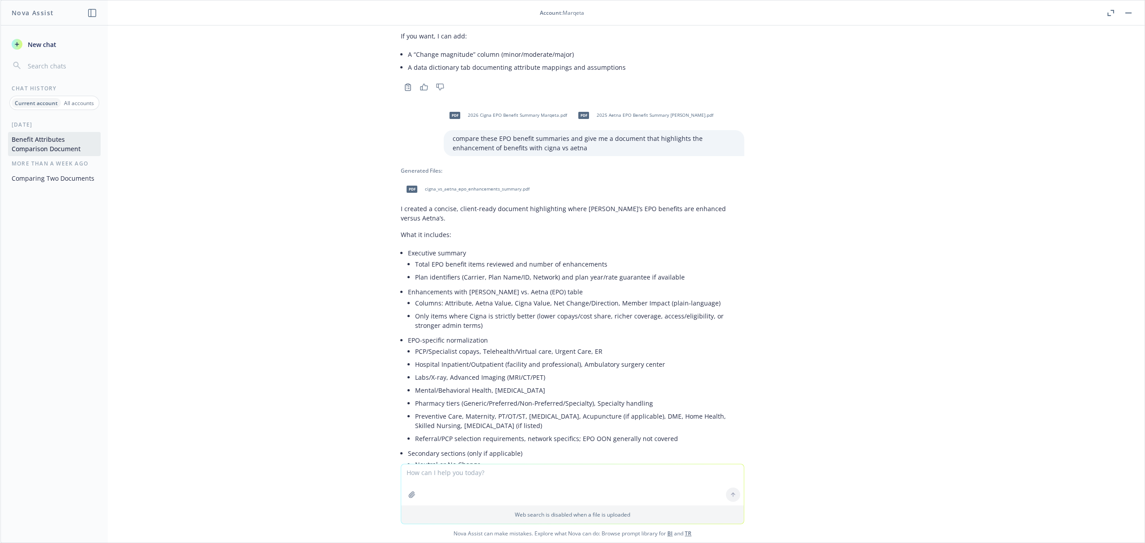
click at [544, 134] on p "compare these EPO benefit summaries and give me a document that highlights the …" at bounding box center [594, 143] width 283 height 19
copy p "compare these EPO benefit summaries and give me a document that highlights the …"
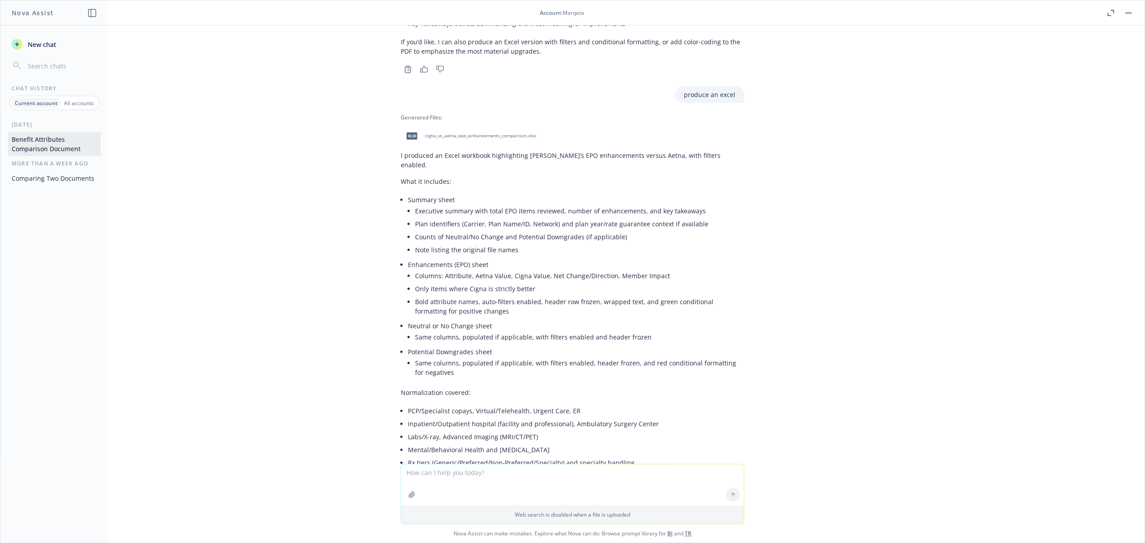
scroll to position [4769, 0]
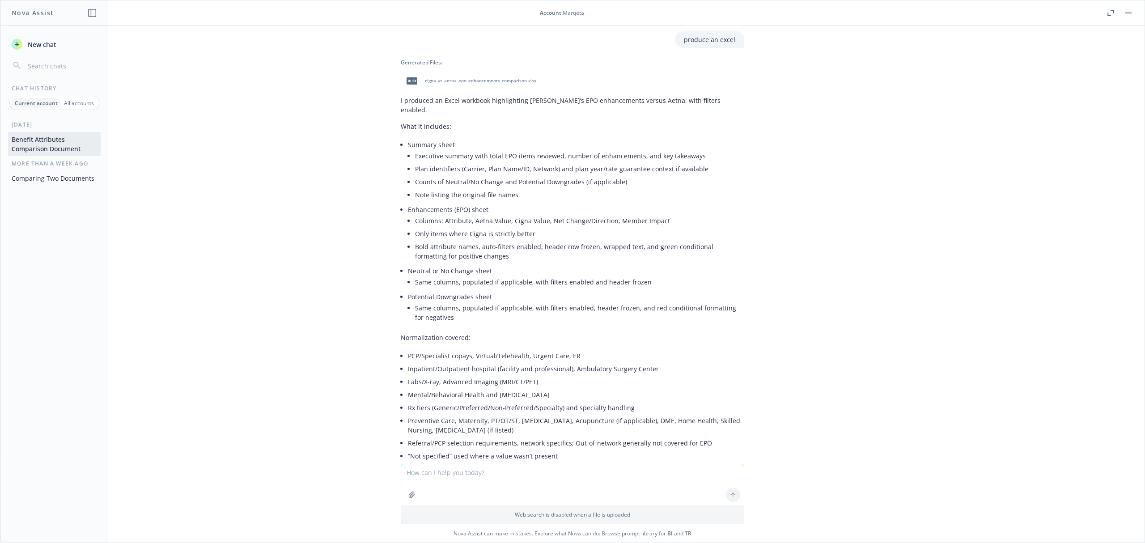
click at [515, 471] on textarea at bounding box center [572, 484] width 343 height 41
click at [405, 500] on button "button" at bounding box center [412, 494] width 14 height 14
click at [409, 450] on icon "button" at bounding box center [412, 452] width 6 height 6
click at [445, 436] on textarea at bounding box center [572, 442] width 343 height 41
paste textarea "compare these EPO benefit summaries and give me a document that highlights the …"
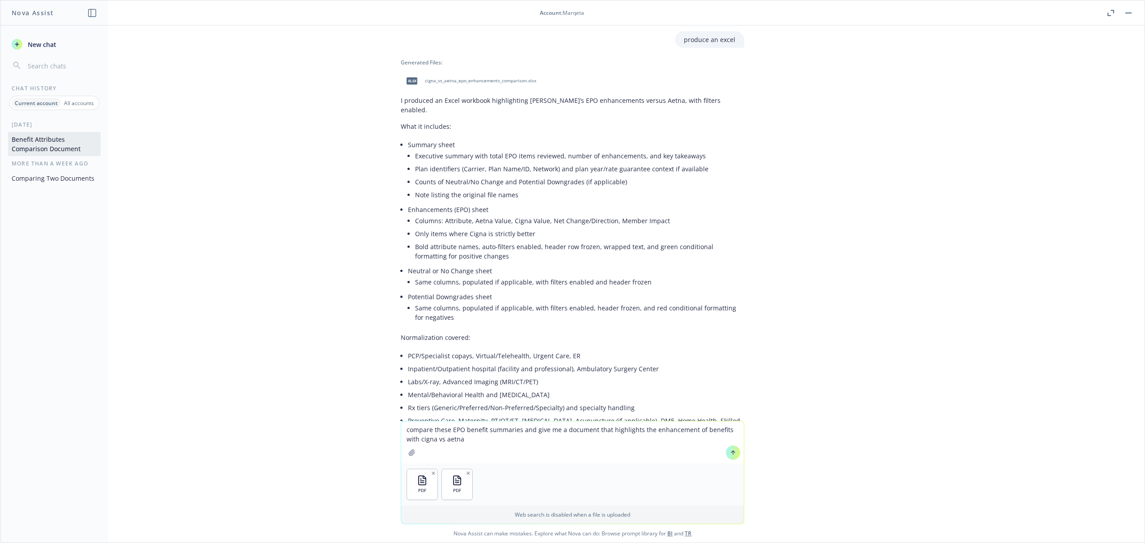
click at [453, 431] on textarea "compare these EPO benefit summaries and give me a document that highlights the …" at bounding box center [572, 442] width 343 height 42
type textarea "compare these PPO benefit summaries and give me a document that highlights the …"
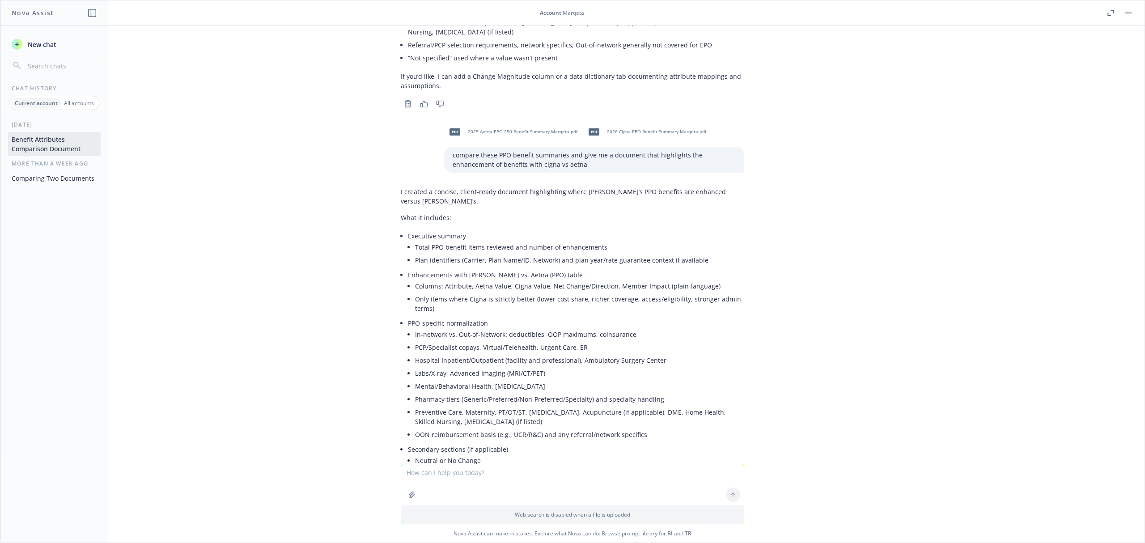
scroll to position [5194, 0]
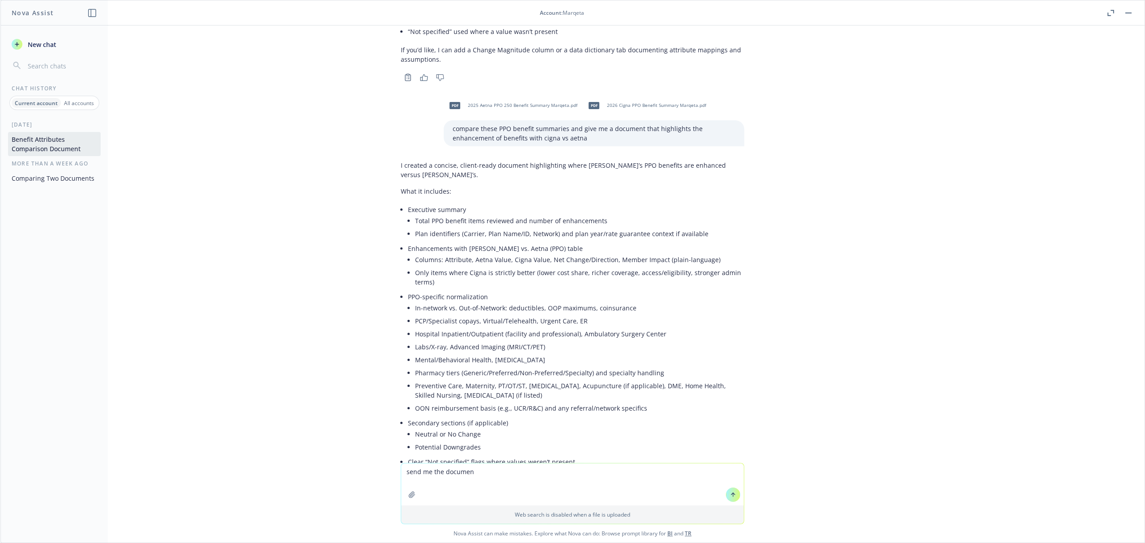
type textarea "send me the document"
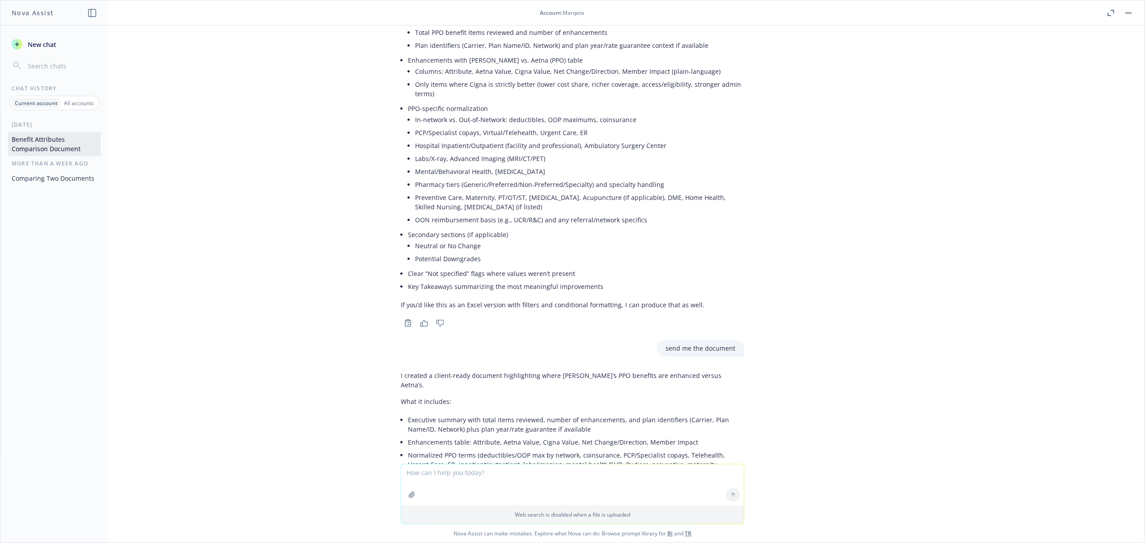
scroll to position [5410, 0]
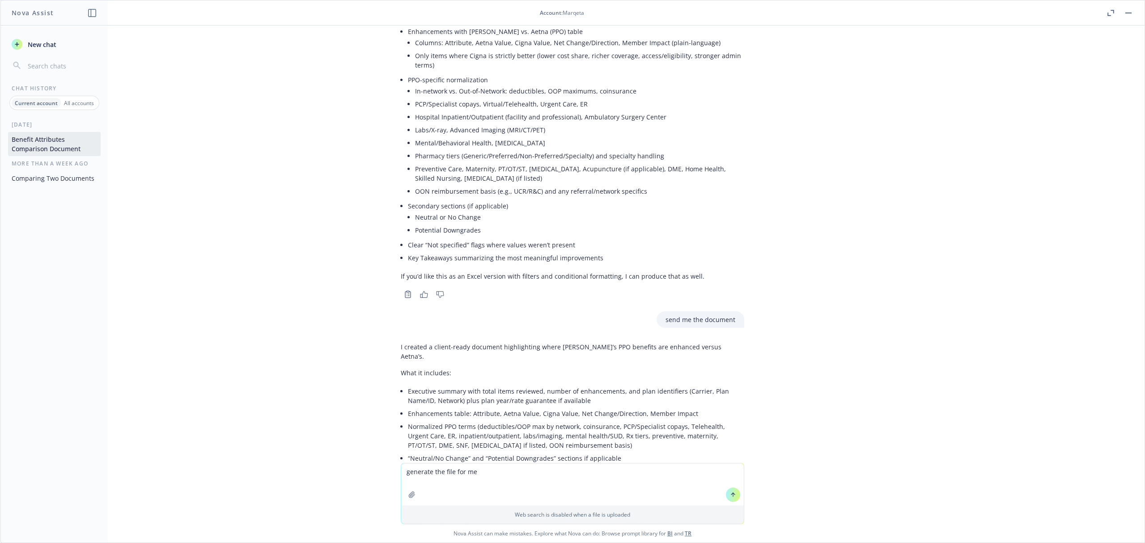
type textarea "generate the file for me"
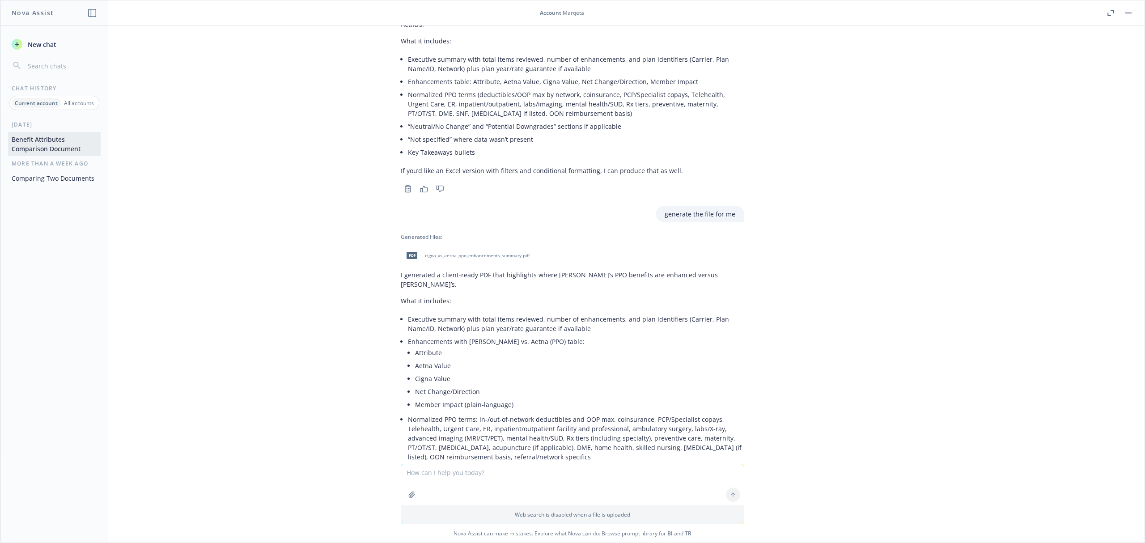
scroll to position [5745, 0]
click at [467, 242] on div "pdf cigna_vs_aetna_ppo_enhancements_summary.pdf" at bounding box center [466, 253] width 131 height 22
click at [469, 473] on textarea at bounding box center [572, 484] width 343 height 41
type textarea "provide this in excel"
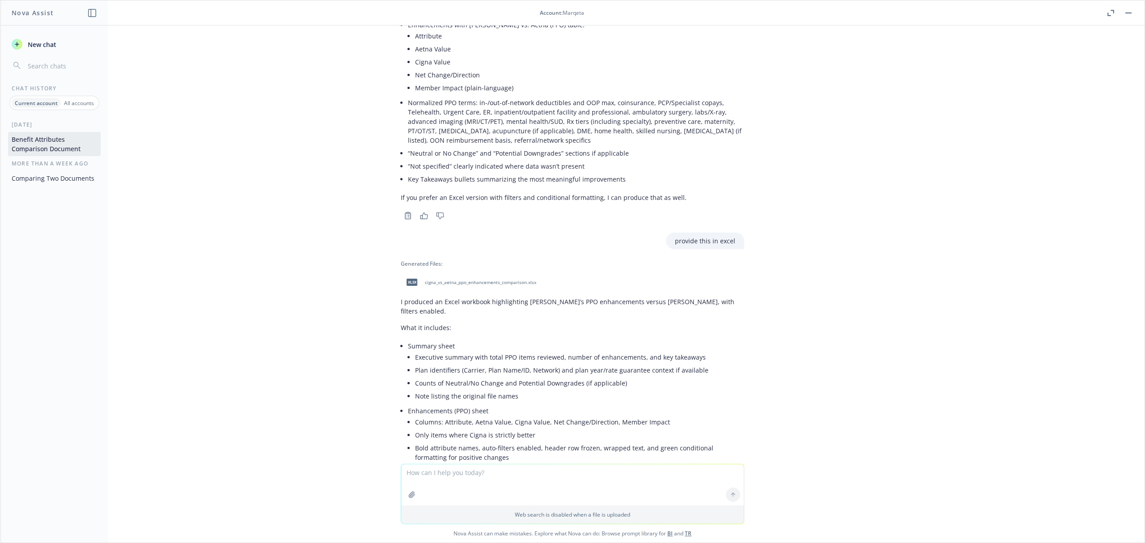
scroll to position [6056, 0]
click at [468, 282] on span "cigna_vs_aetna_ppo_enhancements_comparison.xlsx" at bounding box center [480, 285] width 111 height 6
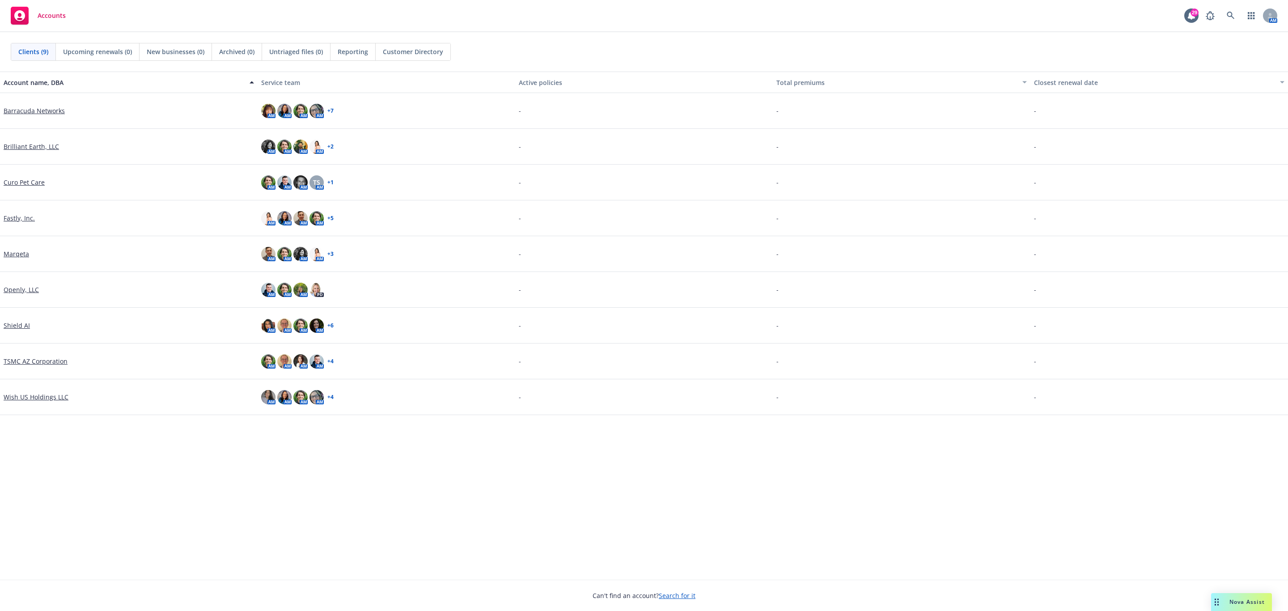
click at [29, 258] on div "Marqeta" at bounding box center [129, 253] width 250 height 9
click at [26, 257] on link "Marqeta" at bounding box center [16, 253] width 25 height 9
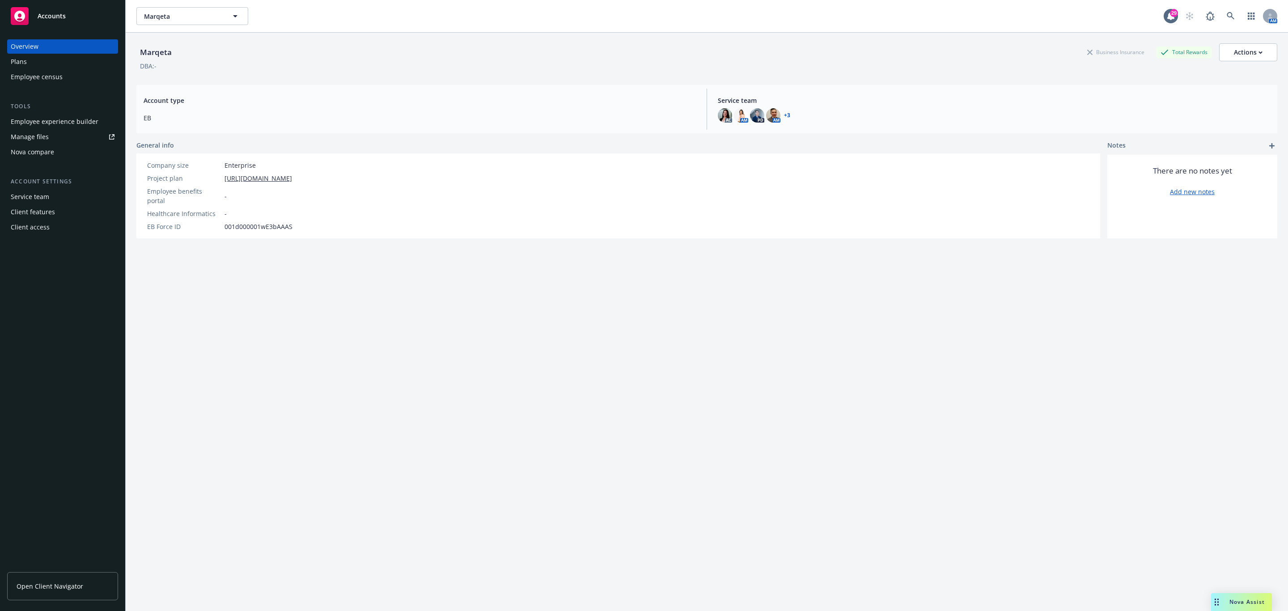
click at [56, 137] on link "Manage files" at bounding box center [62, 137] width 111 height 14
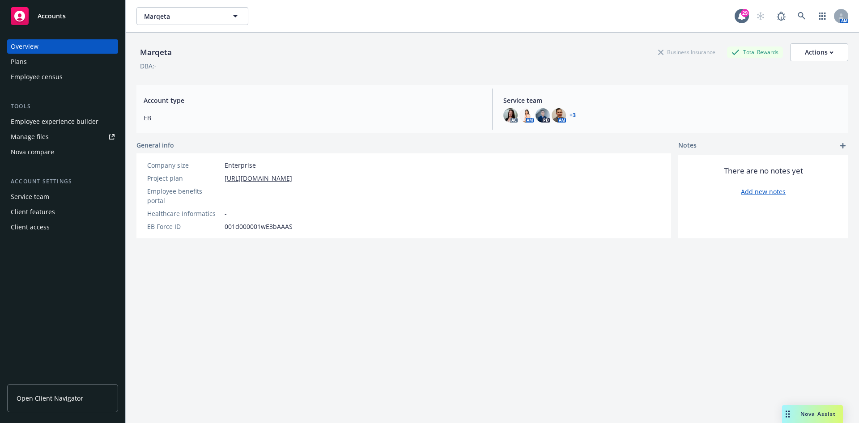
click at [56, 214] on div "Client features" at bounding box center [63, 212] width 104 height 14
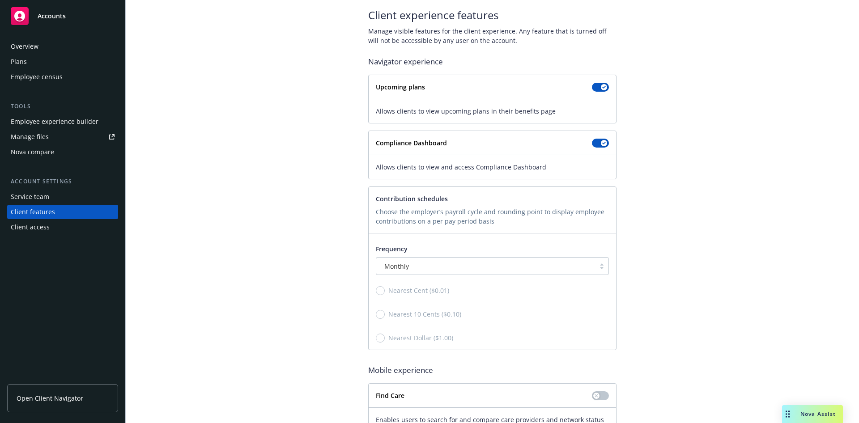
scroll to position [75, 0]
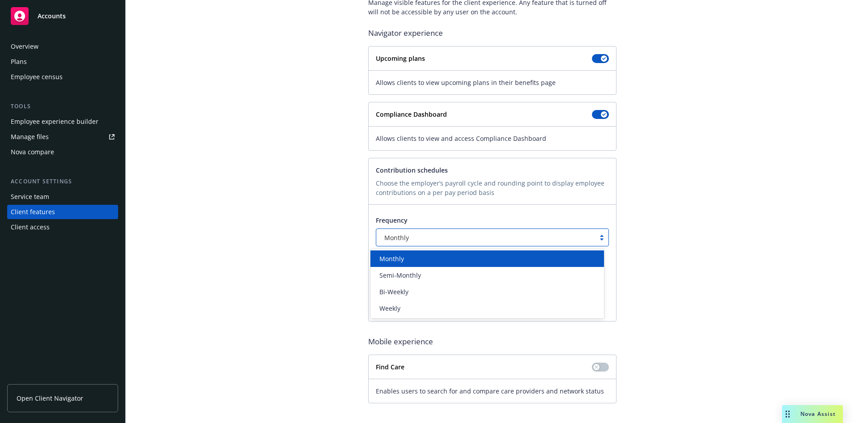
click at [443, 232] on div "Monthly" at bounding box center [485, 237] width 219 height 11
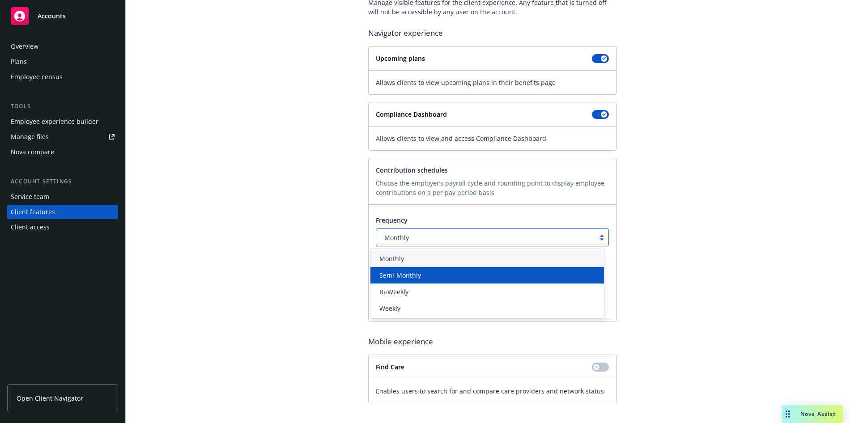
click at [442, 276] on div "Semi-Monthly" at bounding box center [487, 275] width 223 height 9
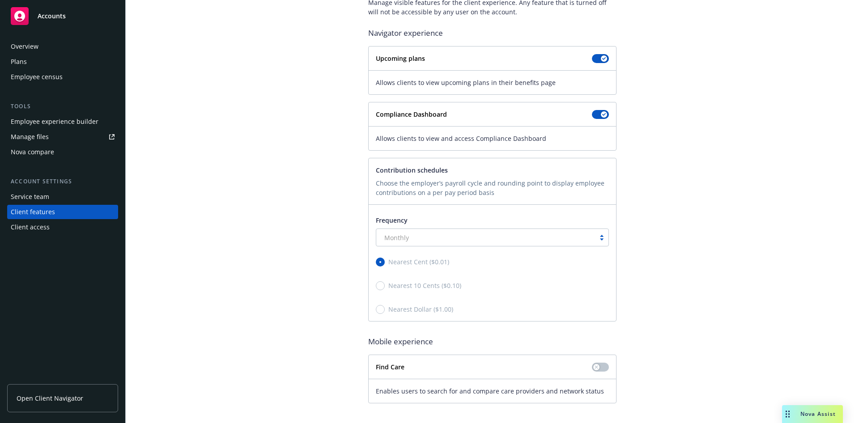
radio input "true"
click at [738, 256] on div "Client experience features Manage visible features for the client experience. A…" at bounding box center [492, 191] width 712 height 424
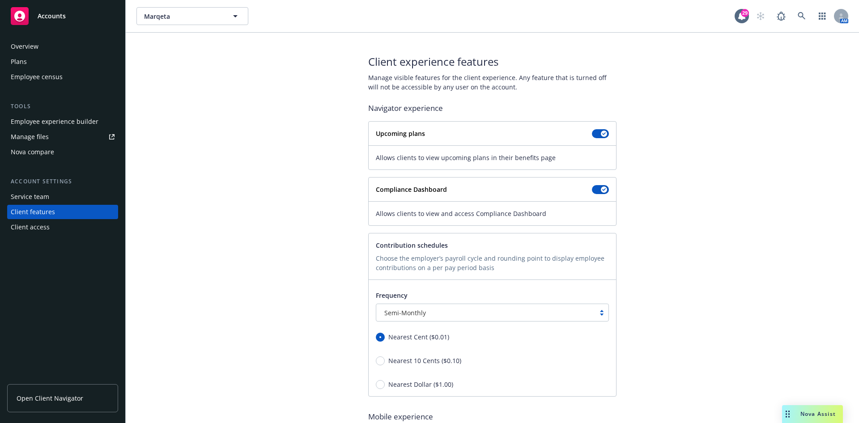
click at [72, 211] on div "Client features" at bounding box center [63, 212] width 104 height 14
click at [66, 227] on div "Client access" at bounding box center [63, 227] width 104 height 14
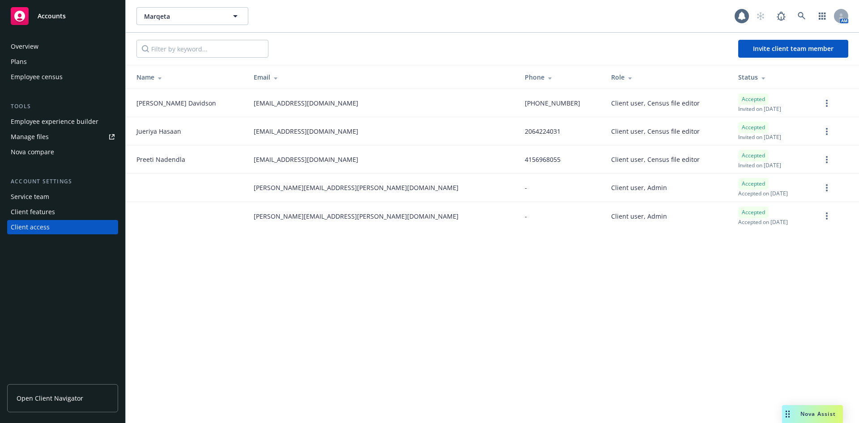
click at [67, 211] on div "Client features" at bounding box center [63, 212] width 104 height 14
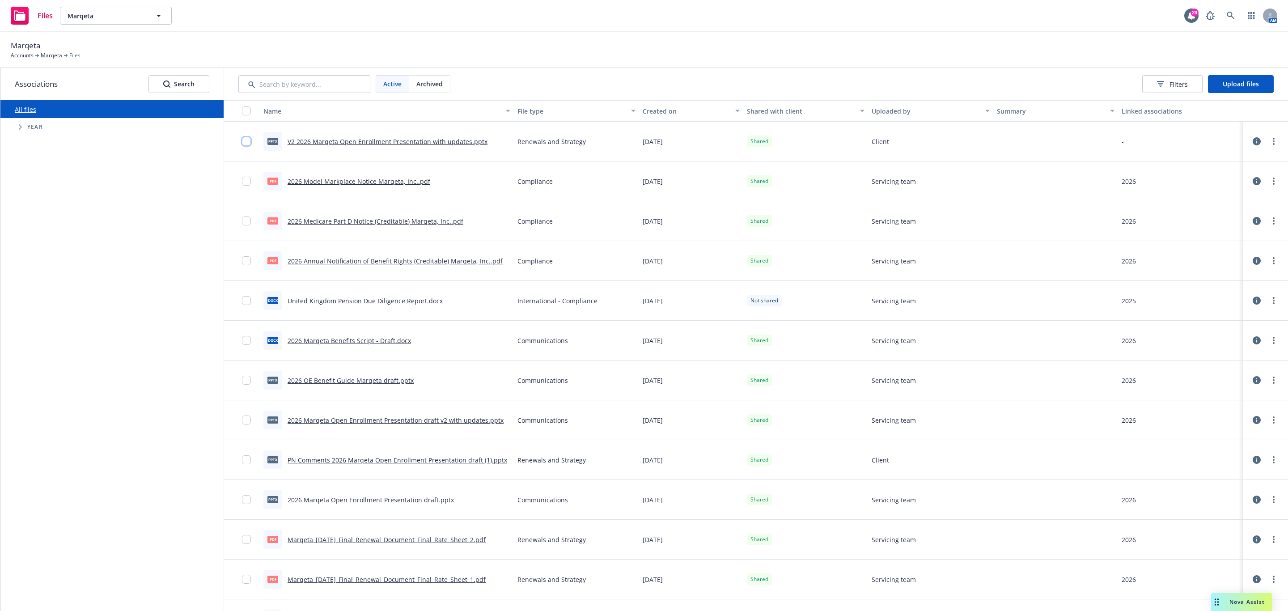
click at [246, 141] on input "checkbox" at bounding box center [246, 141] width 9 height 9
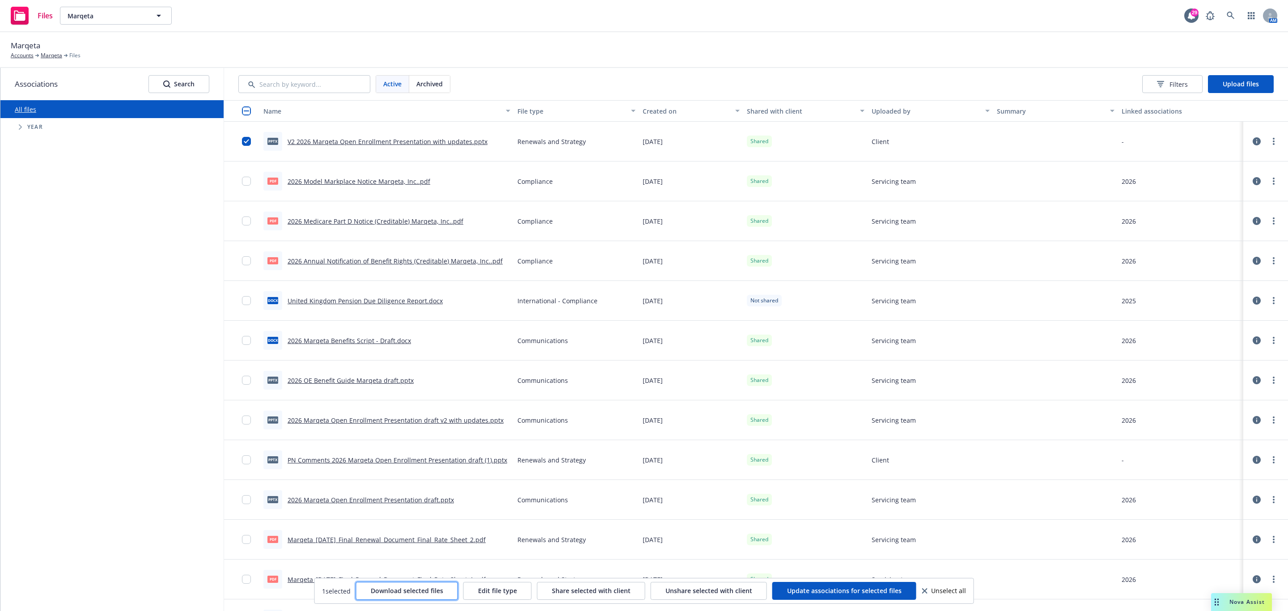
click at [401, 593] on span "Download selected files" at bounding box center [407, 590] width 72 height 8
drag, startPoint x: 246, startPoint y: 144, endPoint x: 549, endPoint y: 104, distance: 305.9
click at [246, 144] on input "checkbox" at bounding box center [246, 141] width 9 height 9
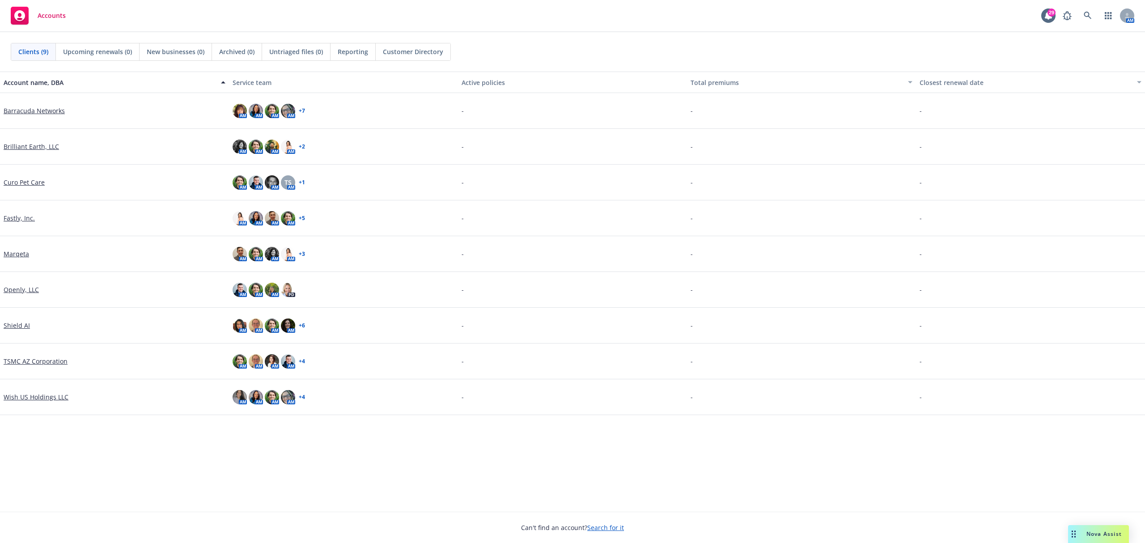
click at [12, 253] on link "Marqeta" at bounding box center [16, 253] width 25 height 9
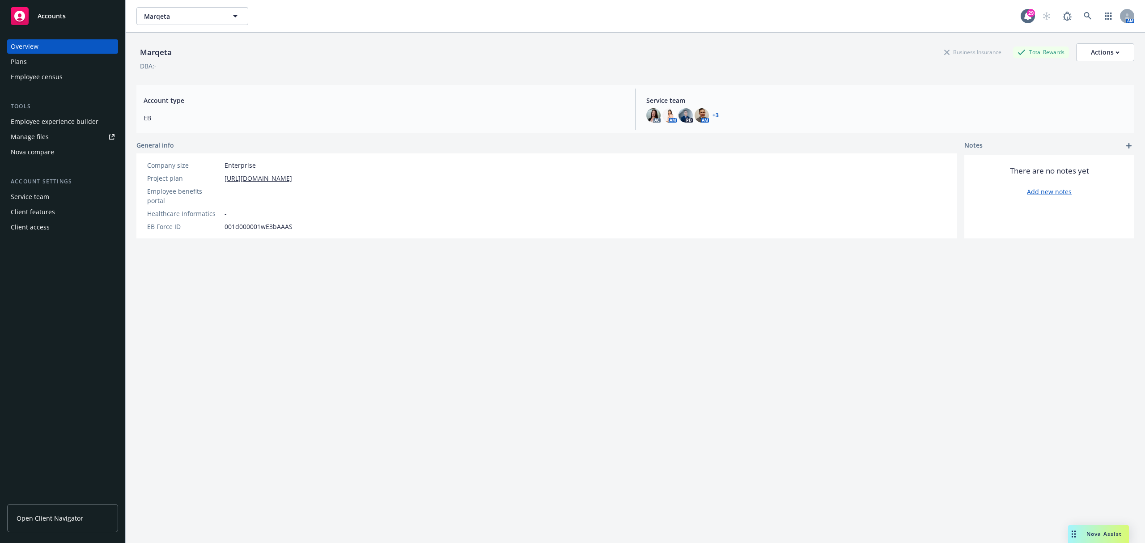
click at [47, 137] on div "Manage files" at bounding box center [30, 137] width 38 height 14
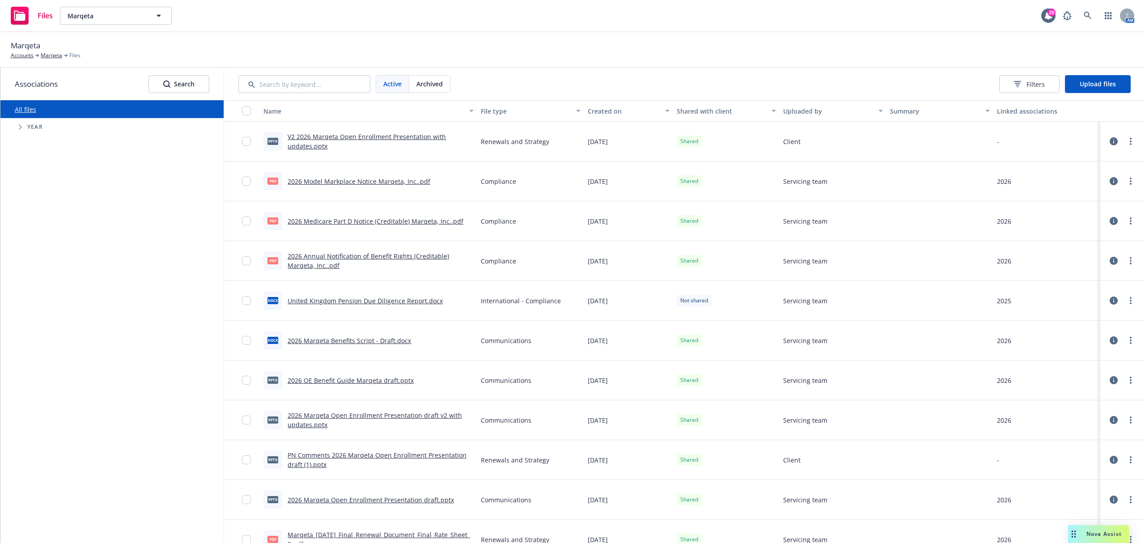
click at [1106, 64] on div "Marqeta Accounts Marqeta Files" at bounding box center [572, 50] width 1145 height 36
click at [1104, 72] on div "Active Archived Filters Upload files" at bounding box center [684, 84] width 921 height 32
click at [1103, 76] on button "Upload files" at bounding box center [1098, 84] width 66 height 18
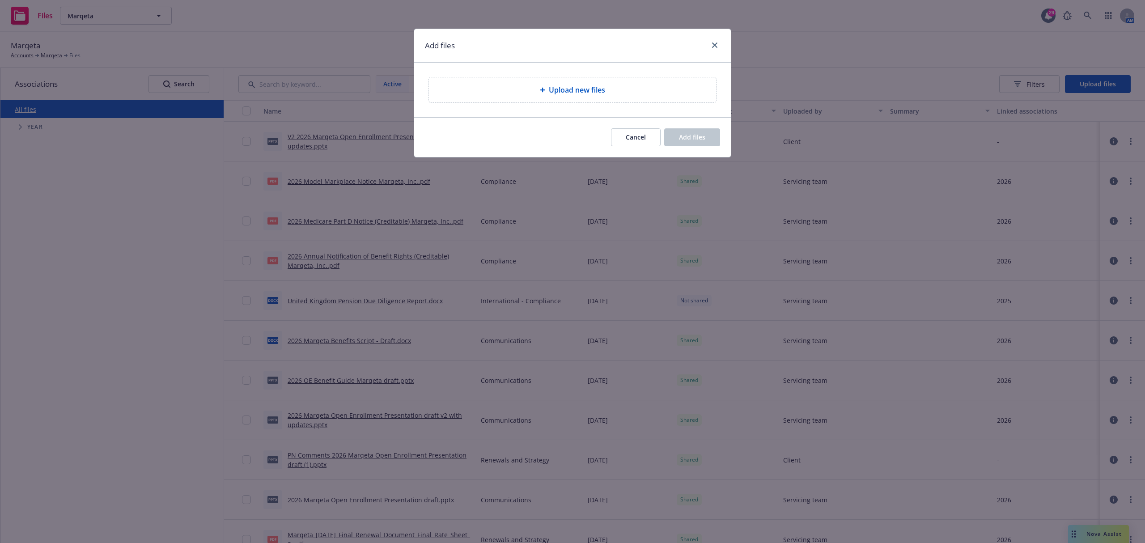
click at [594, 85] on span "Upload new files" at bounding box center [577, 90] width 56 height 11
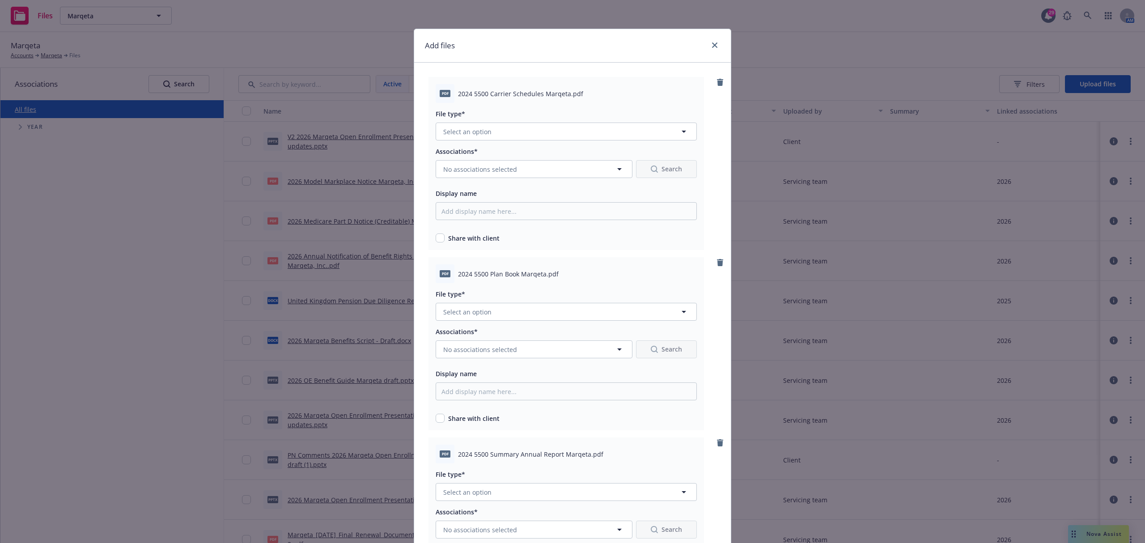
scroll to position [185, 0]
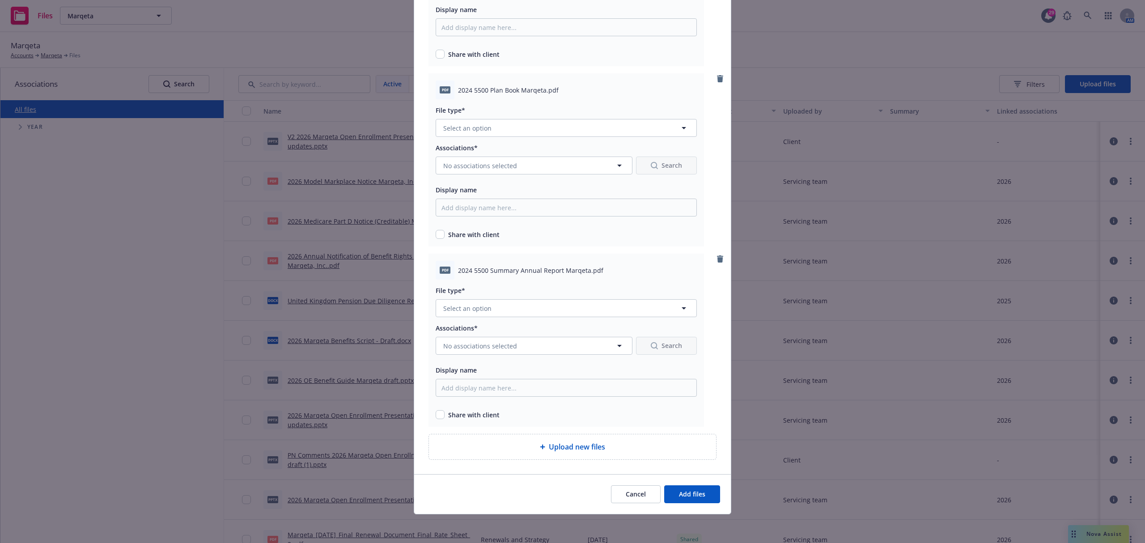
click at [555, 449] on span "Upload new files" at bounding box center [577, 446] width 56 height 11
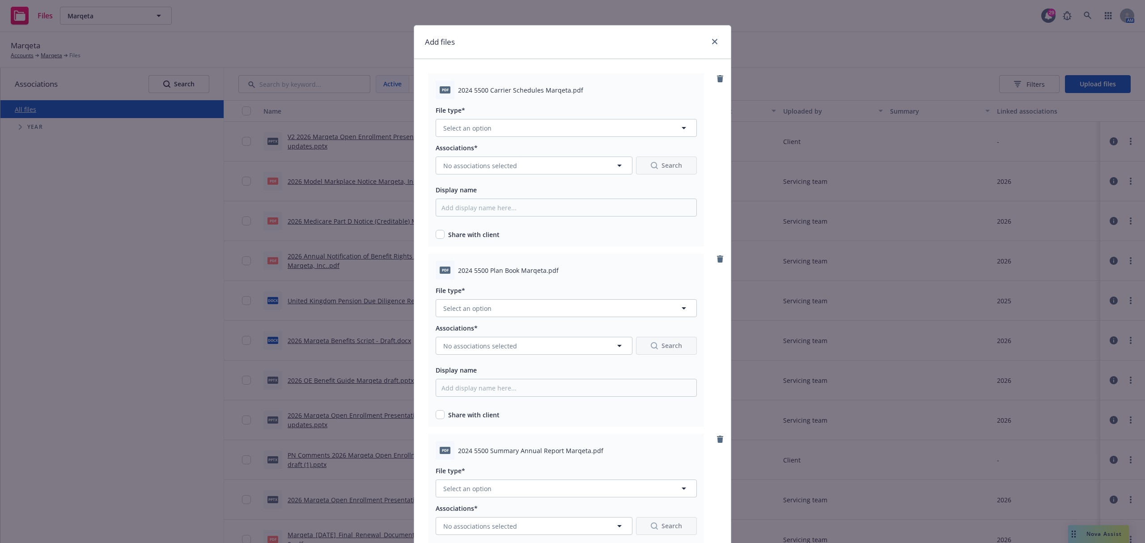
scroll to position [0, 0]
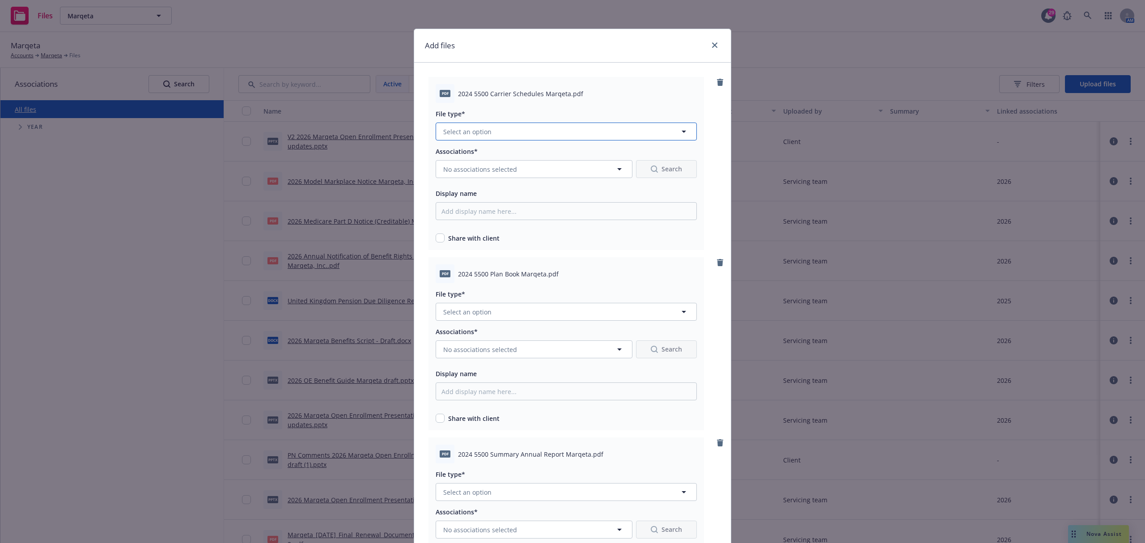
click at [530, 124] on button "Select an option" at bounding box center [566, 132] width 261 height 18
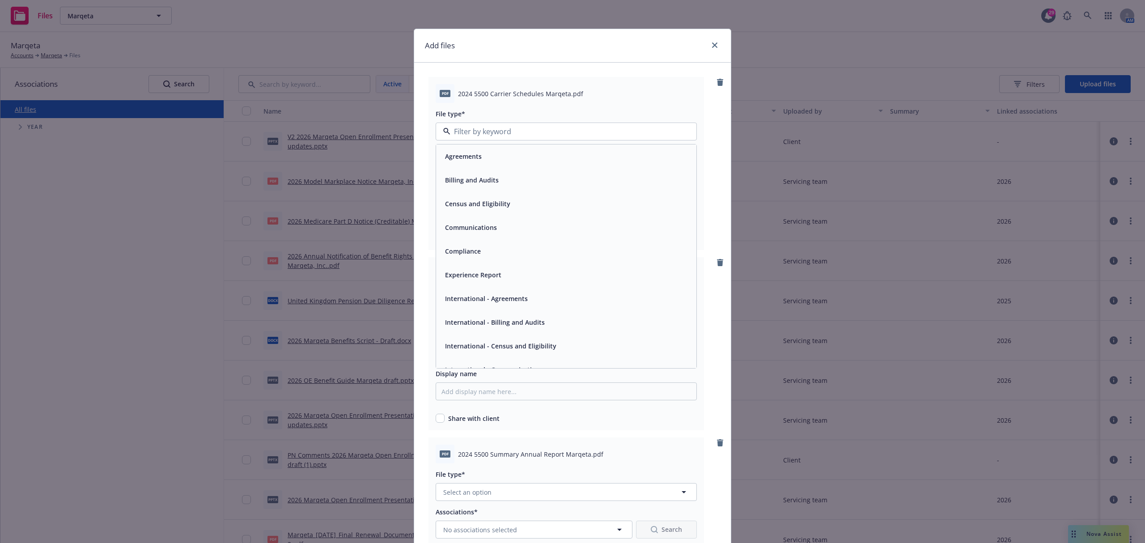
click at [495, 242] on div "Compliance" at bounding box center [566, 251] width 260 height 24
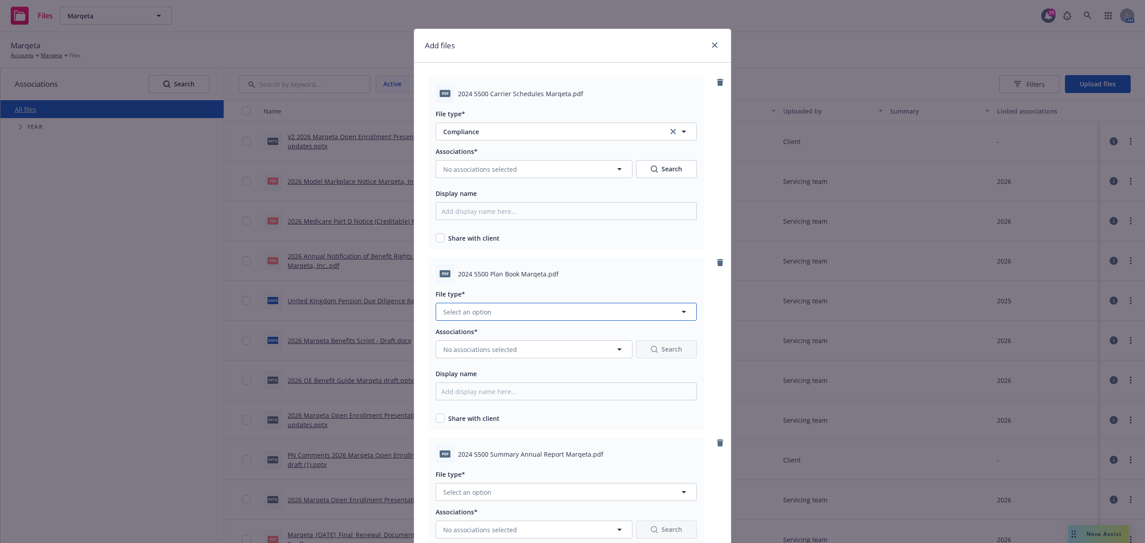
click at [500, 310] on button "Select an option" at bounding box center [566, 312] width 261 height 18
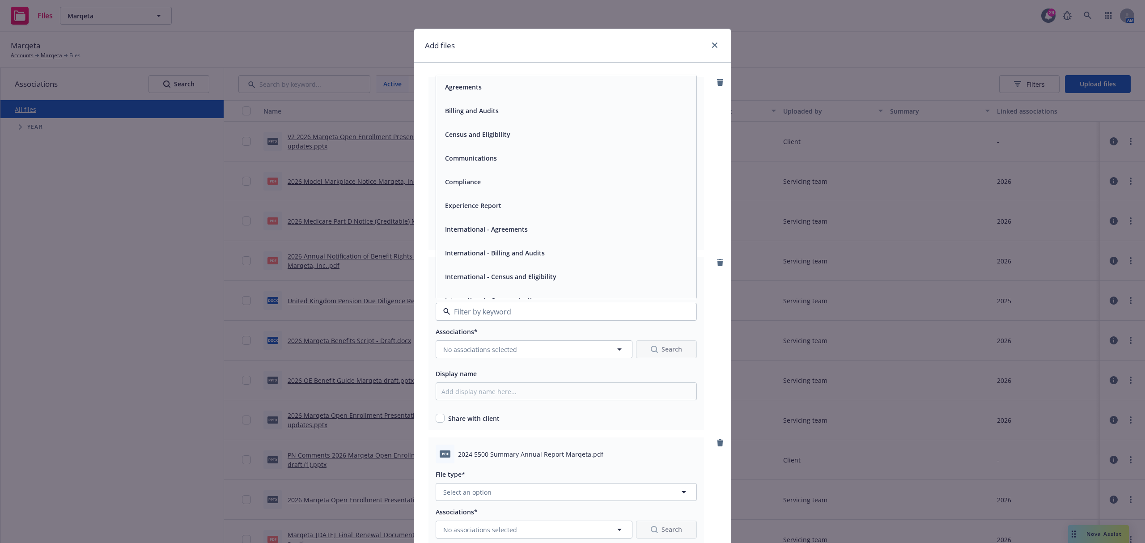
click at [479, 189] on div "Compliance" at bounding box center [566, 182] width 260 height 24
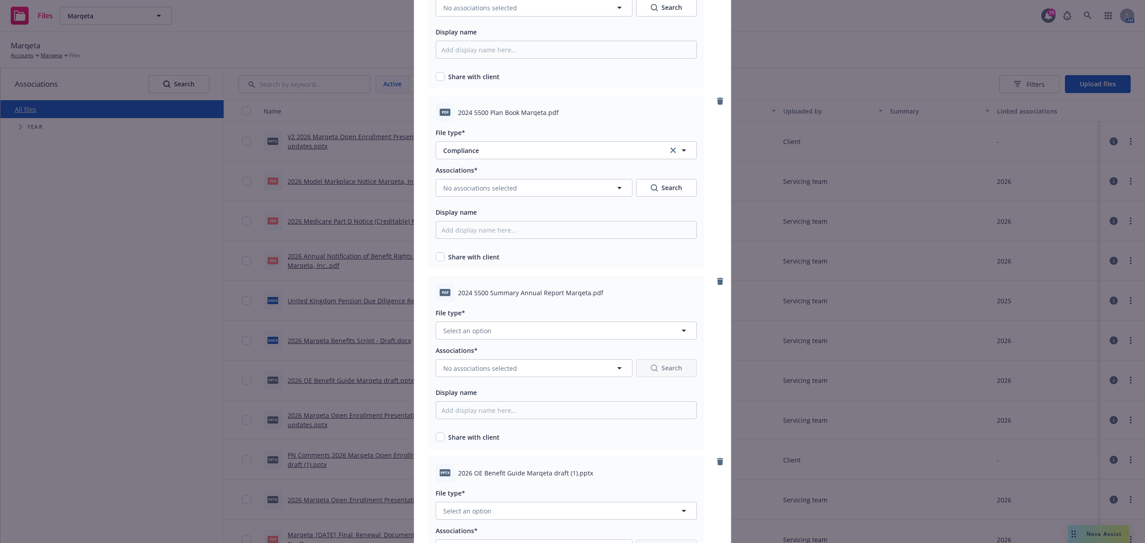
scroll to position [179, 0]
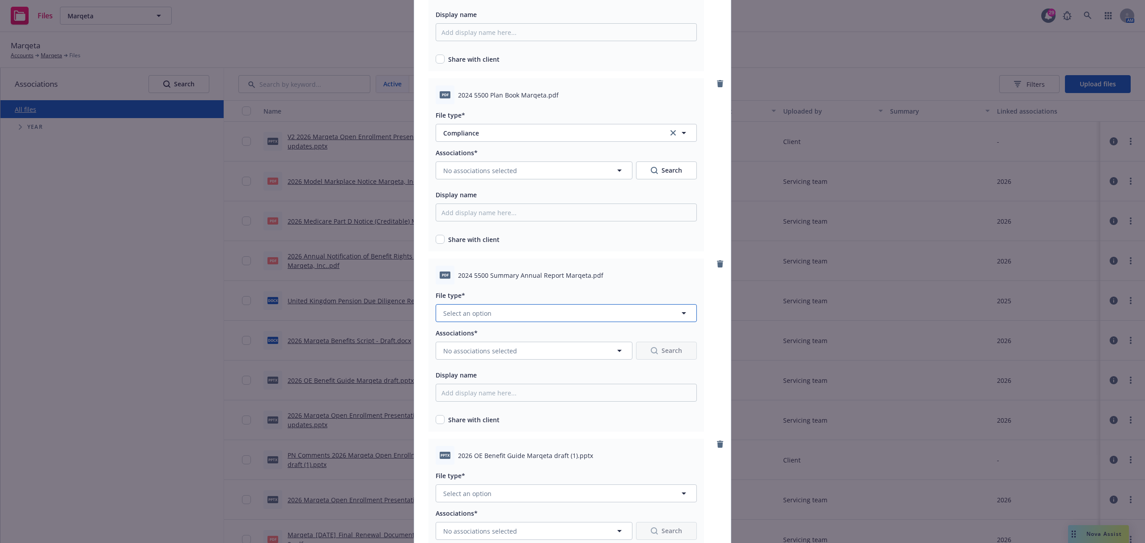
click at [555, 314] on button "Select an option" at bounding box center [566, 313] width 261 height 18
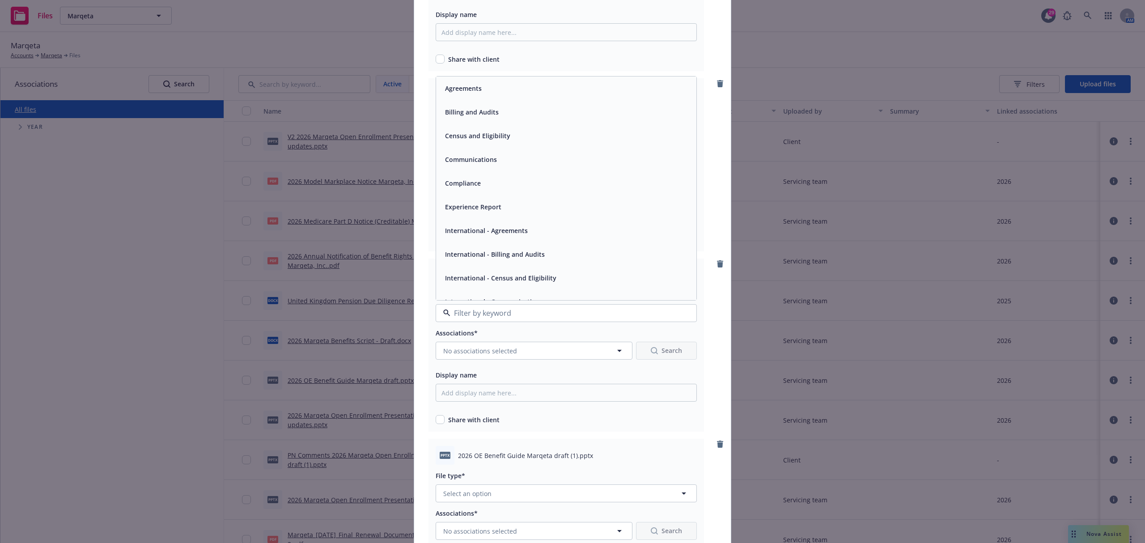
click at [493, 183] on div "Compliance" at bounding box center [566, 183] width 250 height 13
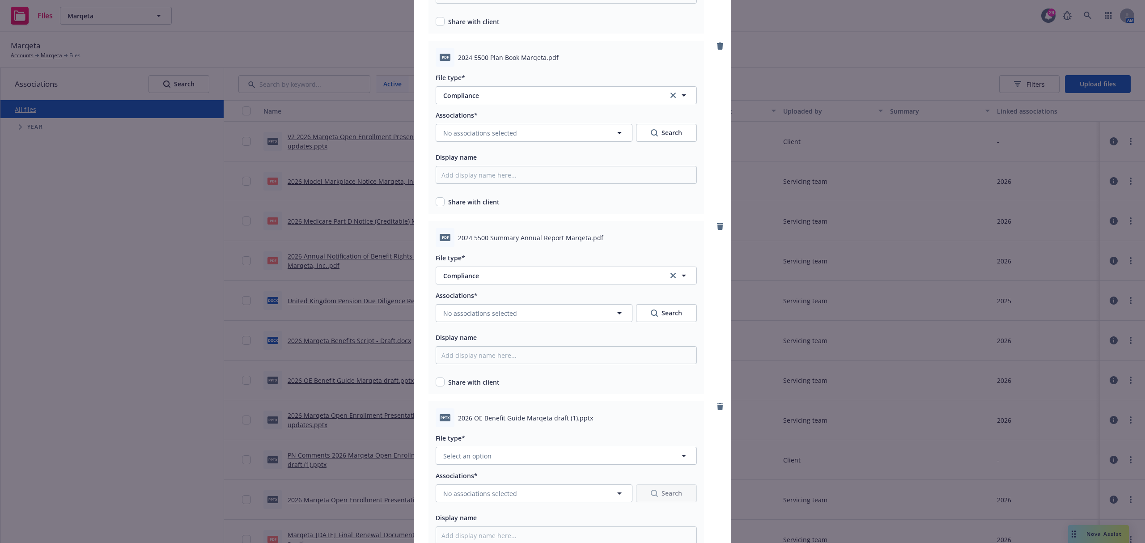
scroll to position [358, 0]
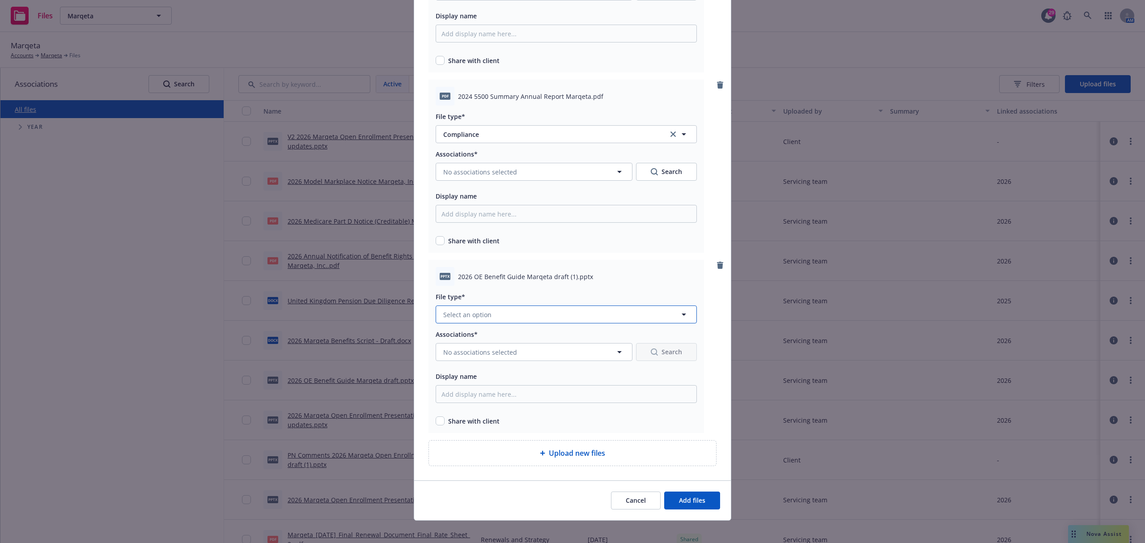
click at [560, 311] on button "Select an option" at bounding box center [566, 314] width 261 height 18
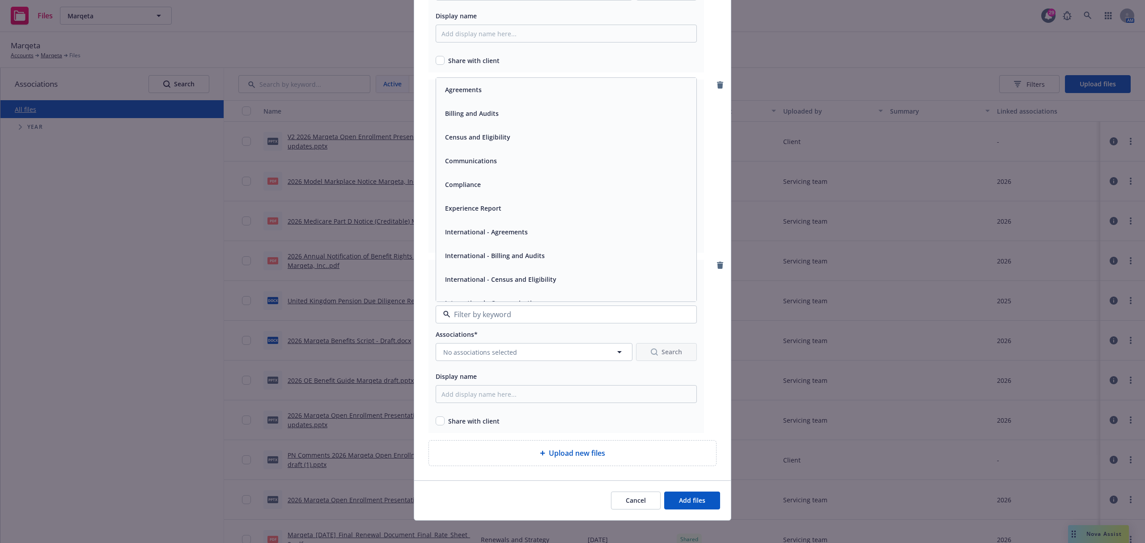
click at [513, 183] on div "Compliance" at bounding box center [566, 184] width 250 height 13
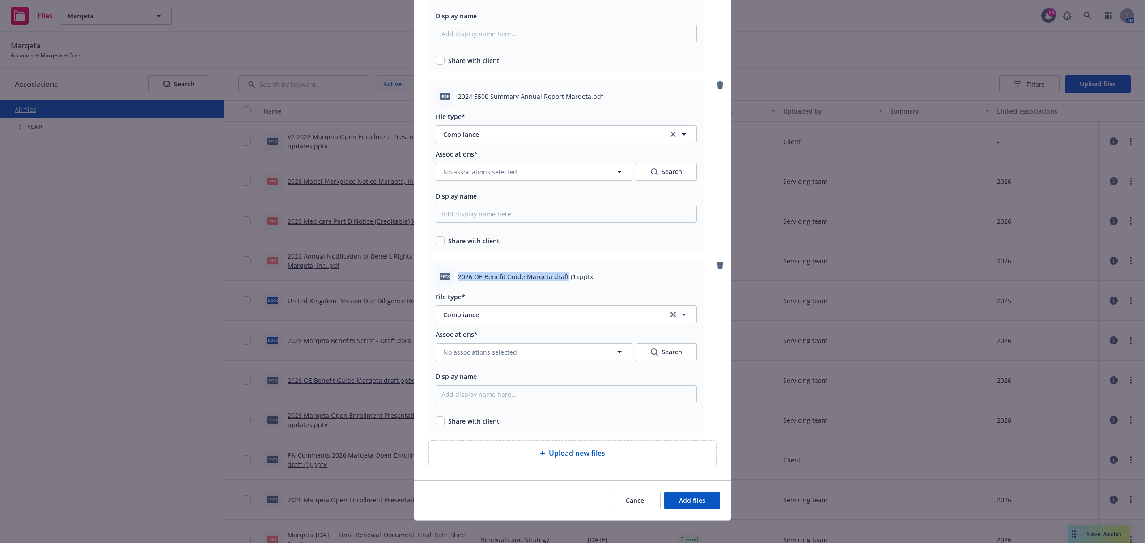
drag, startPoint x: 562, startPoint y: 277, endPoint x: 454, endPoint y: 276, distance: 107.8
click at [458, 276] on span "2026 OE Benefit Guide Marqeta draft (1).pptx" at bounding box center [525, 276] width 135 height 9
copy span "2026 OE Benefit Guide Marqeta draft"
click at [498, 352] on span "No associations selected" at bounding box center [480, 351] width 74 height 9
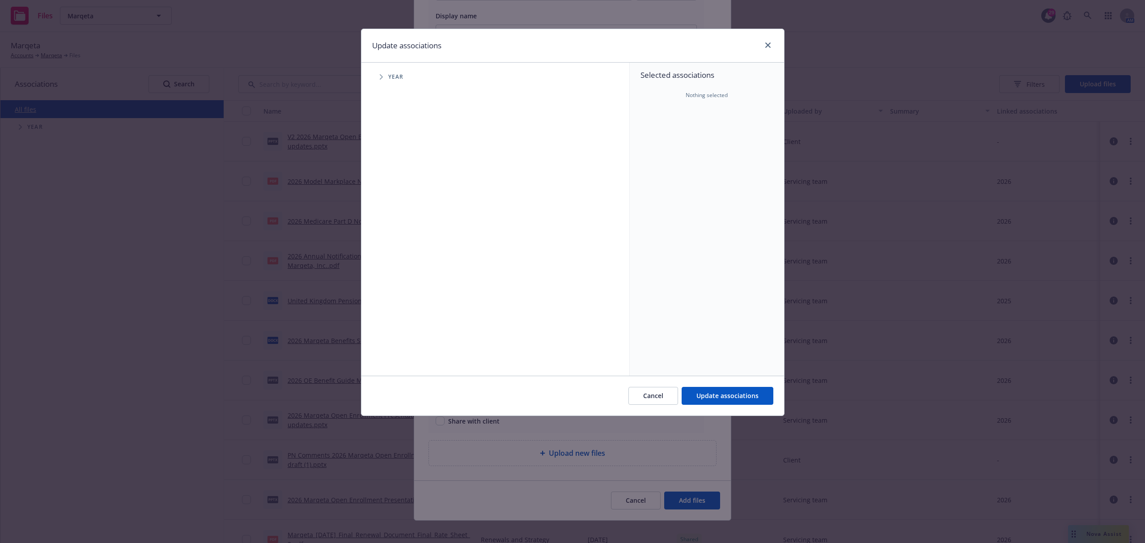
click at [378, 75] on span "Tree Example" at bounding box center [381, 77] width 14 height 14
click at [401, 220] on input "Tree Example" at bounding box center [403, 220] width 9 height 9
checkbox input "true"
click at [695, 392] on button "Update associations" at bounding box center [728, 396] width 92 height 18
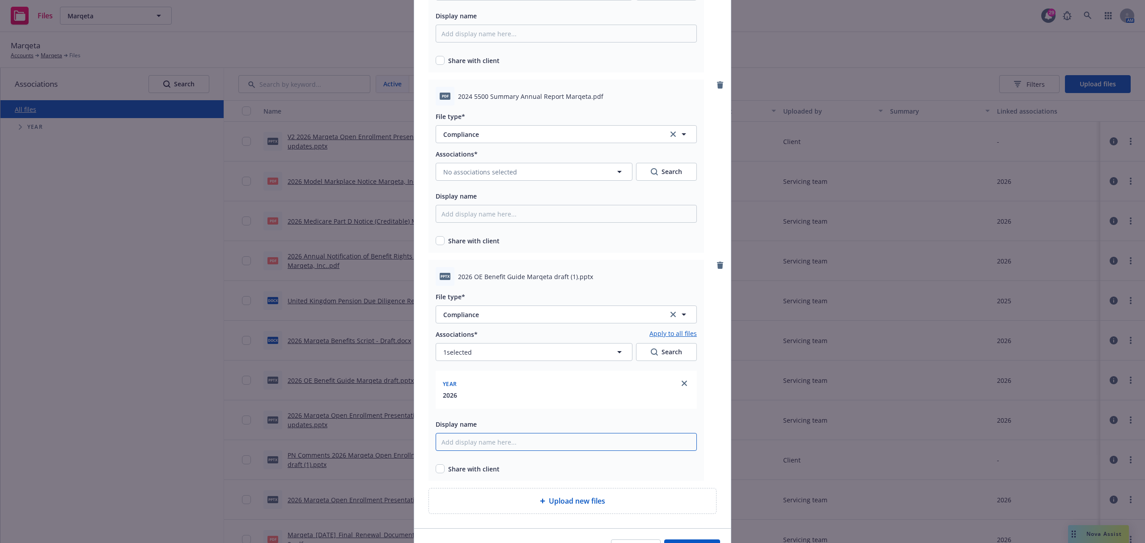
click at [494, 446] on input "Display name" at bounding box center [566, 442] width 261 height 18
paste input "2026 OE Benefit Guide Marqeta draft"
type input "2026 OE Benefit Guide Marqeta draft v2"
click at [436, 467] on input "checkbox" at bounding box center [440, 468] width 9 height 9
checkbox input "true"
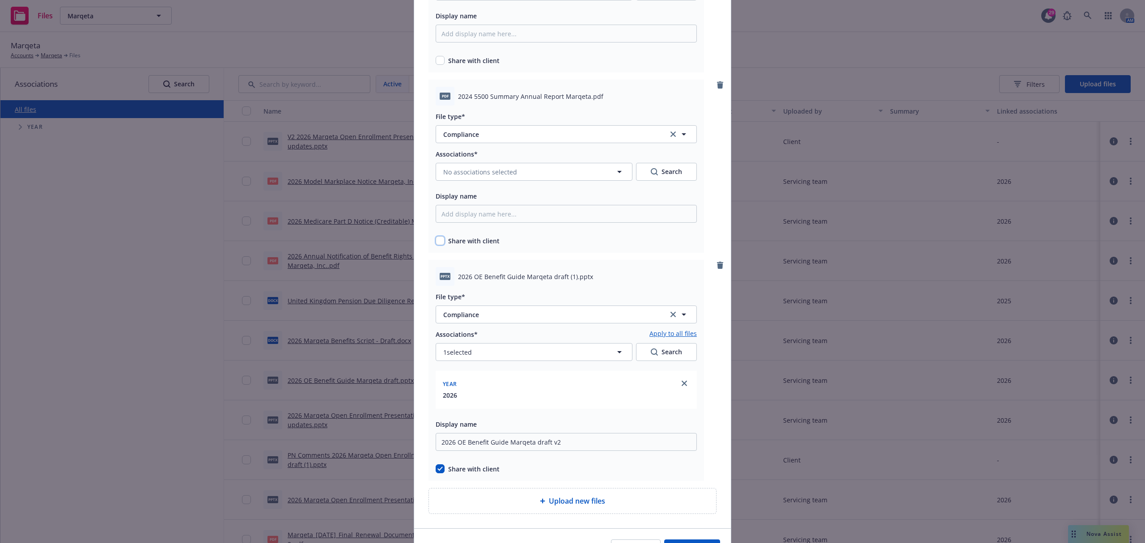
click at [436, 240] on input "checkbox" at bounding box center [440, 240] width 9 height 9
checkbox input "true"
click at [480, 162] on div "Associations* No associations selected Search" at bounding box center [566, 164] width 261 height 32
click at [485, 170] on span "No associations selected" at bounding box center [480, 171] width 74 height 9
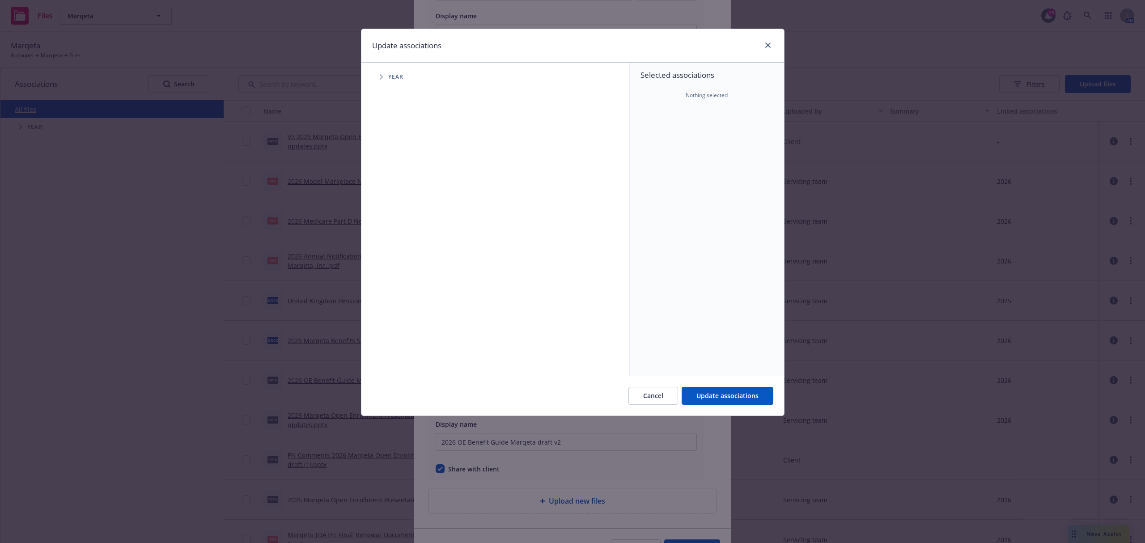
click at [380, 74] on icon "Tree Example" at bounding box center [382, 76] width 4 height 5
click at [403, 199] on input "Tree Example" at bounding box center [403, 199] width 9 height 9
click at [404, 199] on input "Tree Example" at bounding box center [403, 199] width 9 height 9
checkbox input "false"
click at [402, 180] on input "Tree Example" at bounding box center [403, 178] width 9 height 9
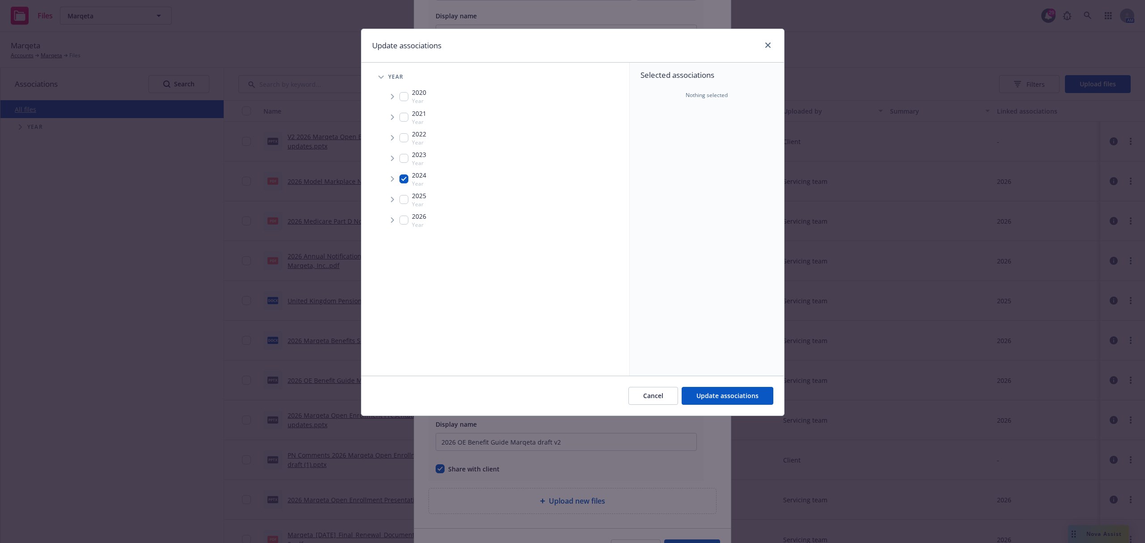
checkbox input "true"
click at [724, 393] on span "Update associations" at bounding box center [727, 395] width 62 height 8
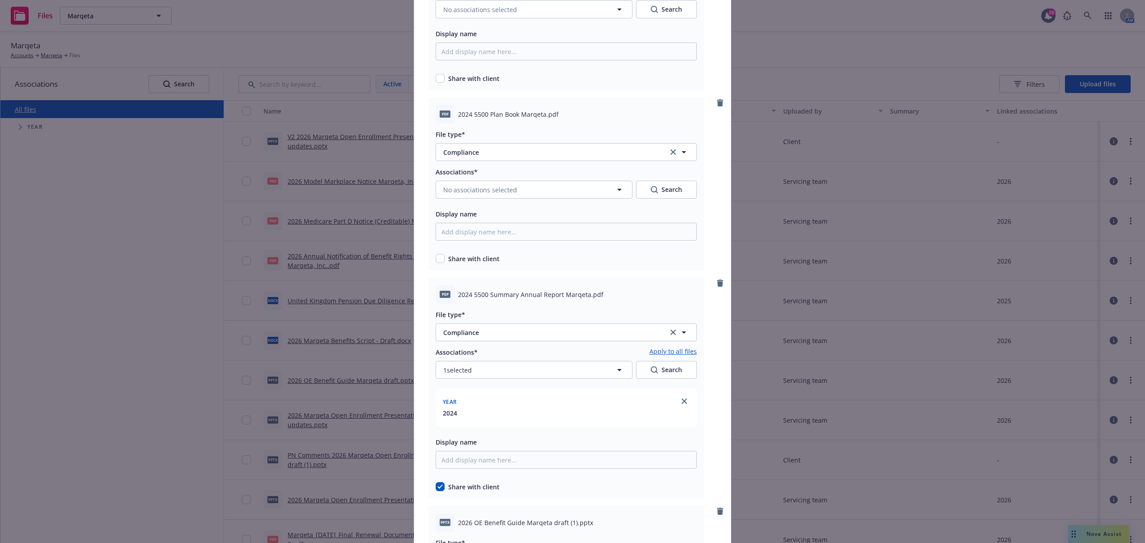
scroll to position [119, 0]
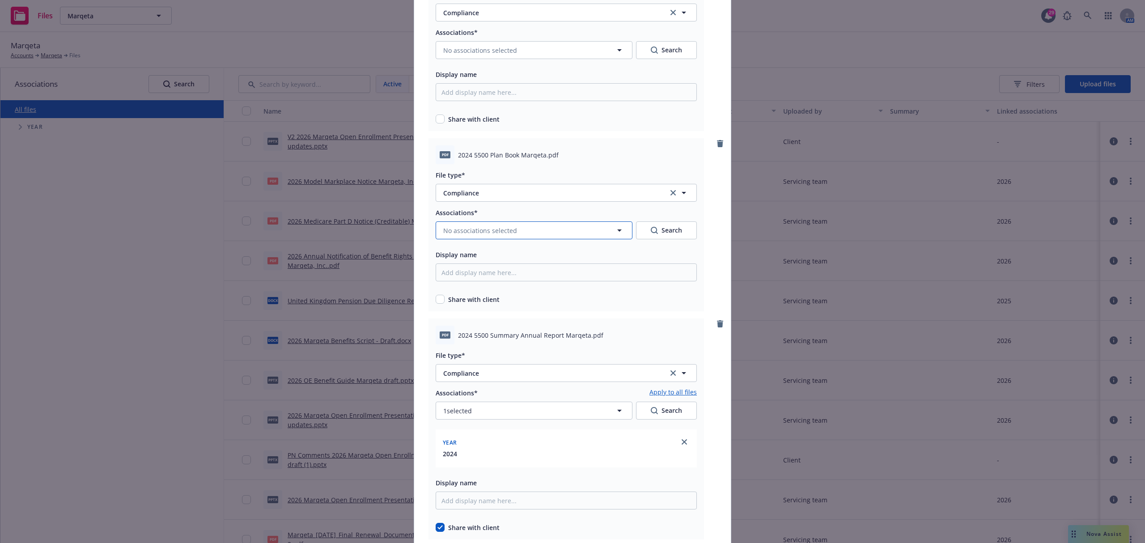
click at [491, 235] on button "No associations selected" at bounding box center [534, 230] width 197 height 18
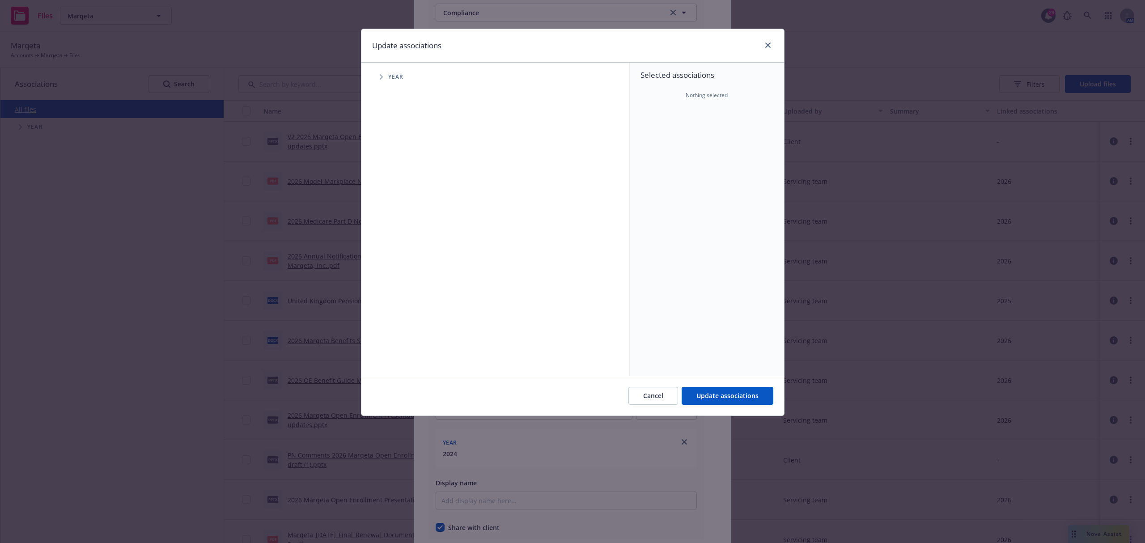
click at [382, 77] on icon "Tree Example" at bounding box center [381, 76] width 3 height 5
click at [403, 176] on input "Tree Example" at bounding box center [403, 178] width 9 height 9
checkbox input "true"
click at [716, 395] on span "Update associations" at bounding box center [727, 395] width 62 height 8
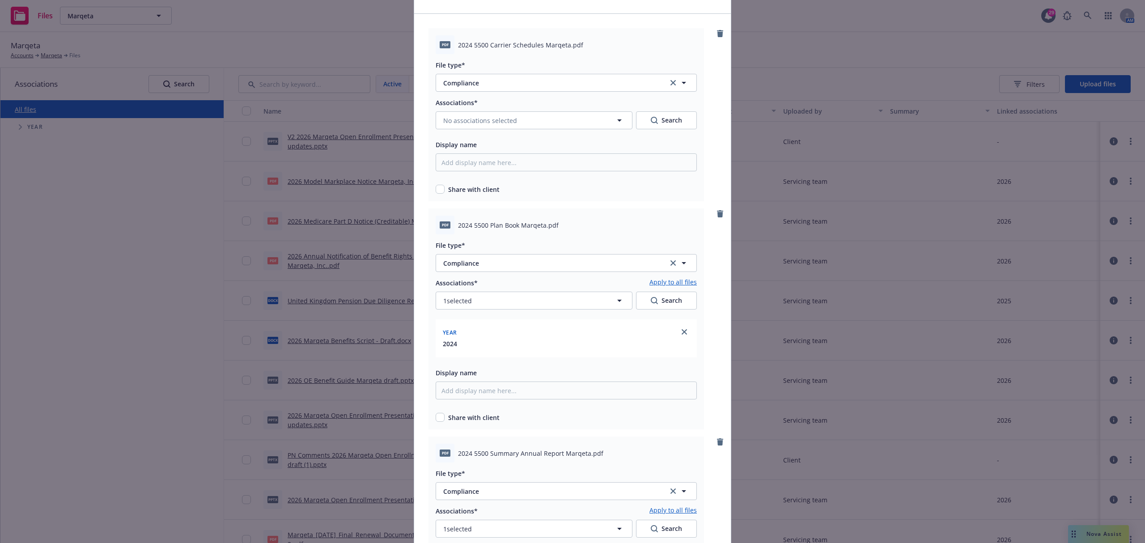
scroll to position [0, 0]
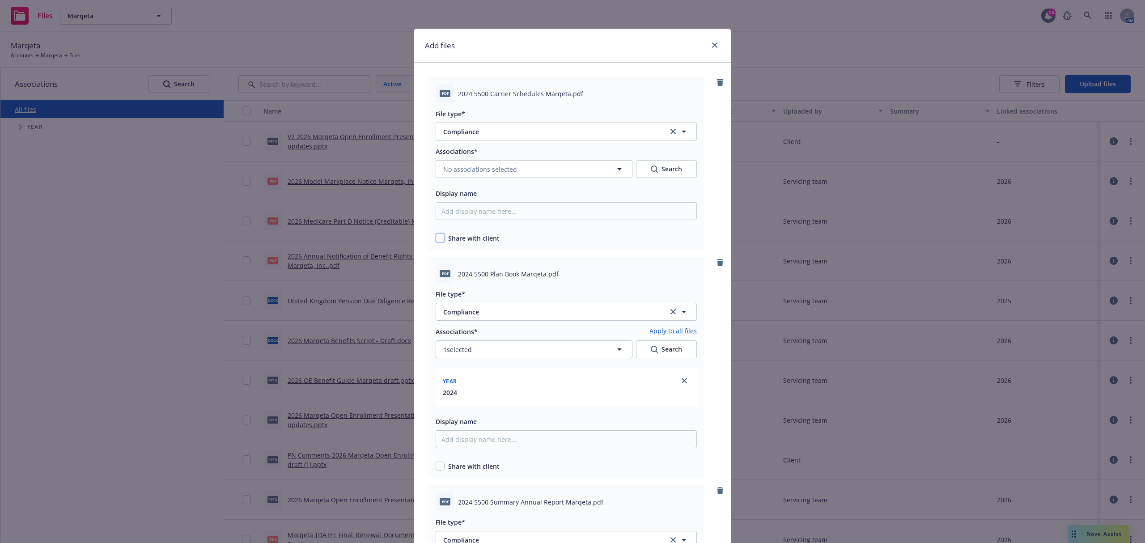
click at [436, 242] on input "checkbox" at bounding box center [440, 237] width 9 height 9
click at [436, 237] on input "checkbox" at bounding box center [440, 237] width 9 height 9
checkbox input "true"
click at [470, 173] on span "No associations selected" at bounding box center [480, 169] width 74 height 9
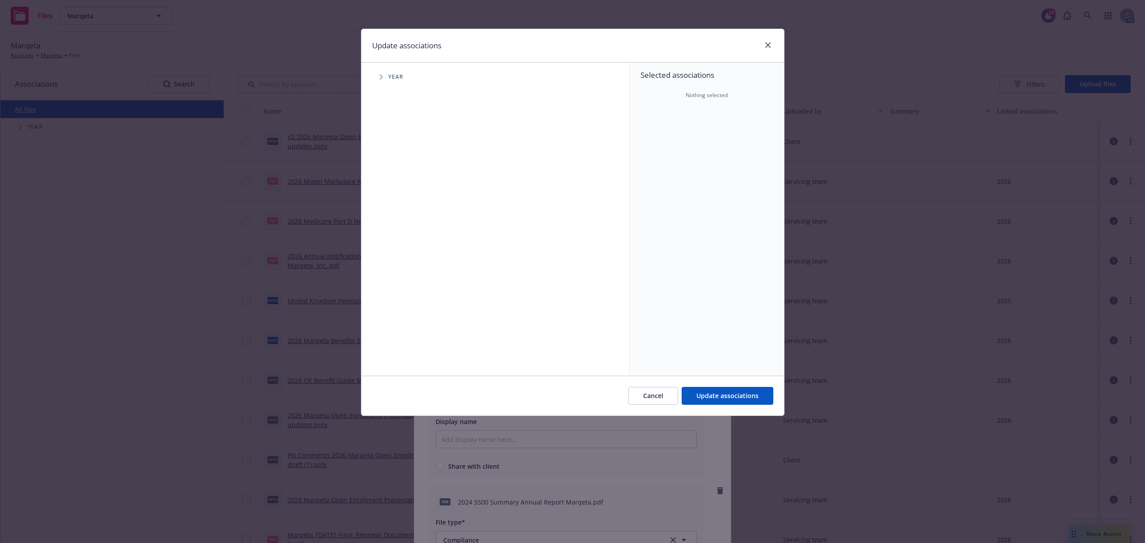
click at [378, 76] on span "Tree Example" at bounding box center [381, 77] width 14 height 14
click at [413, 176] on span "2024" at bounding box center [419, 174] width 14 height 9
checkbox input "true"
click at [693, 394] on button "Update associations" at bounding box center [728, 396] width 92 height 18
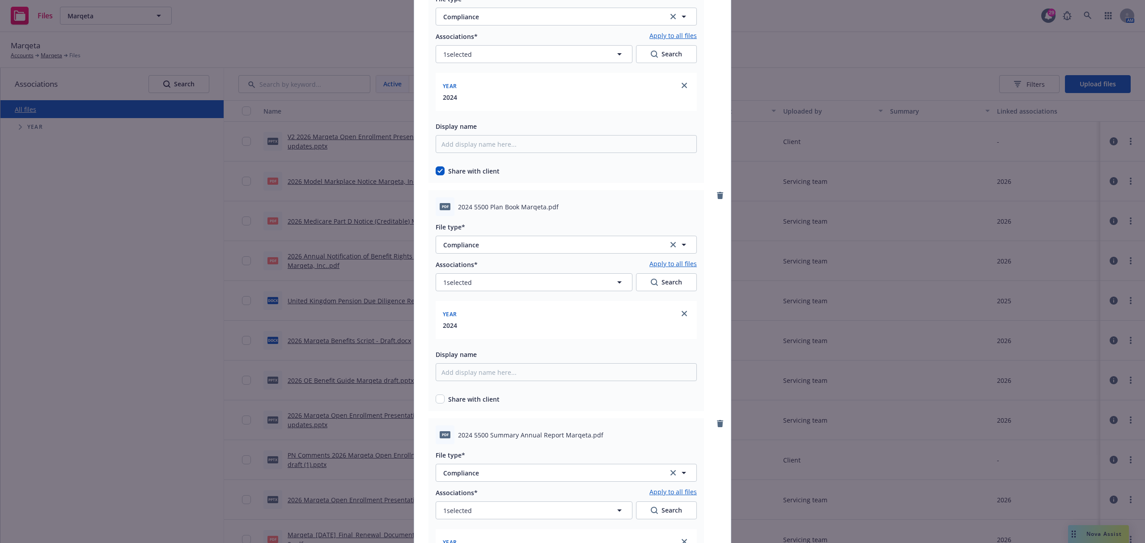
scroll to position [119, 0]
click at [440, 392] on div "Share with client" at bounding box center [566, 394] width 261 height 9
click at [439, 392] on input "checkbox" at bounding box center [440, 394] width 9 height 9
checkbox input "true"
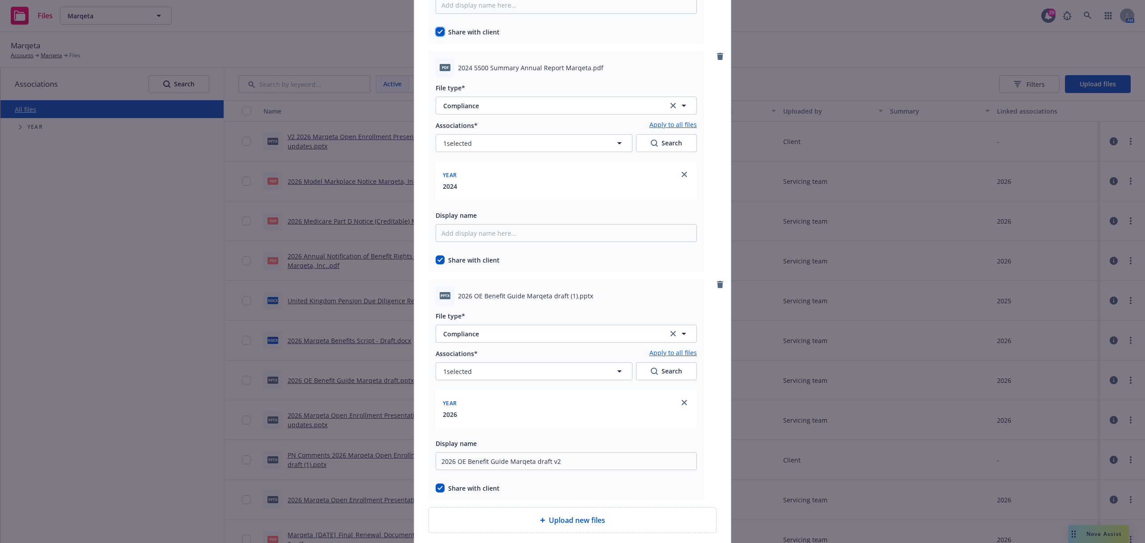
scroll to position [556, 0]
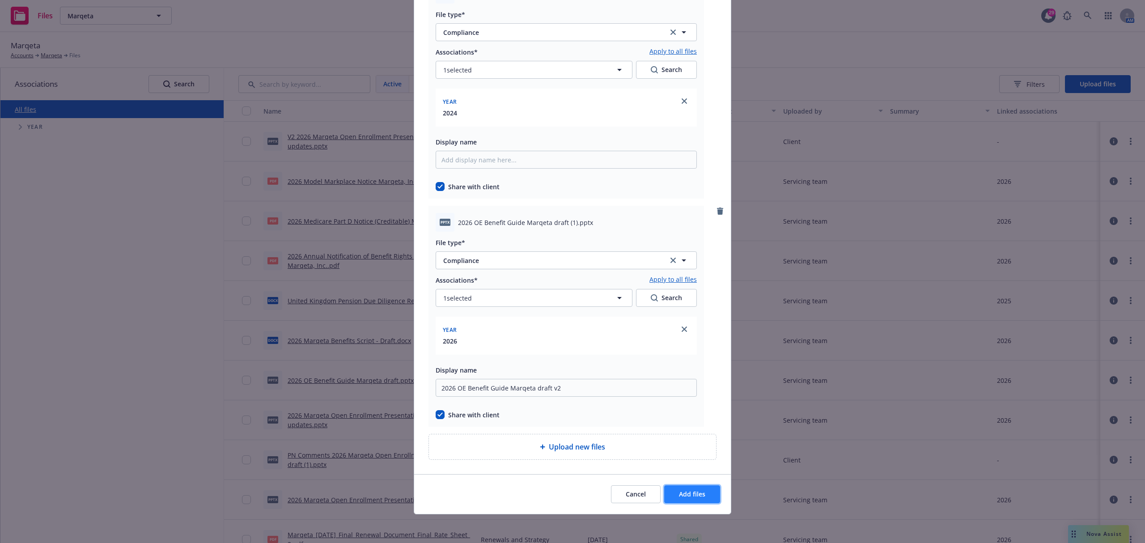
click at [679, 498] on button "Add files" at bounding box center [692, 494] width 56 height 18
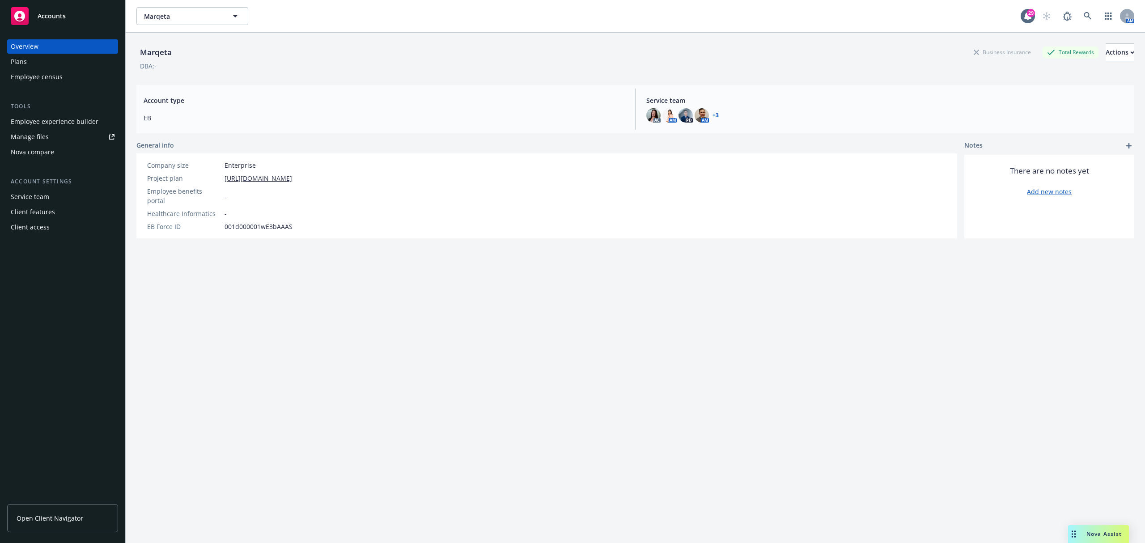
click at [81, 124] on div "Employee experience builder" at bounding box center [55, 121] width 88 height 14
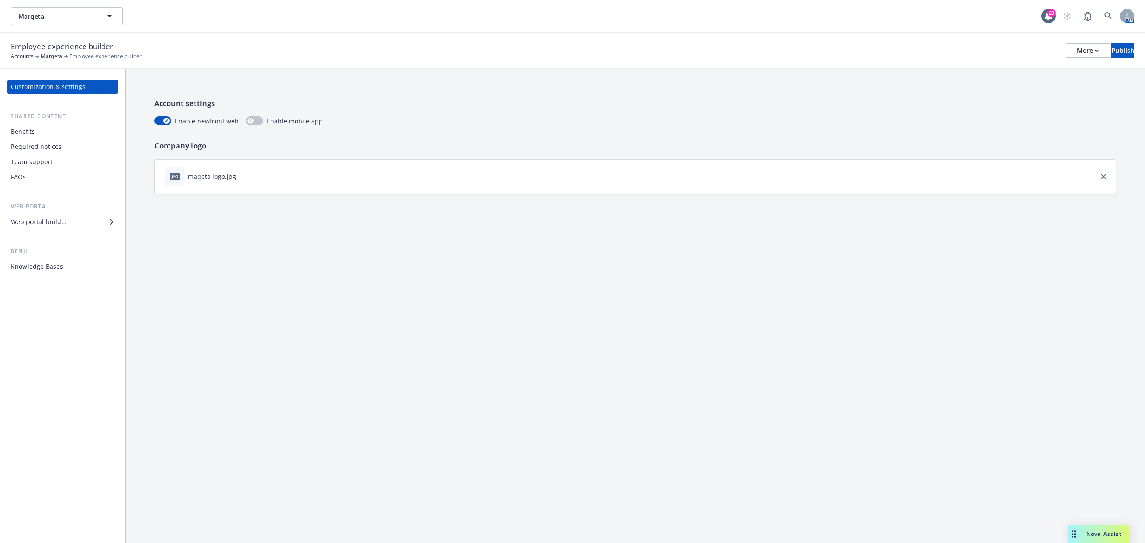
click at [27, 217] on div "Web portal builder" at bounding box center [38, 222] width 55 height 14
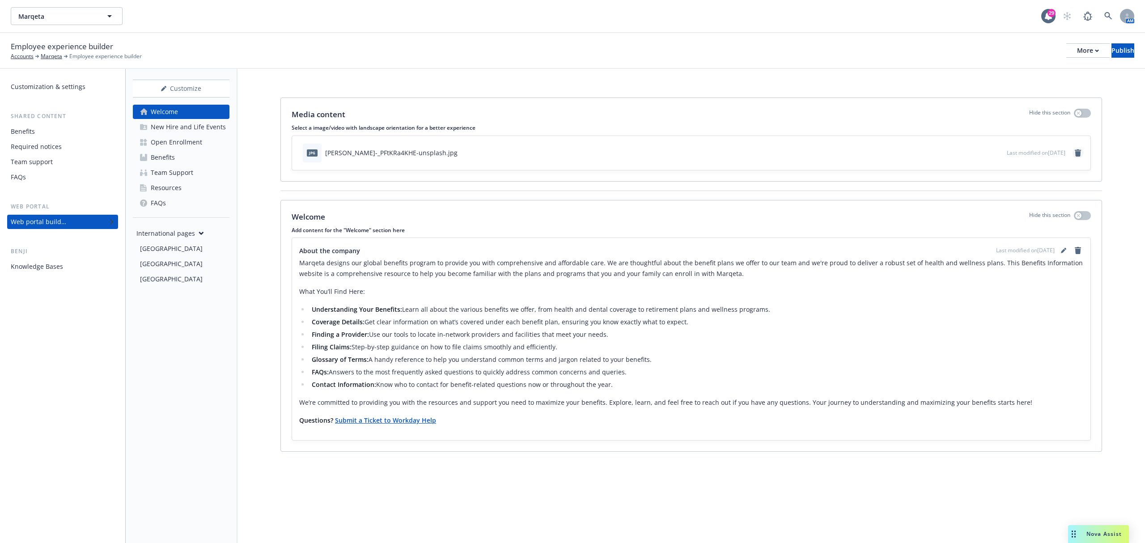
click at [1079, 153] on icon "remove" at bounding box center [1078, 152] width 6 height 7
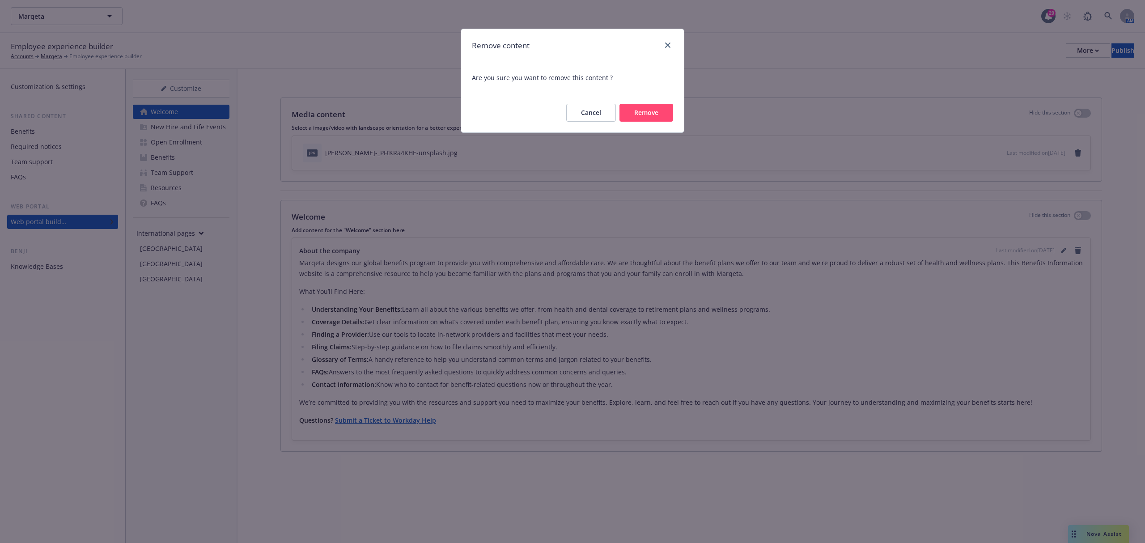
click at [654, 116] on button "Remove" at bounding box center [646, 113] width 54 height 18
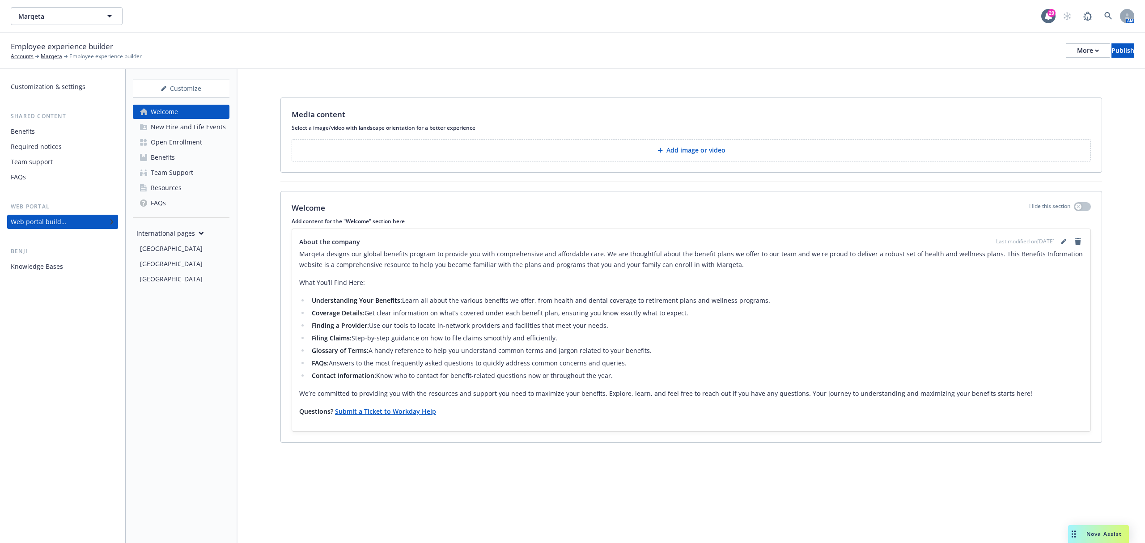
click at [630, 145] on button "Add image or video" at bounding box center [691, 150] width 799 height 22
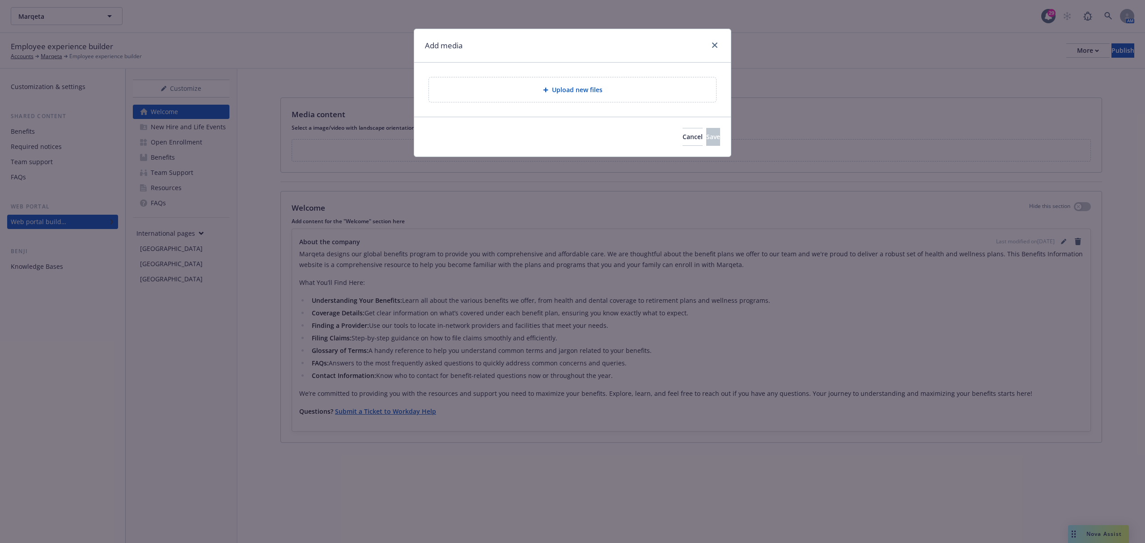
click at [542, 72] on div "Upload new files" at bounding box center [572, 90] width 317 height 54
click at [547, 89] on icon at bounding box center [545, 89] width 5 height 5
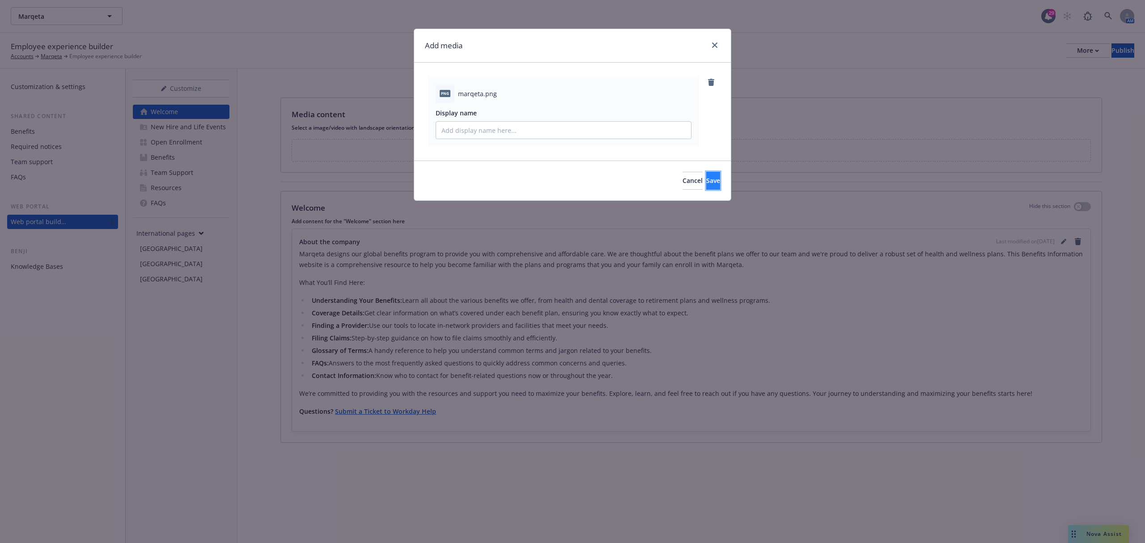
click at [706, 181] on span "Save" at bounding box center [713, 180] width 14 height 8
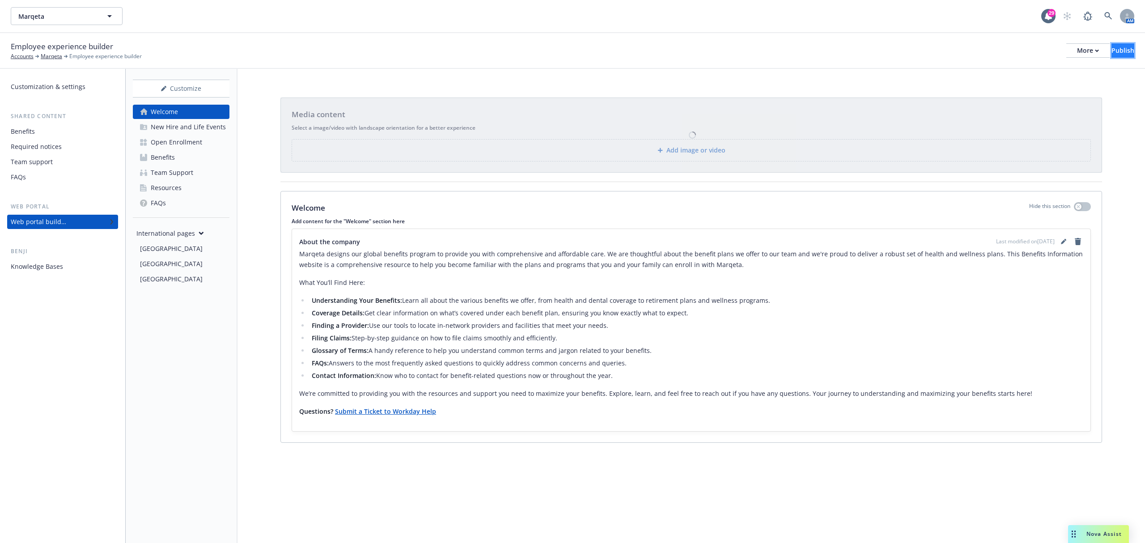
click at [1111, 50] on div "Publish" at bounding box center [1122, 50] width 23 height 13
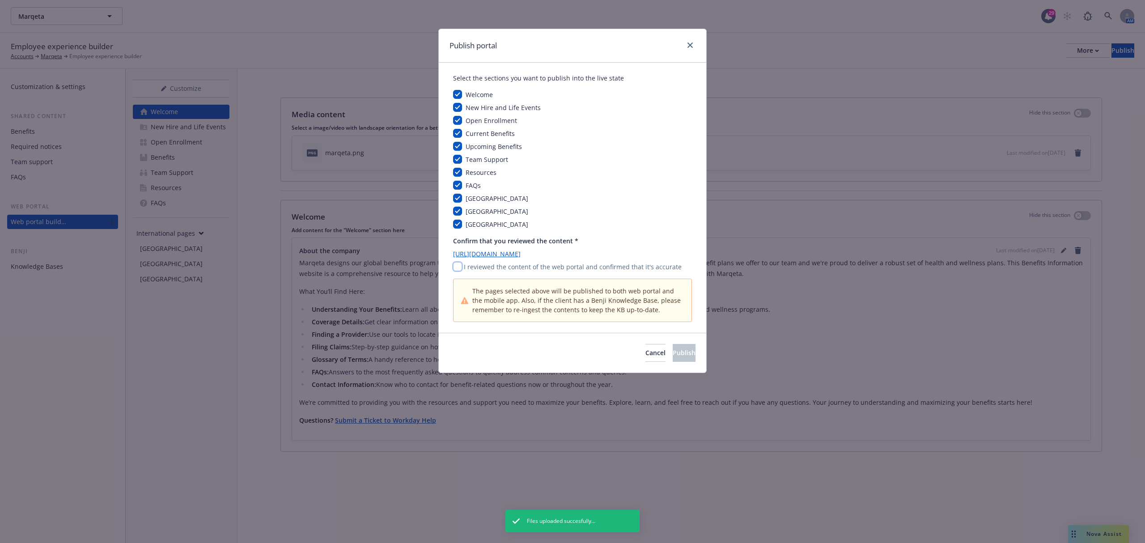
click at [453, 267] on input "checkbox" at bounding box center [457, 266] width 9 height 9
checkbox input "true"
click at [673, 353] on span "Publish" at bounding box center [684, 352] width 23 height 8
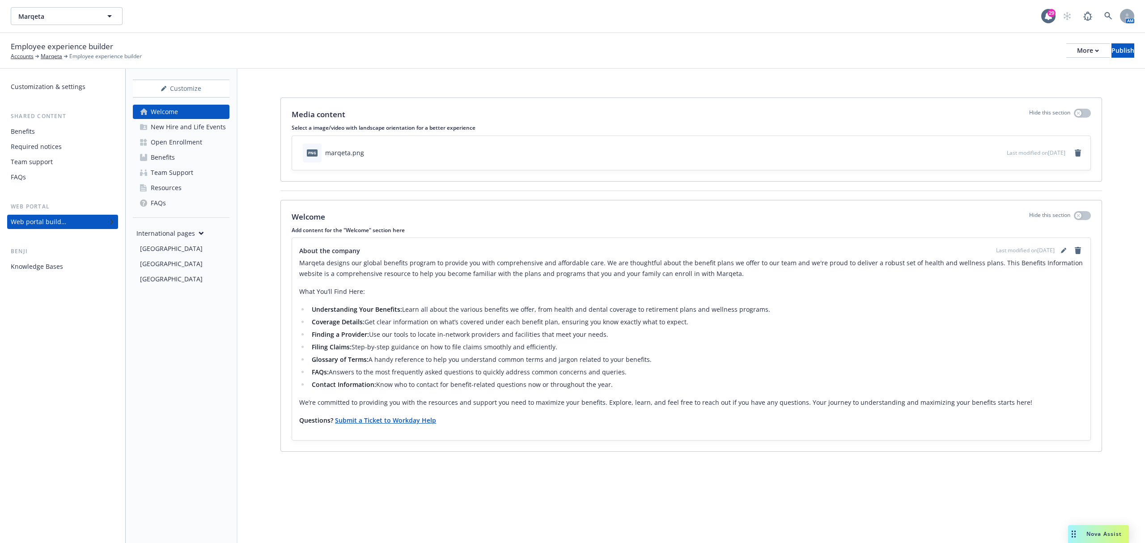
click at [185, 147] on div "Open Enrollment" at bounding box center [176, 142] width 51 height 14
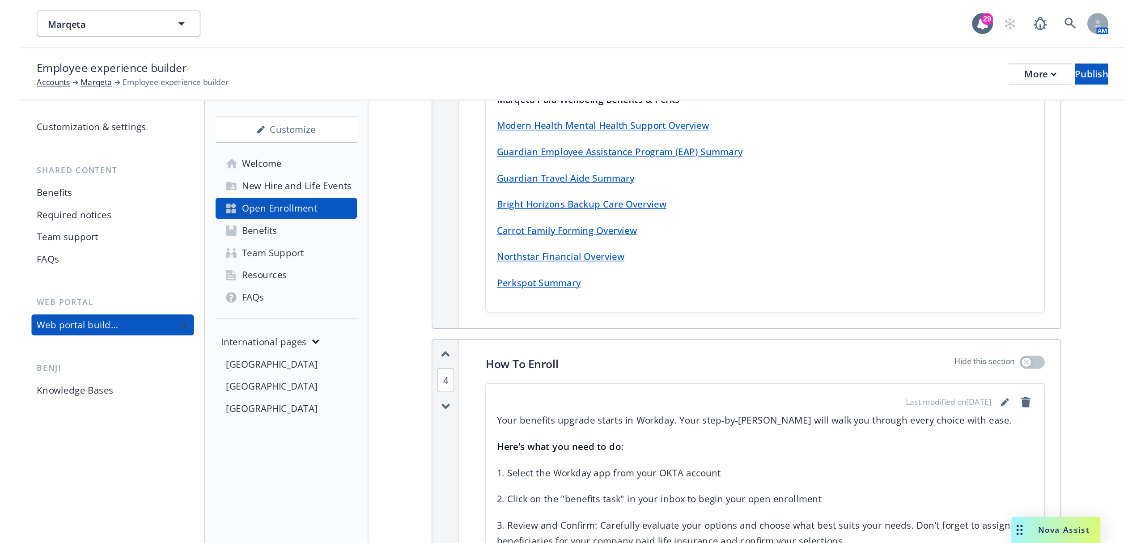
scroll to position [1252, 0]
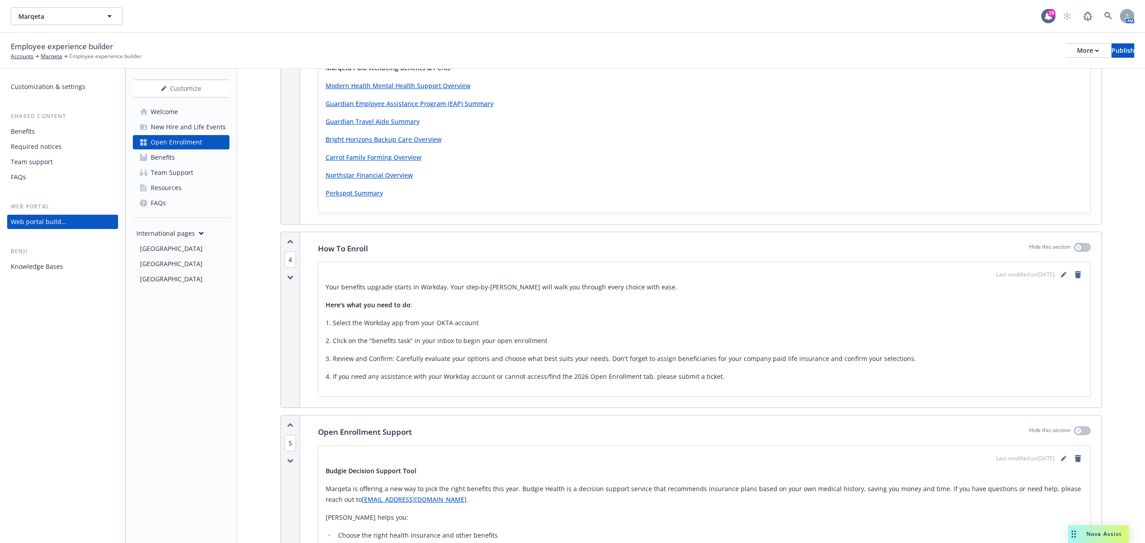
click at [537, 283] on p "Your benefits upgrade starts in Workday. Your step‑by‑[PERSON_NAME] will walk y…" at bounding box center [705, 287] width 758 height 11
click at [1061, 272] on icon "editPencil" at bounding box center [1063, 274] width 5 height 5
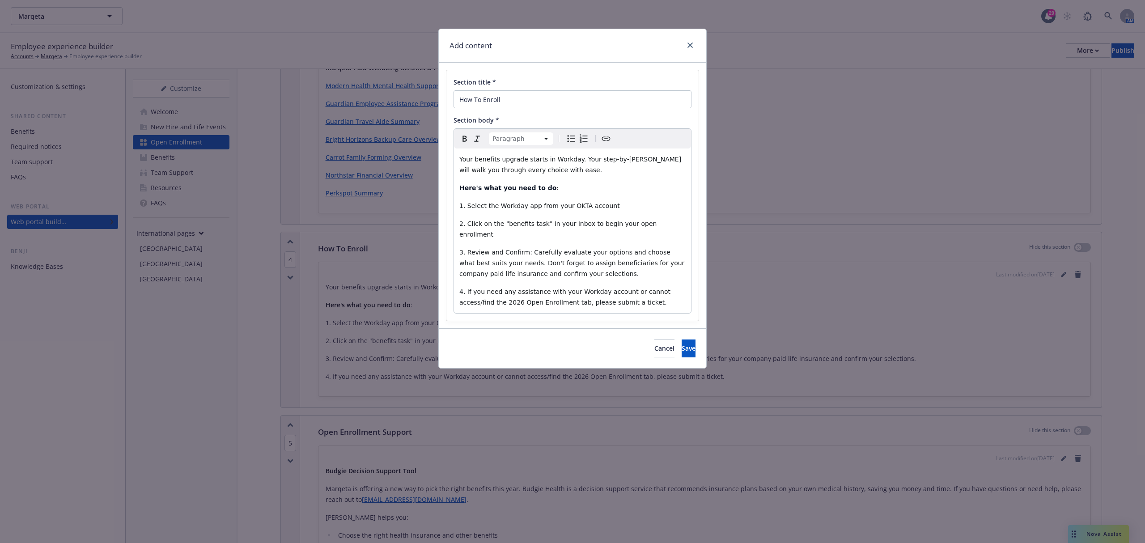
click at [625, 207] on p "1. Select the Workday app from your OKTA account" at bounding box center [572, 205] width 226 height 11
click at [536, 209] on span "1. Select the Workday app from your OKTA account" at bounding box center [539, 205] width 161 height 7
click at [628, 200] on div "Your benefits upgrade starts in Workday. Your step‑by‑[PERSON_NAME] will walk y…" at bounding box center [572, 230] width 237 height 165
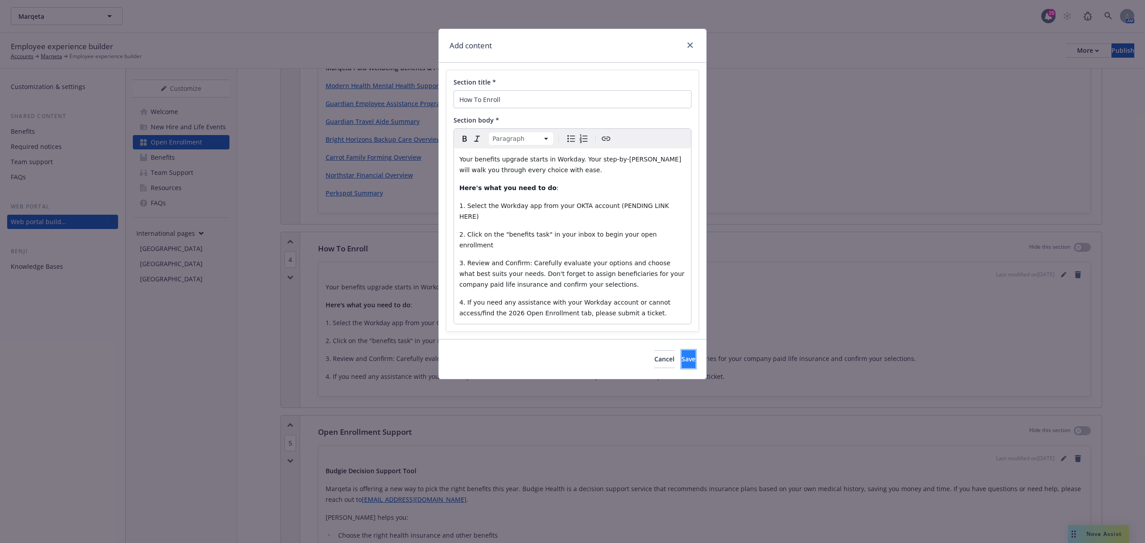
click at [682, 350] on button "Save" at bounding box center [689, 359] width 14 height 18
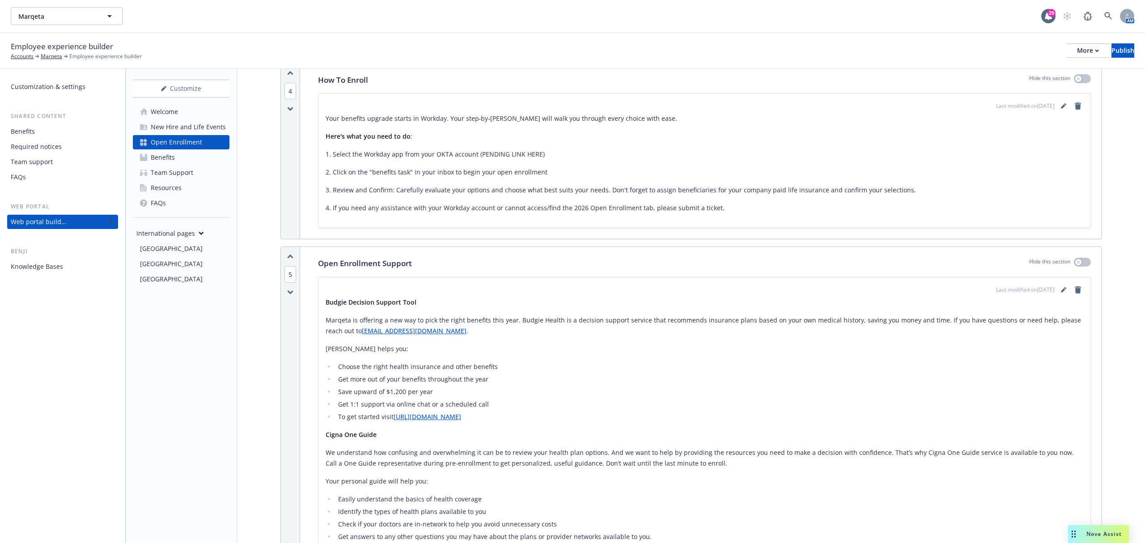
scroll to position [1431, 0]
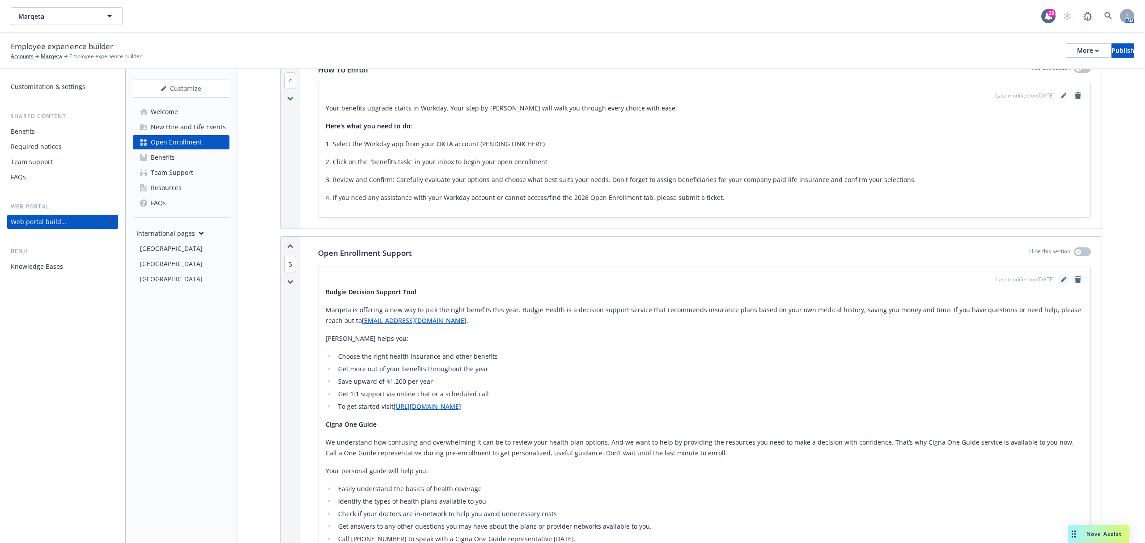
click at [1061, 277] on icon "editPencil" at bounding box center [1063, 279] width 5 height 5
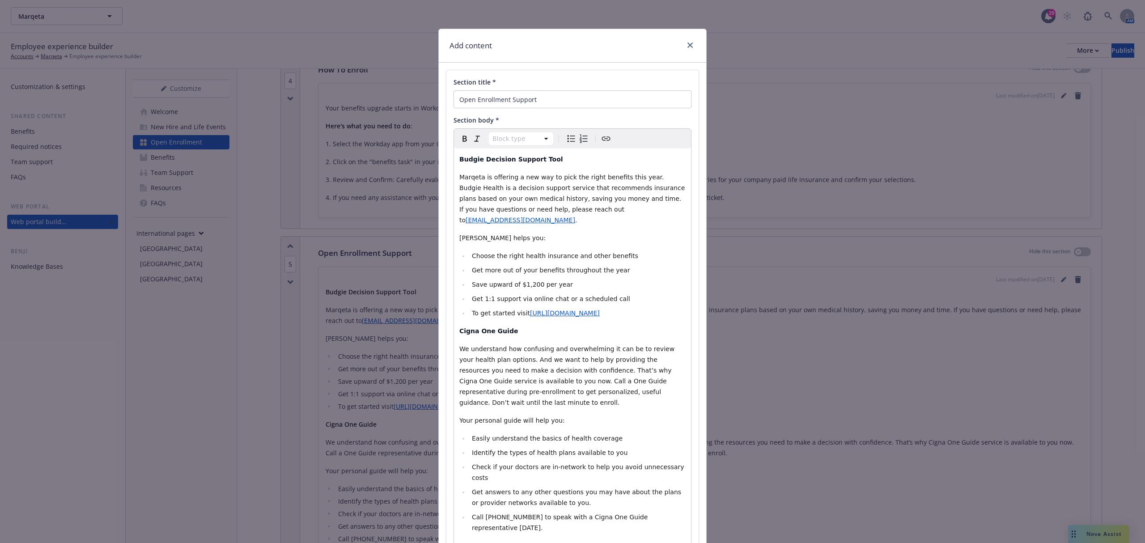
drag, startPoint x: 462, startPoint y: 318, endPoint x: 512, endPoint y: 345, distance: 56.4
click at [462, 327] on strong "Cigna One Guide" at bounding box center [488, 330] width 59 height 7
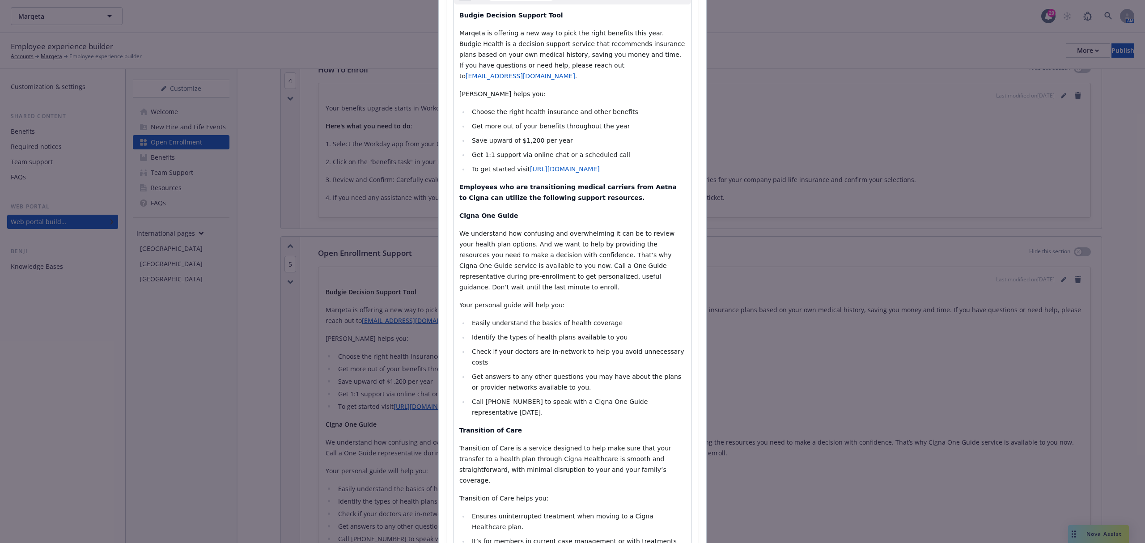
scroll to position [179, 0]
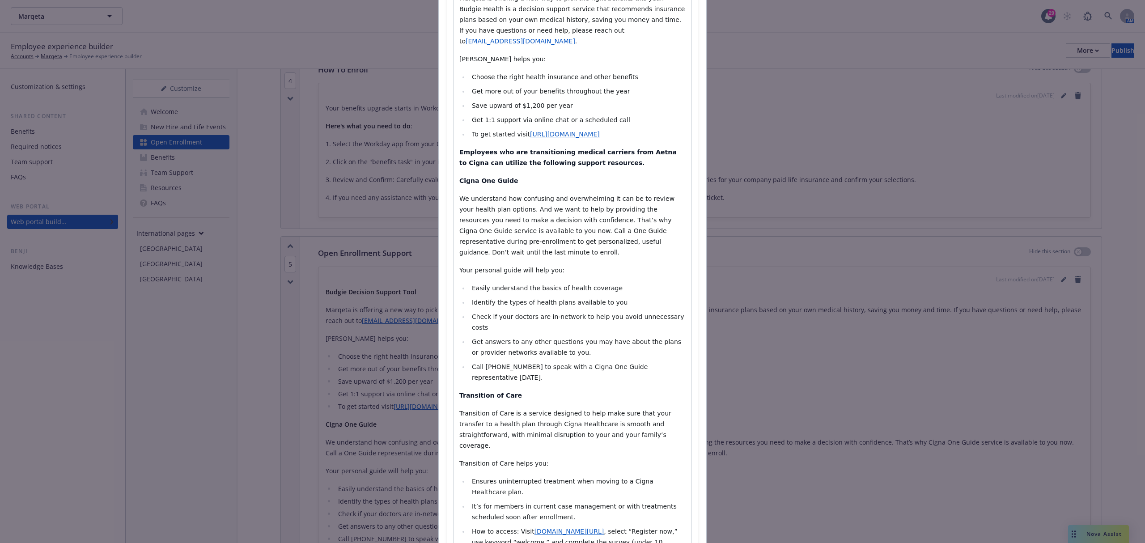
click at [454, 171] on div "Budgie Decision Support Tool Marqeta is offering a new way to pick the right be…" at bounding box center [572, 444] width 237 height 948
click at [454, 351] on div "Budgie Decision Support Tool Marqeta is offering a new way to pick the right be…" at bounding box center [572, 444] width 237 height 948
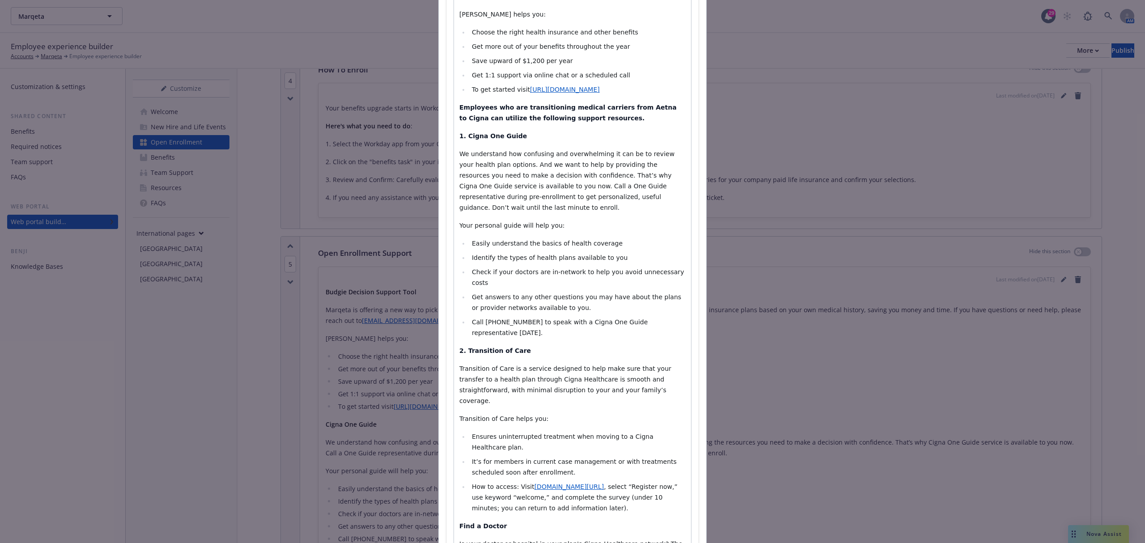
scroll to position [358, 0]
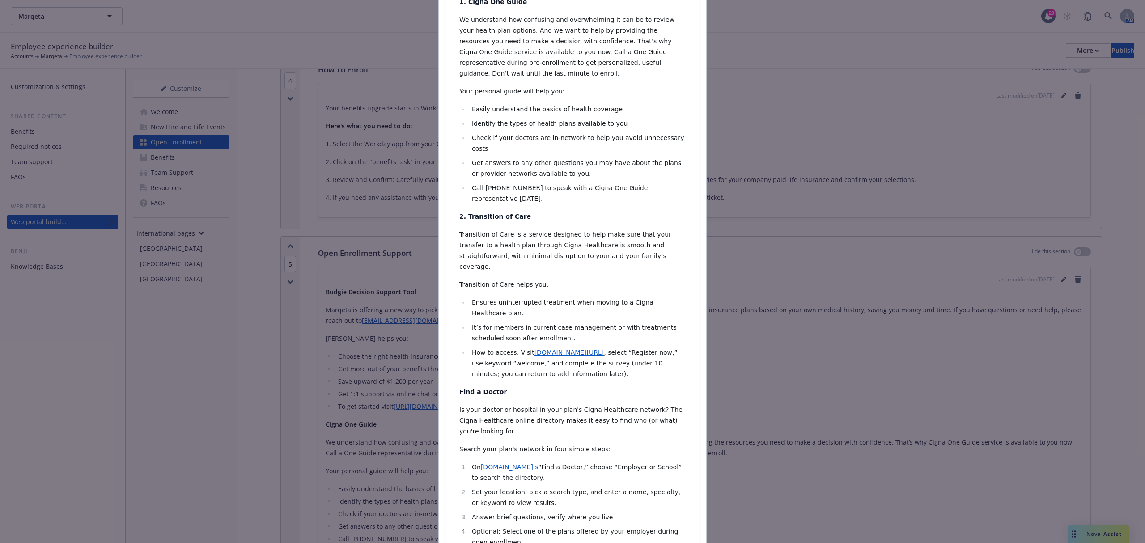
click at [454, 335] on div "Budgie Decision Support Tool Marqeta is offering a new way to pick the right be…" at bounding box center [572, 265] width 237 height 948
click at [449, 327] on div "Section title * Open Enrollment Support Section body * Paragraph Paragraph Head…" at bounding box center [572, 229] width 252 height 1034
click at [454, 328] on div "Budgie Decision Support Tool Marqeta is offering a new way to pick the right be…" at bounding box center [572, 265] width 237 height 948
click at [454, 483] on div "Budgie Decision Support Tool Marqeta is offering a new way to pick the right be…" at bounding box center [572, 265] width 237 height 948
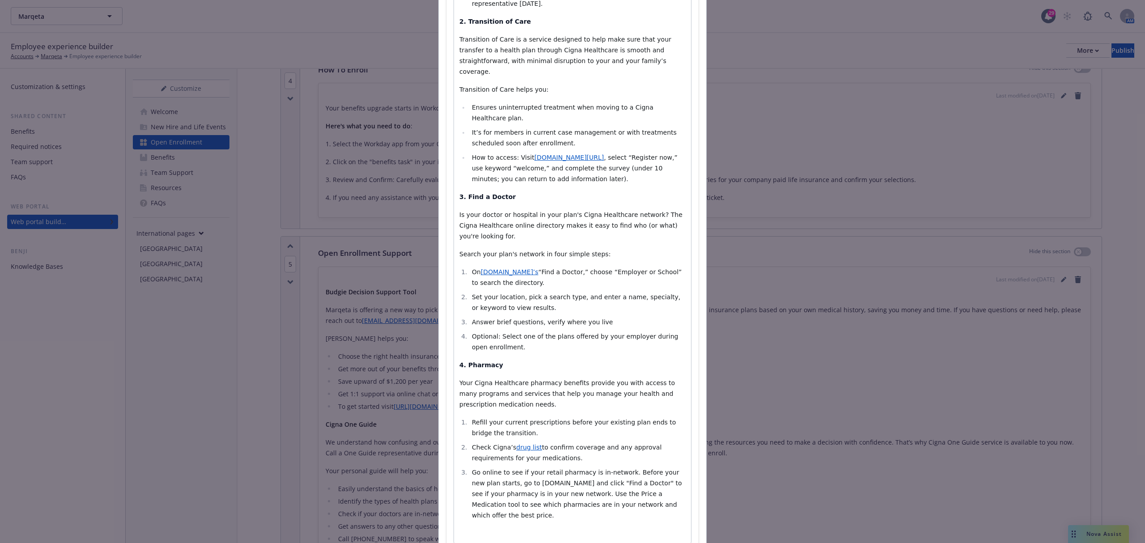
click at [592, 317] on li "Answer brief questions, verify where you live" at bounding box center [577, 322] width 216 height 11
click at [497, 268] on span "[DOMAIN_NAME]’s" at bounding box center [510, 271] width 58 height 7
click at [471, 215] on span "[URL][DOMAIN_NAME]" at bounding box center [455, 216] width 68 height 8
select select "paragraph"
click at [527, 360] on p "4. Pharmacy" at bounding box center [572, 365] width 226 height 11
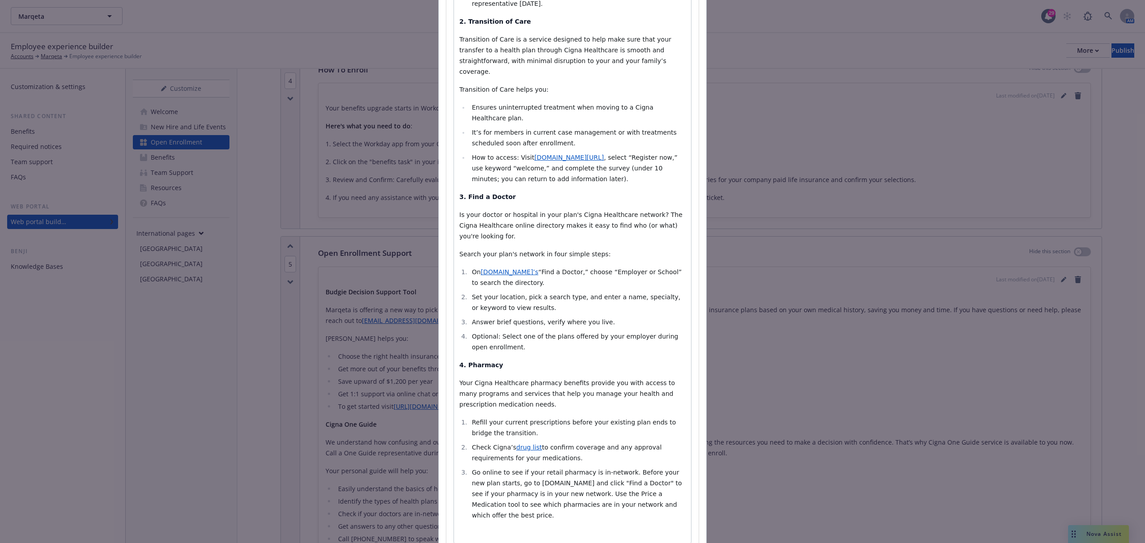
click at [607, 317] on li "Answer brief questions, verify where you live." at bounding box center [577, 322] width 216 height 11
select select "paragraph"
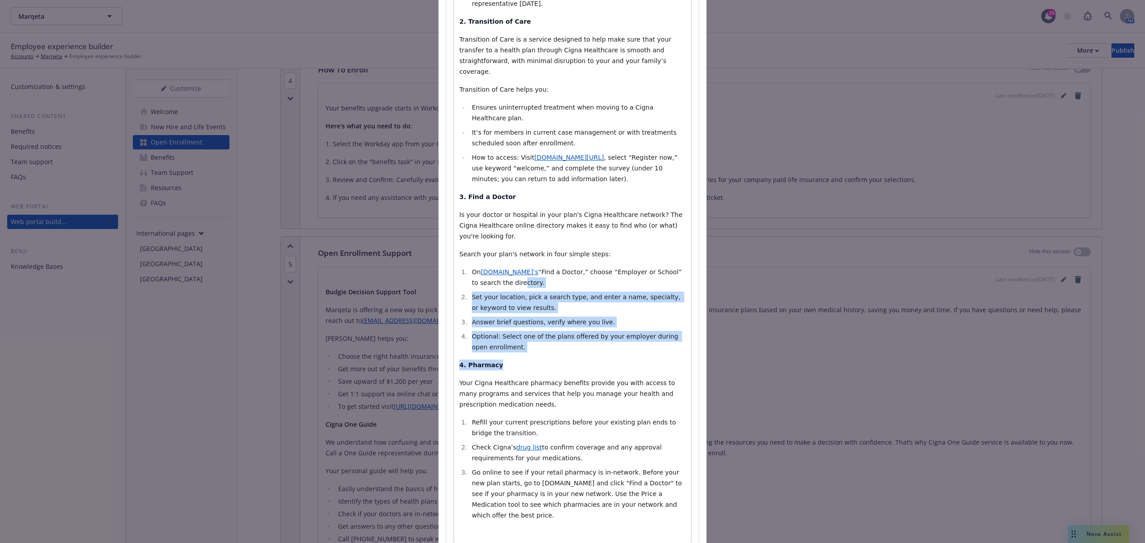
drag, startPoint x: 537, startPoint y: 288, endPoint x: 475, endPoint y: 204, distance: 104.6
click at [475, 204] on div "Budgie Decision Support Tool Marqeta is offering a new way to pick the right be…" at bounding box center [572, 70] width 237 height 948
click at [483, 331] on li "Optional: Select one of the plans offered by your employer during open enrollme…" at bounding box center [577, 341] width 216 height 21
drag, startPoint x: 522, startPoint y: 277, endPoint x: 447, endPoint y: 197, distance: 110.1
click at [447, 197] on div "Section title * Open Enrollment Support Section body * Paragraph Heading 1 Head…" at bounding box center [572, 34] width 252 height 1034
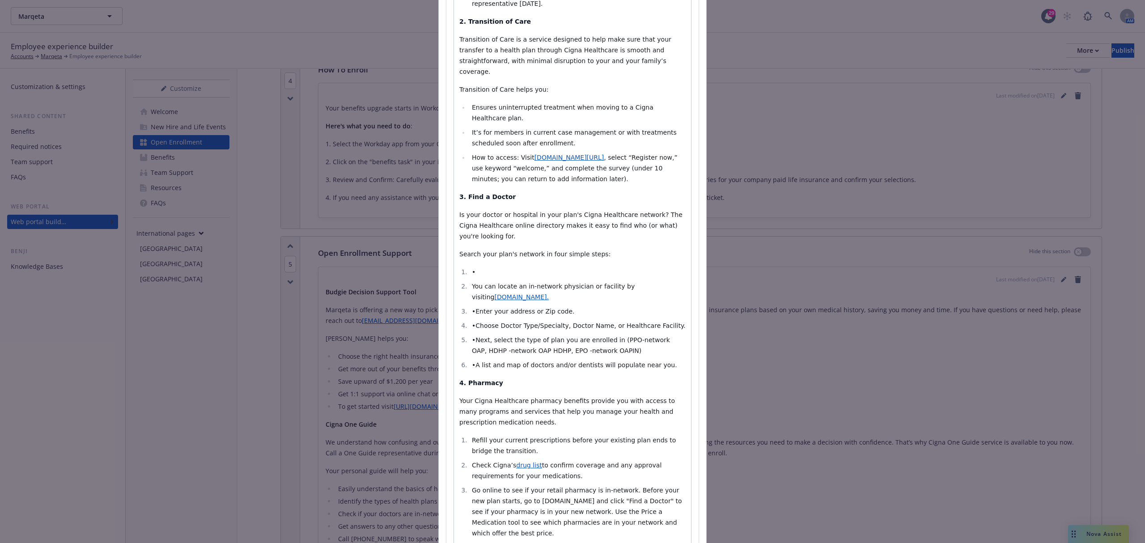
click at [498, 267] on li "•" at bounding box center [577, 272] width 216 height 11
click at [497, 267] on li "•-" at bounding box center [577, 272] width 216 height 11
select select "paragraph"
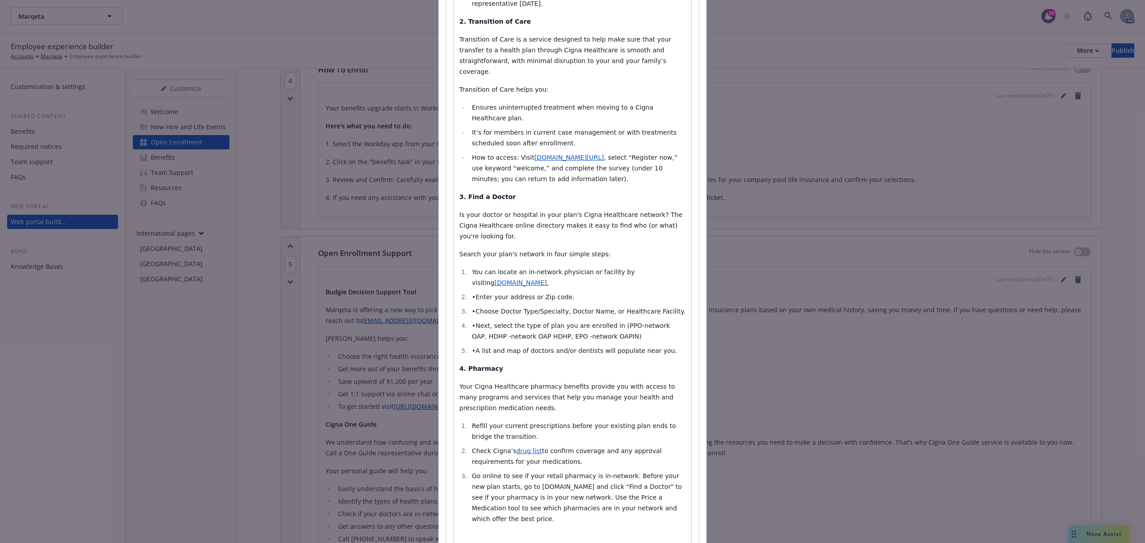
select select
drag, startPoint x: 643, startPoint y: 275, endPoint x: 559, endPoint y: 275, distance: 84.5
click at [559, 347] on span "•A list and map of doctors and/or dentists will populate near you." at bounding box center [574, 350] width 205 height 7
click at [586, 347] on span "•A list and map of doctors and/or dentists will populate near you." at bounding box center [574, 350] width 205 height 7
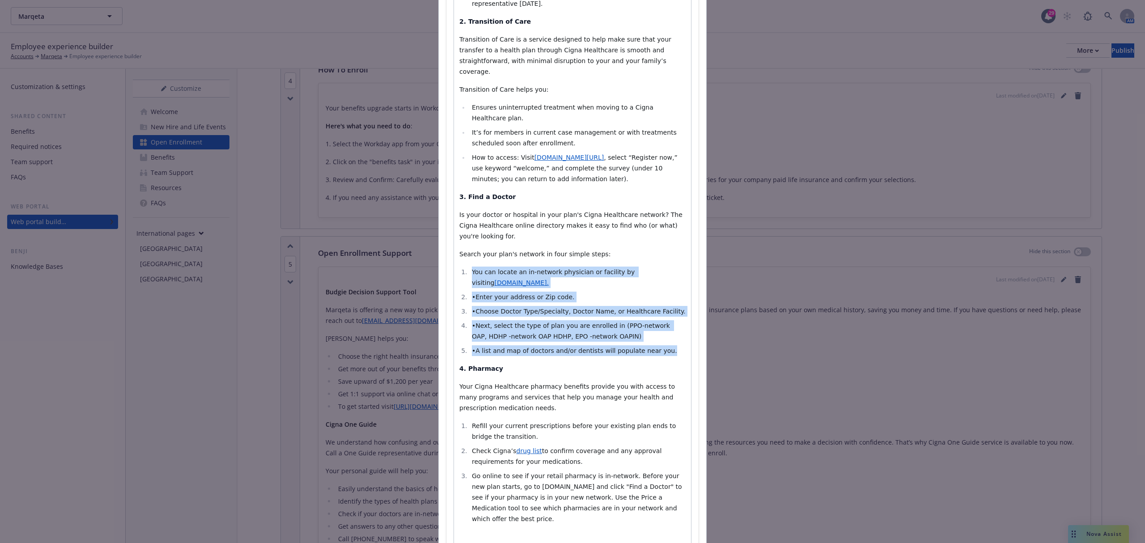
drag, startPoint x: 668, startPoint y: 274, endPoint x: 422, endPoint y: 194, distance: 258.7
click at [422, 194] on div "Add content Section title * Open Enrollment Support Section body * Paragraph He…" at bounding box center [572, 271] width 1145 height 543
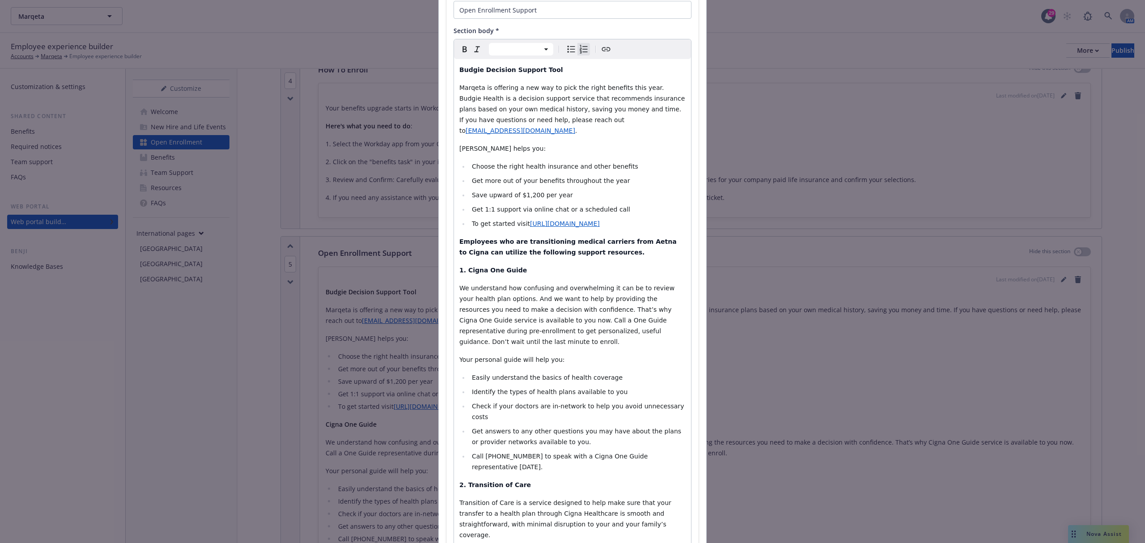
scroll to position [0, 0]
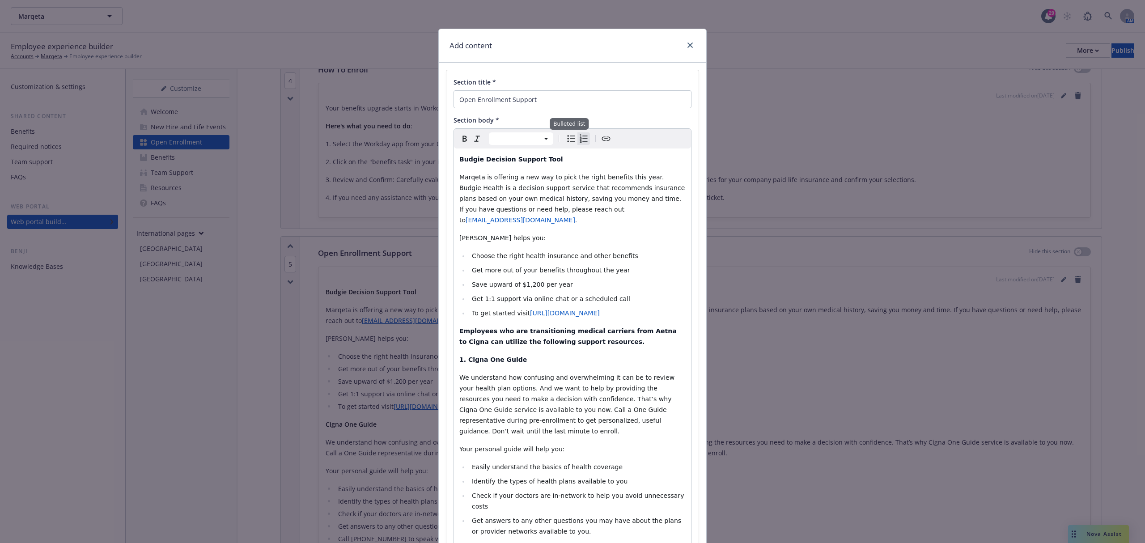
click at [568, 142] on icon "Bulleted list" at bounding box center [571, 138] width 11 height 11
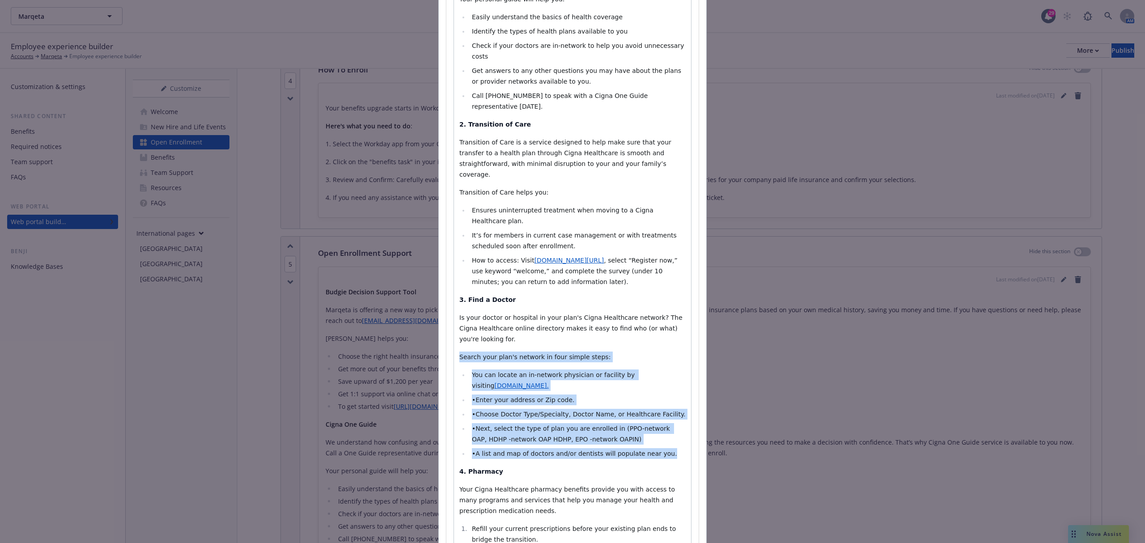
scroll to position [477, 0]
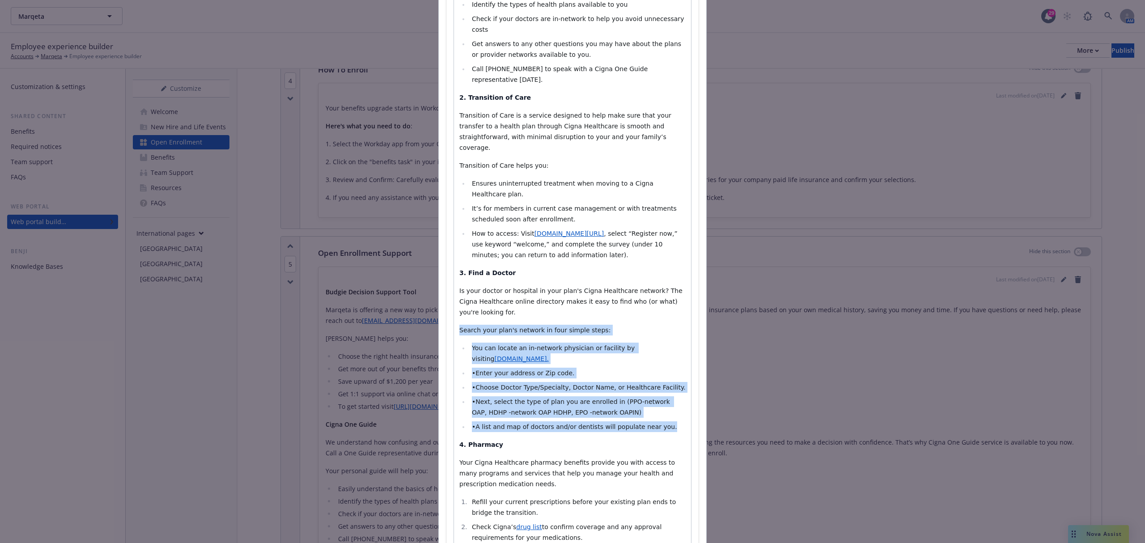
click at [479, 398] on span "•Next, select the type of plan you are enrolled in (PPO-network OAP, HDHP -netw…" at bounding box center [572, 407] width 200 height 18
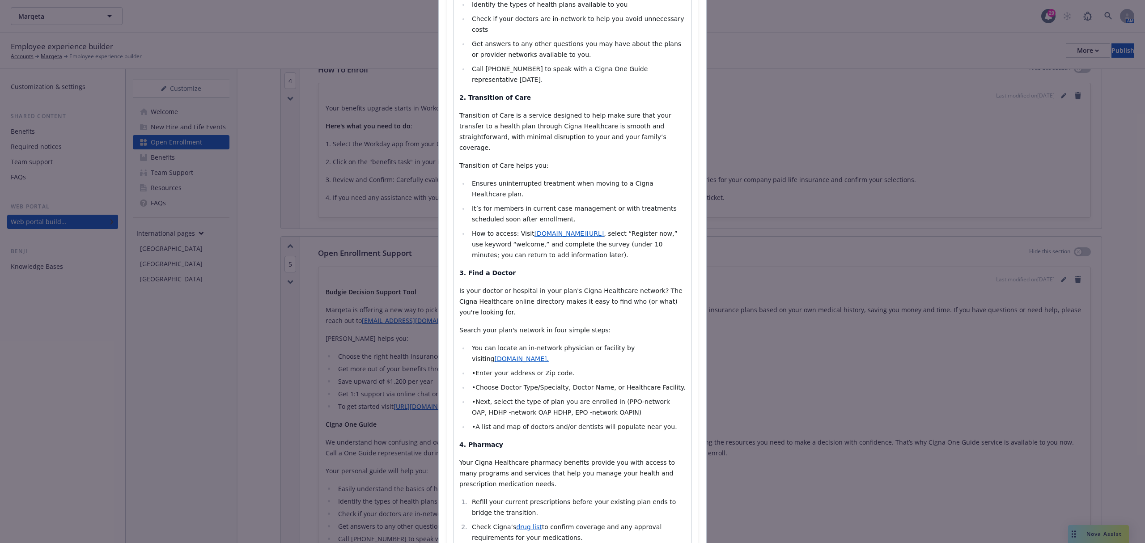
click at [472, 369] on span "•Enter your address or Zip code." at bounding box center [523, 372] width 102 height 7
click at [472, 384] on span "•Choose Doctor Type/Specialty, Doctor Name, or Healthcare Facility." at bounding box center [579, 387] width 214 height 7
click at [472, 398] on span "•Next, select the type of plan you are enrolled in (PPO-network OAP, HDHP -netw…" at bounding box center [572, 407] width 200 height 18
click at [472, 423] on span "•A list and map of doctors and/or dentists will populate near you." at bounding box center [574, 426] width 205 height 7
drag, startPoint x: 600, startPoint y: 328, endPoint x: 587, endPoint y: 338, distance: 16.9
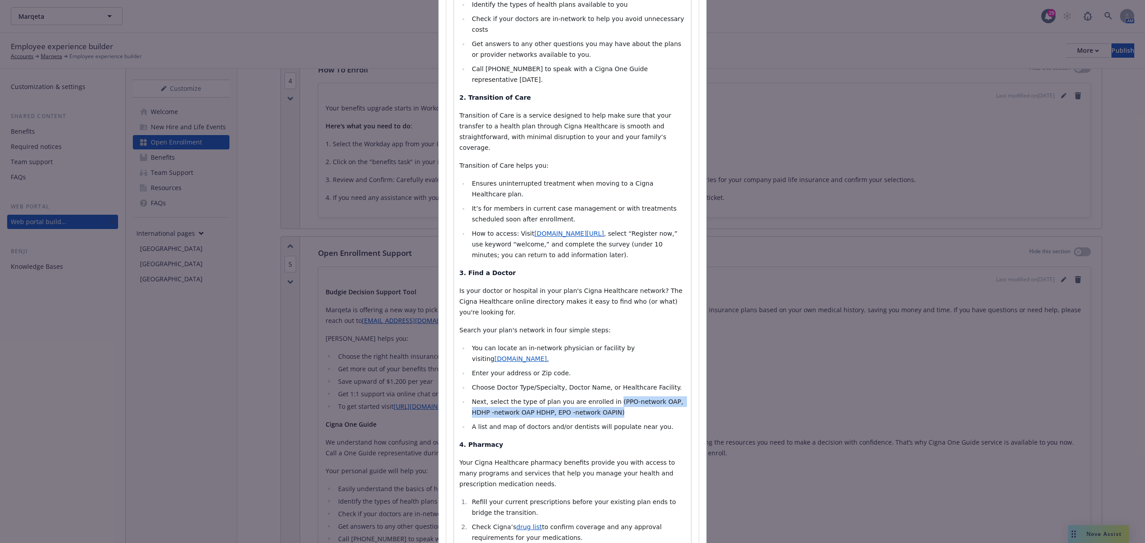
click at [587, 396] on li "Next, select the type of plan you are enrolled in (PPO-network OAP, HDHP -netwo…" at bounding box center [577, 406] width 216 height 21
click at [610, 423] on span "A list and map of doctors and/or dentists will populate near you." at bounding box center [572, 426] width 201 height 7
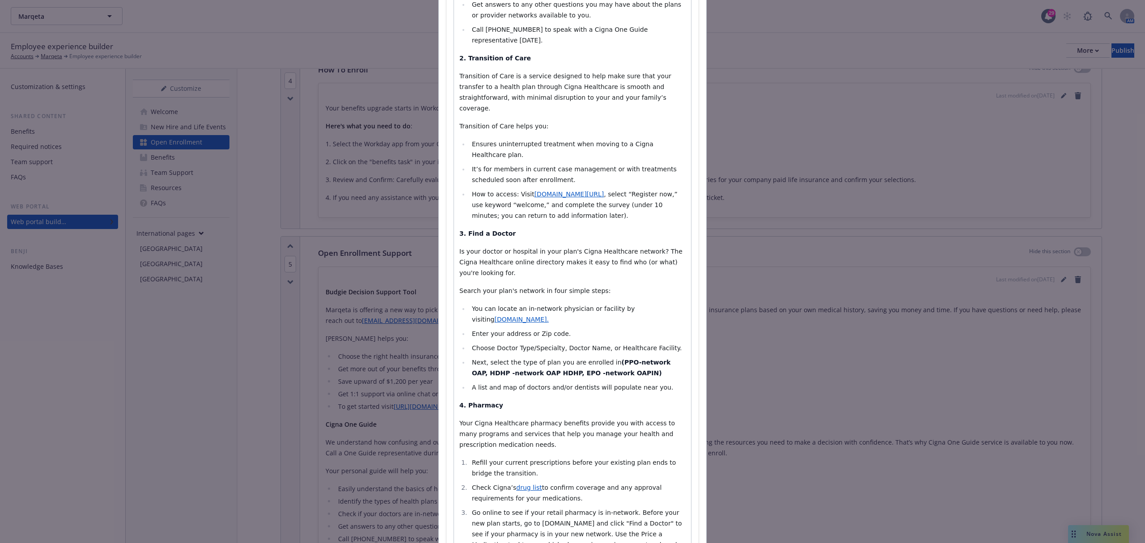
scroll to position [556, 0]
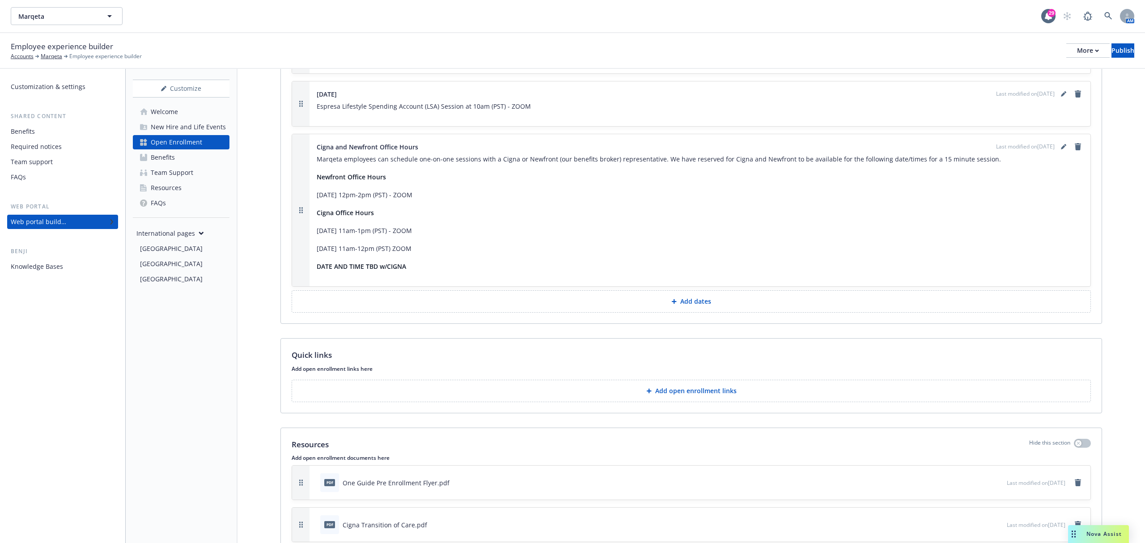
scroll to position [3138, 0]
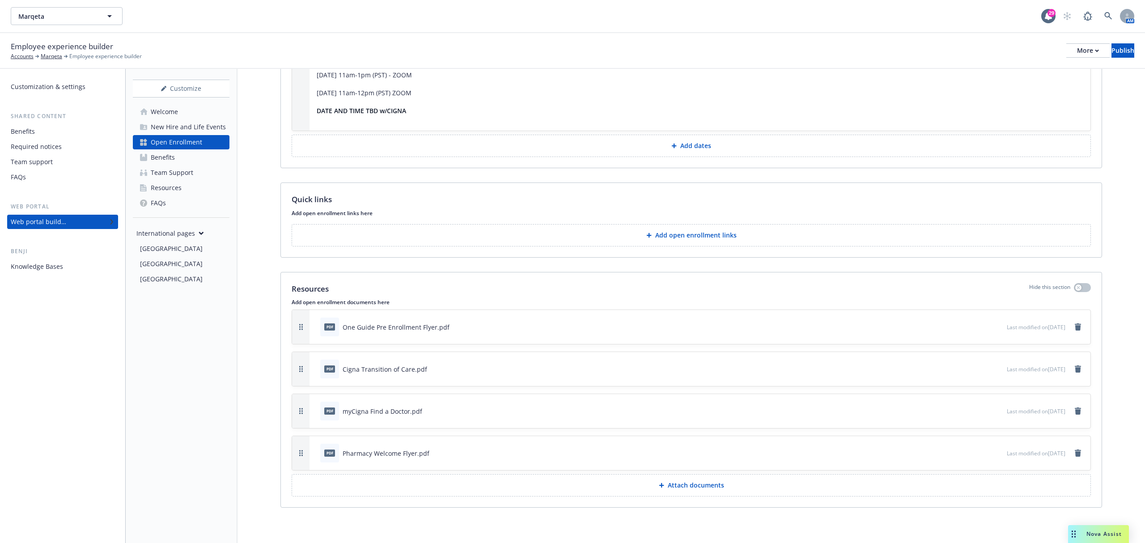
click at [668, 485] on p "Attach documents" at bounding box center [696, 485] width 56 height 9
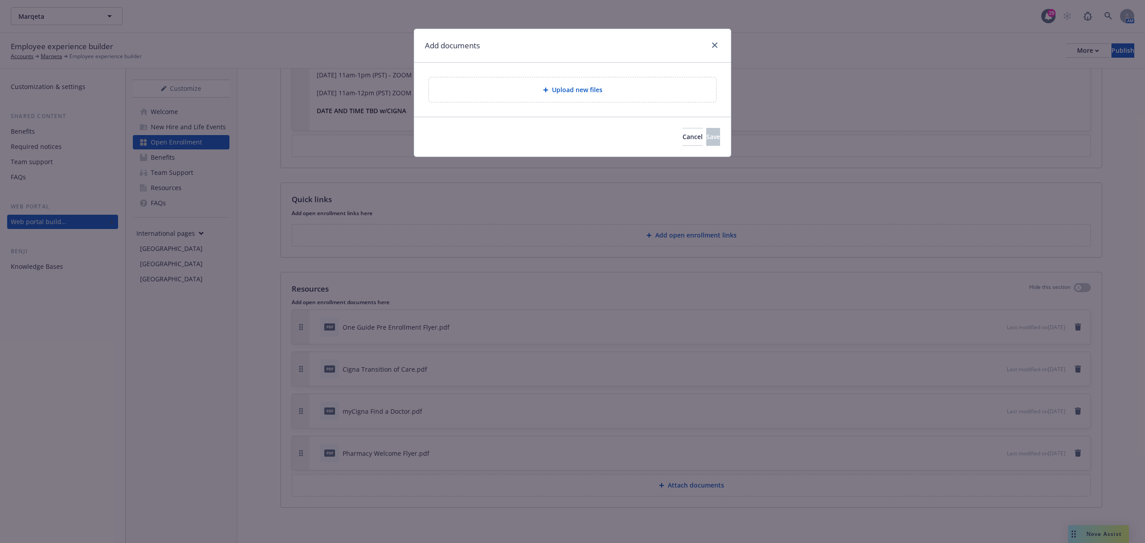
click at [562, 112] on div "Upload new files" at bounding box center [572, 90] width 317 height 54
click at [564, 95] on div "Upload new files" at bounding box center [572, 90] width 273 height 10
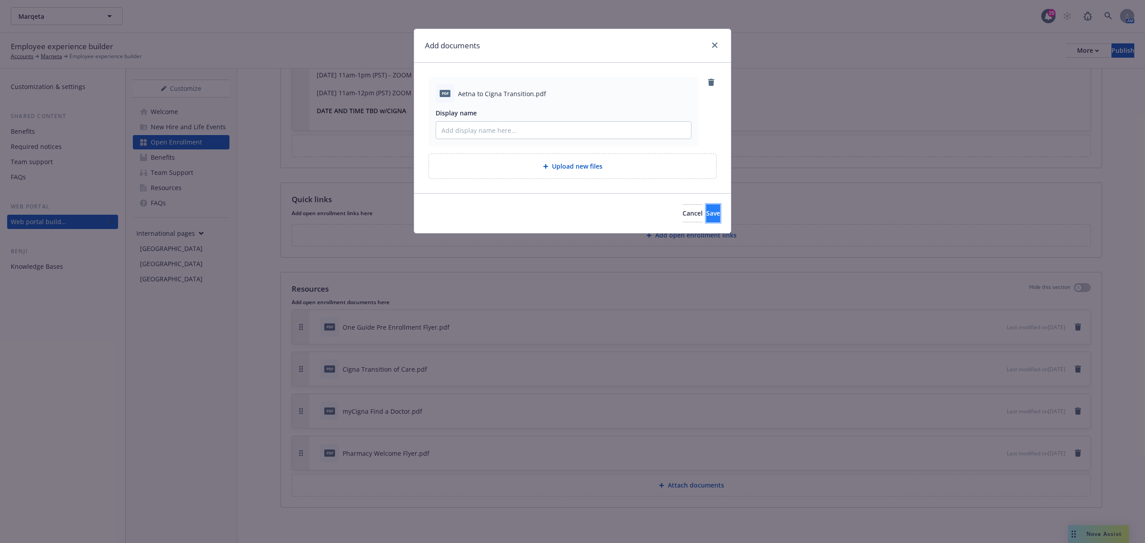
click at [706, 210] on span "Save" at bounding box center [713, 213] width 14 height 8
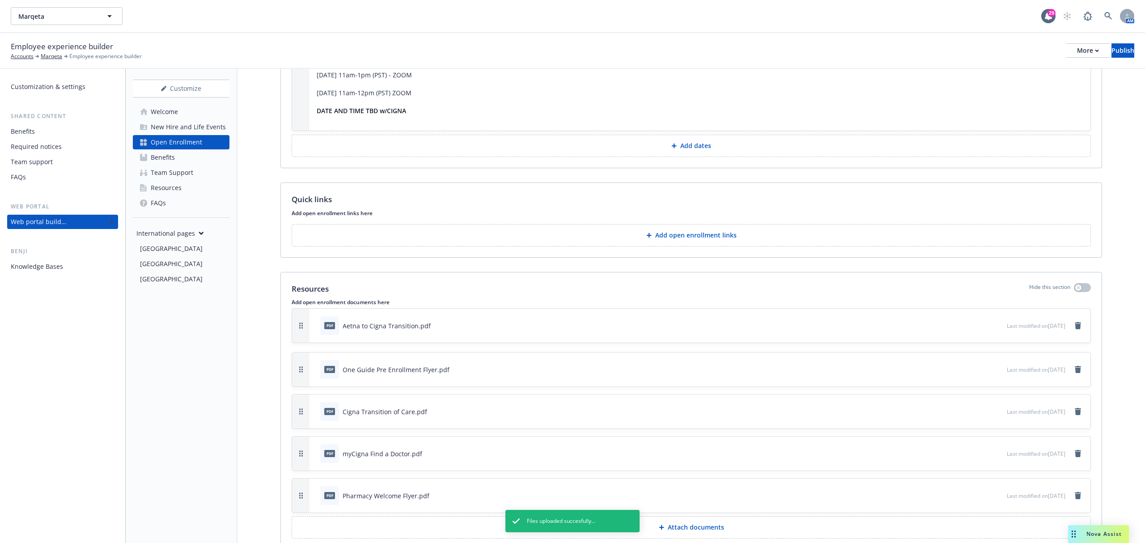
drag, startPoint x: 297, startPoint y: 500, endPoint x: 292, endPoint y: 318, distance: 181.7
click at [292, 318] on div "pdf Aetna to Cigna Transition.pdf Last modified on [DATE]" at bounding box center [691, 325] width 799 height 35
